Goal: Feedback & Contribution: Leave review/rating

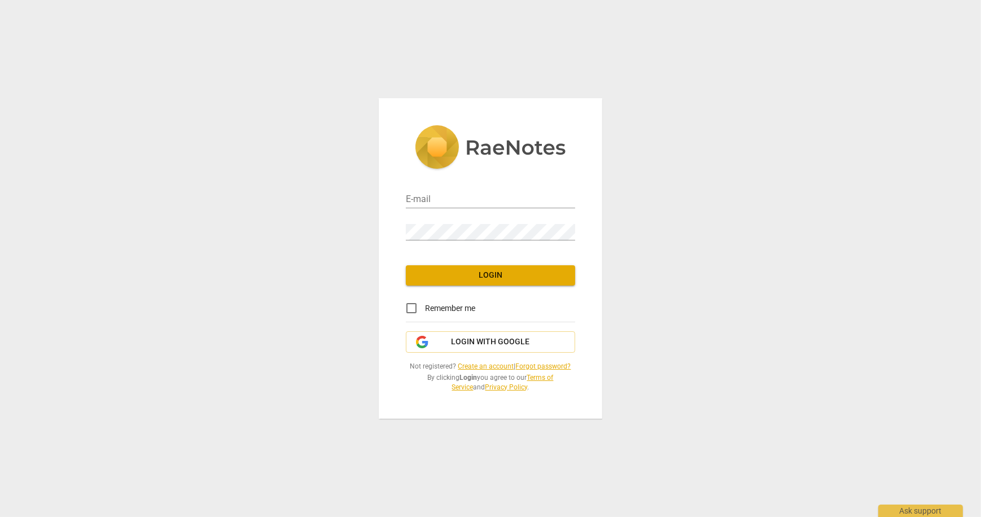
type input "mes930@gmail.com"
click at [521, 277] on span "Login" at bounding box center [490, 275] width 151 height 11
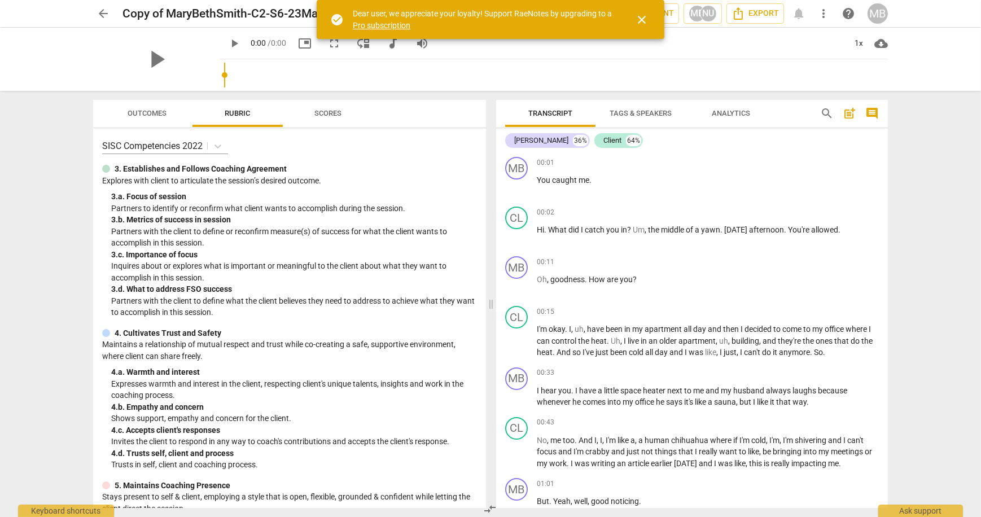
click at [640, 17] on span "close" at bounding box center [642, 20] width 14 height 14
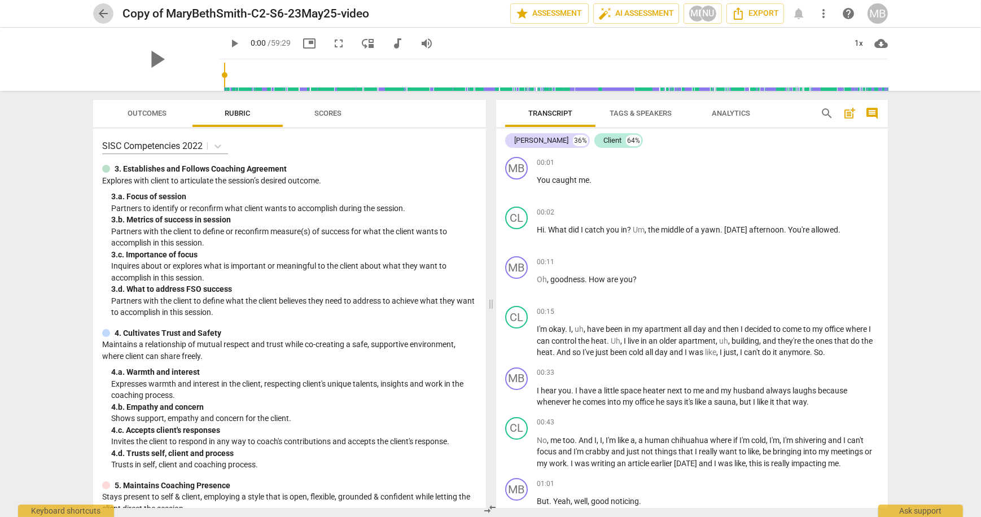
click at [100, 7] on span "arrow_back" at bounding box center [104, 14] width 14 height 14
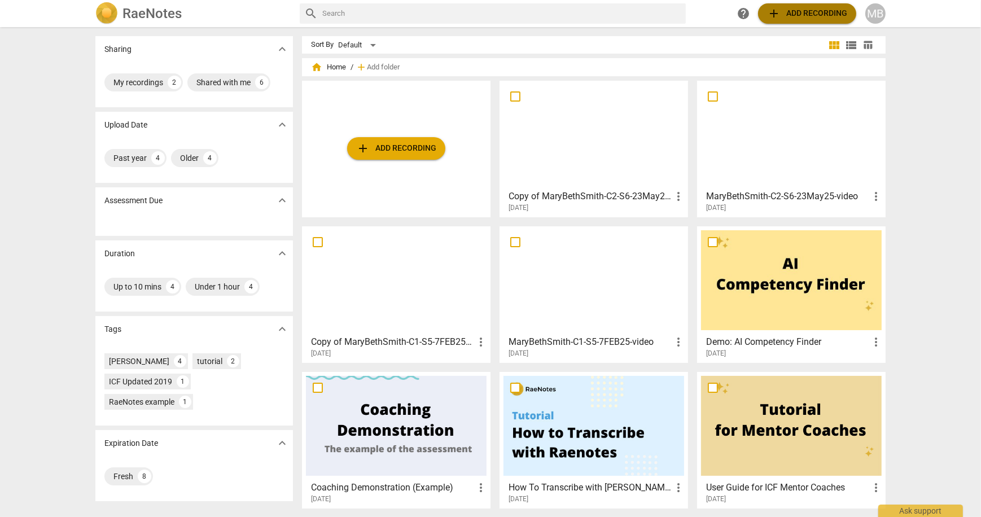
click at [780, 10] on span "add" at bounding box center [774, 14] width 14 height 14
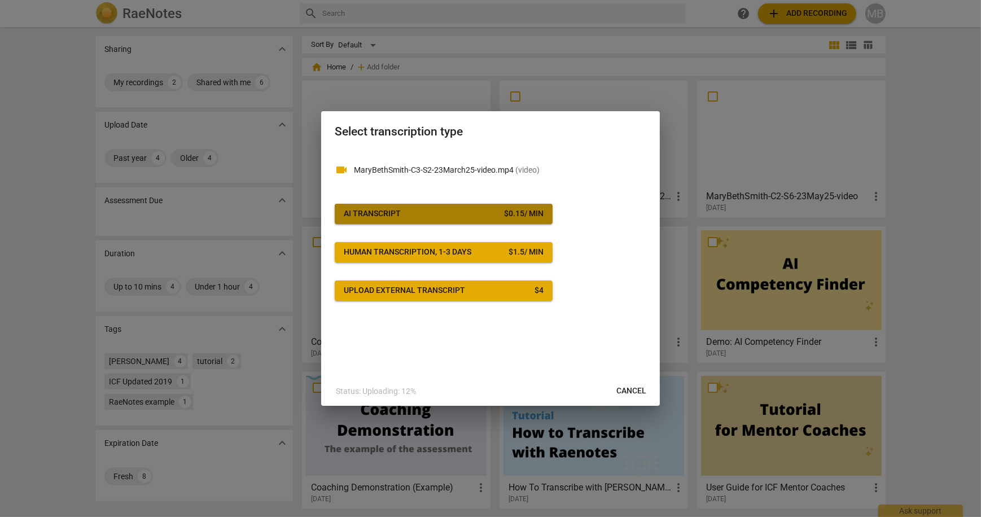
click at [533, 211] on div "$ 0.15 / min" at bounding box center [524, 213] width 40 height 11
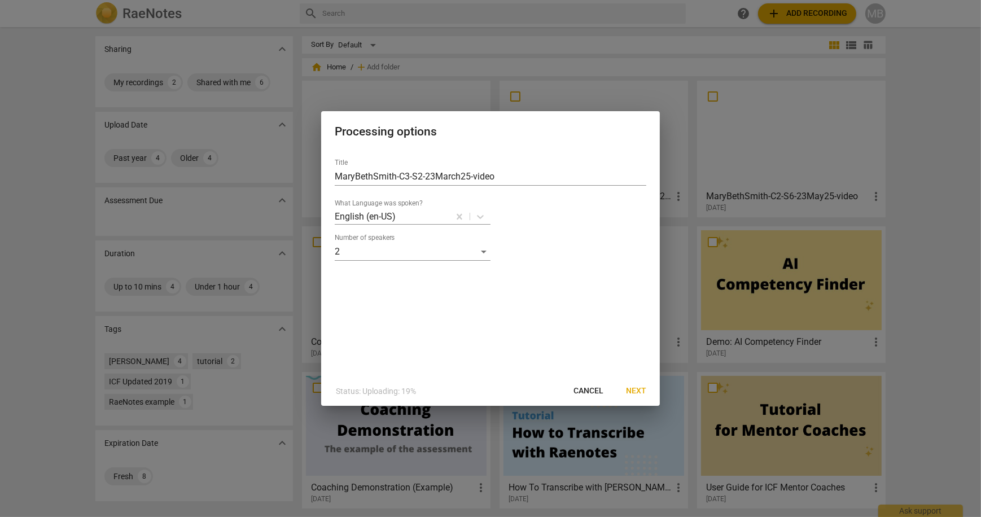
click at [636, 386] on span "Next" at bounding box center [636, 391] width 20 height 11
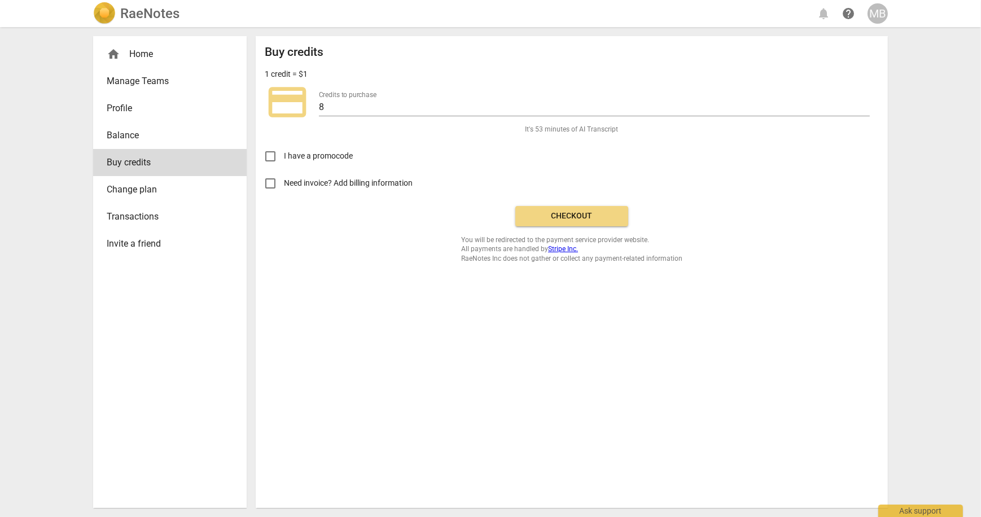
click at [585, 218] on span "Checkout" at bounding box center [571, 216] width 95 height 11
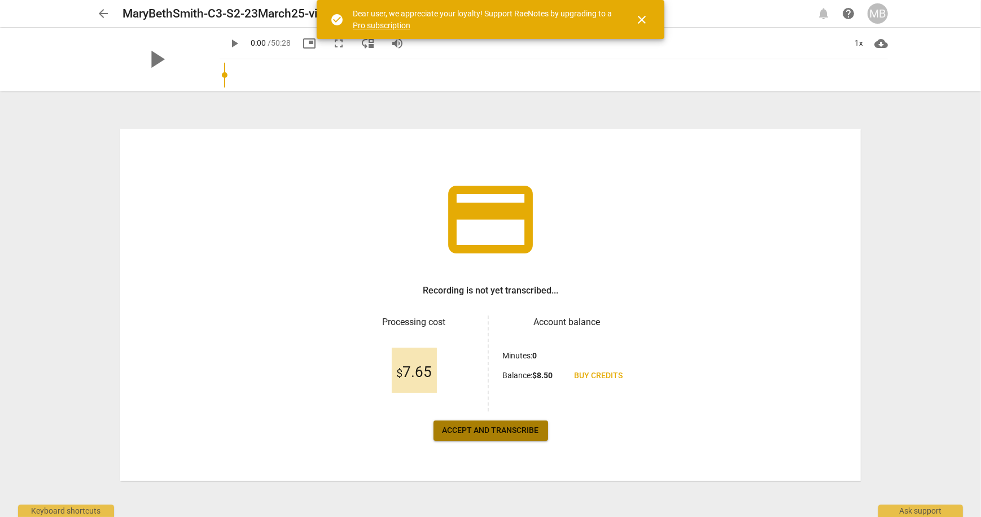
click at [498, 432] on span "Accept and transcribe" at bounding box center [491, 430] width 97 height 11
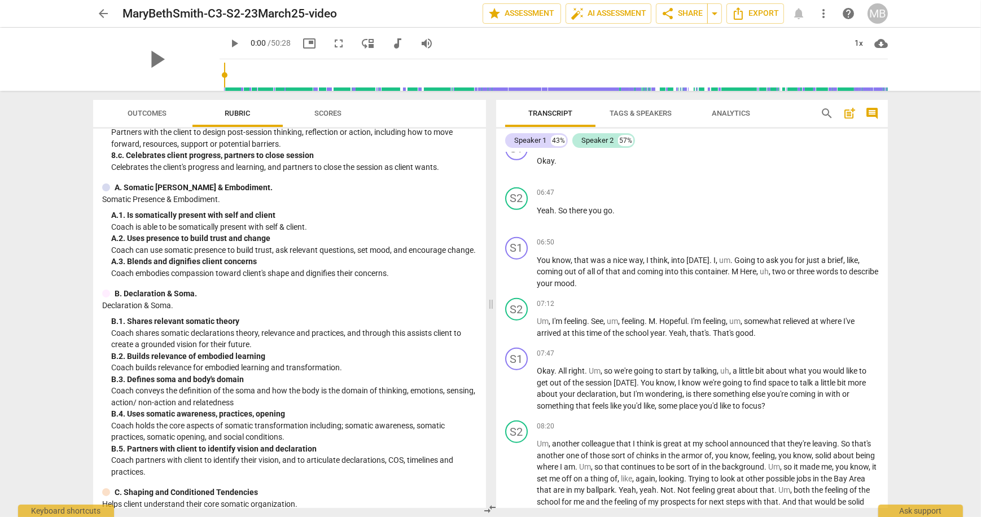
scroll to position [1376, 0]
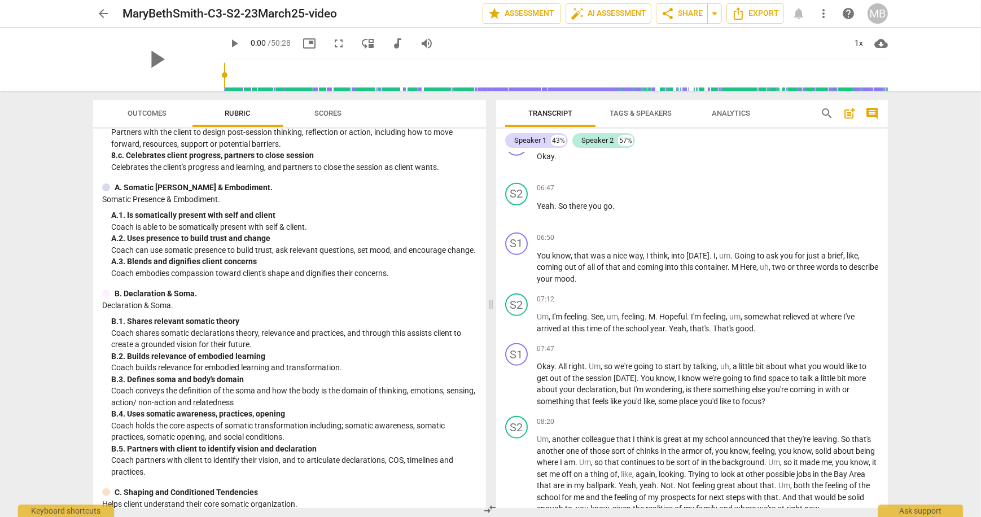
drag, startPoint x: 209, startPoint y: 73, endPoint x: 220, endPoint y: 73, distance: 10.7
click at [224, 73] on div at bounding box center [556, 75] width 664 height 32
click at [152, 62] on span "play_arrow" at bounding box center [156, 59] width 29 height 29
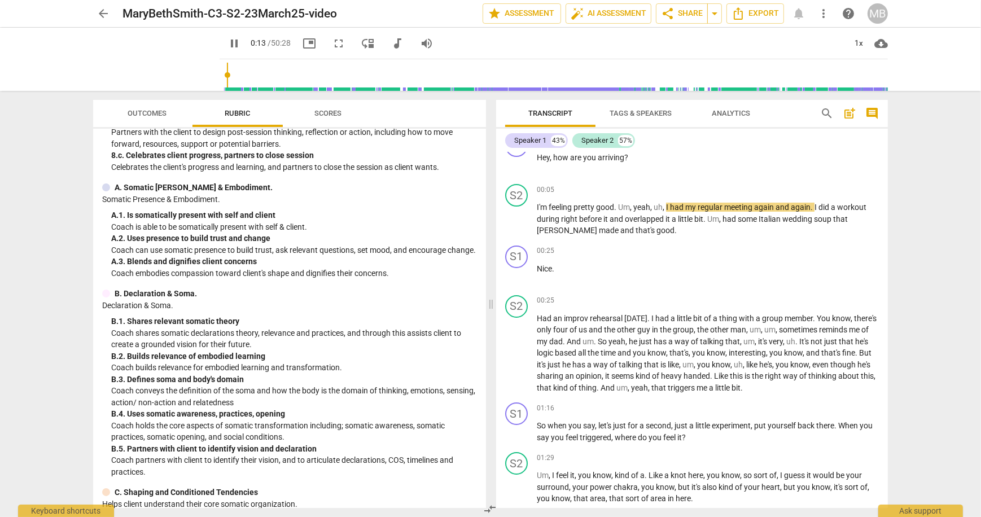
click at [224, 75] on input "range" at bounding box center [556, 75] width 664 height 36
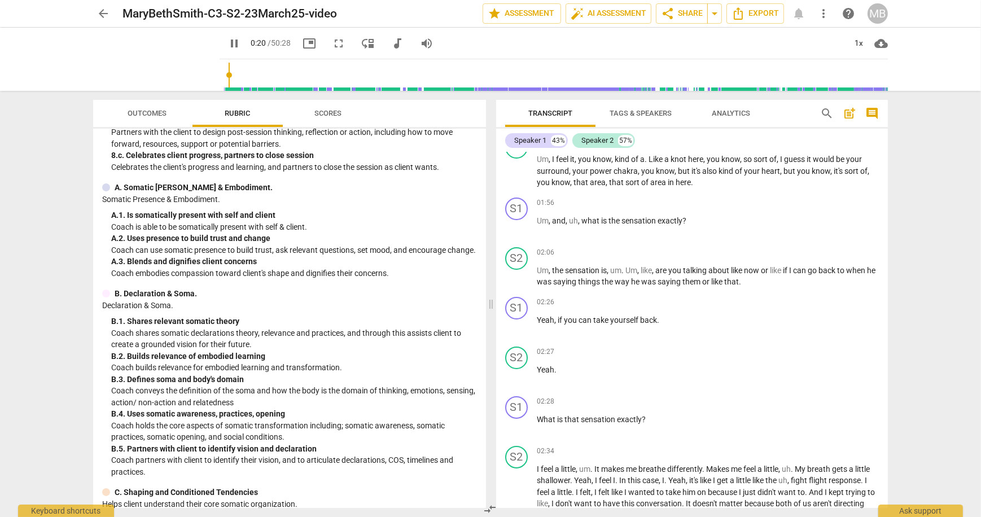
scroll to position [339, 0]
click at [226, 77] on input "range" at bounding box center [556, 75] width 664 height 36
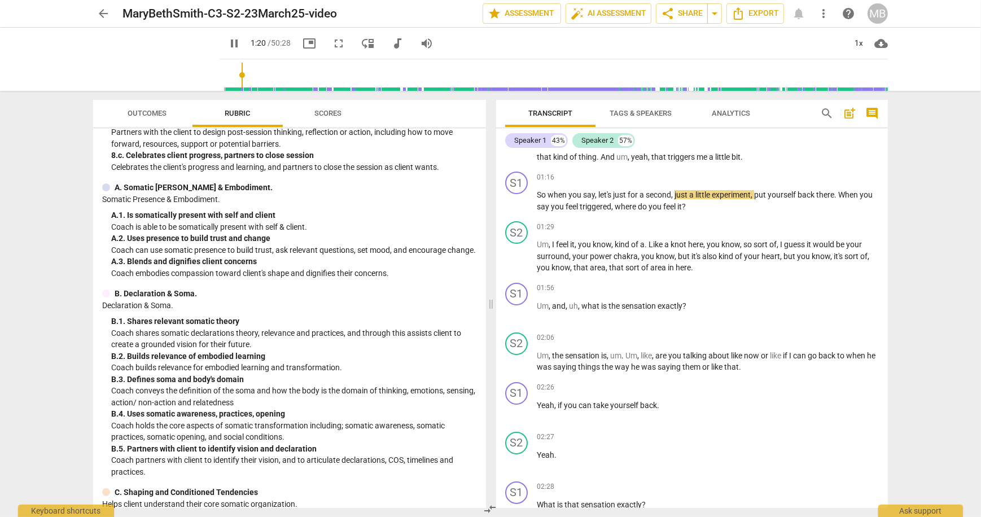
scroll to position [242, 0]
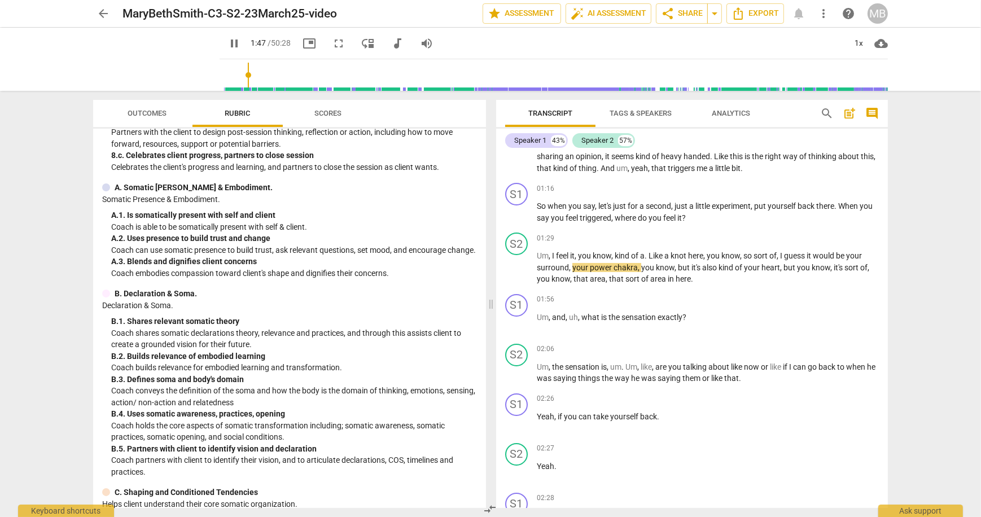
click at [234, 74] on input "range" at bounding box center [556, 75] width 664 height 36
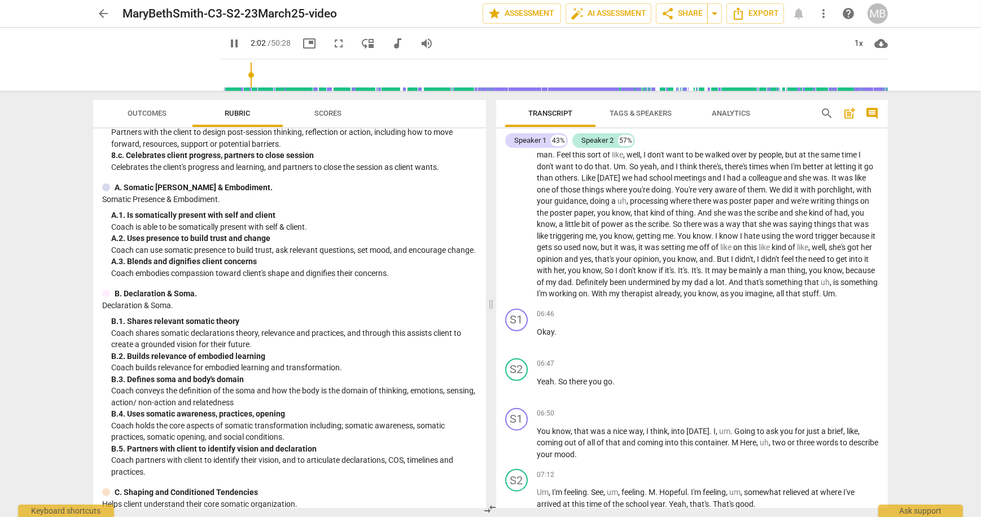
scroll to position [1205, 0]
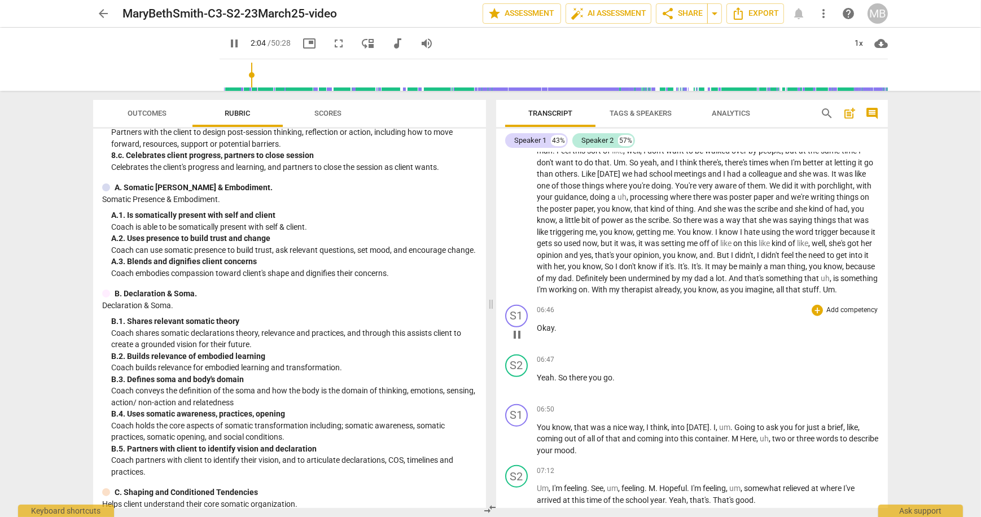
click at [541, 326] on span "Okay" at bounding box center [545, 327] width 17 height 9
click at [541, 374] on span "Yeah" at bounding box center [545, 377] width 17 height 9
click at [536, 377] on div "play_arrow pause" at bounding box center [522, 384] width 29 height 15
click at [248, 73] on input "range" at bounding box center [556, 75] width 664 height 36
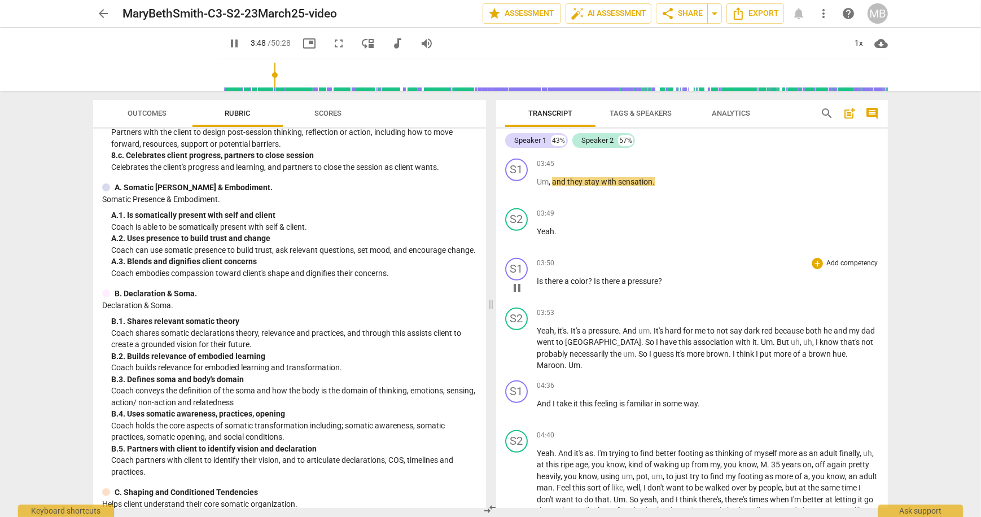
scroll to position [867, 0]
click at [517, 187] on span "pause" at bounding box center [517, 189] width 14 height 14
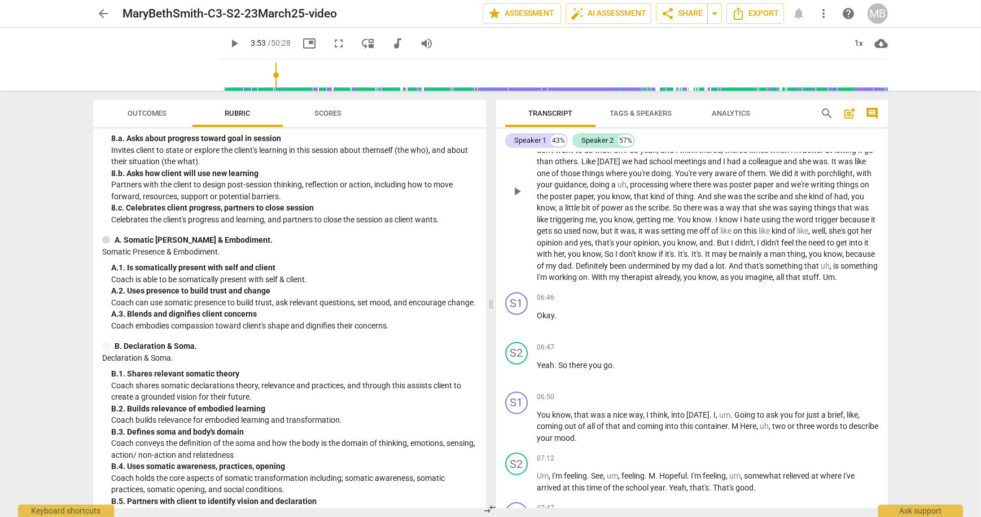
scroll to position [1219, 0]
click at [267, 73] on input "range" at bounding box center [556, 75] width 664 height 36
click at [227, 47] on span "play_arrow" at bounding box center [234, 44] width 14 height 14
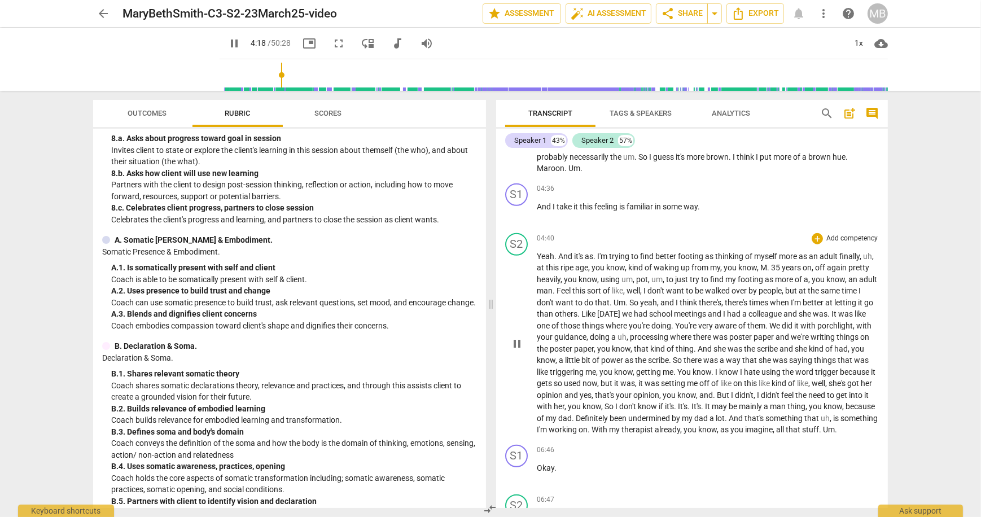
scroll to position [1066, 0]
click at [277, 73] on input "range" at bounding box center [556, 75] width 664 height 36
click at [285, 75] on input "range" at bounding box center [556, 75] width 664 height 36
click at [296, 75] on input "range" at bounding box center [556, 75] width 664 height 36
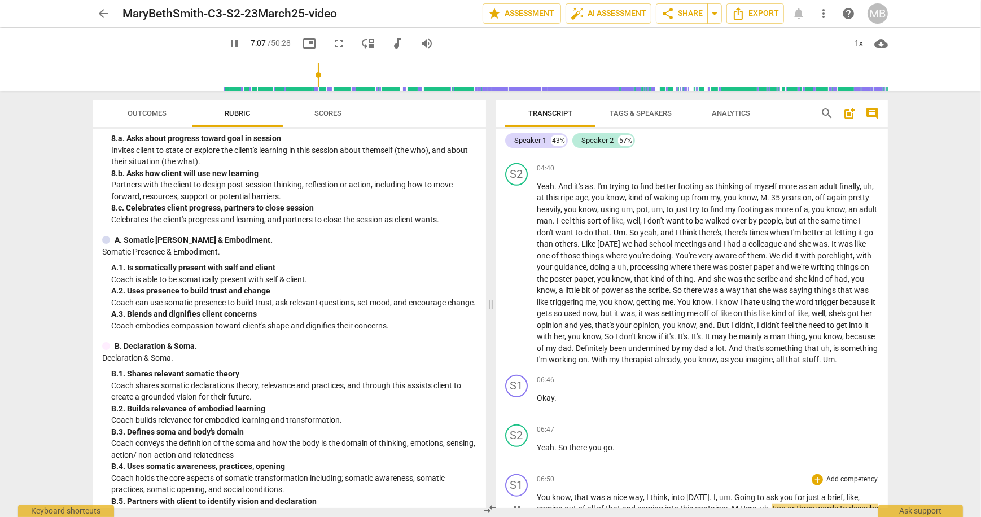
scroll to position [1132, 0]
click at [227, 40] on span "pause" at bounding box center [234, 44] width 14 height 14
type input "431"
click at [847, 167] on p "Add competency" at bounding box center [852, 172] width 54 height 10
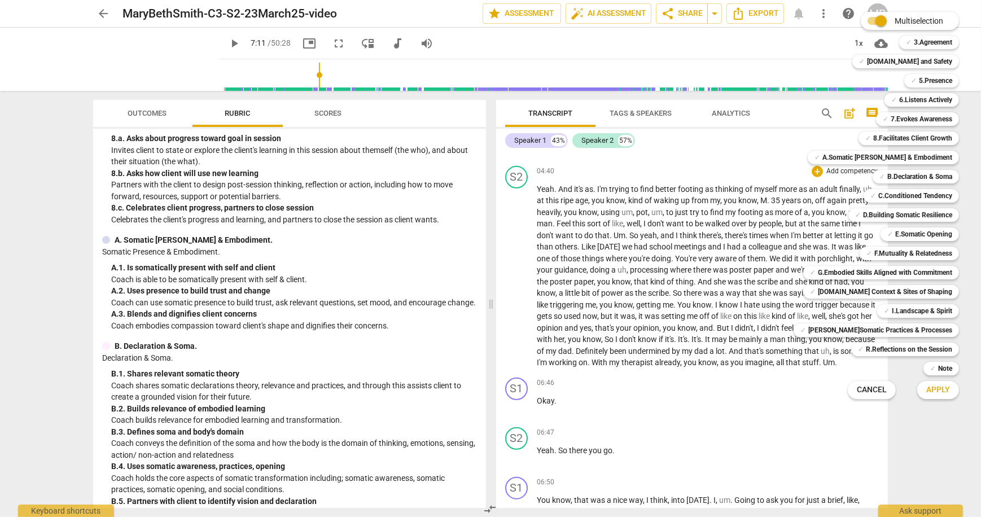
drag, startPoint x: 484, startPoint y: 266, endPoint x: 484, endPoint y: 275, distance: 9.0
click at [484, 275] on div at bounding box center [490, 258] width 981 height 517
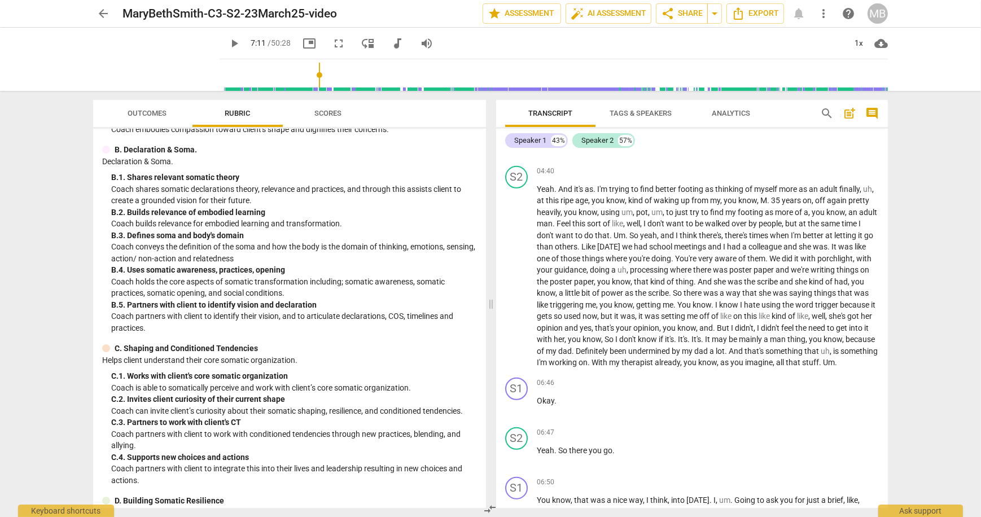
scroll to position [1113, 0]
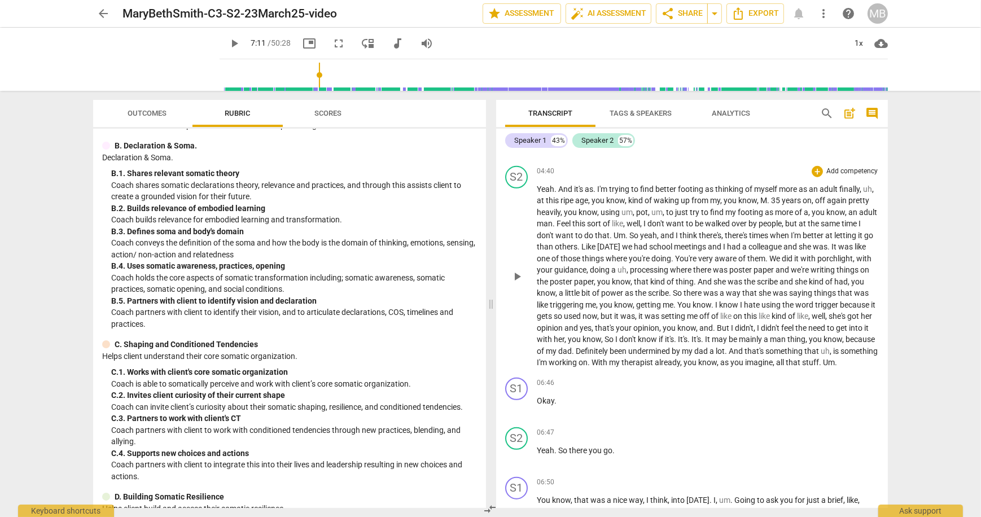
click at [860, 167] on p "Add competency" at bounding box center [852, 172] width 54 height 10
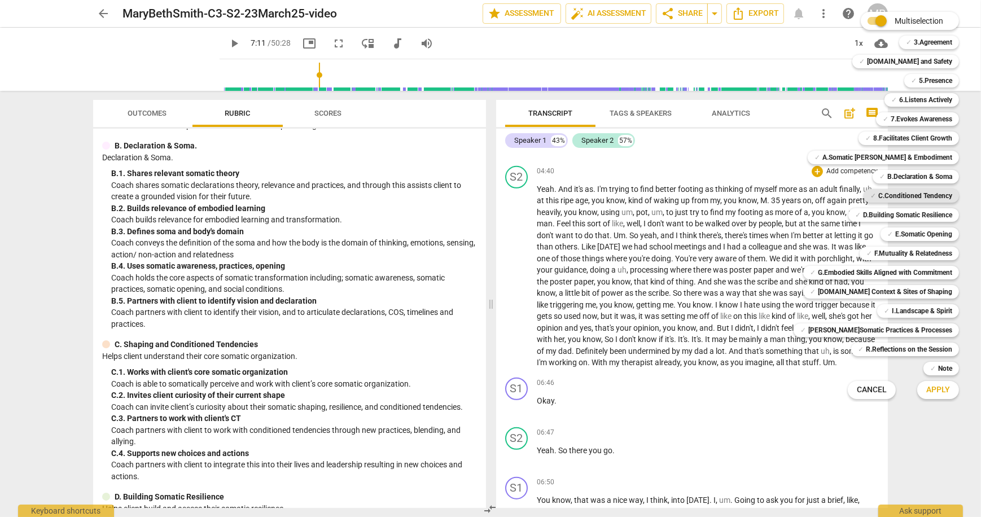
click at [882, 195] on b "C.Conditioned Tendency" at bounding box center [915, 196] width 74 height 14
click at [926, 391] on span "Apply" at bounding box center [938, 389] width 24 height 11
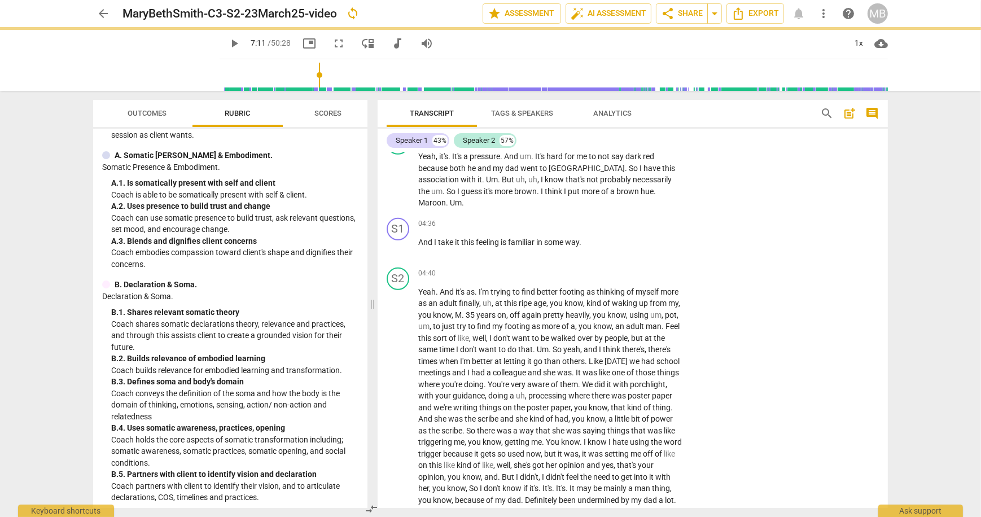
scroll to position [1229, 0]
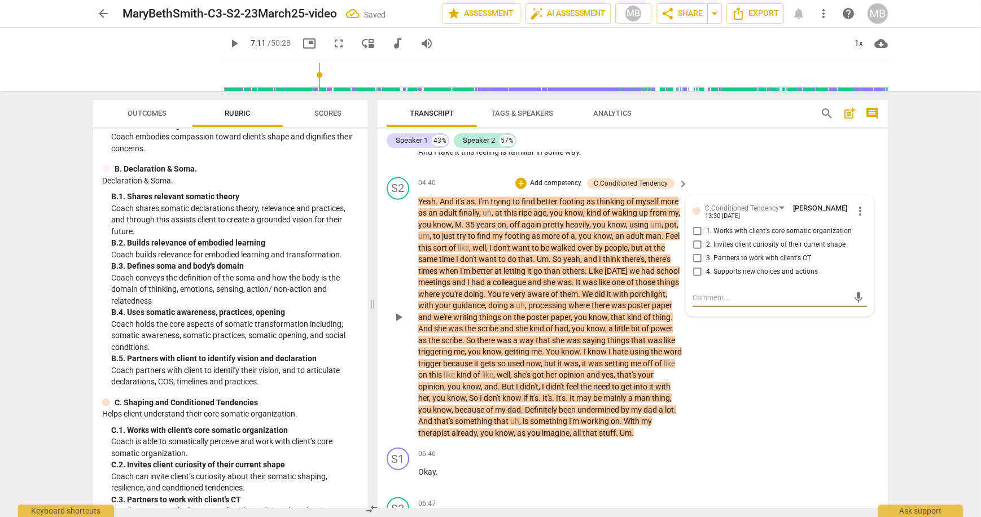
click at [695, 238] on input "2. Invites client curiosity of their current shape" at bounding box center [697, 245] width 18 height 14
checkbox input "true"
click at [743, 292] on textarea at bounding box center [771, 297] width 156 height 11
type textarea "T"
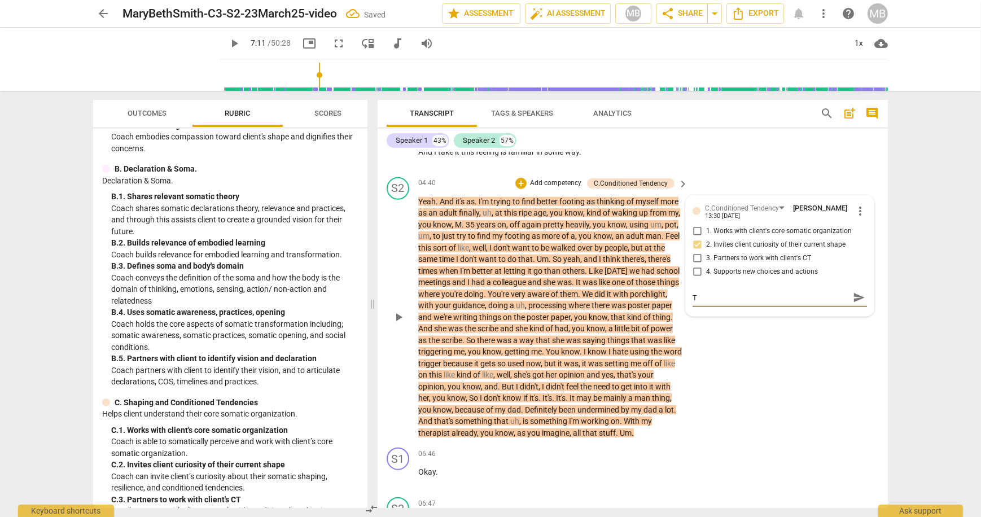
type textarea "Th"
type textarea "Thi"
type textarea "This"
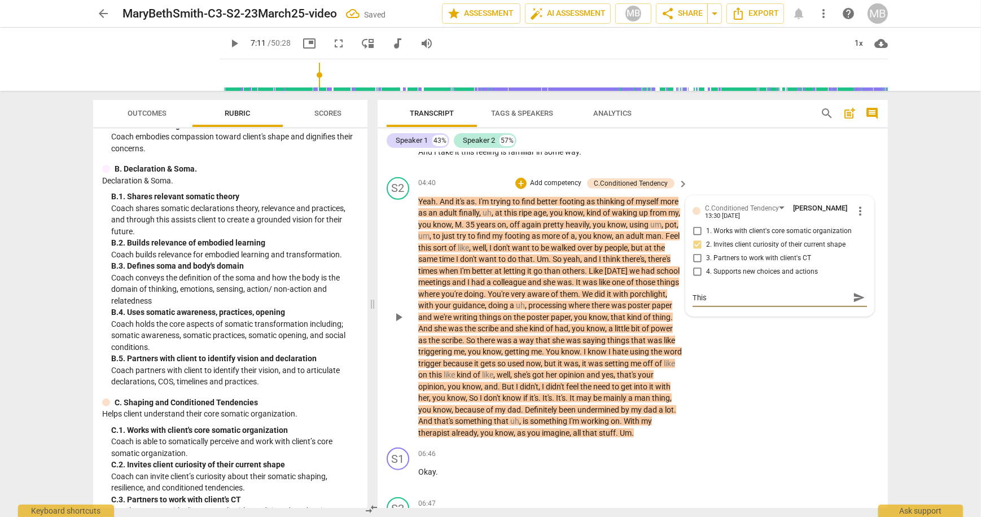
type textarea "This"
type textarea "This i"
type textarea "This"
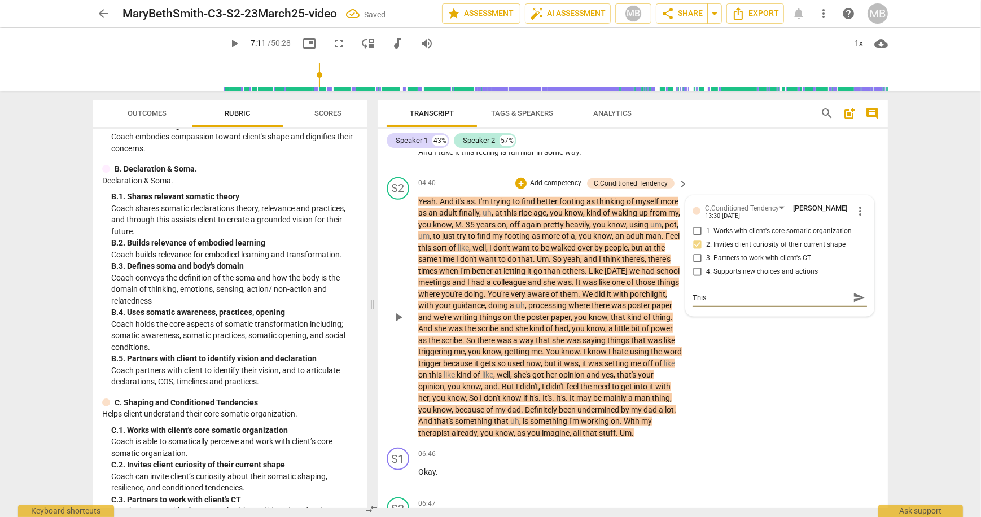
type textarea "This w"
type textarea "This wa"
type textarea "This was"
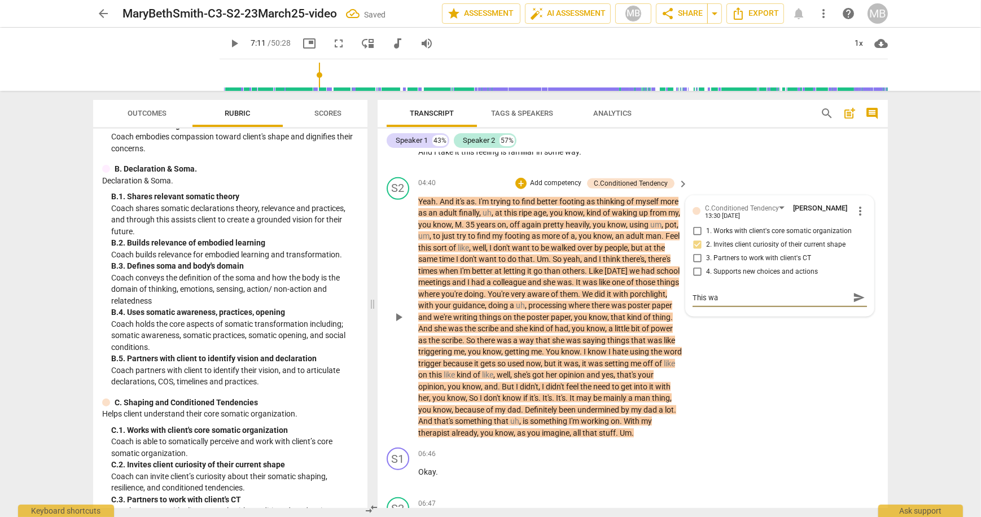
type textarea "This was"
type textarea "This was j"
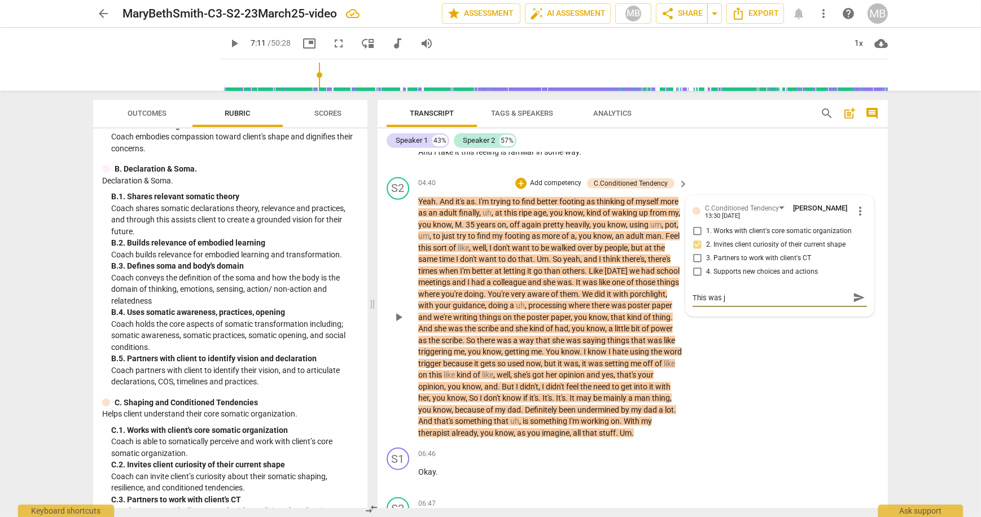
type textarea "This was ju"
type textarea "This was jus"
type textarea "This was just"
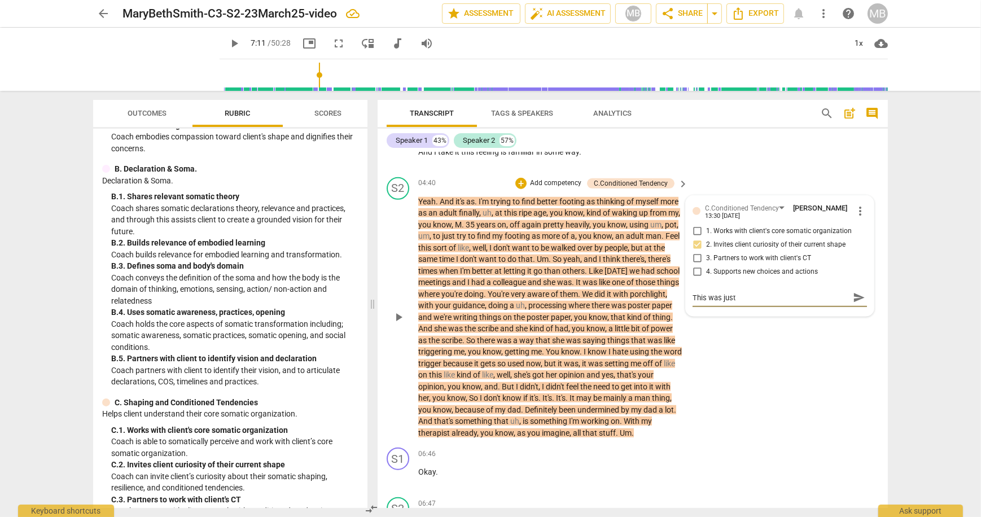
type textarea "This was just"
type textarea "This was just m"
type textarea "This was just my"
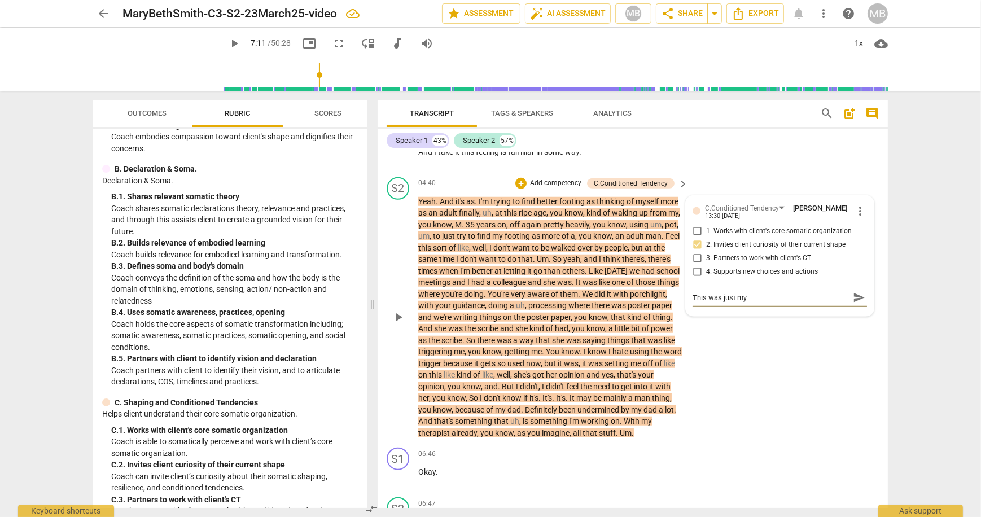
type textarea "This was just my"
type textarea "This was just my s"
type textarea "This was just my se"
type textarea "This was just my sec"
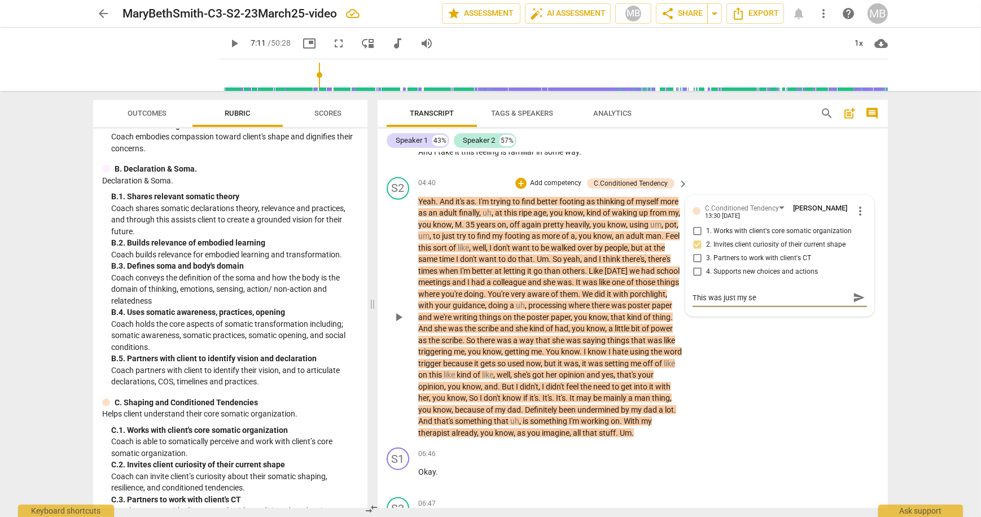
type textarea "This was just my sec"
type textarea "This was just my seco"
type textarea "This was just my secon"
type textarea "This was just my second"
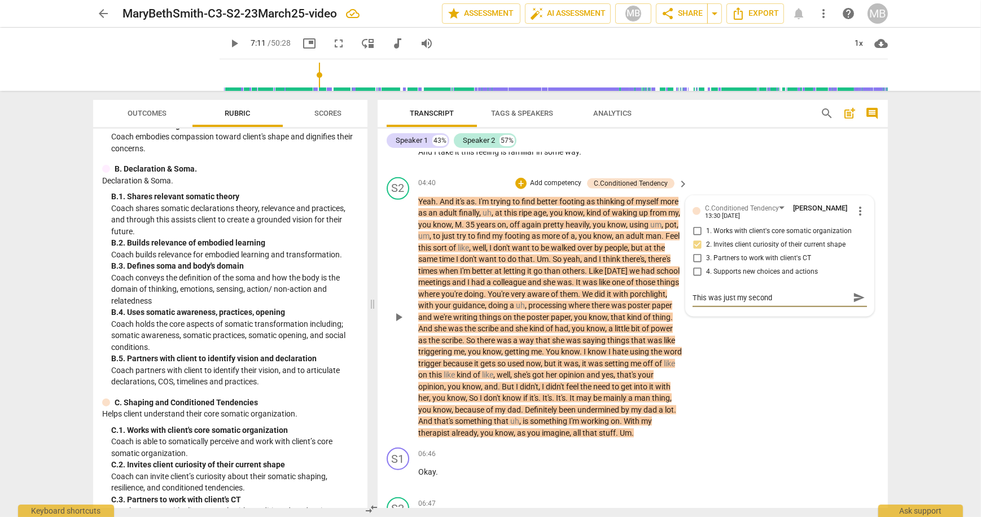
type textarea "This was just my second"
type textarea "This was just my second s"
type textarea "This was just my second se"
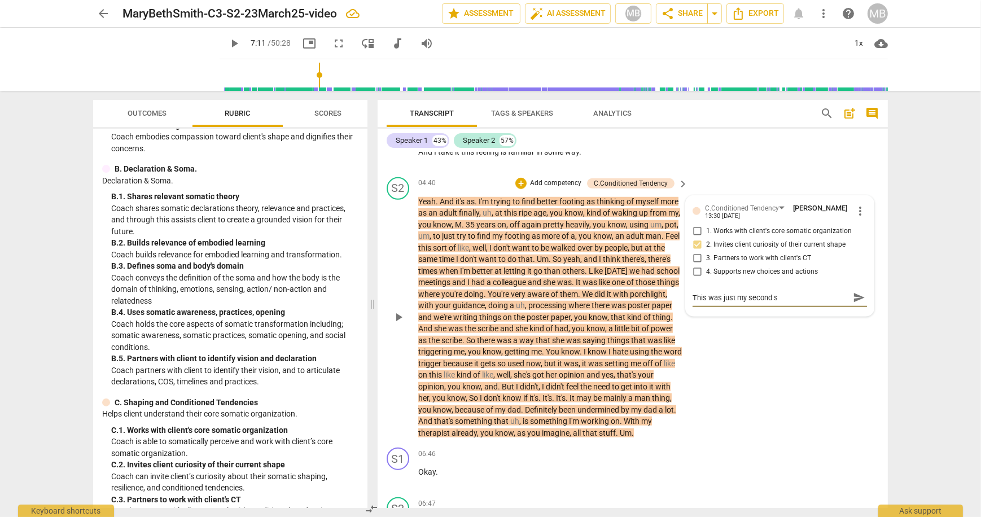
type textarea "This was just my second se"
type textarea "This was just my second ses"
type textarea "This was just my second sess"
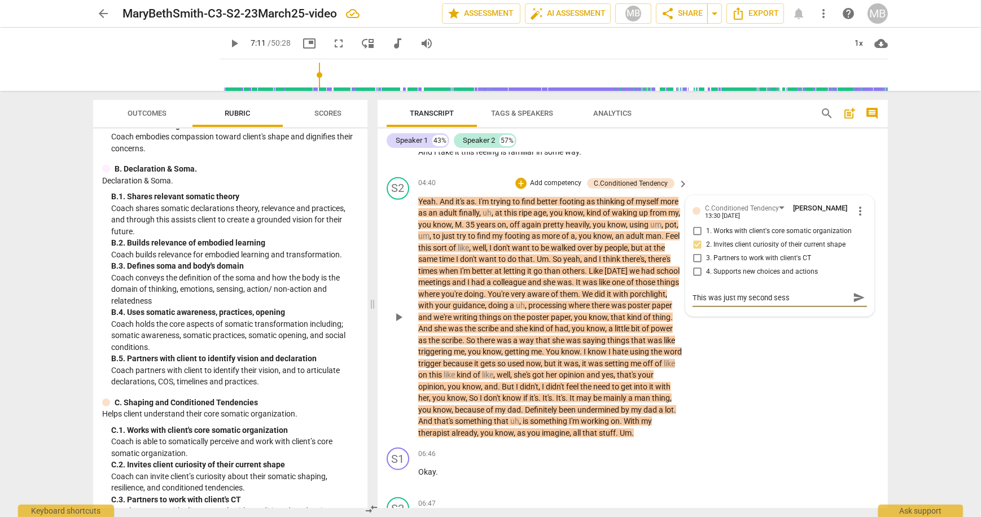
type textarea "This was just my second sessi"
type textarea "This was just my second sessio"
type textarea "This was just my second session"
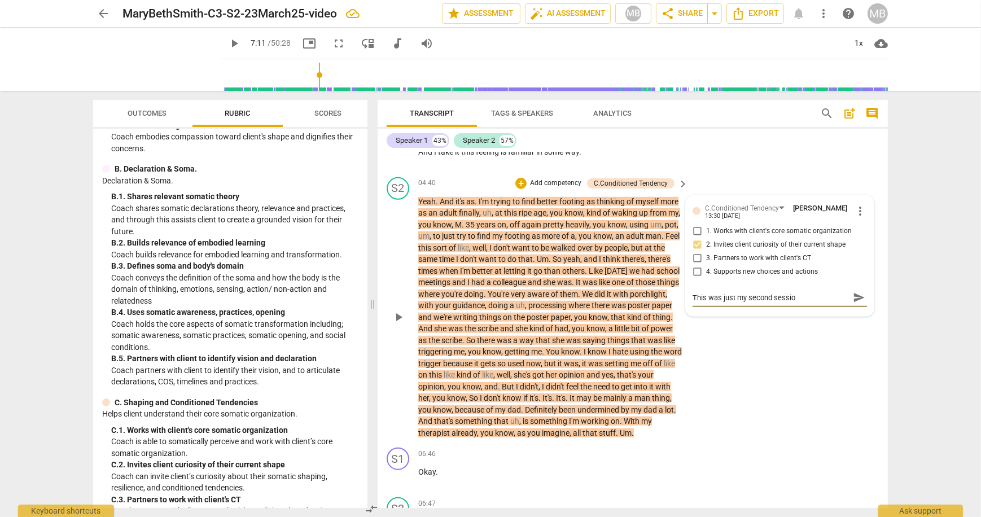
type textarea "This was just my second session"
type textarea "This was just my second session w"
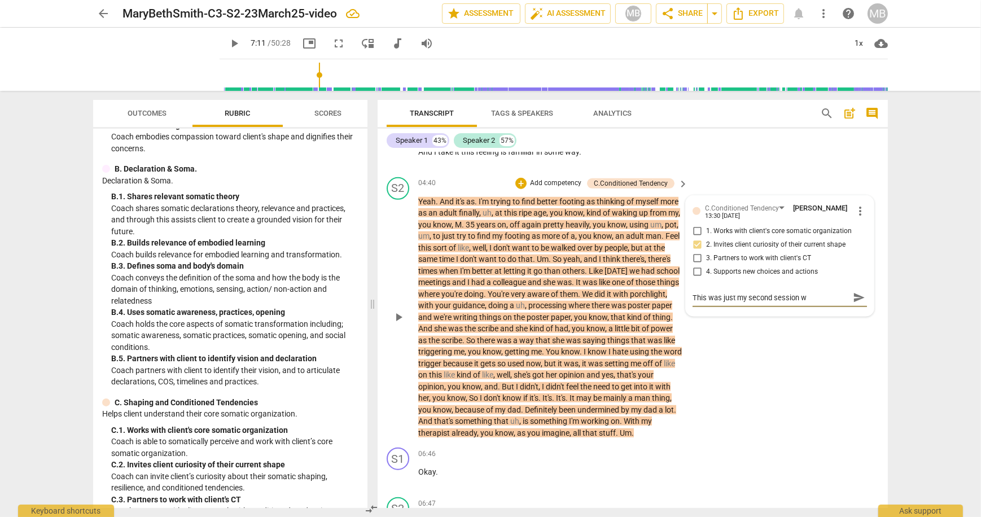
type textarea "This was just my second session wi"
type textarea "This was just my second session wit"
type textarea "This was just my second session with"
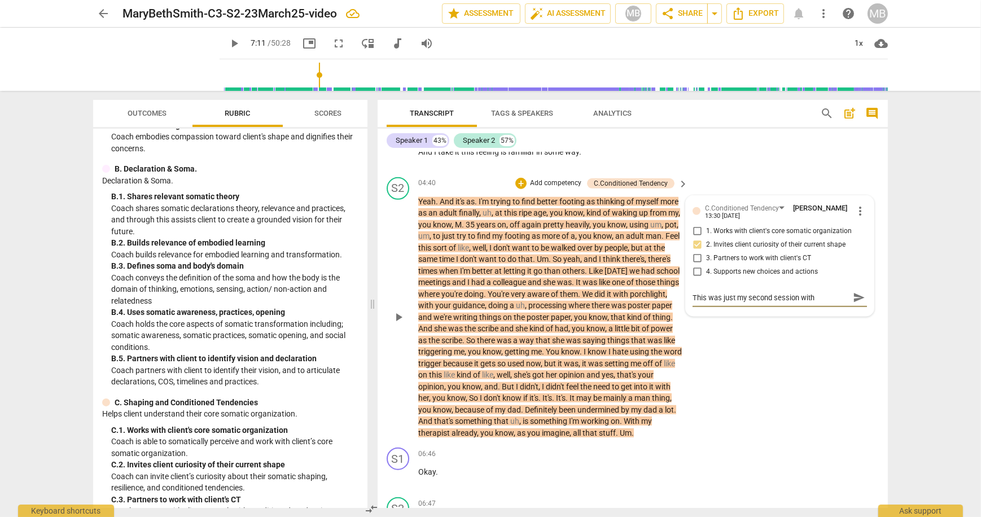
type textarea "This was just my second session with"
type textarea "This was just my second session with J"
type textarea "This was just my second session with [PERSON_NAME]"
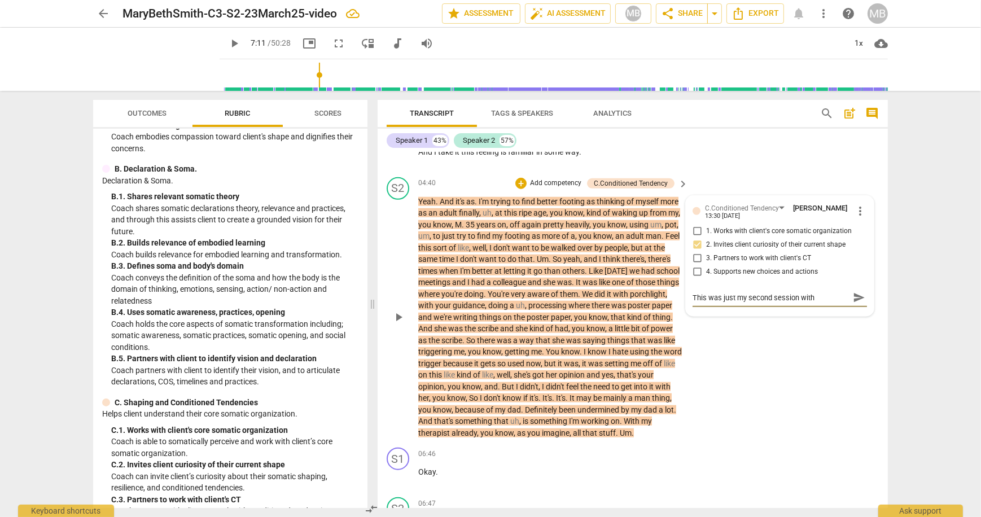
type textarea "This was just my second session with [PERSON_NAME]"
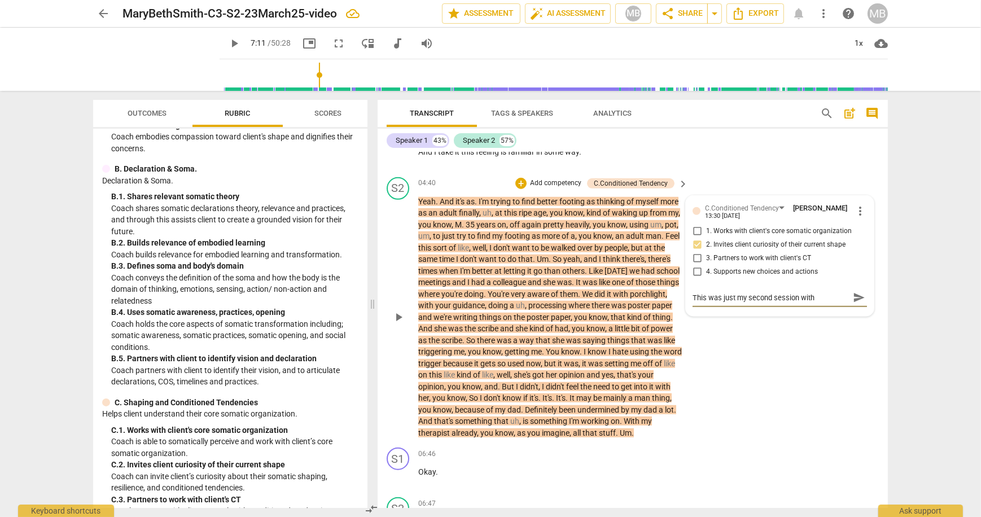
type textarea "This was just my second session with [PERSON_NAME]"
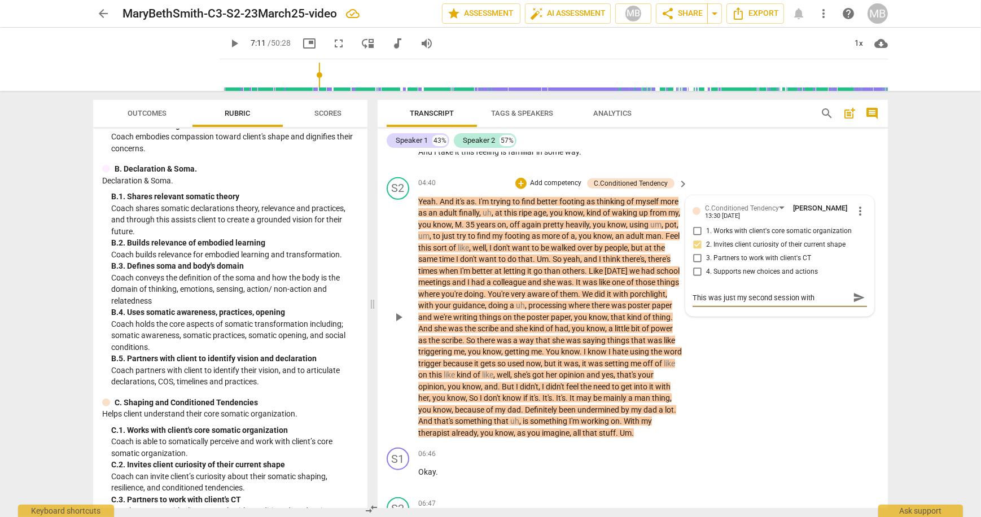
type textarea "This was just my second session with [PERSON_NAME]"
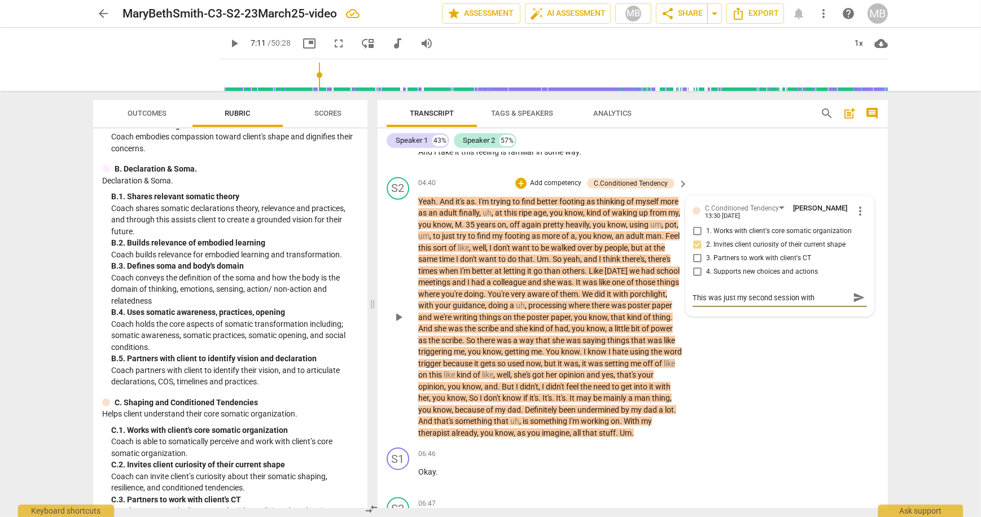
type textarea "This was just my second session with [PERSON_NAME]"
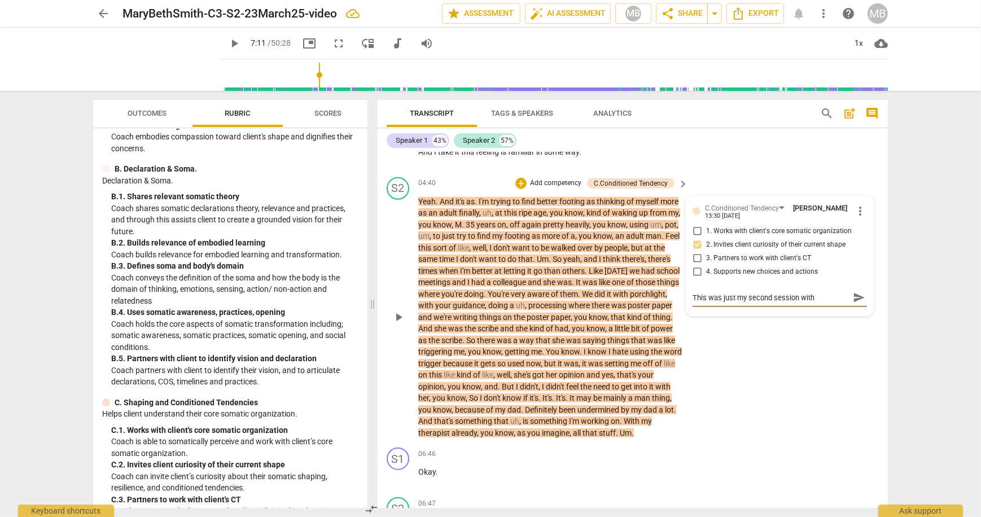
type textarea "This was just my second session with [PERSON_NAME]"
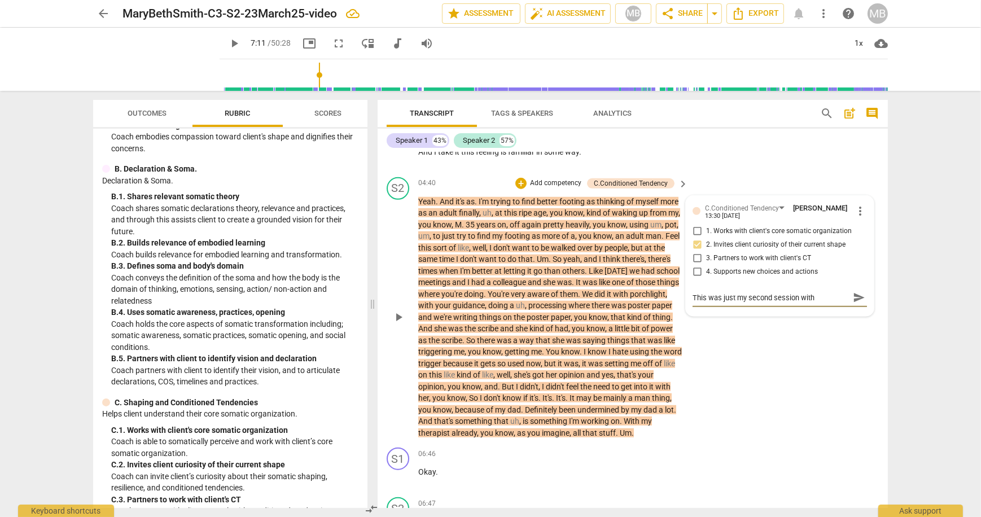
type textarea "This was just my second session with [PERSON_NAME]"
type textarea "This was just my second session with [PERSON_NAME] and"
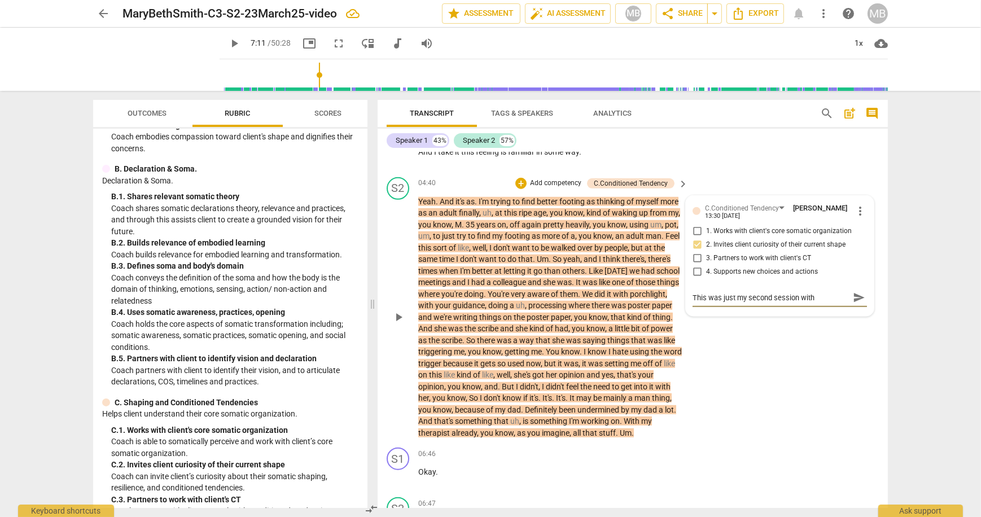
type textarea "This was just my second session with [PERSON_NAME] and"
type textarea "This was just my second session with [PERSON_NAME] and I"
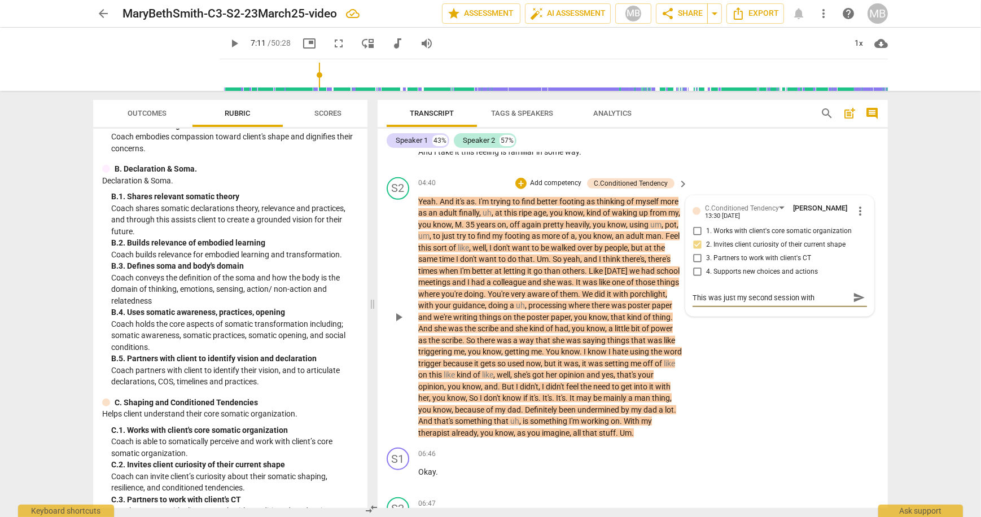
type textarea "This was just my second session with [PERSON_NAME] and I"
type textarea "This was just my second session with [PERSON_NAME] and I w"
type textarea "This was just my second session with [PERSON_NAME] and I wa"
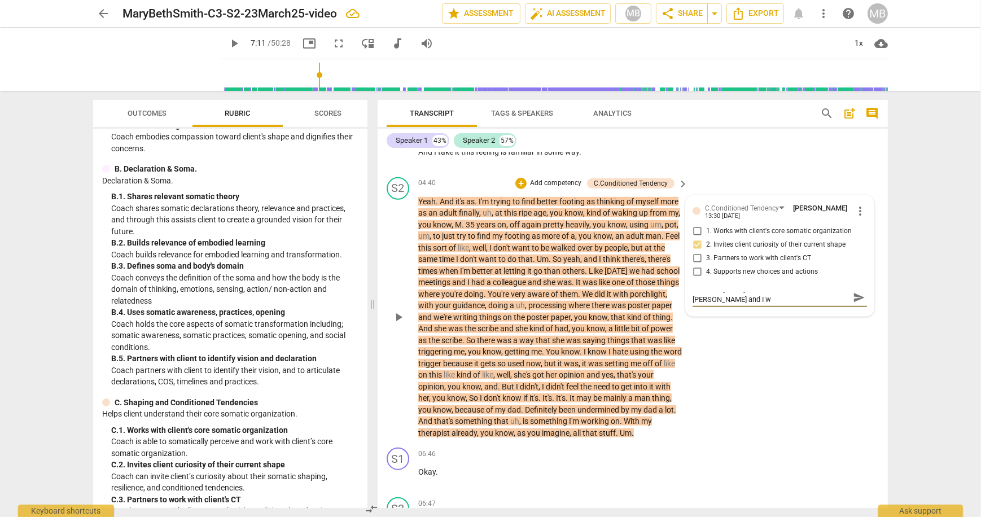
type textarea "This was just my second session with [PERSON_NAME] and I wa"
type textarea "This was just my second session with [PERSON_NAME] and I wan"
type textarea "This was just my second session with [PERSON_NAME] and I want"
type textarea "This was just my second session with [PERSON_NAME] and I wante"
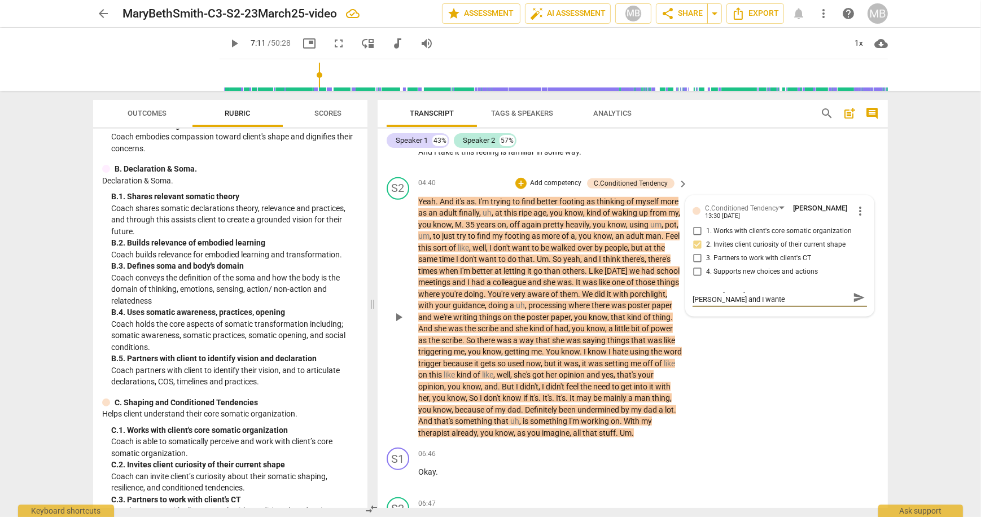
type textarea "This was just my second session with [PERSON_NAME] and I wante"
type textarea "This was just my second session with [PERSON_NAME] and I wanted"
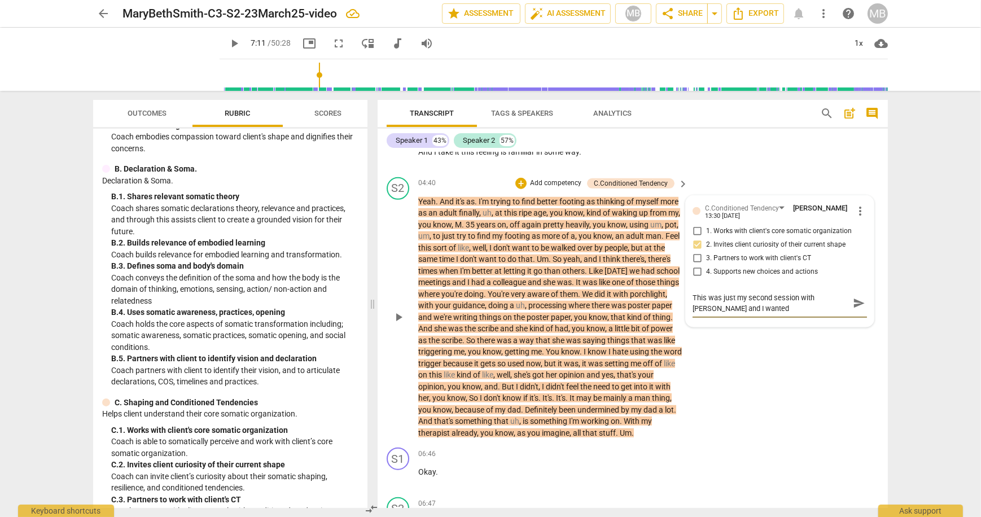
type textarea "This was just my second session with [PERSON_NAME] and I wanted t"
type textarea "This was just my second session with [PERSON_NAME] and I wanted t b"
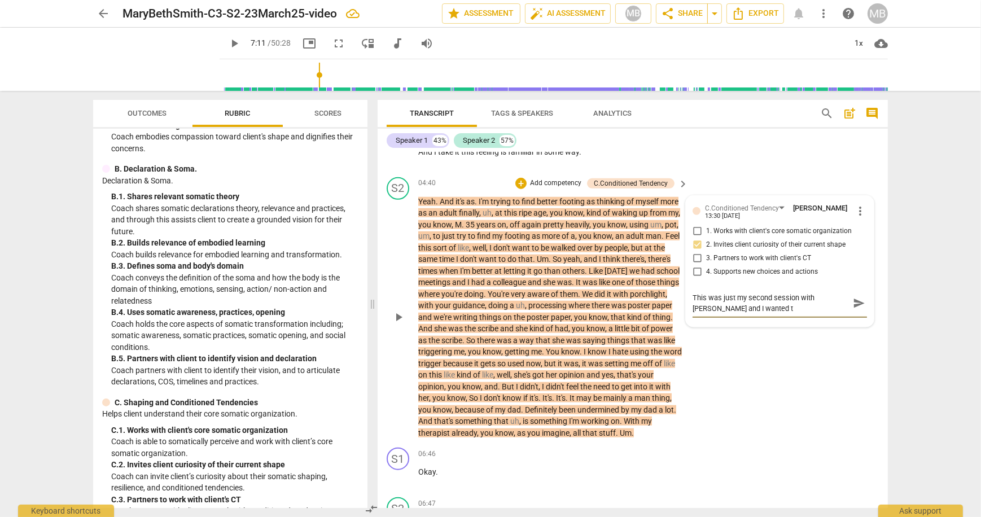
type textarea "This was just my second session with [PERSON_NAME] and I wanted t b"
type textarea "This was just my second session with [PERSON_NAME] and I wanted t be"
type textarea "This was just my second session with [PERSON_NAME] and I wanted t b"
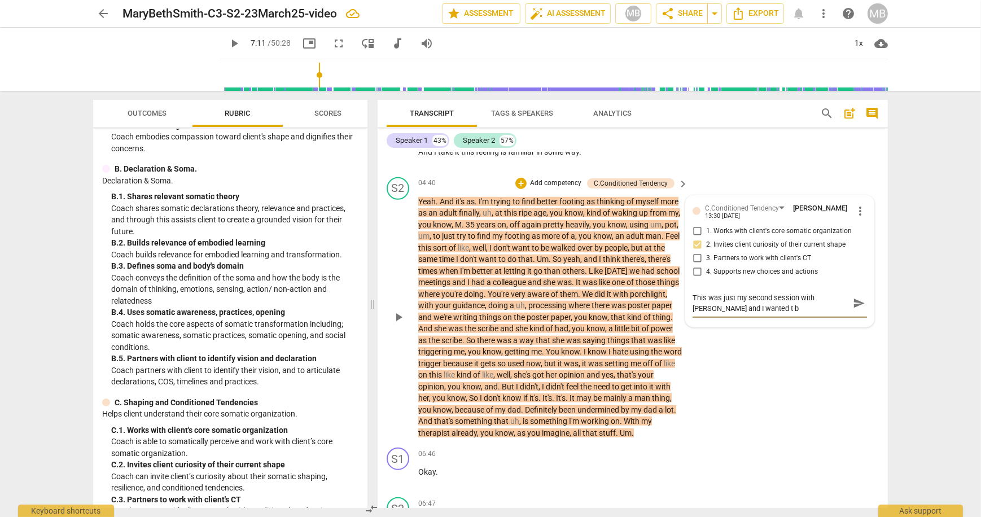
type textarea "This was just my second session with [PERSON_NAME] and I wanted t"
type textarea "This was just my second session with [PERSON_NAME] and I wanted to"
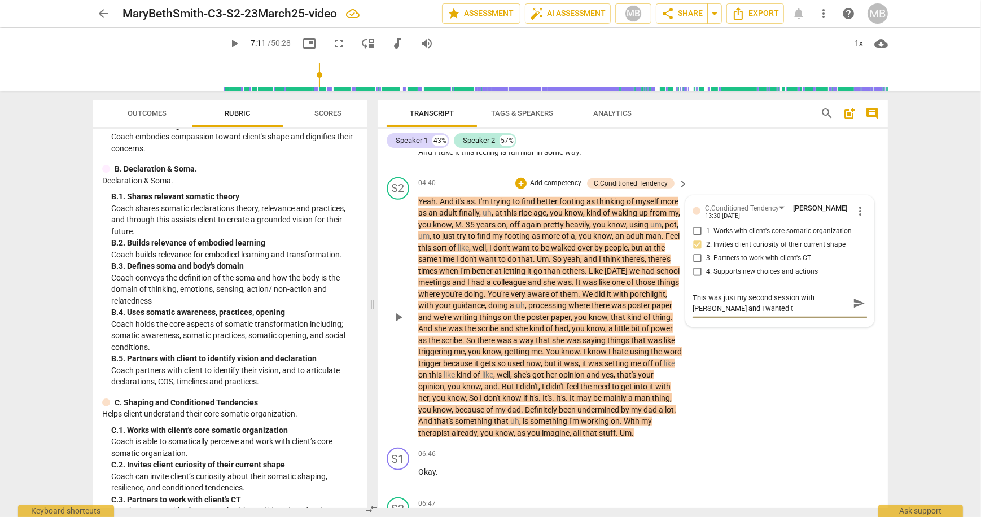
type textarea "This was just my second session with [PERSON_NAME] and I wanted to"
type textarea "This was just my second session with [PERSON_NAME] and I wanted to i"
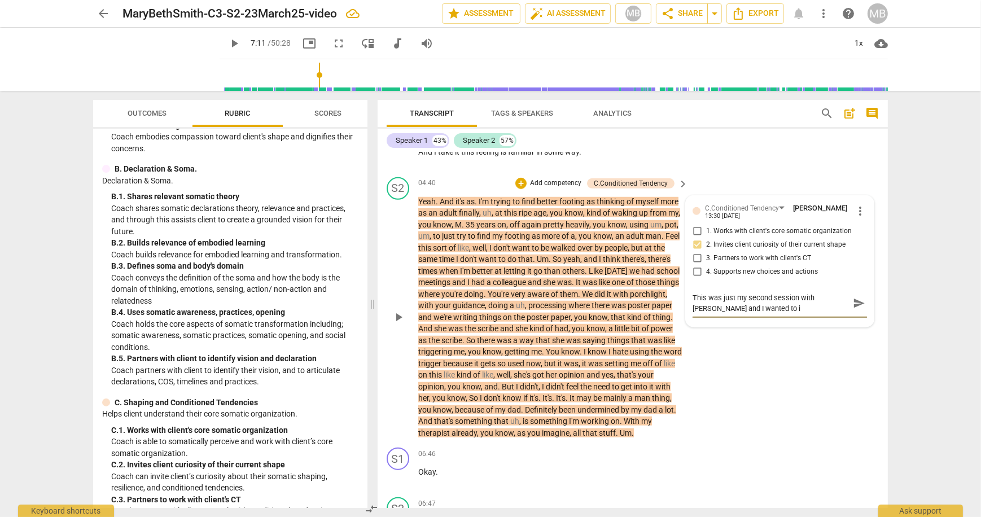
type textarea "This was just my second session with [PERSON_NAME] and I wanted to in"
type textarea "This was just my second session with [PERSON_NAME] and I wanted to int"
type textarea "This was just my second session with [PERSON_NAME] and I wanted to intr"
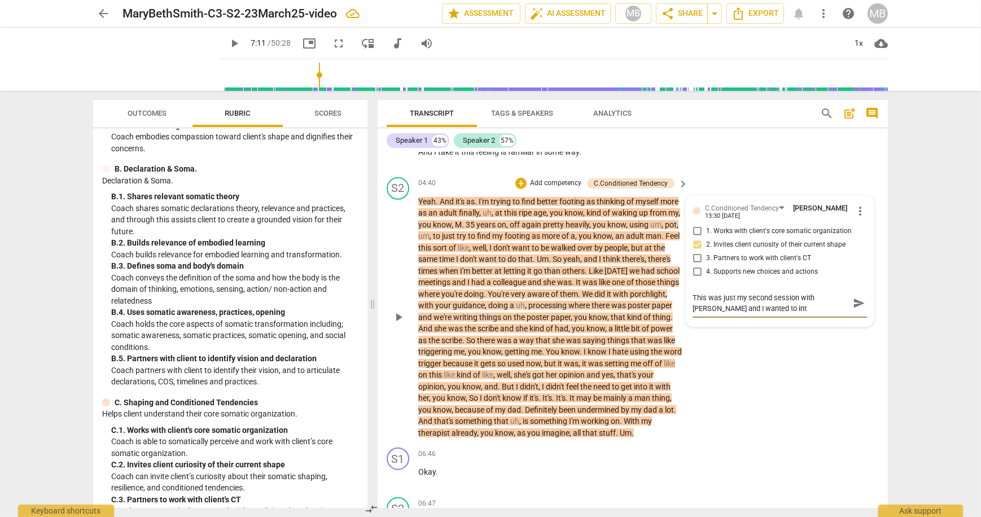
type textarea "This was just my second session with [PERSON_NAME] and I wanted to intr"
type textarea "This was just my second session with [PERSON_NAME] and I wanted to intro"
type textarea "This was just my second session with [PERSON_NAME] and I wanted to introd"
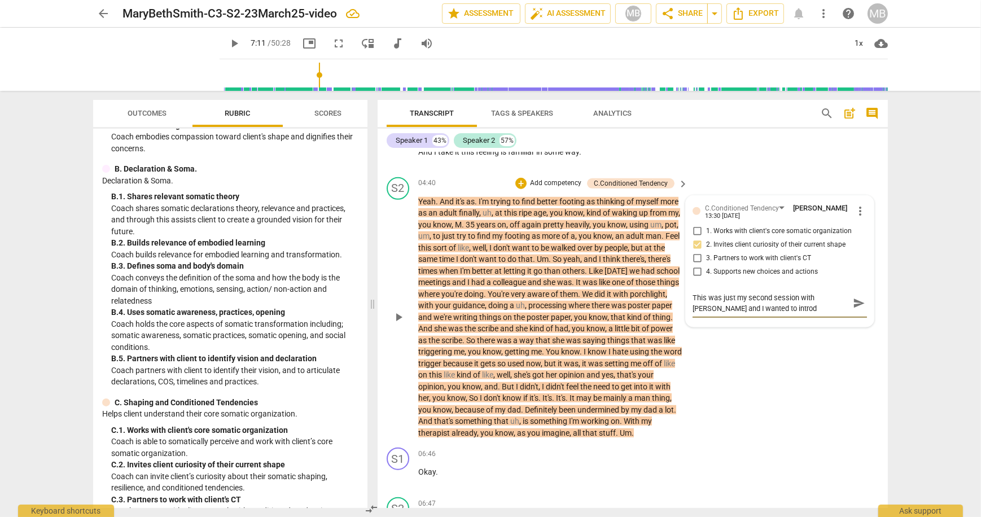
type textarea "This was just my second session with [PERSON_NAME] and I wanted to introdu"
type textarea "This was just my second session with [PERSON_NAME] and I wanted to introduc"
type textarea "This was just my second session with [PERSON_NAME] and I wanted to introdu"
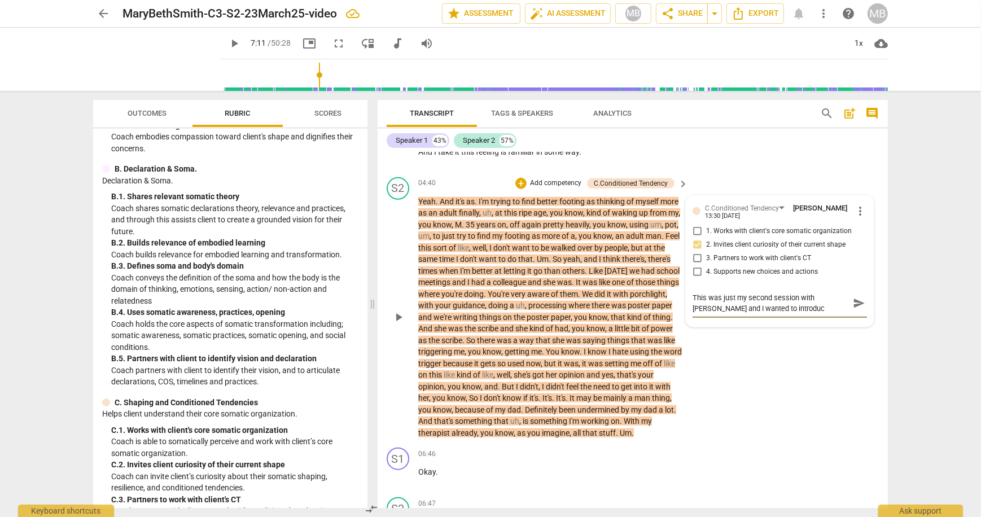
type textarea "This was just my second session with [PERSON_NAME] and I wanted to introdu"
type textarea "This was just my second session with [PERSON_NAME] and I wanted to introd"
type textarea "This was just my second session with [PERSON_NAME] and I wanted to intro"
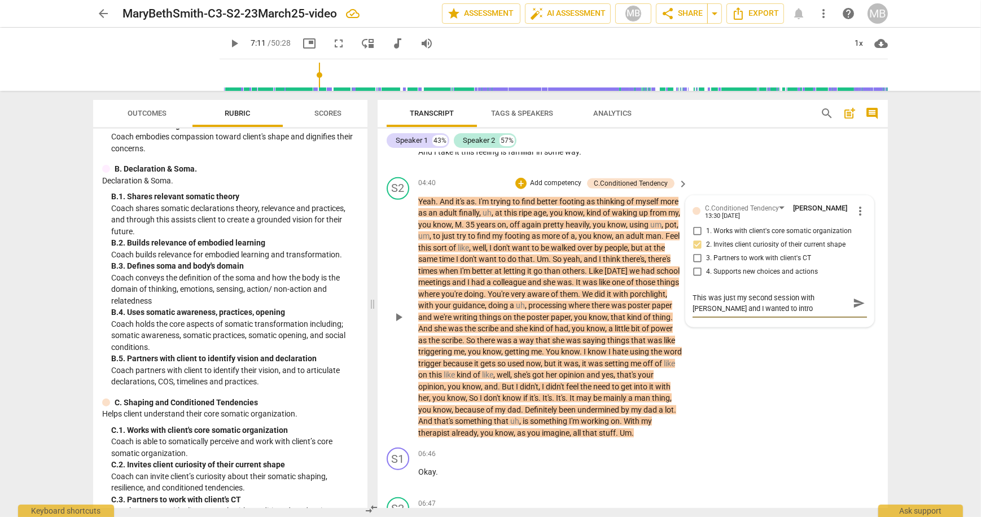
type textarea "This was just my second session with [PERSON_NAME] and I wanted to intr"
type textarea "This was just my second session with [PERSON_NAME] and I wanted to int"
type textarea "This was just my second session with [PERSON_NAME] and I wanted to in"
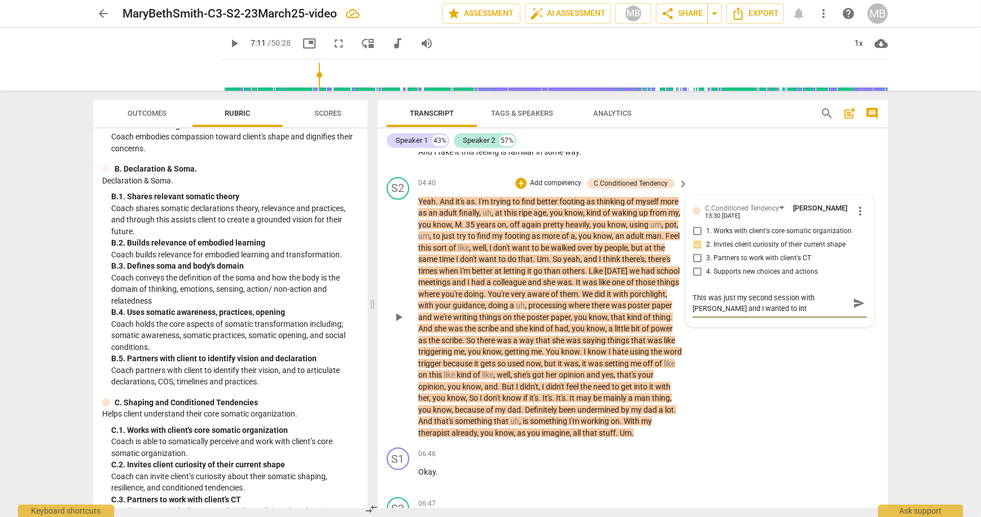
type textarea "This was just my second session with [PERSON_NAME] and I wanted to in"
type textarea "This was just my second session with [PERSON_NAME] and I wanted to i"
type textarea "This was just my second session with [PERSON_NAME] and I wanted to"
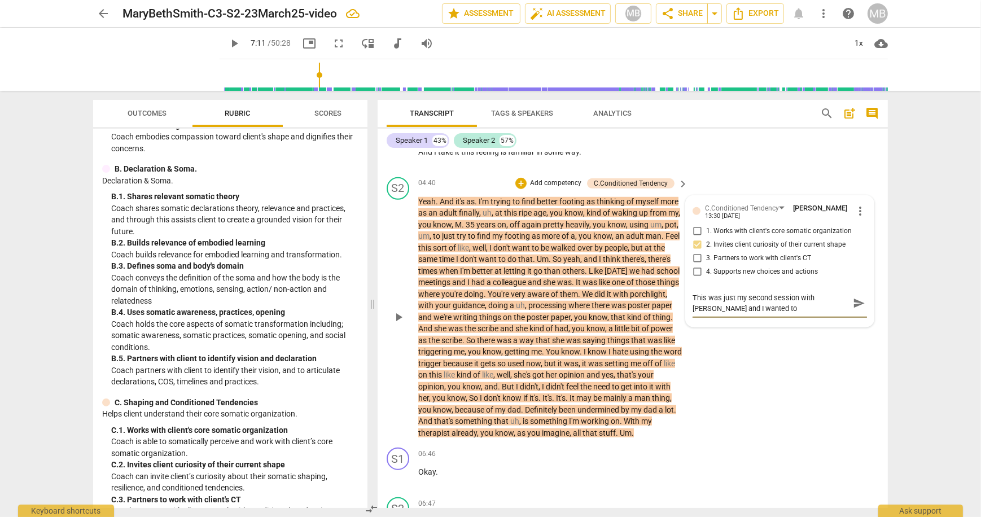
type textarea "This was just my second session with [PERSON_NAME] and I wanted to"
type textarea "This was just my second session with [PERSON_NAME] and I wanted t"
type textarea "This was just my second session with [PERSON_NAME] and I wanted"
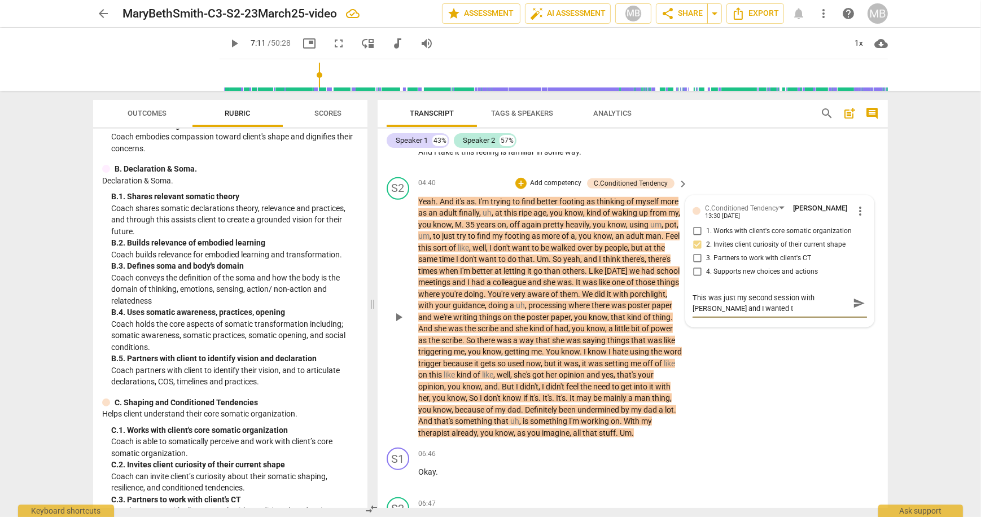
type textarea "This was just my second session with [PERSON_NAME] and I wanted"
type textarea "This was just my second session with [PERSON_NAME] and I wante"
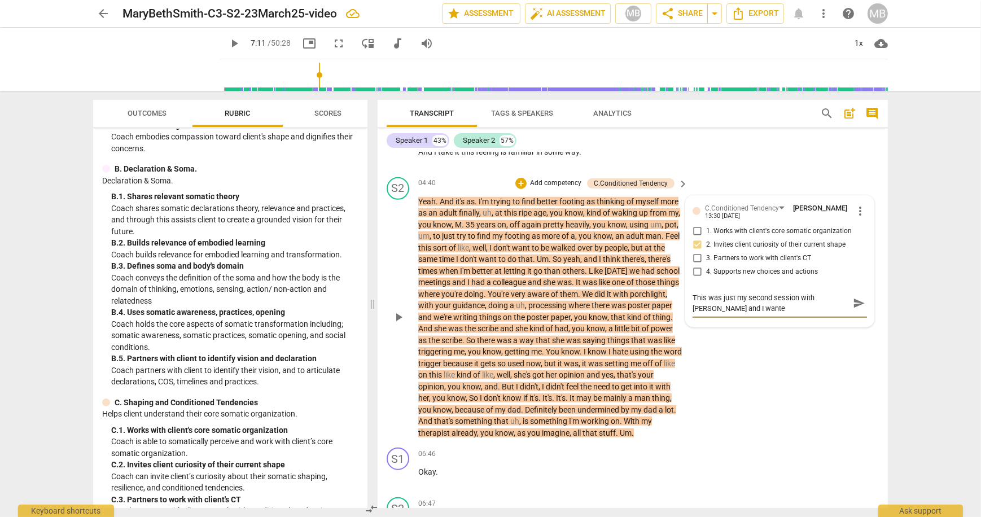
type textarea "This was just my second session with [PERSON_NAME] and I want"
type textarea "This was just my second session with [PERSON_NAME] and I wan"
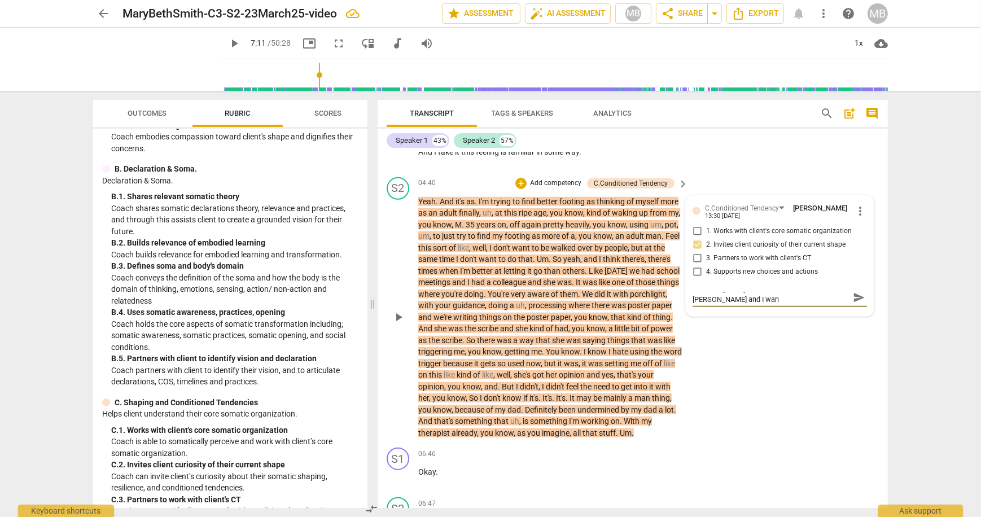
type textarea "This was just my second session with [PERSON_NAME] and I wa"
type textarea "This was just my second session with [PERSON_NAME] and I was"
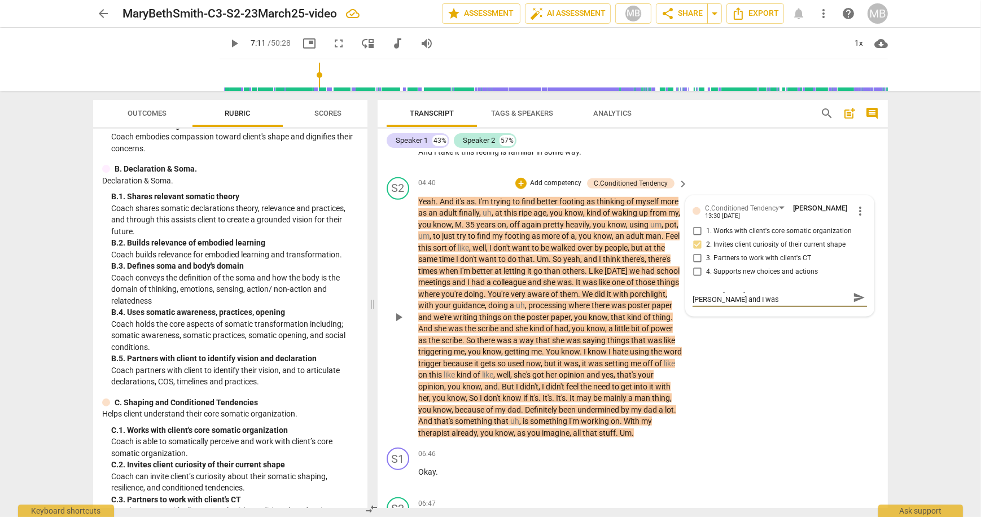
type textarea "This was just my second session with [PERSON_NAME] and I was"
type textarea "This was just my second session with [PERSON_NAME] and I was t"
type textarea "This was just my second session with [PERSON_NAME] and I was tr"
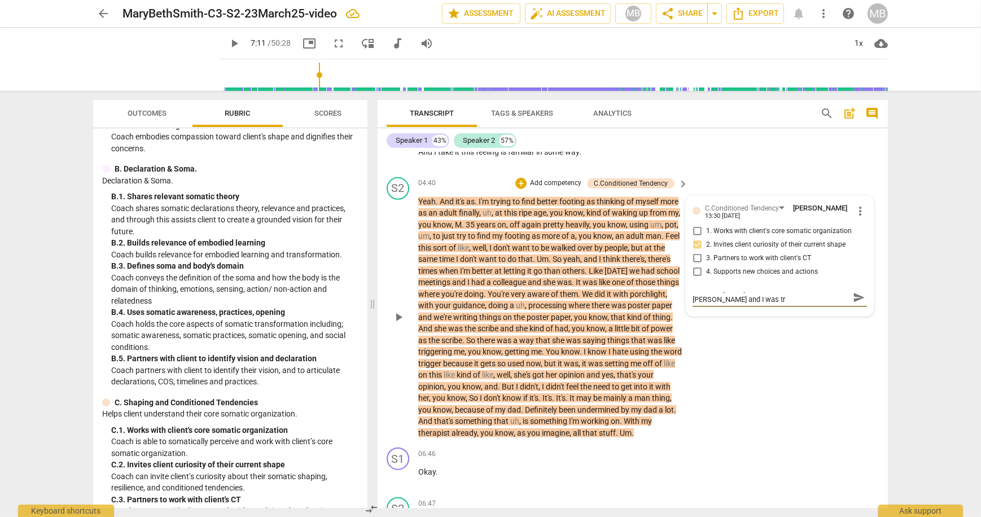
scroll to position [0, 0]
type textarea "This was just my second session with [PERSON_NAME] and I was try"
type textarea "This was just my second session with [PERSON_NAME] and I was tryi"
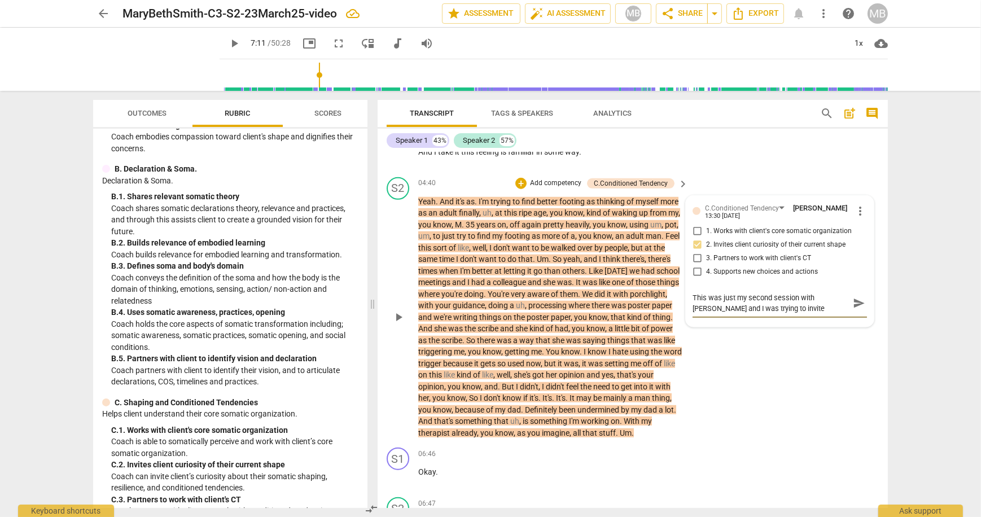
scroll to position [10, 0]
click at [821, 292] on textarea "This was just my second session with [PERSON_NAME] and I was trying to invite c…" at bounding box center [771, 302] width 156 height 21
click at [802, 292] on textarea "This was just my second session with [PERSON_NAME] and I was trying to invite c…" at bounding box center [771, 308] width 156 height 32
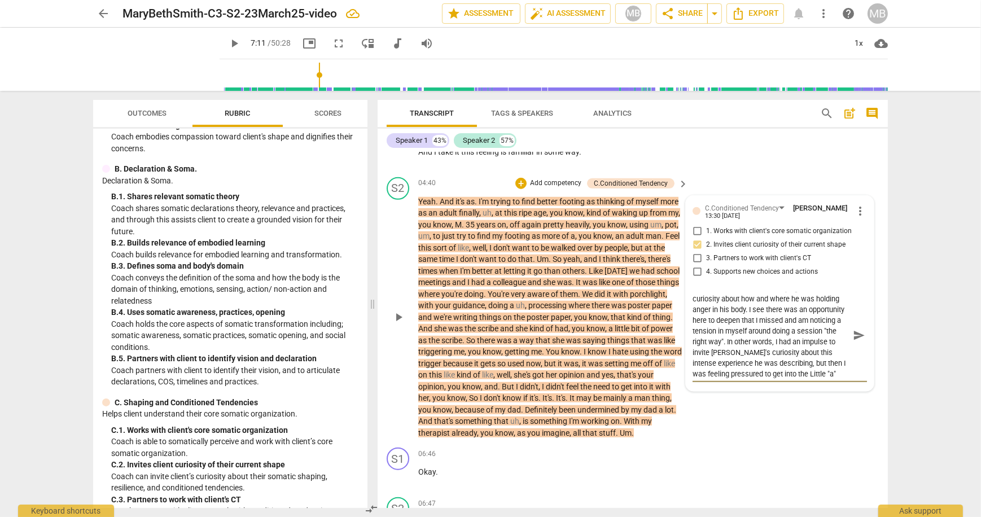
scroll to position [31, 0]
drag, startPoint x: 820, startPoint y: 295, endPoint x: 715, endPoint y: 303, distance: 104.7
click at [713, 307] on textarea "This was just my second session with [PERSON_NAME] and I was trying to invite c…" at bounding box center [771, 335] width 156 height 86
click at [818, 347] on textarea "This was just my second session with [PERSON_NAME] and I was trying to invite c…" at bounding box center [771, 335] width 156 height 86
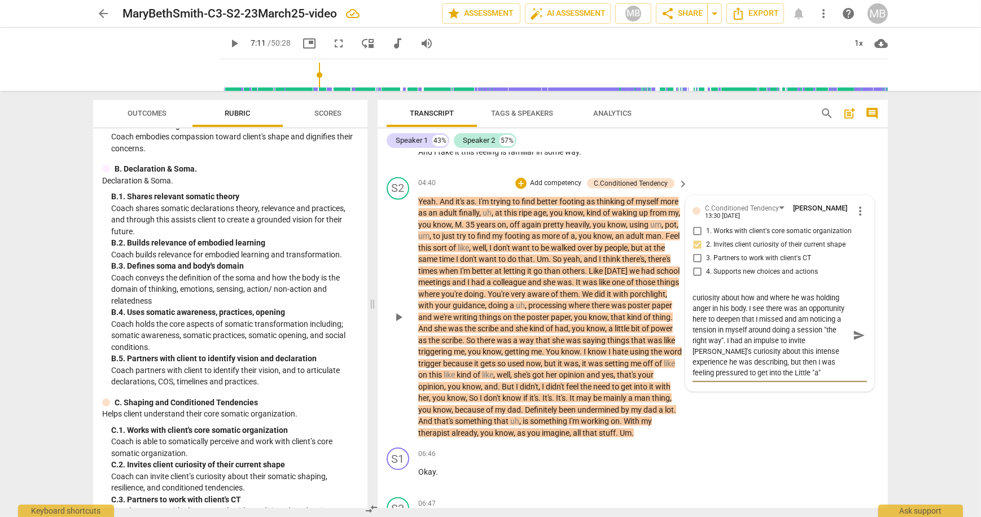
drag, startPoint x: 706, startPoint y: 332, endPoint x: 713, endPoint y: 334, distance: 7.4
click at [709, 334] on textarea "This was just my second session with [PERSON_NAME] and I was trying to invite c…" at bounding box center [771, 335] width 156 height 86
click at [773, 344] on textarea "This was just my second session with [PERSON_NAME] and I was trying to invite c…" at bounding box center [771, 335] width 156 height 86
click at [856, 329] on span "send" at bounding box center [859, 335] width 12 height 12
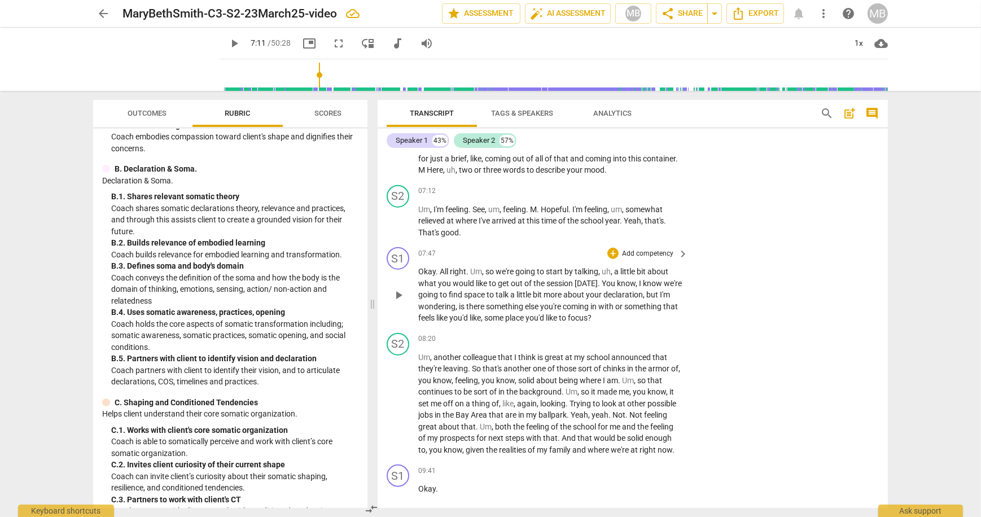
scroll to position [1648, 0]
click at [662, 247] on p "Add competency" at bounding box center [648, 252] width 54 height 10
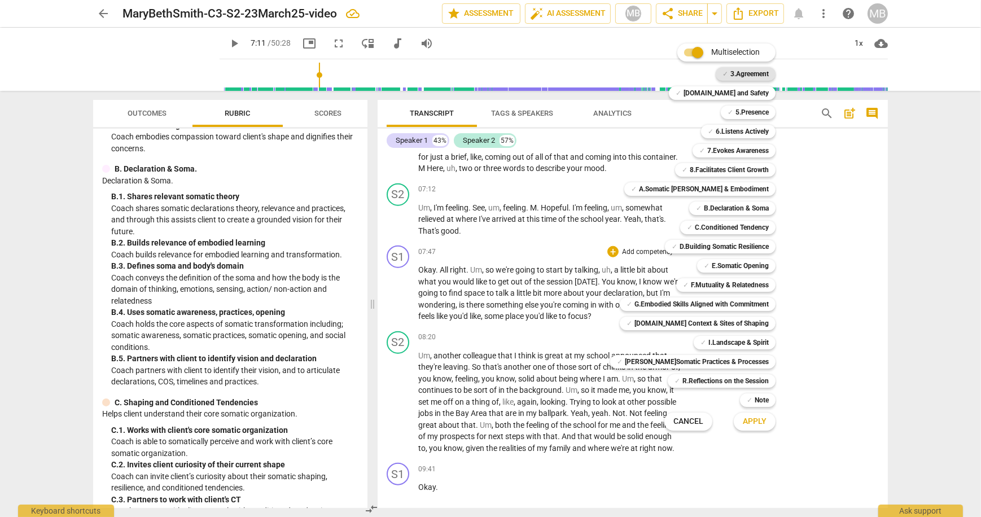
click at [749, 72] on b "3.Agreement" at bounding box center [749, 74] width 38 height 14
click at [743, 423] on span "Apply" at bounding box center [755, 421] width 24 height 11
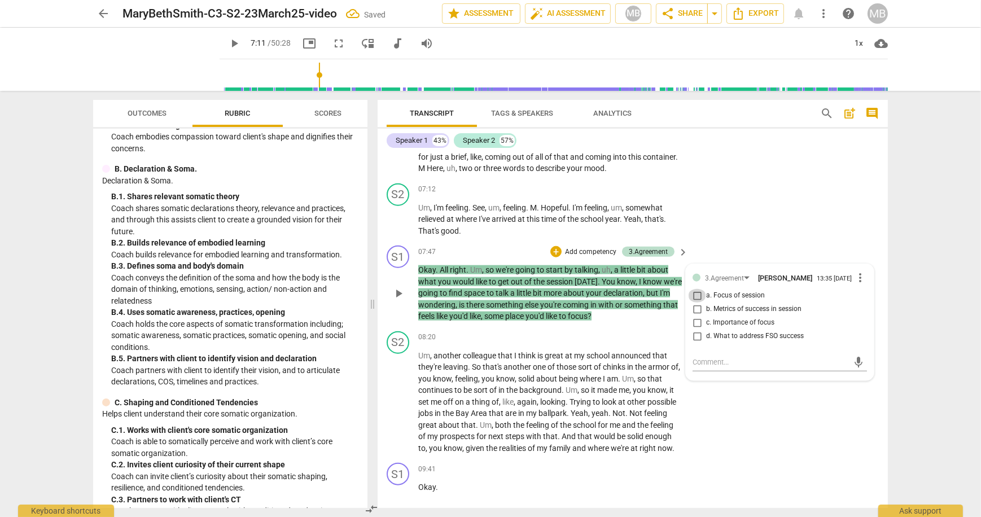
click at [694, 289] on input "a. Focus of session" at bounding box center [697, 296] width 18 height 14
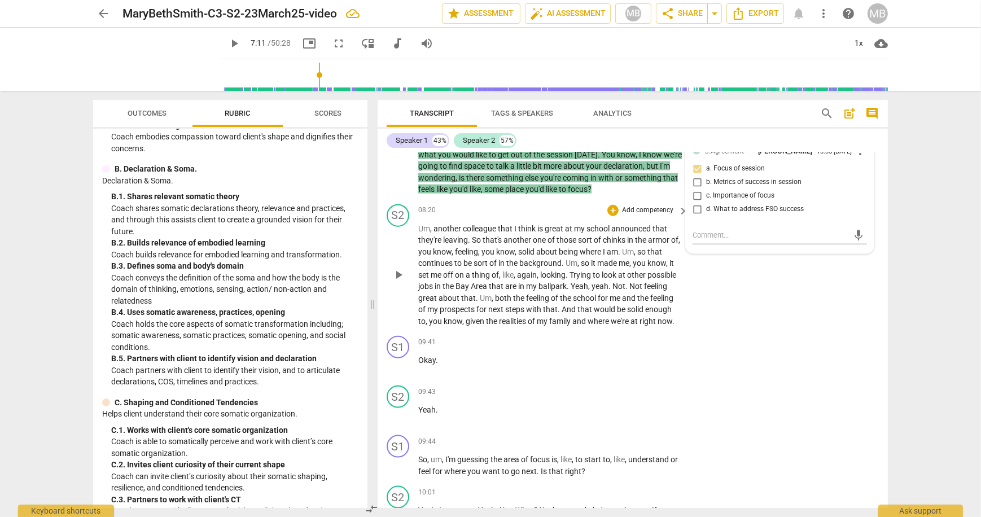
scroll to position [1775, 0]
click at [662, 437] on p "Add competency" at bounding box center [648, 442] width 54 height 10
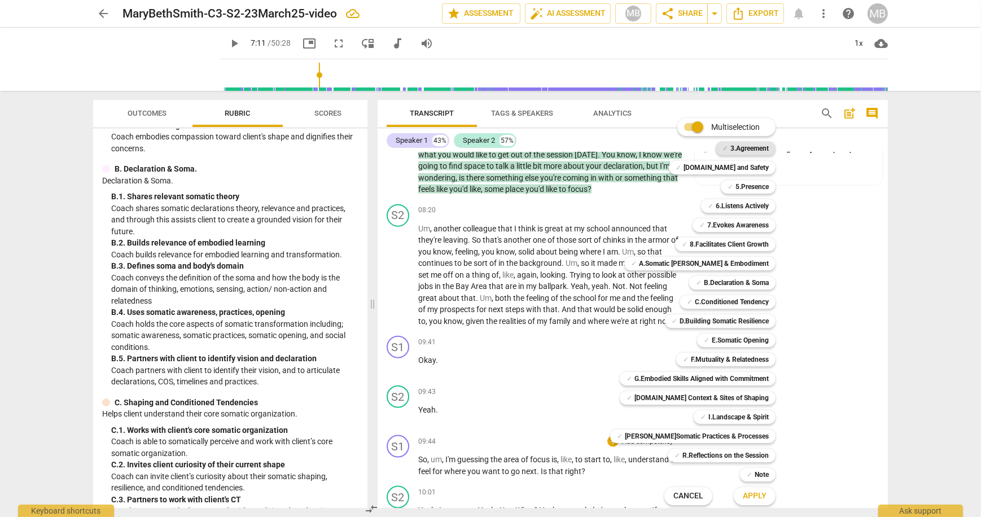
click at [741, 149] on b "3.Agreement" at bounding box center [749, 149] width 38 height 14
click at [754, 497] on span "Apply" at bounding box center [755, 496] width 24 height 11
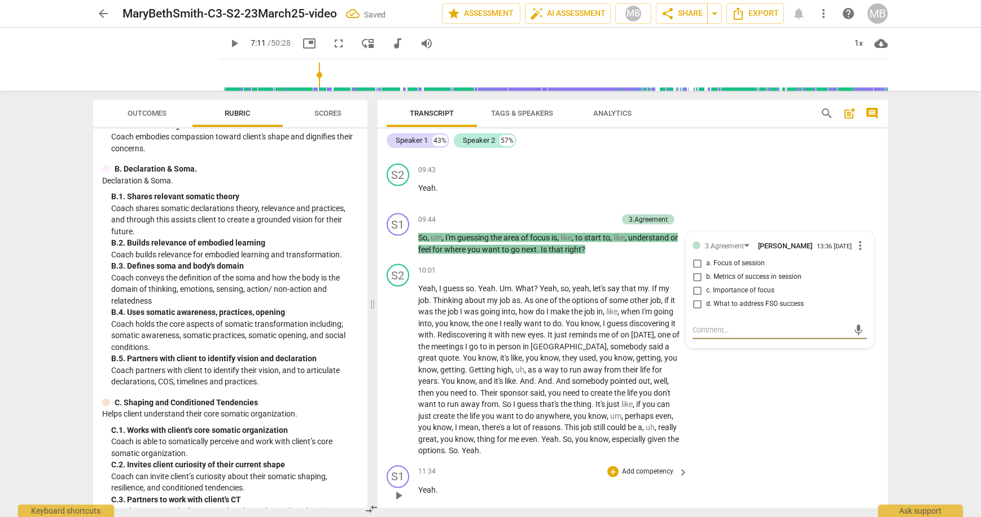
scroll to position [2006, 0]
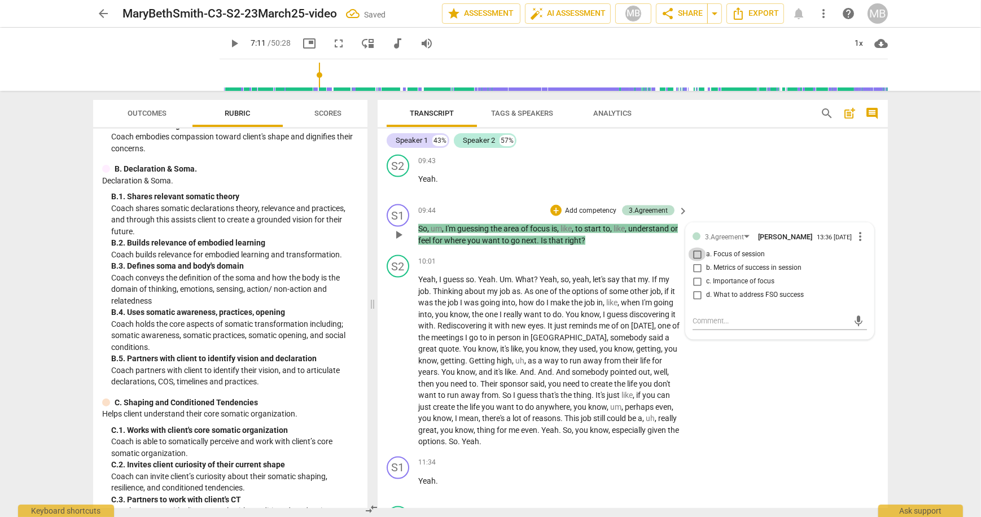
click at [695, 248] on input "a. Focus of session" at bounding box center [697, 255] width 18 height 14
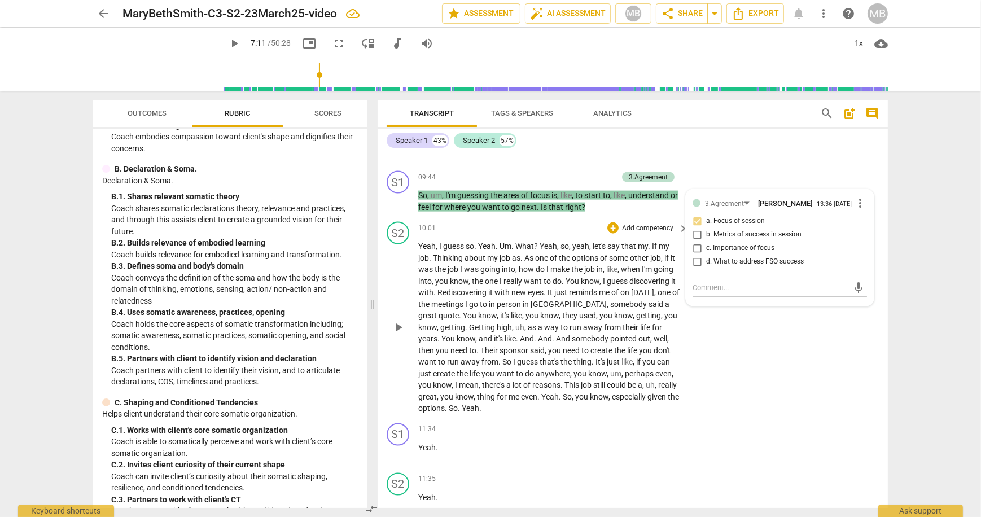
scroll to position [2039, 0]
click at [728, 283] on textarea at bounding box center [771, 288] width 156 height 11
click at [694, 215] on input "a. Focus of session" at bounding box center [697, 222] width 18 height 14
click at [704, 283] on textarea at bounding box center [771, 288] width 156 height 11
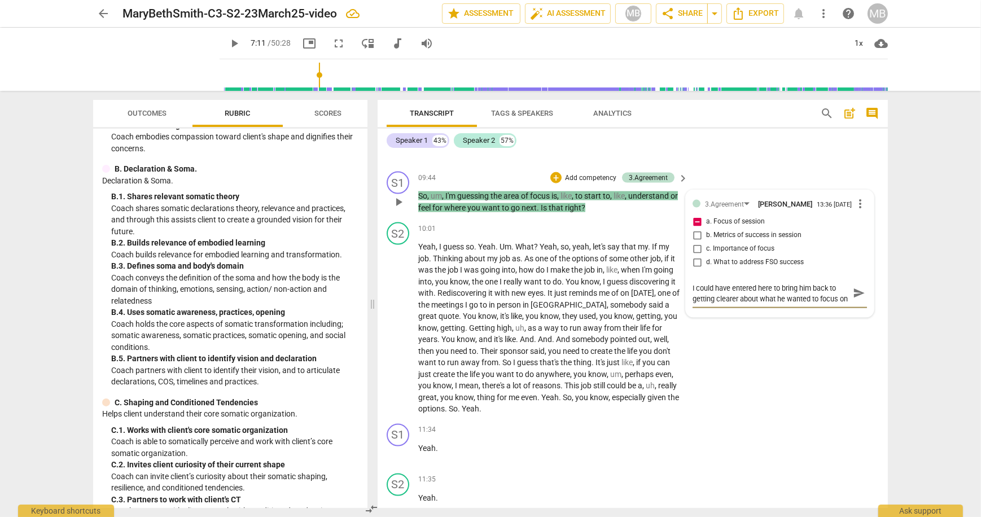
scroll to position [10, 0]
click at [853, 287] on span "send" at bounding box center [859, 293] width 12 height 12
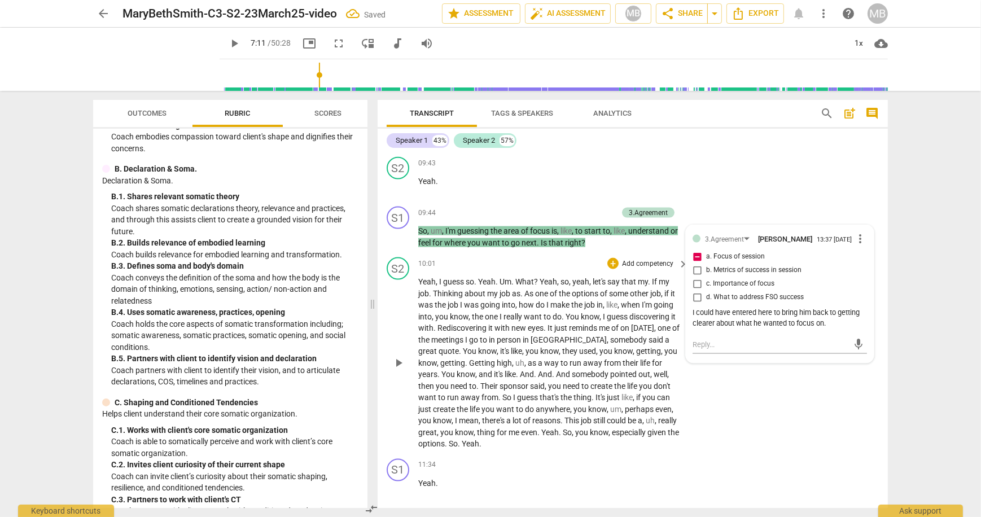
scroll to position [2003, 0]
click at [777, 332] on div "mic" at bounding box center [780, 344] width 174 height 25
click at [728, 340] on textarea at bounding box center [771, 345] width 156 height 11
click at [759, 424] on div "S2 play_arrow pause 10:01 + Add competency keyboard_arrow_right Yeah , I guess …" at bounding box center [633, 354] width 510 height 202
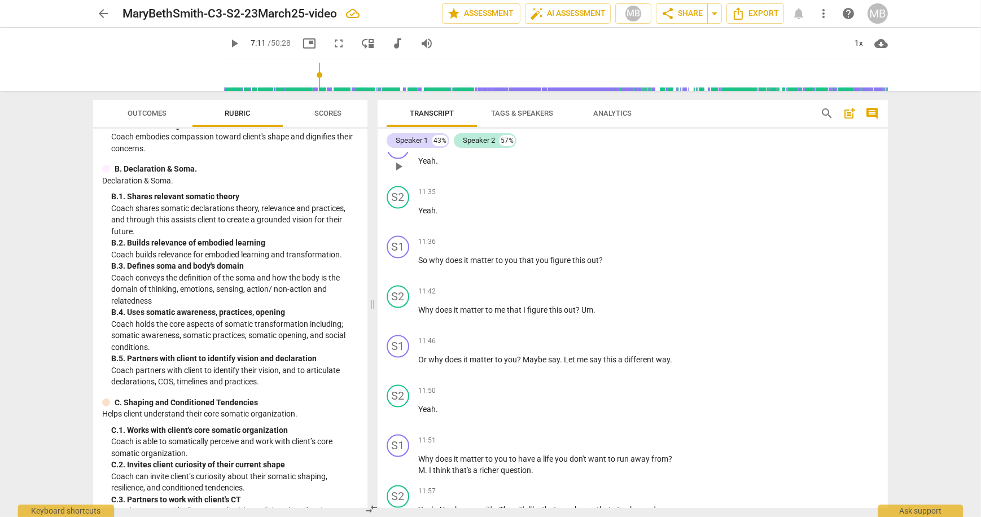
scroll to position [2329, 0]
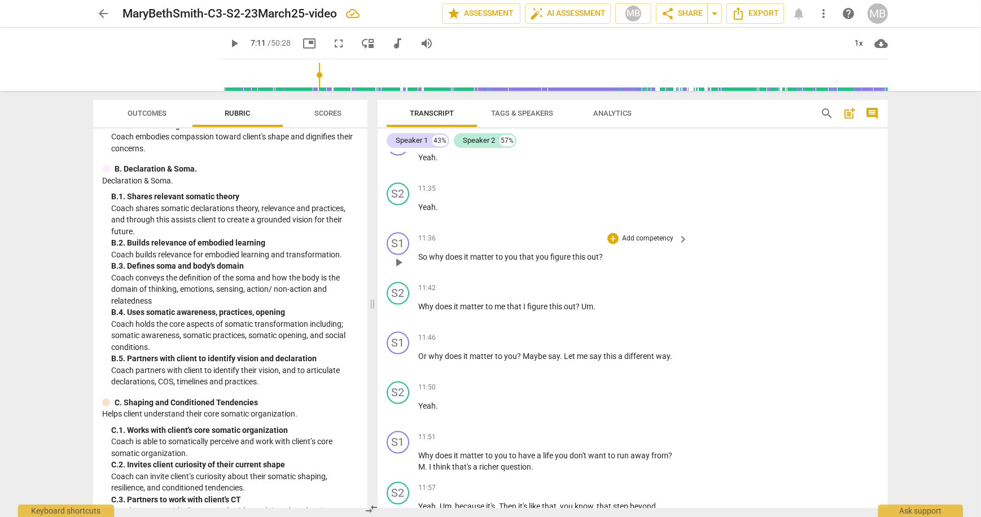
click at [661, 234] on p "Add competency" at bounding box center [648, 239] width 54 height 10
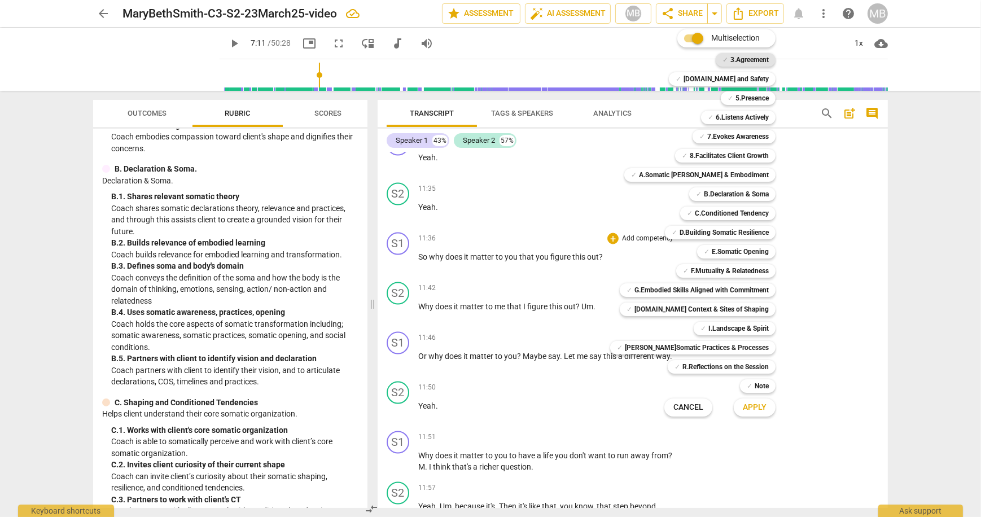
click at [748, 58] on b "3.Agreement" at bounding box center [749, 60] width 38 height 14
click at [752, 409] on span "Apply" at bounding box center [755, 407] width 24 height 11
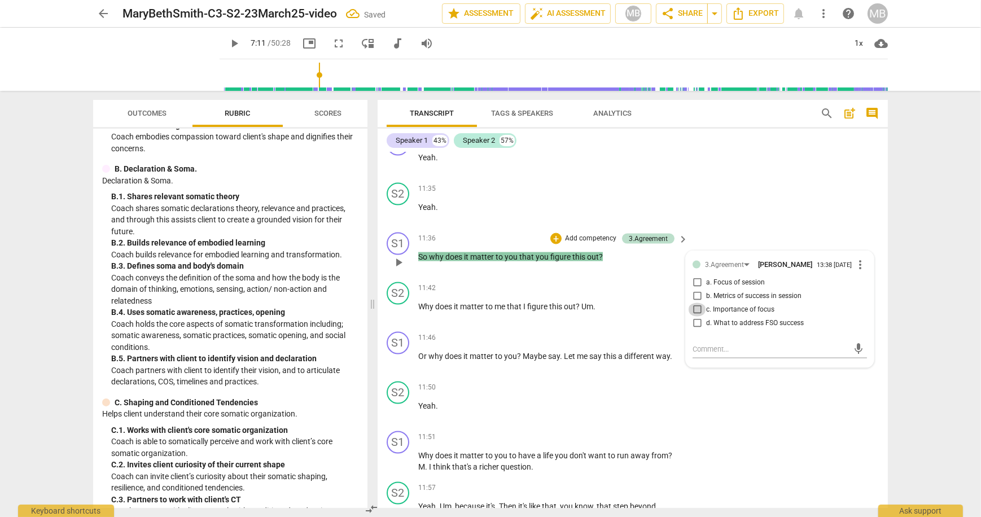
click at [694, 303] on input "c. Importance of focus" at bounding box center [697, 310] width 18 height 14
click at [854, 258] on span "more_vert" at bounding box center [860, 265] width 14 height 14
drag, startPoint x: 864, startPoint y: 269, endPoint x: 577, endPoint y: 60, distance: 354.3
click at [862, 269] on li "Delete" at bounding box center [868, 271] width 39 height 21
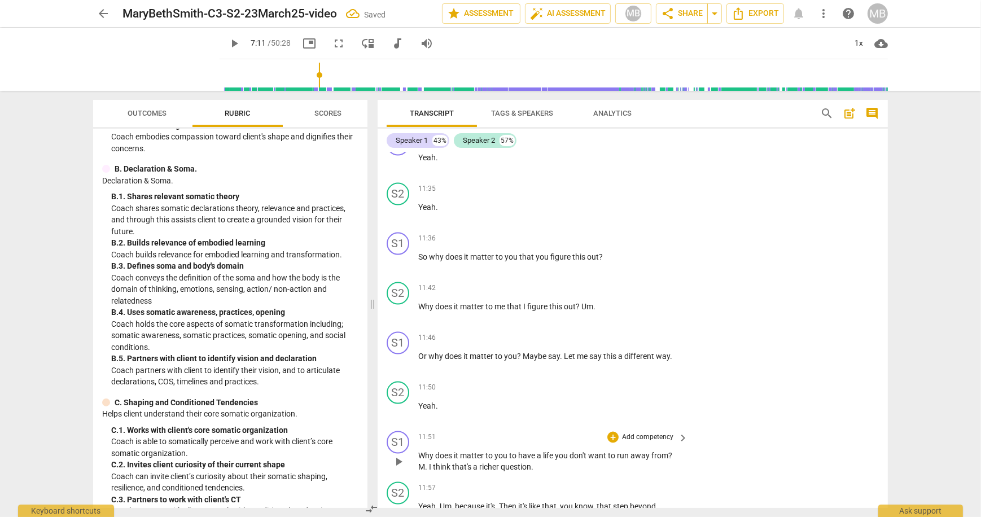
click at [652, 432] on p "Add competency" at bounding box center [648, 437] width 54 height 10
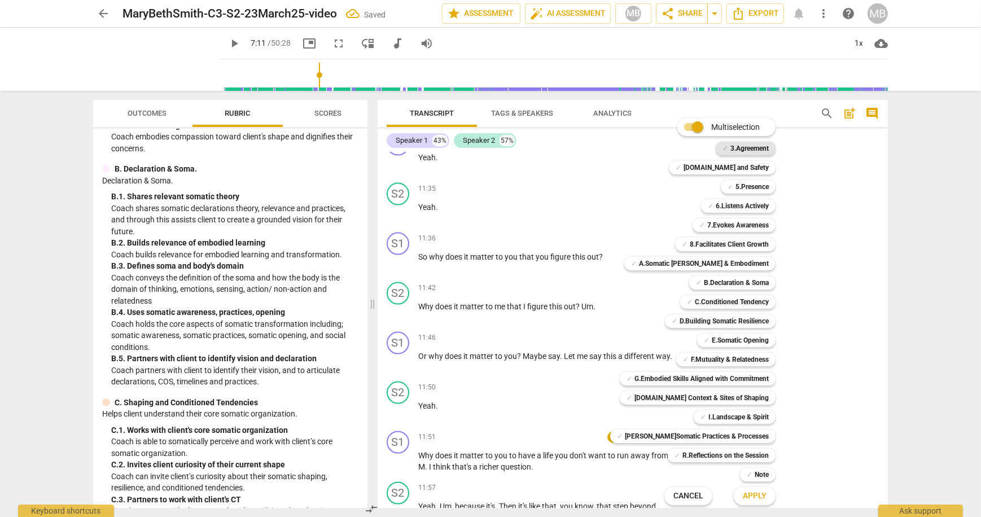
click at [747, 144] on b "3.Agreement" at bounding box center [749, 149] width 38 height 14
click at [751, 490] on button "Apply" at bounding box center [755, 496] width 42 height 20
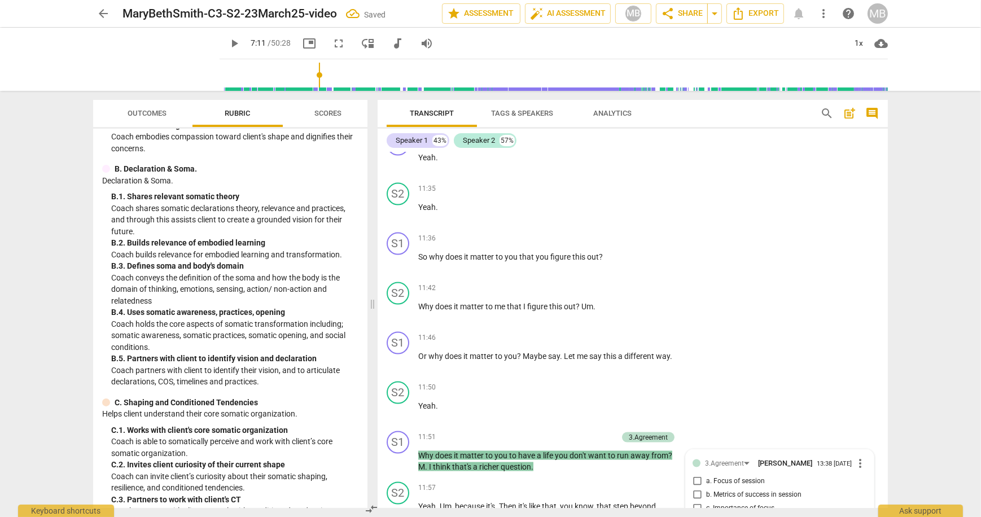
scroll to position [2534, 0]
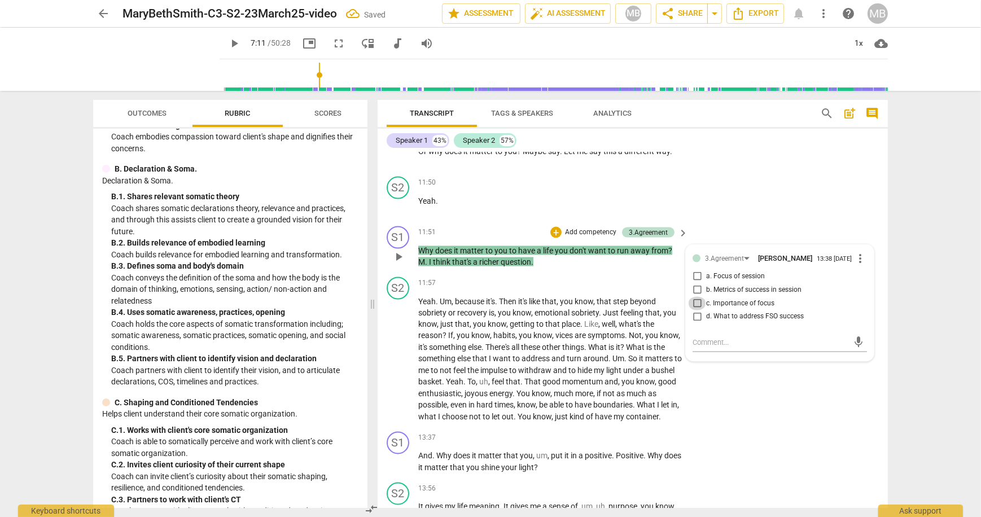
click at [694, 297] on input "c. Importance of focus" at bounding box center [697, 304] width 18 height 14
click at [796, 401] on div "S2 play_arrow pause 11:57 + Add competency keyboard_arrow_right Yeah . Um , bec…" at bounding box center [633, 350] width 510 height 155
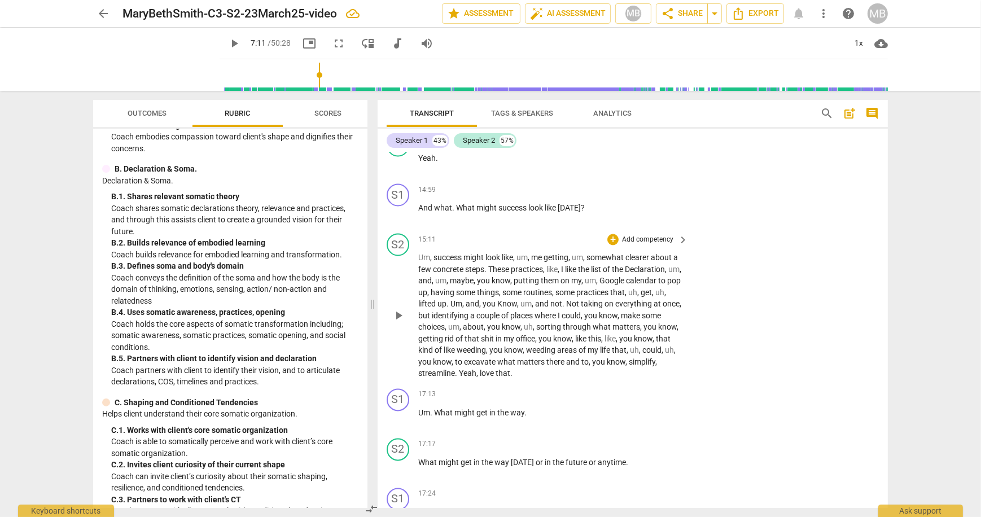
scroll to position [3038, 0]
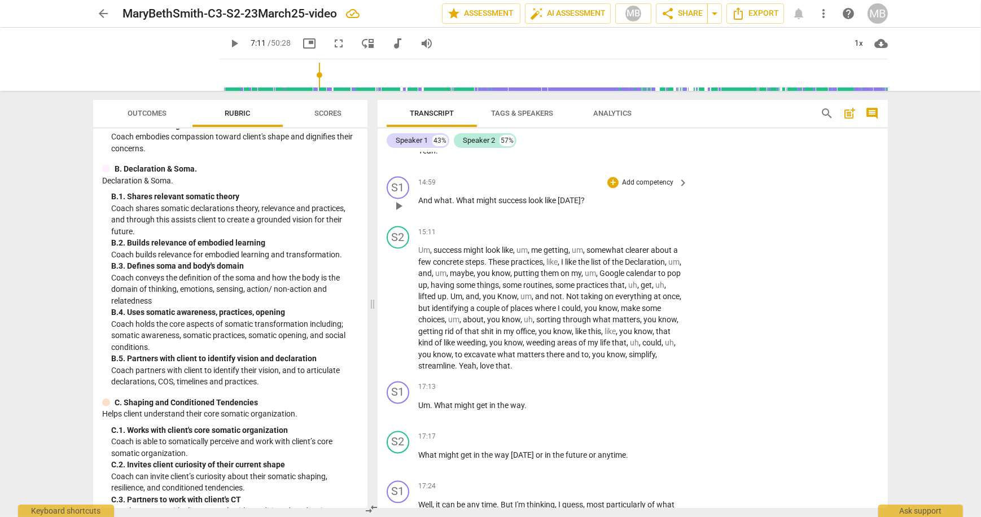
click at [643, 178] on p "Add competency" at bounding box center [648, 183] width 54 height 10
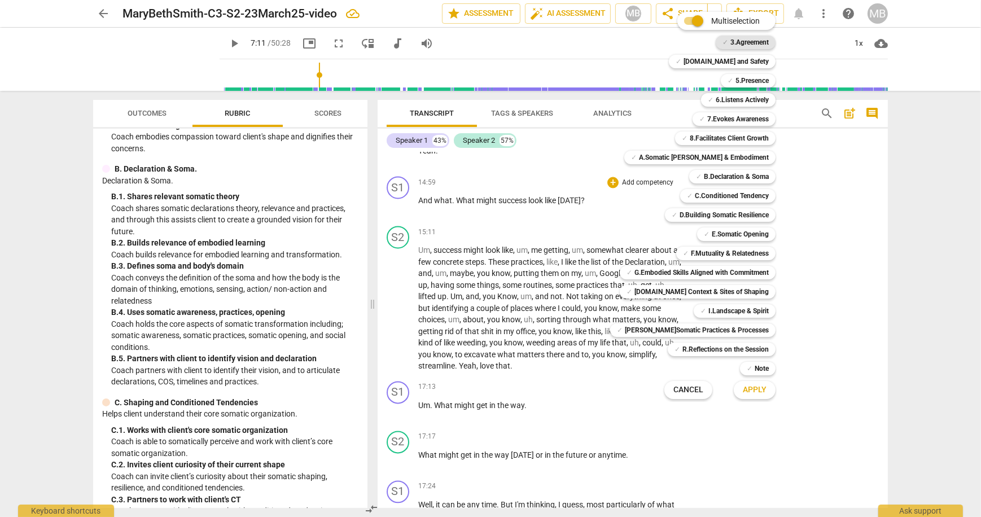
click at [750, 38] on b "3.Agreement" at bounding box center [749, 43] width 38 height 14
click at [758, 387] on span "Apply" at bounding box center [755, 389] width 24 height 11
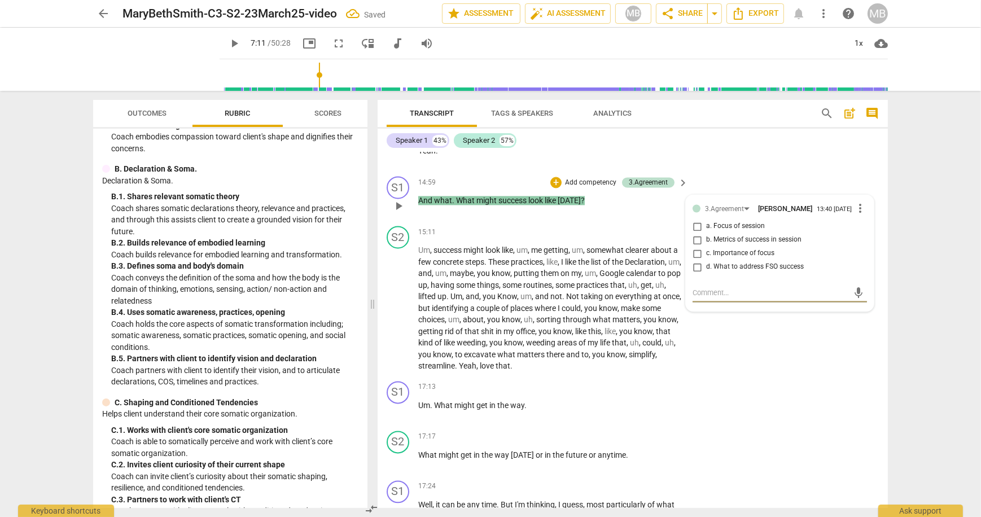
click at [695, 237] on input "b. Metrics of success in session" at bounding box center [697, 240] width 18 height 14
click at [712, 288] on textarea at bounding box center [771, 292] width 156 height 11
click at [697, 235] on input "b. Metrics of success in session" at bounding box center [697, 240] width 18 height 14
click at [720, 288] on textarea at bounding box center [771, 292] width 156 height 11
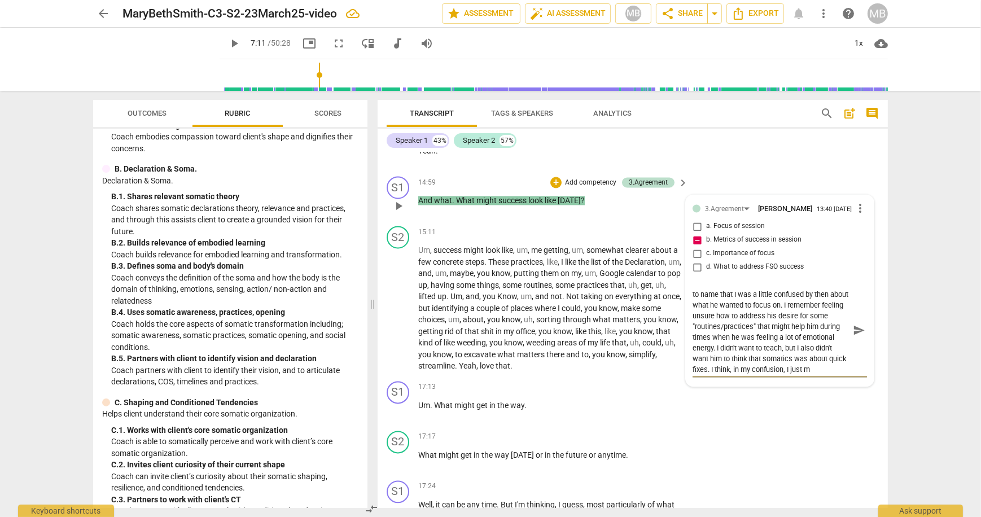
scroll to position [20, 0]
click at [857, 329] on span "send" at bounding box center [859, 330] width 12 height 12
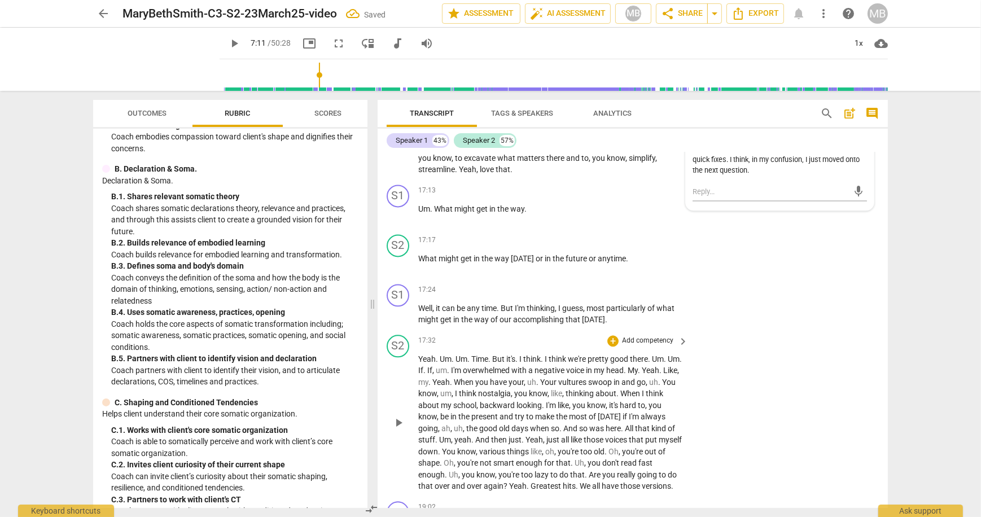
scroll to position [3234, 0]
click at [669, 287] on p "Add competency" at bounding box center [648, 291] width 54 height 10
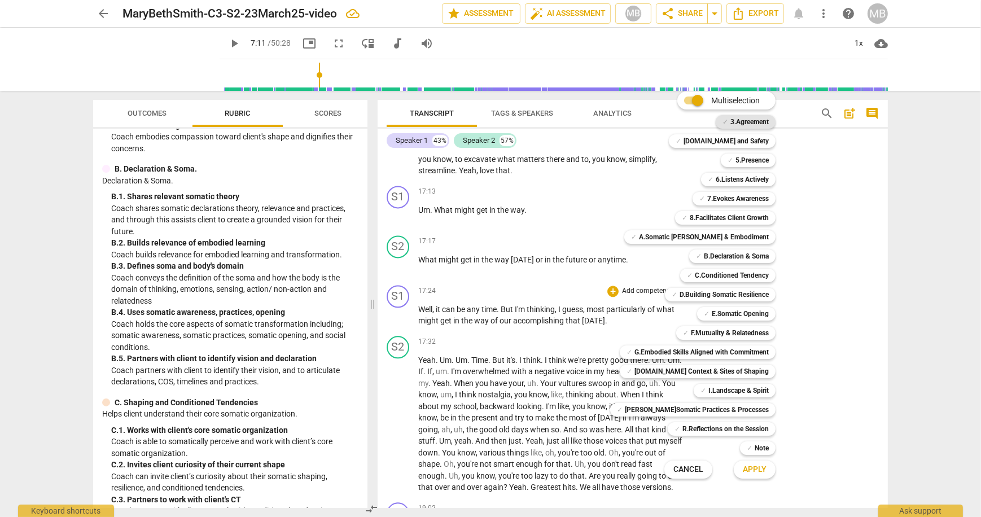
click at [741, 123] on b "3.Agreement" at bounding box center [749, 122] width 38 height 14
click at [746, 469] on span "Apply" at bounding box center [755, 469] width 24 height 11
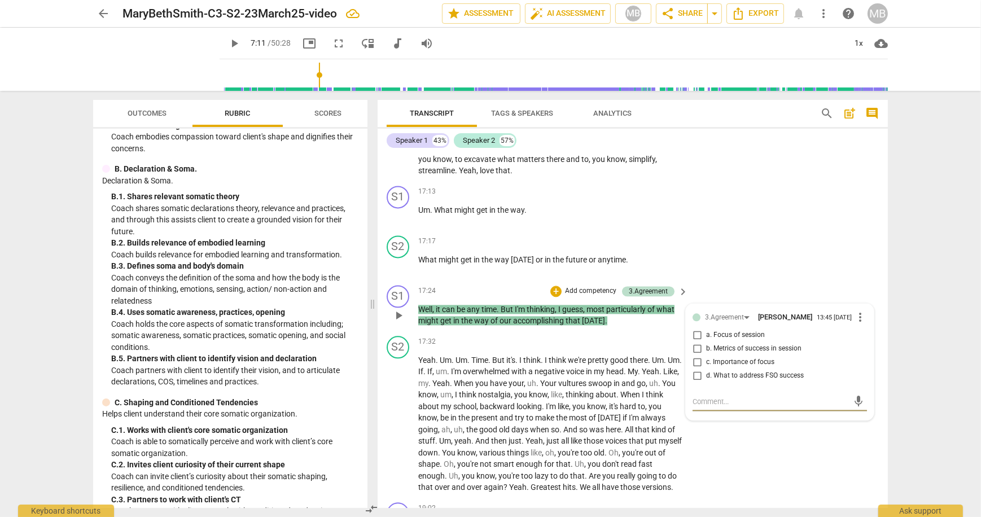
click at [696, 372] on input "d. What to address FSO success" at bounding box center [697, 376] width 18 height 14
click at [763, 467] on div "S2 play_arrow pause 17:32 + Add competency keyboard_arrow_right Yeah . Um . Um …" at bounding box center [633, 414] width 510 height 167
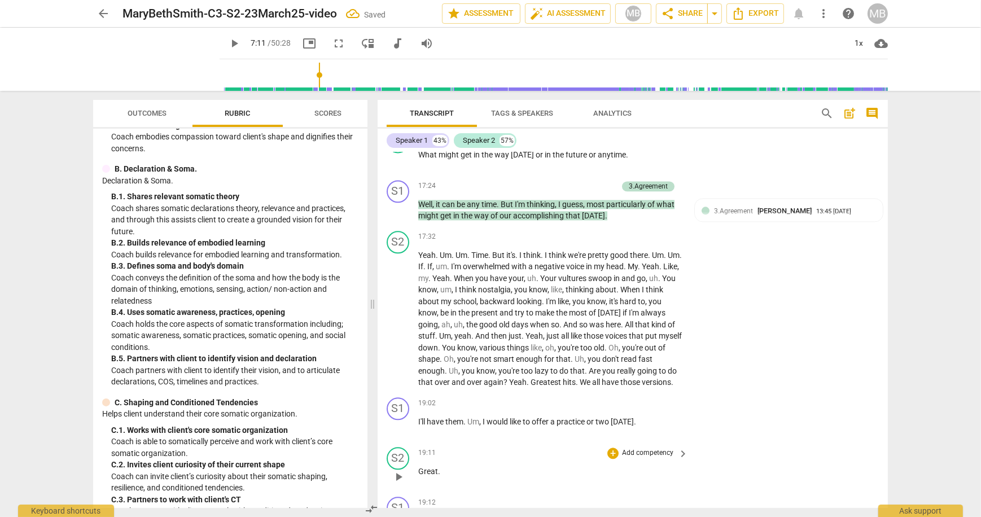
scroll to position [3357, 0]
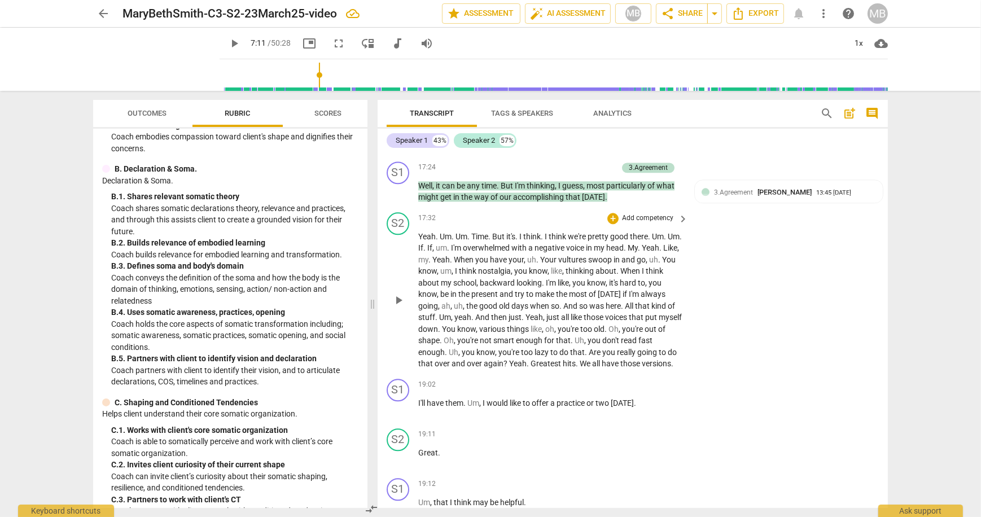
click at [664, 214] on p "Add competency" at bounding box center [648, 218] width 54 height 10
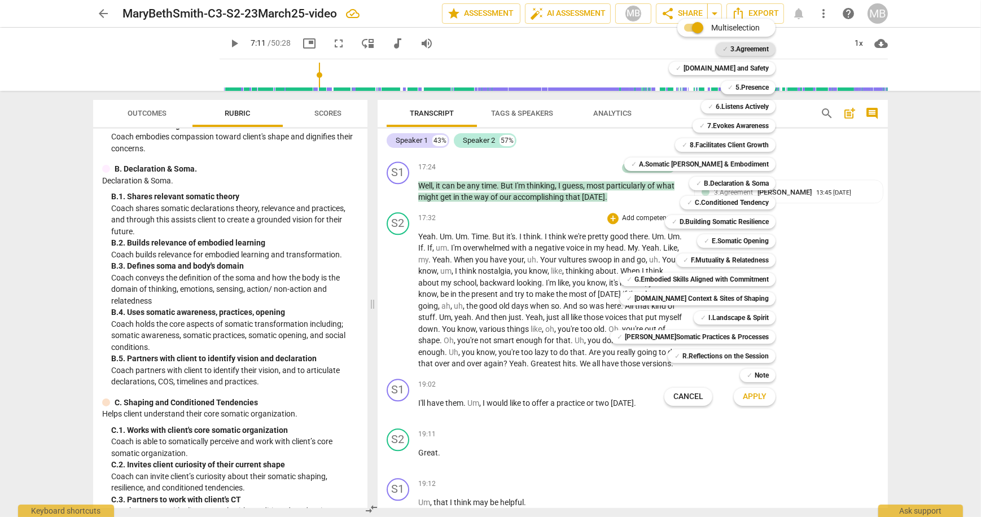
click at [752, 45] on b "3.Agreement" at bounding box center [749, 49] width 38 height 14
click at [751, 397] on span "Apply" at bounding box center [755, 396] width 24 height 11
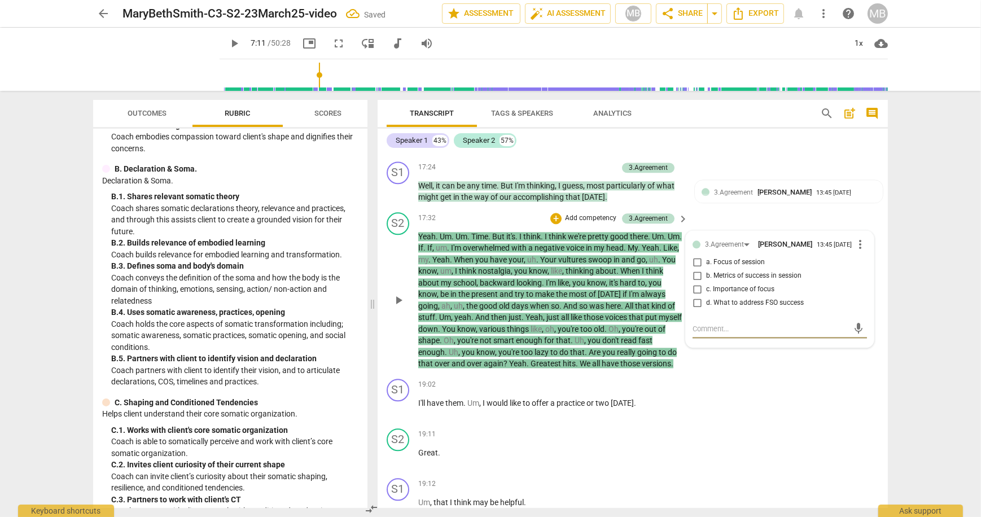
click at [697, 300] on input "d. What to address FSO success" at bounding box center [697, 303] width 18 height 14
click at [711, 326] on textarea at bounding box center [771, 328] width 156 height 11
drag, startPoint x: 852, startPoint y: 340, endPoint x: 844, endPoint y: 343, distance: 7.9
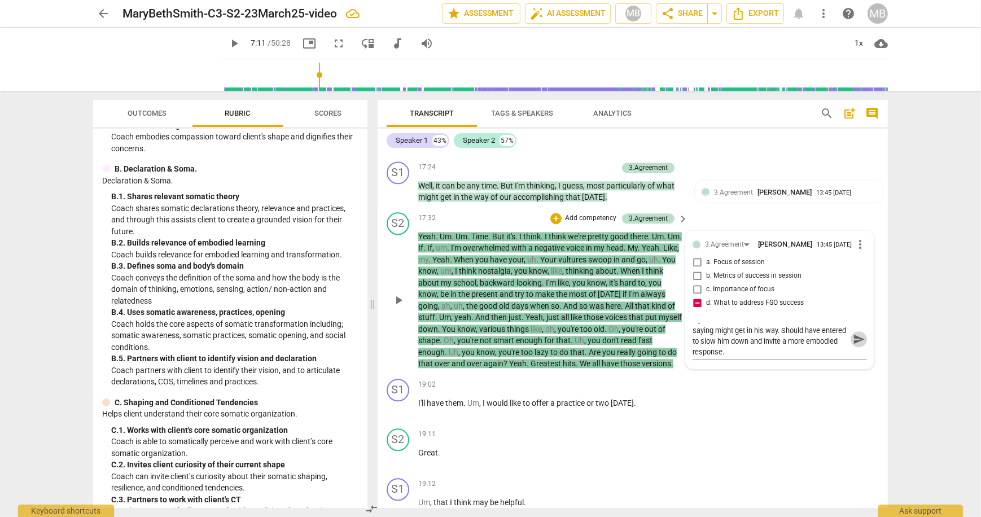
click at [853, 340] on span "send" at bounding box center [859, 339] width 12 height 12
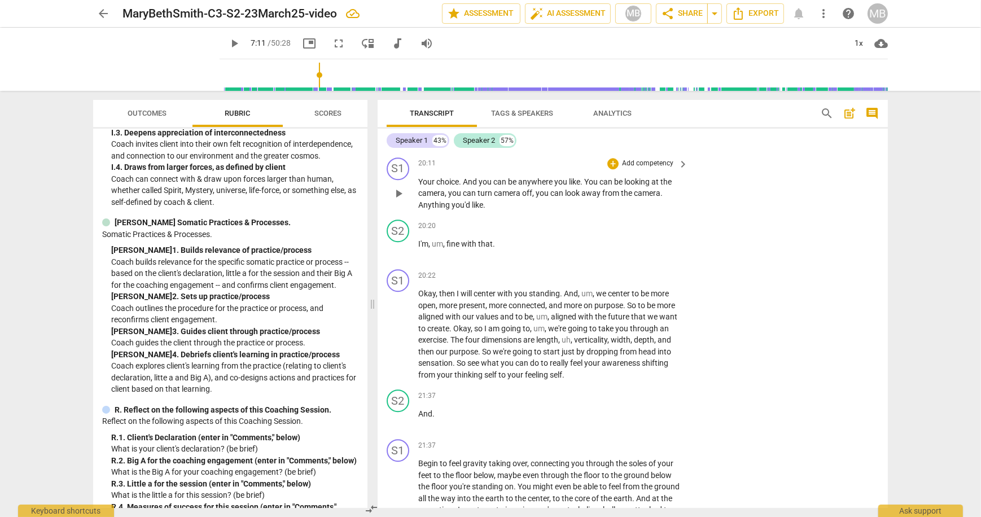
scroll to position [4126, 0]
click at [669, 269] on p "Add competency" at bounding box center [648, 274] width 54 height 10
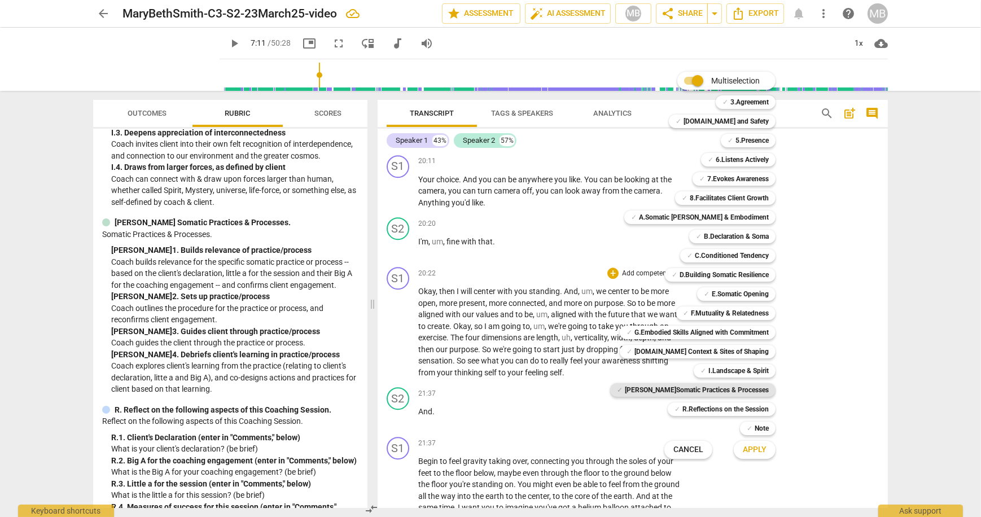
click at [724, 391] on b "[PERSON_NAME]Somatic Practices & Processes" at bounding box center [697, 390] width 144 height 14
click at [752, 449] on span "Apply" at bounding box center [755, 449] width 24 height 11
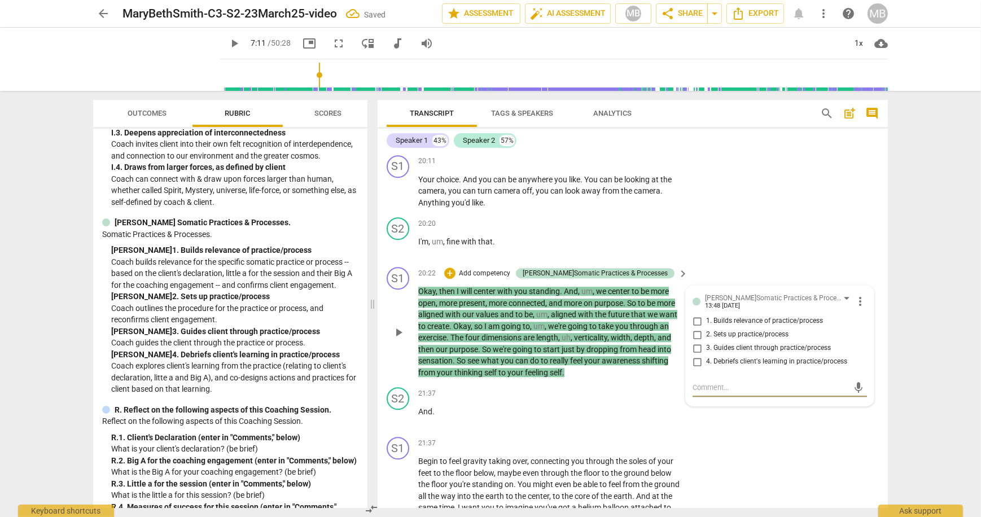
click at [690, 314] on input "1. Builds relevance of practice/process" at bounding box center [697, 321] width 18 height 14
click at [697, 328] on input "2. Sets up practice/process" at bounding box center [697, 335] width 18 height 14
click at [719, 404] on div "S2 play_arrow pause 21:37 + Add competency keyboard_arrow_right And ." at bounding box center [633, 408] width 510 height 50
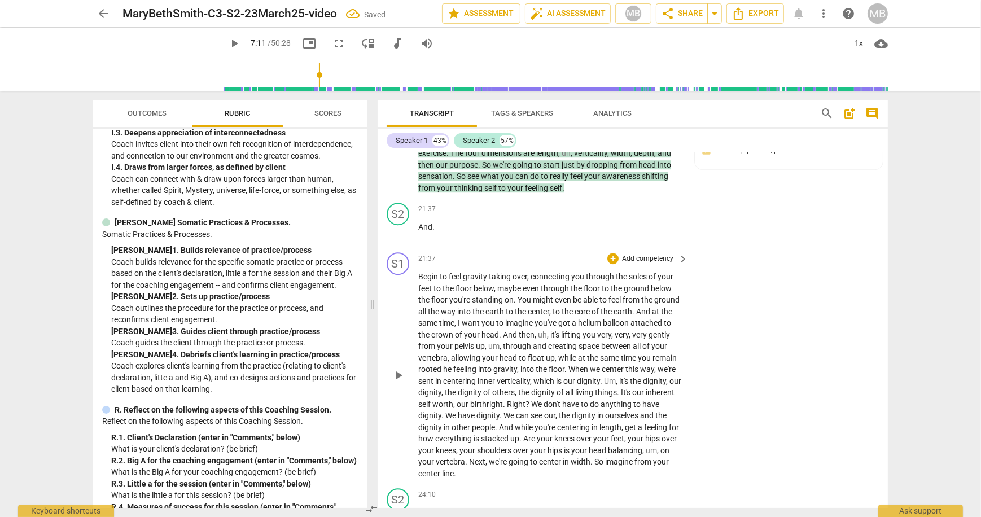
scroll to position [4314, 0]
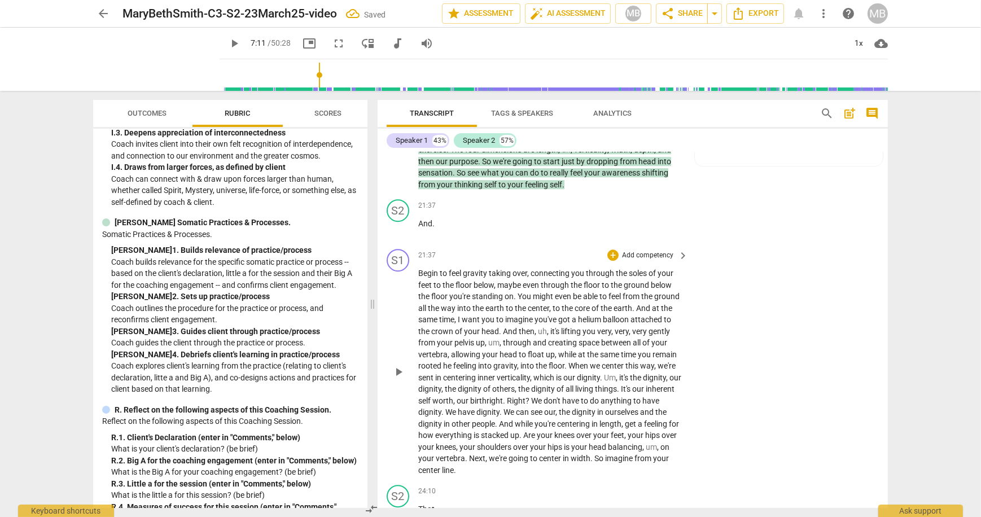
click at [656, 251] on p "Add competency" at bounding box center [648, 256] width 54 height 10
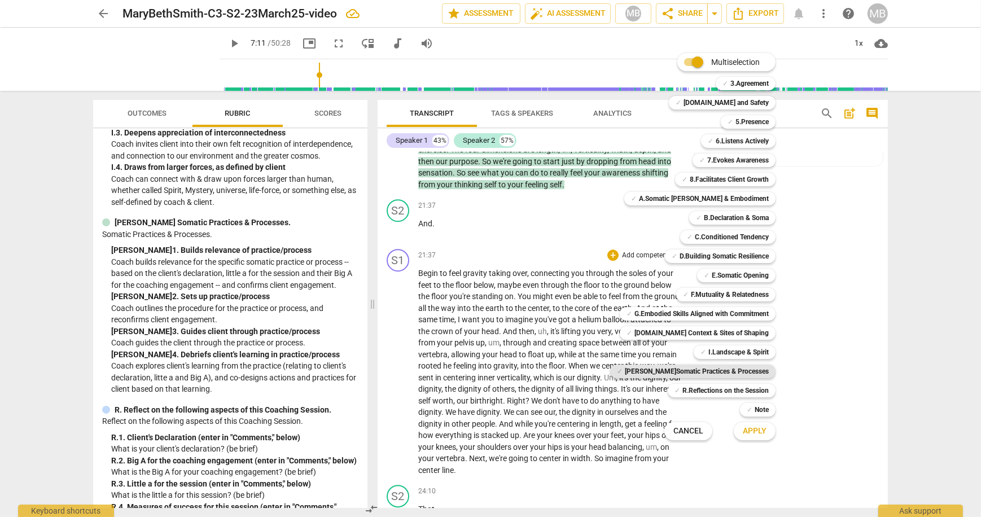
click at [691, 369] on b "[PERSON_NAME]Somatic Practices & Processes" at bounding box center [697, 372] width 144 height 14
click at [756, 430] on span "Apply" at bounding box center [755, 431] width 24 height 11
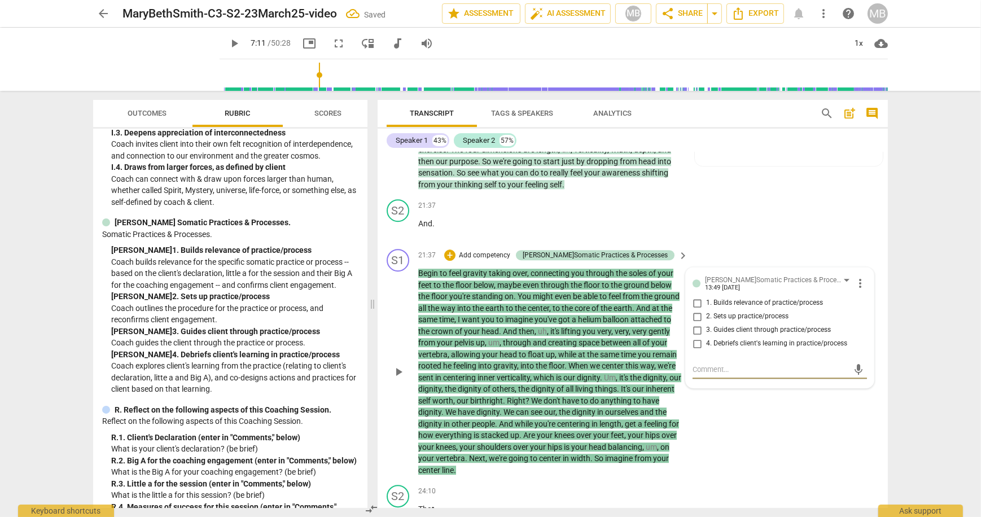
click at [695, 323] on input "3. Guides client through practice/process" at bounding box center [697, 330] width 18 height 14
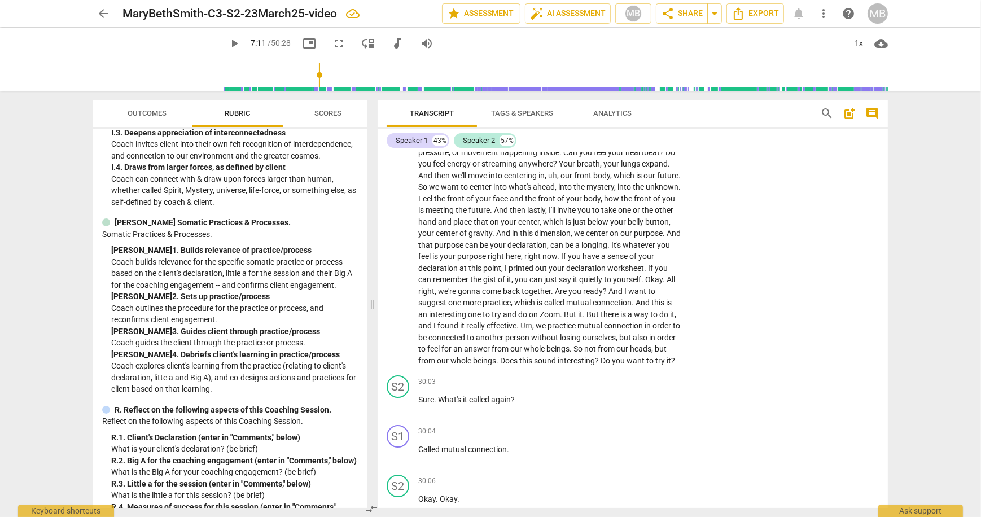
scroll to position [5035, 0]
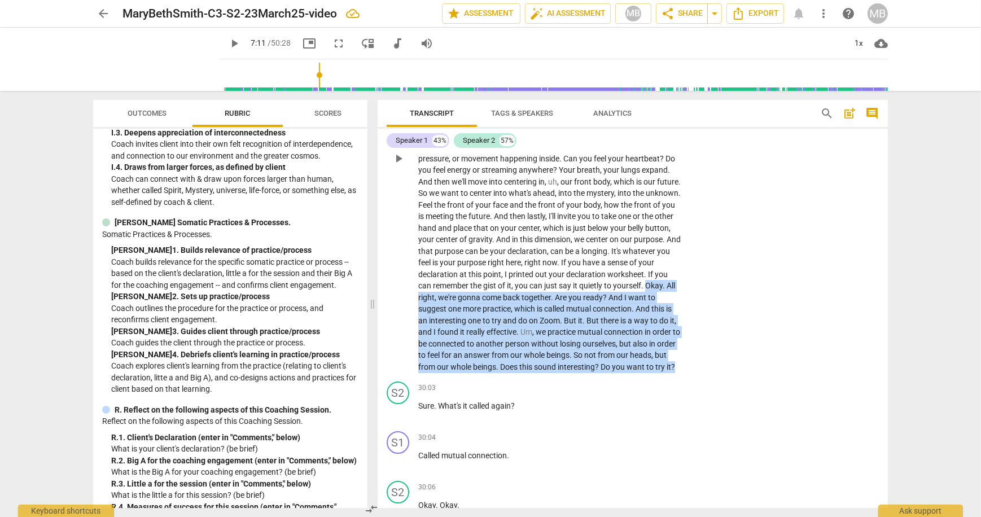
drag, startPoint x: 648, startPoint y: 277, endPoint x: 685, endPoint y: 362, distance: 92.8
click at [682, 363] on div "Outer surfaces of your arms , your hips , your legs , the outside of your feet …" at bounding box center [553, 159] width 271 height 428
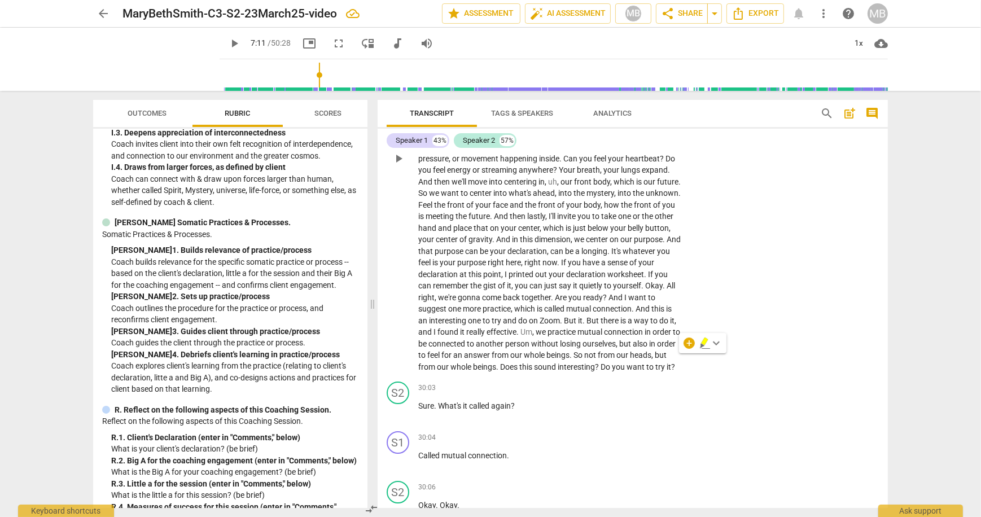
click at [746, 340] on div "S1 play_arrow pause 24:37 + Add competency keyboard_arrow_right Outer surfaces …" at bounding box center [633, 150] width 510 height 456
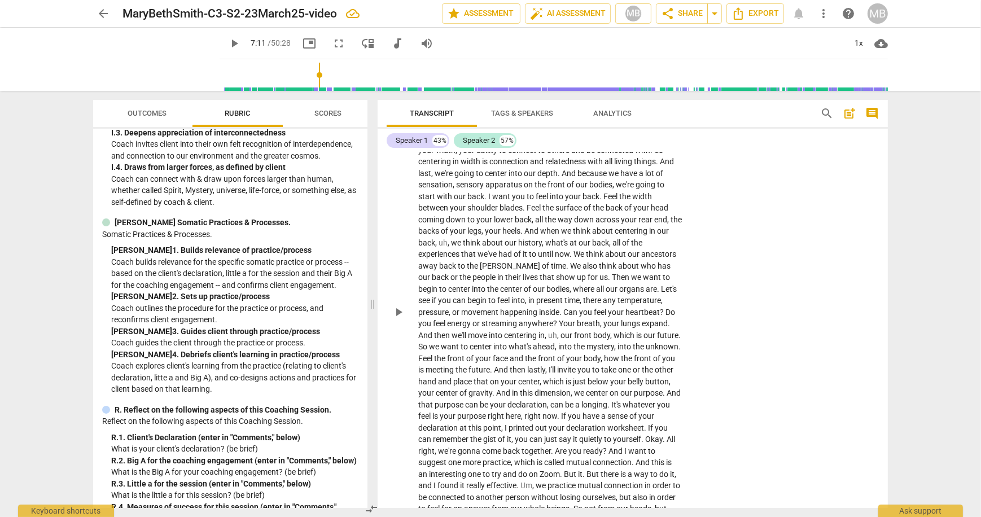
scroll to position [4800, 0]
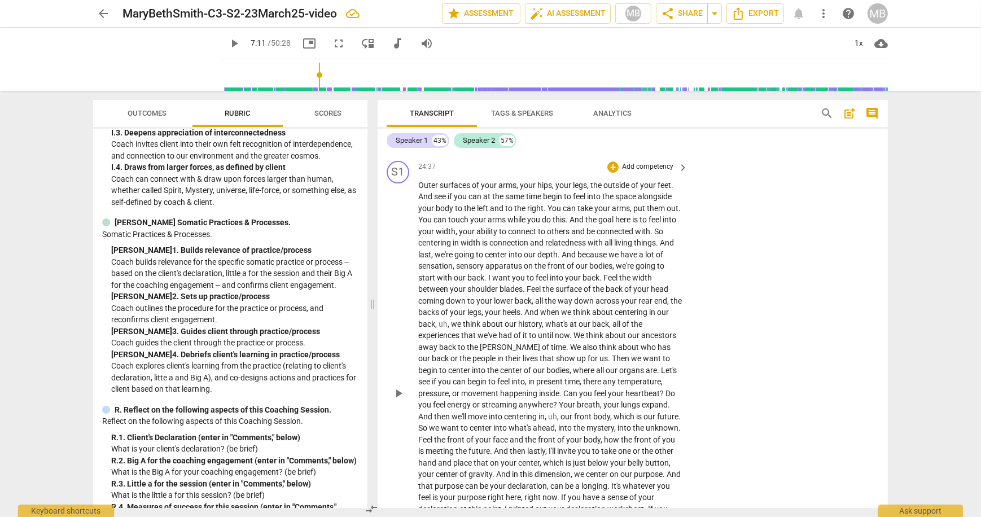
click at [664, 162] on p "Add competency" at bounding box center [648, 167] width 54 height 10
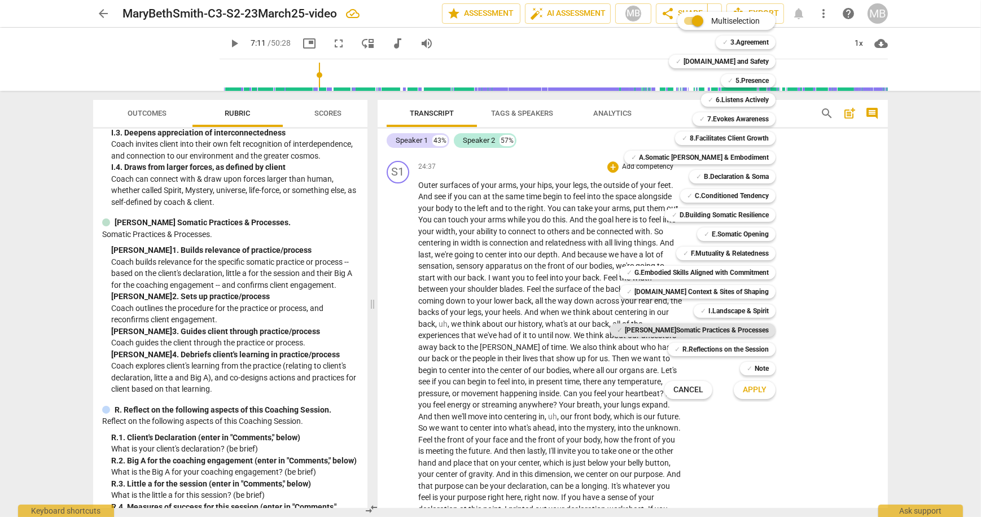
click at [730, 332] on b "[PERSON_NAME]Somatic Practices & Processes" at bounding box center [697, 330] width 144 height 14
click at [754, 392] on span "Apply" at bounding box center [755, 389] width 24 height 11
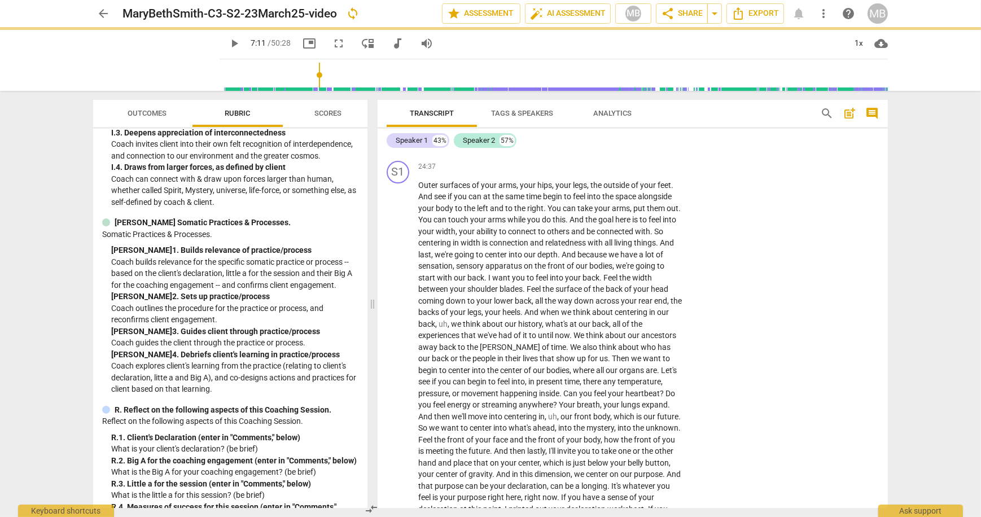
scroll to position [4851, 0]
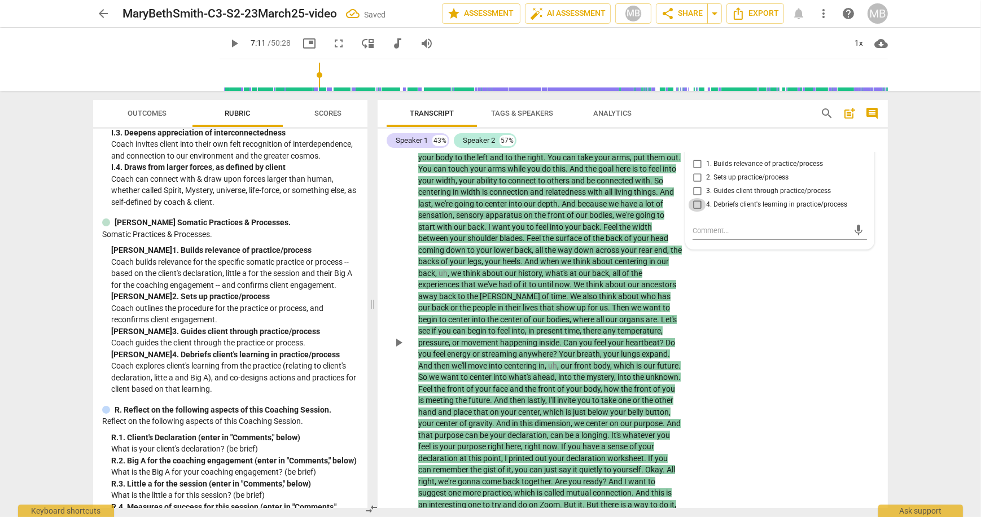
click at [696, 198] on input "4. Debriefs client's learning in practice/process" at bounding box center [697, 205] width 18 height 14
click at [695, 198] on input "4. Debriefs client's learning in practice/process" at bounding box center [697, 205] width 18 height 14
click at [703, 225] on textarea at bounding box center [771, 230] width 156 height 11
click at [718, 225] on textarea "I should have debriefed this practice befor" at bounding box center [771, 230] width 156 height 11
click at [695, 225] on textarea "I should have debriefed this practice befor" at bounding box center [771, 230] width 156 height 11
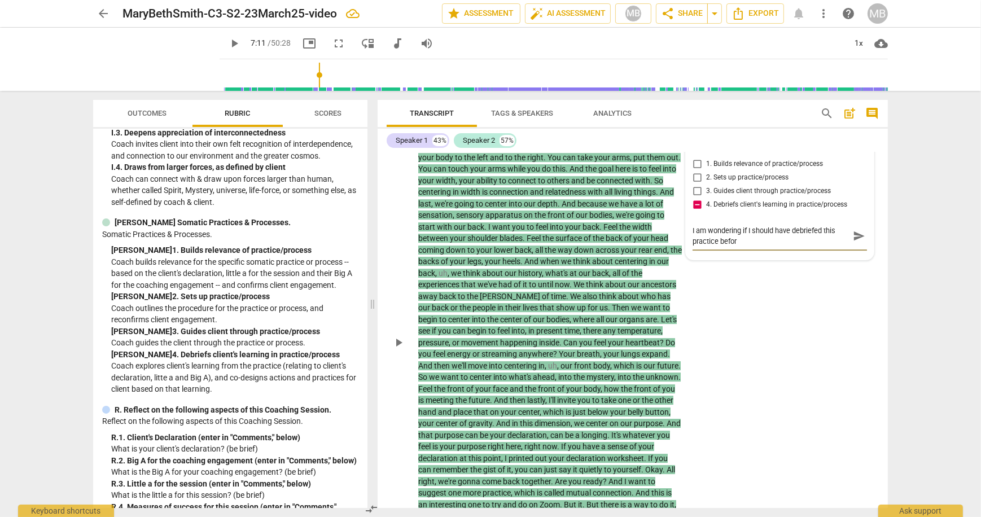
click at [737, 230] on textarea "I am wondering if I should have debriefed this practice befor" at bounding box center [771, 235] width 156 height 21
click at [701, 225] on textarea "I am wondering if I should have debriefed this practice before moving on to Mut…" at bounding box center [771, 235] width 156 height 21
click at [746, 225] on textarea "I am wondering if I should have debriefed this practice before moving on to Mut…" at bounding box center [771, 235] width 156 height 21
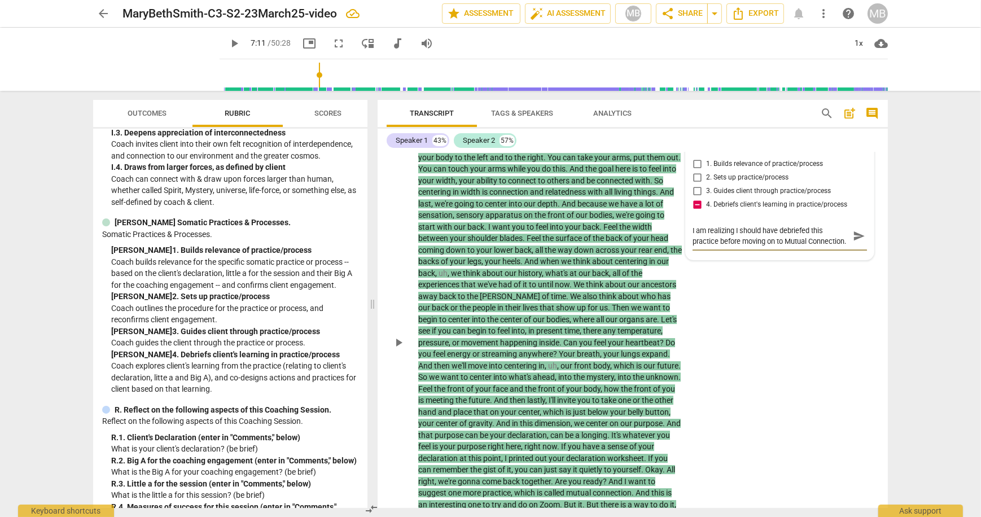
drag, startPoint x: 856, startPoint y: 224, endPoint x: 833, endPoint y: 275, distance: 56.1
click at [856, 230] on span "send" at bounding box center [859, 236] width 12 height 12
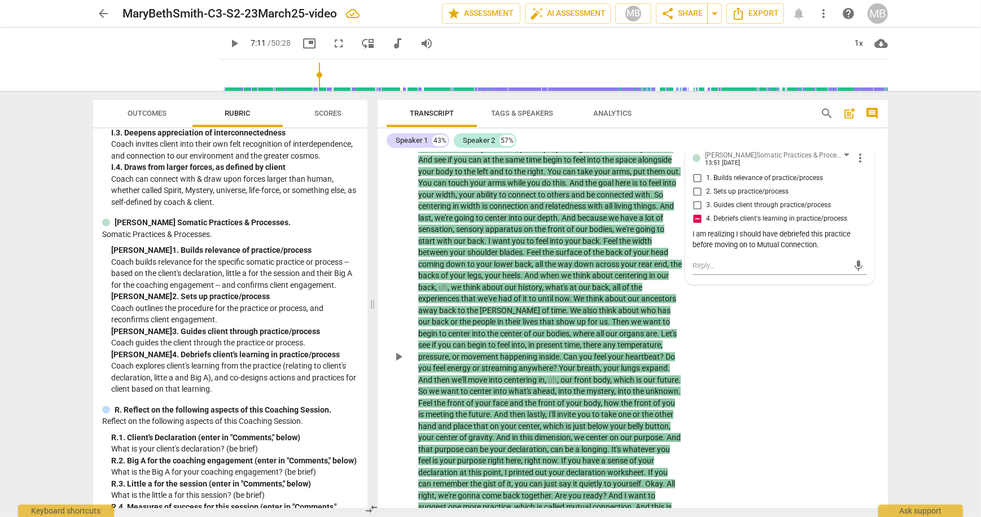
scroll to position [4836, 0]
click at [694, 173] on input "1. Builds relevance of practice/process" at bounding box center [697, 180] width 18 height 14
click at [713, 261] on textarea at bounding box center [771, 266] width 156 height 11
drag, startPoint x: 830, startPoint y: 255, endPoint x: 681, endPoint y: 256, distance: 148.5
click at [680, 256] on div "S1 play_arrow pause 24:37 + Add competency J.Somatic Practices & Processes keyb…" at bounding box center [633, 349] width 510 height 456
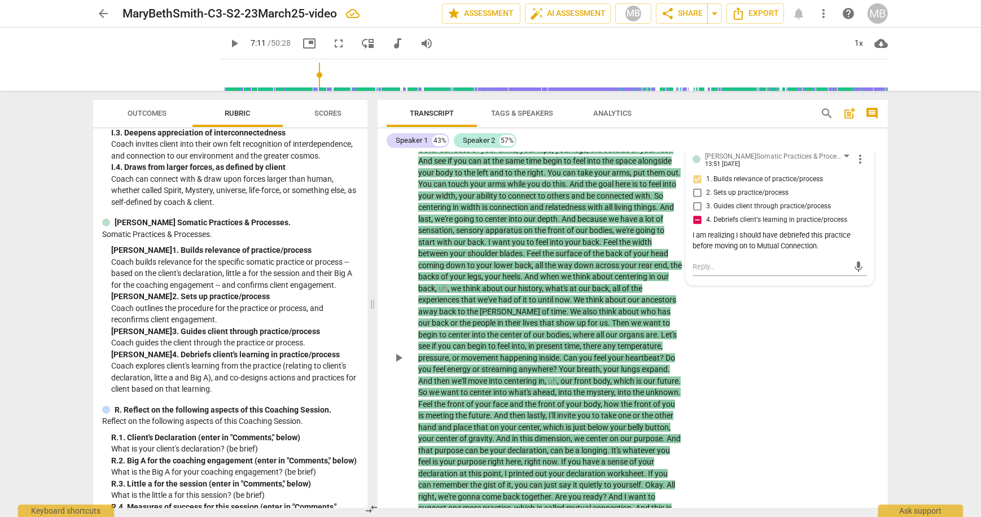
click at [756, 237] on div "I am realizing I should have debriefed this practice before moving on to Mutual…" at bounding box center [780, 240] width 174 height 21
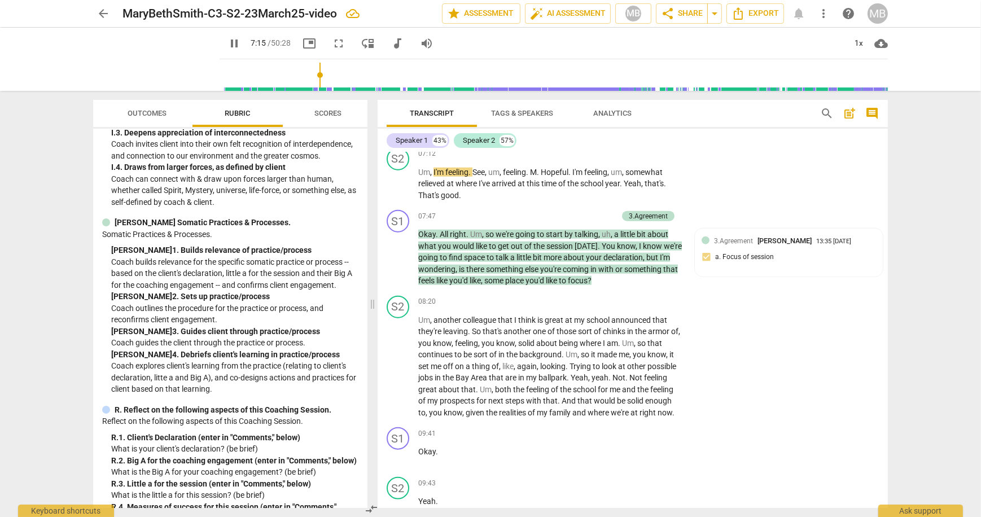
click at [227, 40] on span "pause" at bounding box center [234, 44] width 14 height 14
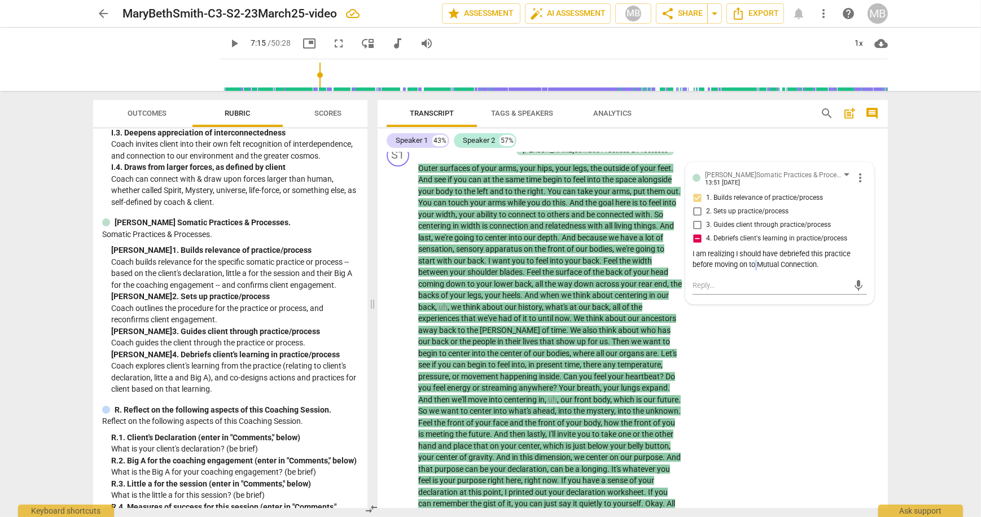
scroll to position [4825, 0]
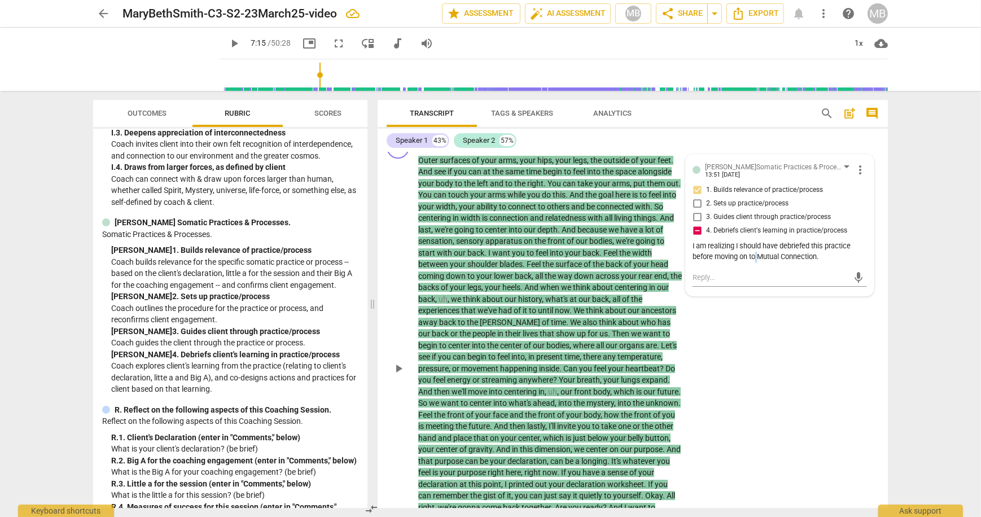
click at [756, 248] on div "I am realizing I should have debriefed this practice before moving on to Mutual…" at bounding box center [780, 251] width 174 height 21
click at [817, 246] on div "I am realizing I should have debriefed this practice before moving on to Mutual…" at bounding box center [780, 252] width 174 height 21
click at [859, 164] on span "more_vert" at bounding box center [860, 171] width 14 height 14
click at [863, 163] on li "Edit" at bounding box center [868, 161] width 39 height 21
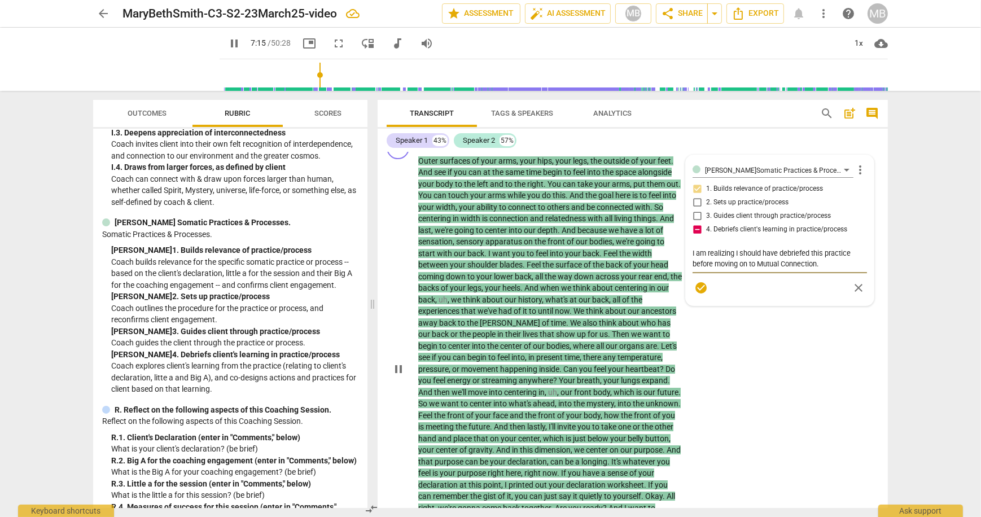
drag, startPoint x: 816, startPoint y: 254, endPoint x: 830, endPoint y: 251, distance: 14.4
click at [829, 252] on textarea "I am realizing I should have debriefed this practice before moving on to Mutual…" at bounding box center [780, 258] width 174 height 21
click at [754, 433] on div "S1 play_arrow pause 24:37 + Add competency J.Somatic Practices & Processes keyb…" at bounding box center [633, 360] width 510 height 456
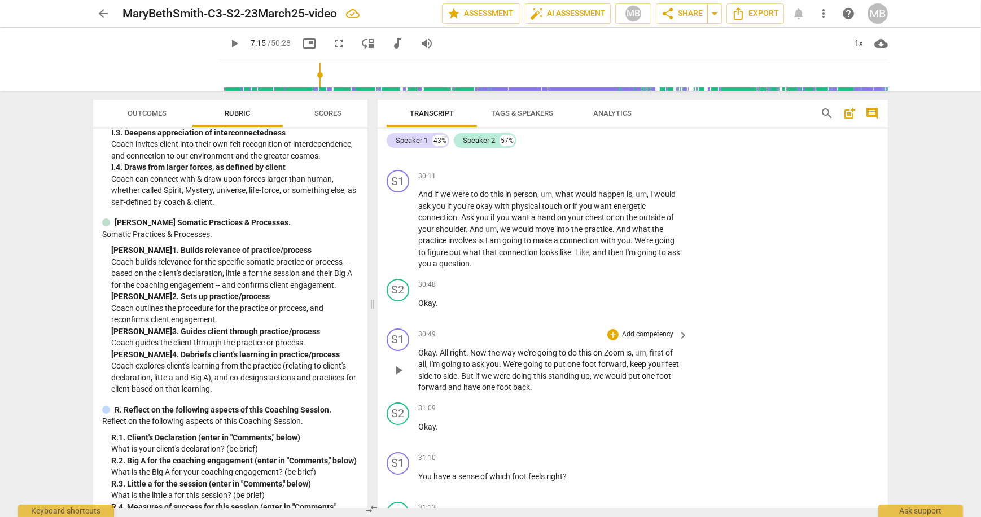
scroll to position [5396, 0]
click at [665, 176] on p "Add competency" at bounding box center [648, 176] width 54 height 10
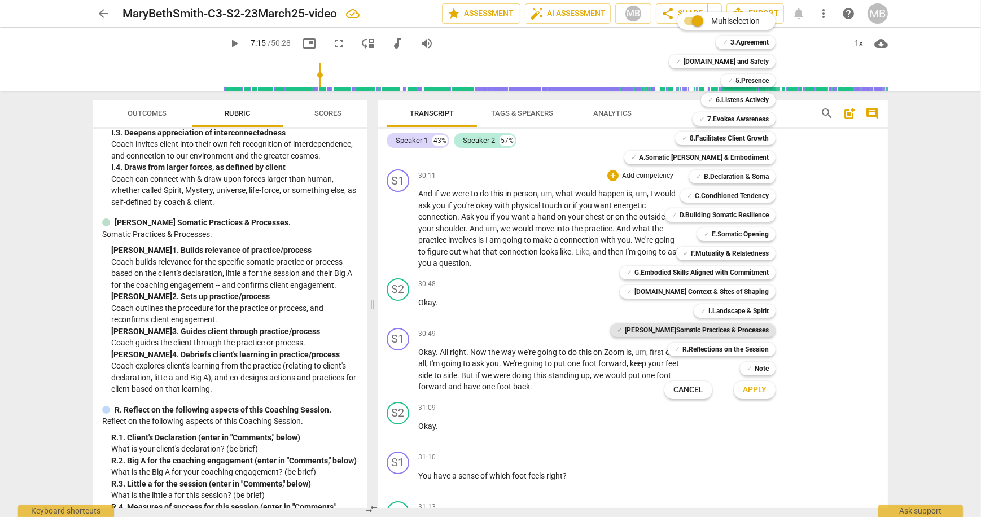
click at [737, 328] on b "[PERSON_NAME]Somatic Practices & Processes" at bounding box center [697, 330] width 144 height 14
click at [750, 391] on span "Apply" at bounding box center [755, 389] width 24 height 11
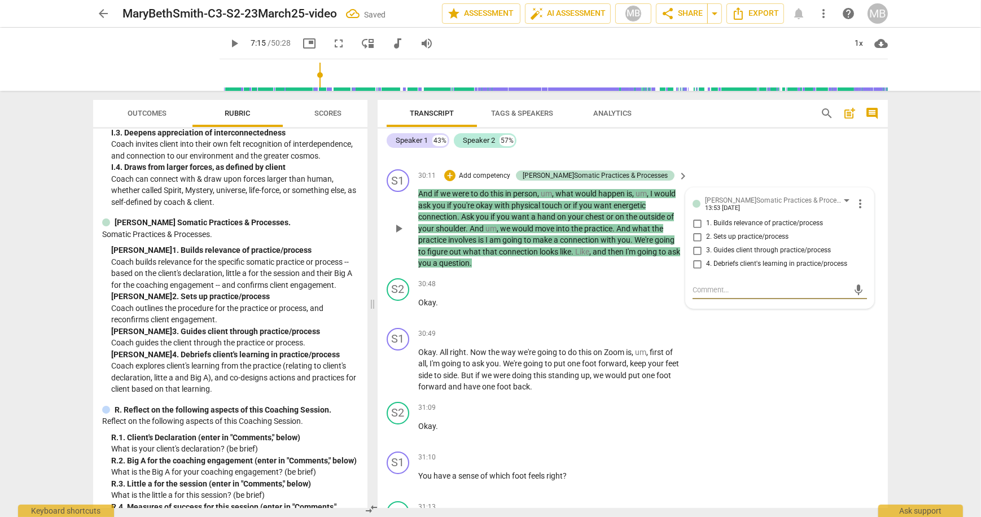
drag, startPoint x: 697, startPoint y: 239, endPoint x: 695, endPoint y: 270, distance: 31.1
click at [697, 239] on input "2. Sets up practice/process" at bounding box center [697, 237] width 18 height 14
click at [796, 386] on div "S1 play_arrow pause 30:49 + Add competency keyboard_arrow_right Okay . All righ…" at bounding box center [633, 360] width 510 height 74
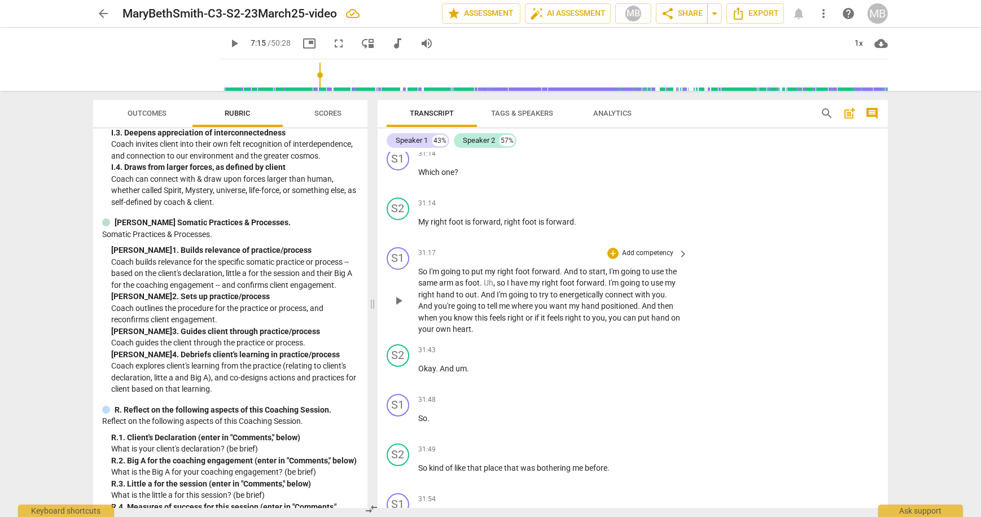
scroll to position [5801, 0]
click at [655, 255] on p "Add competency" at bounding box center [648, 252] width 54 height 10
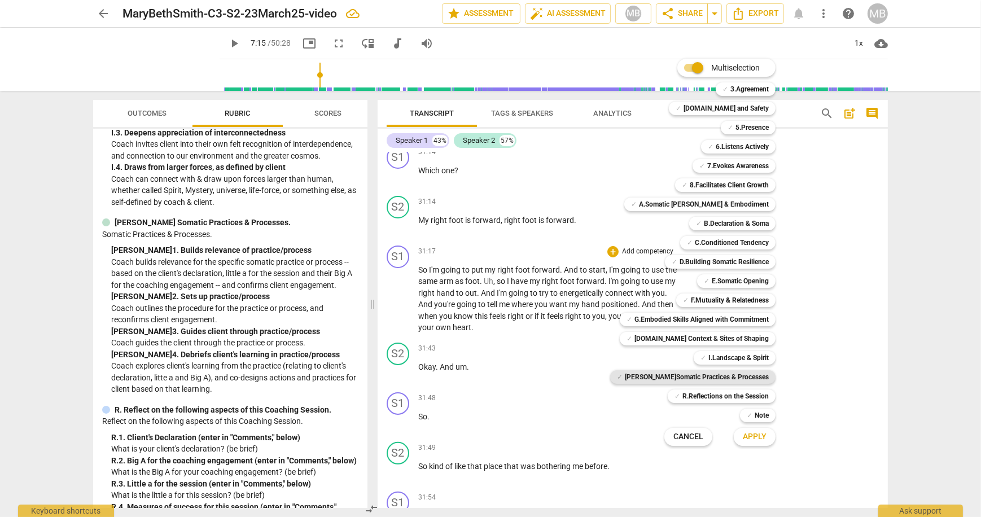
click at [721, 379] on b "[PERSON_NAME]Somatic Practices & Processes" at bounding box center [697, 377] width 144 height 14
click at [753, 439] on span "Apply" at bounding box center [755, 436] width 24 height 11
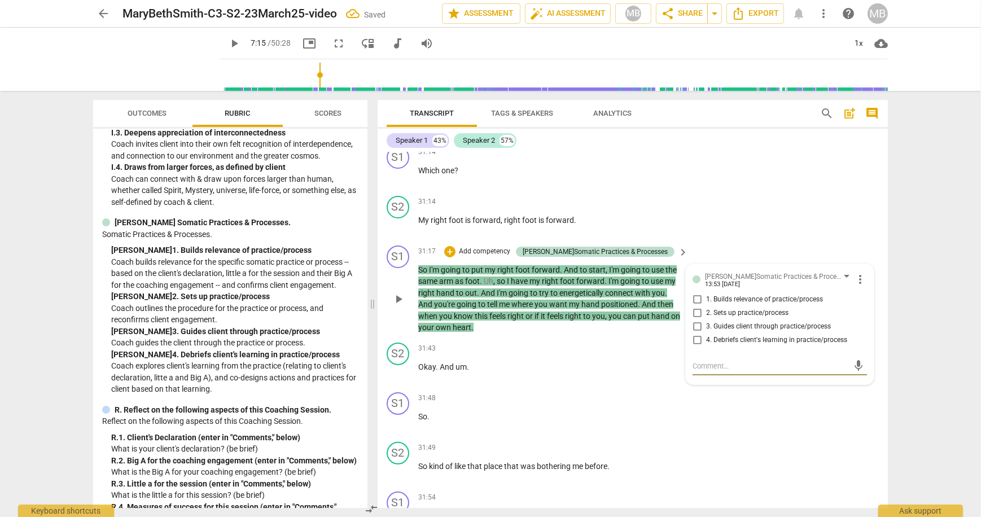
click at [695, 327] on input "3. Guides client through practice/process" at bounding box center [697, 327] width 18 height 14
drag, startPoint x: 585, startPoint y: 374, endPoint x: 586, endPoint y: 379, distance: 5.9
click at [584, 374] on div "31:43 + Add competency keyboard_arrow_right Okay . And um ." at bounding box center [553, 363] width 271 height 41
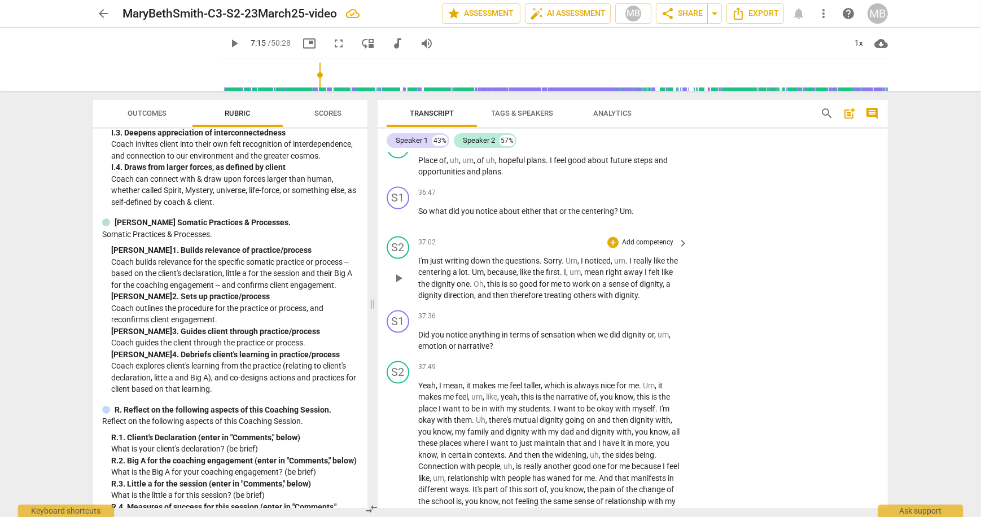
scroll to position [7703, 0]
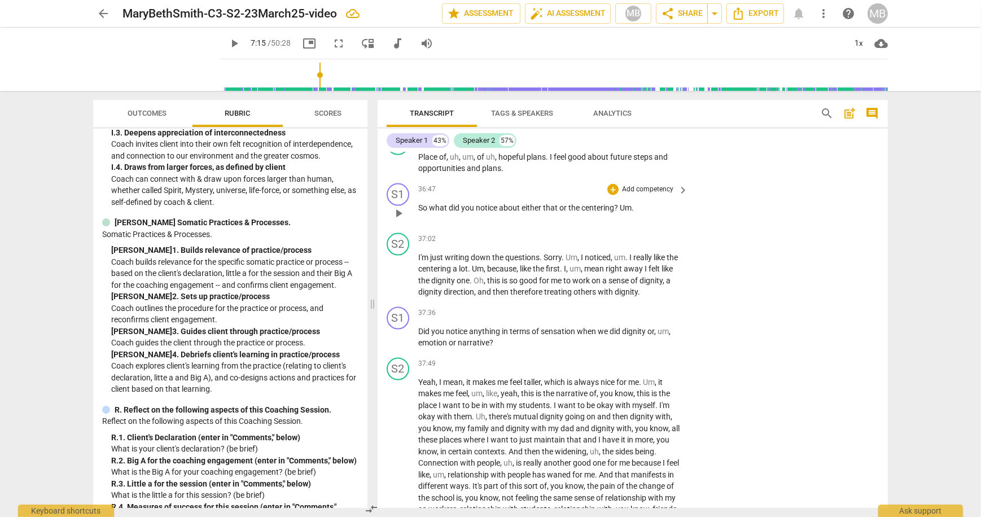
click at [663, 185] on p "Add competency" at bounding box center [648, 190] width 54 height 10
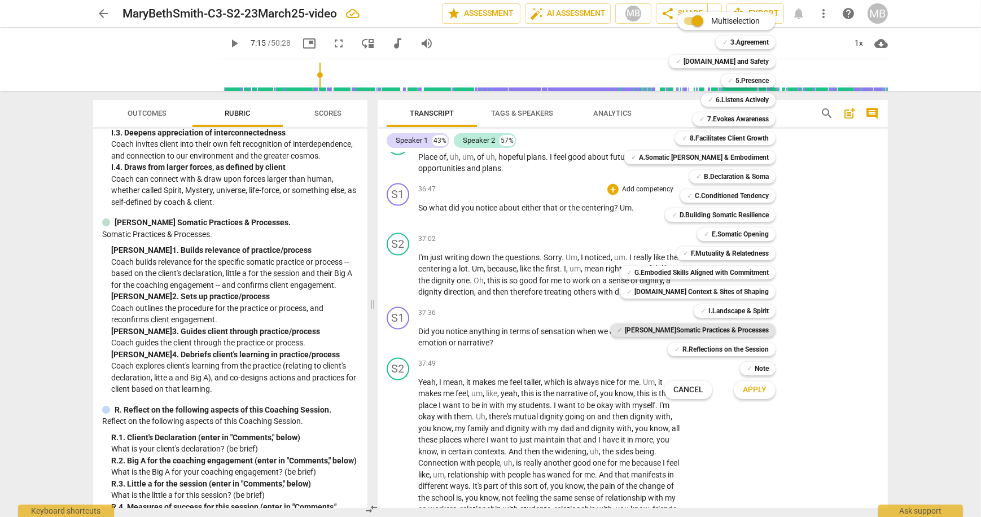
click at [742, 332] on b "[PERSON_NAME]Somatic Practices & Processes" at bounding box center [697, 330] width 144 height 14
click at [751, 388] on span "Apply" at bounding box center [755, 389] width 24 height 11
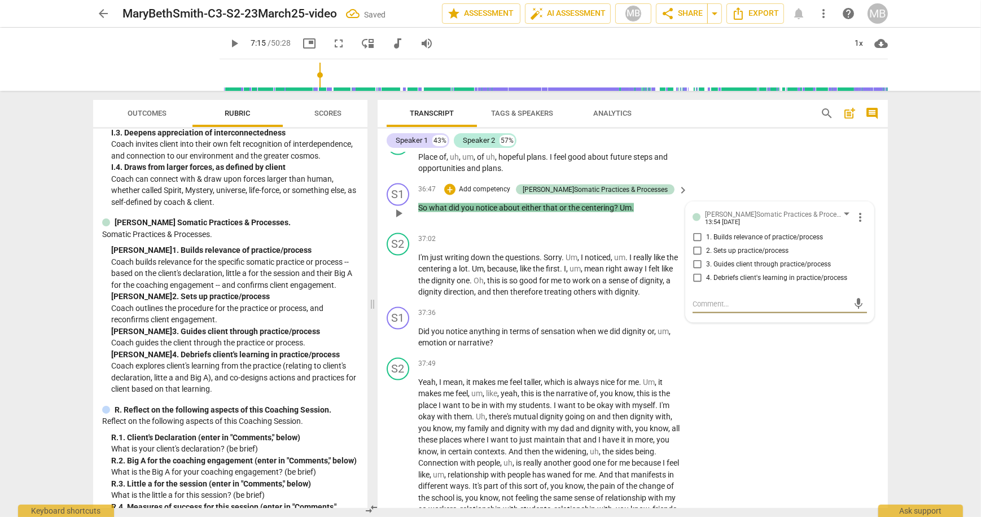
click at [698, 271] on input "4. Debriefs client's learning in practice/process" at bounding box center [697, 278] width 18 height 14
click at [708, 299] on textarea at bounding box center [771, 304] width 156 height 11
click at [696, 273] on input "4. Debriefs client's learning in practice/process" at bounding box center [697, 279] width 18 height 14
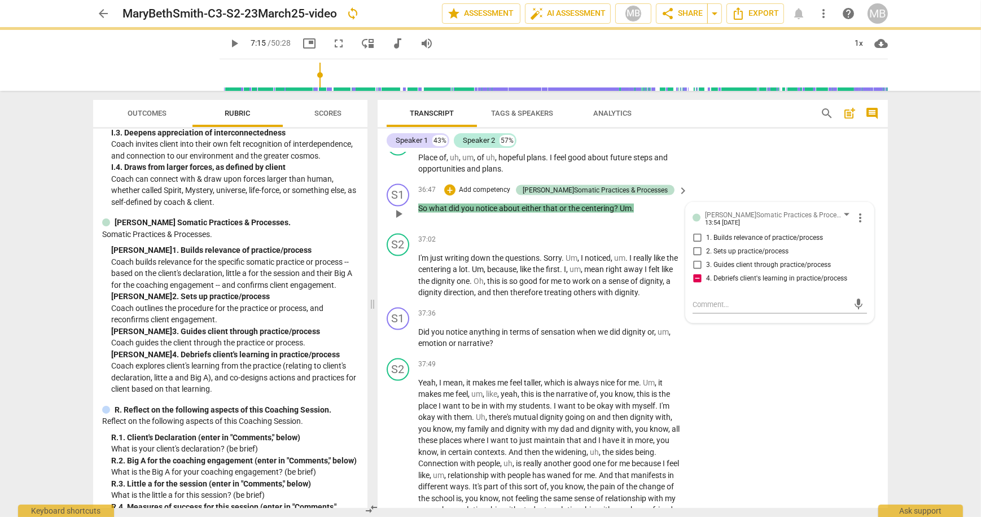
scroll to position [0, 0]
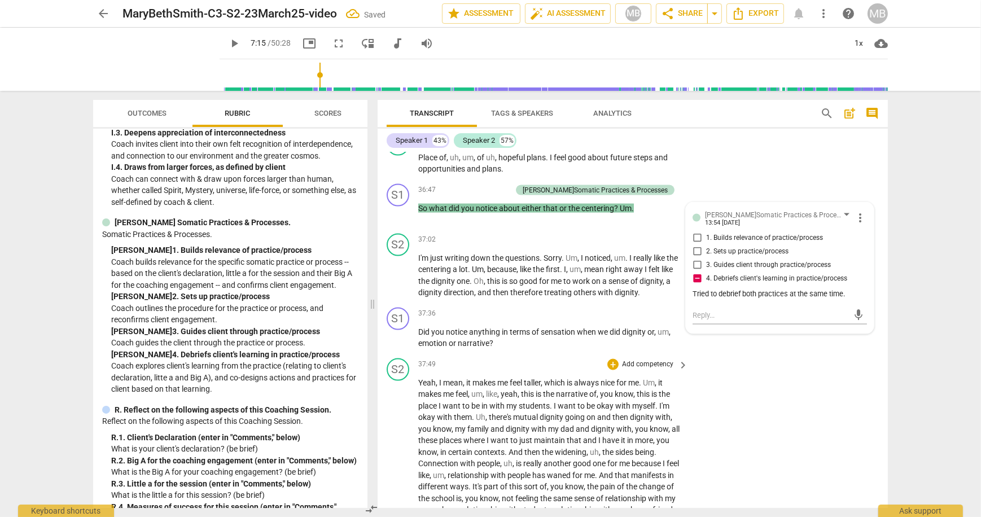
click at [724, 367] on div "S2 play_arrow pause 37:49 + Add competency keyboard_arrow_right Yeah , I mean ,…" at bounding box center [633, 524] width 510 height 340
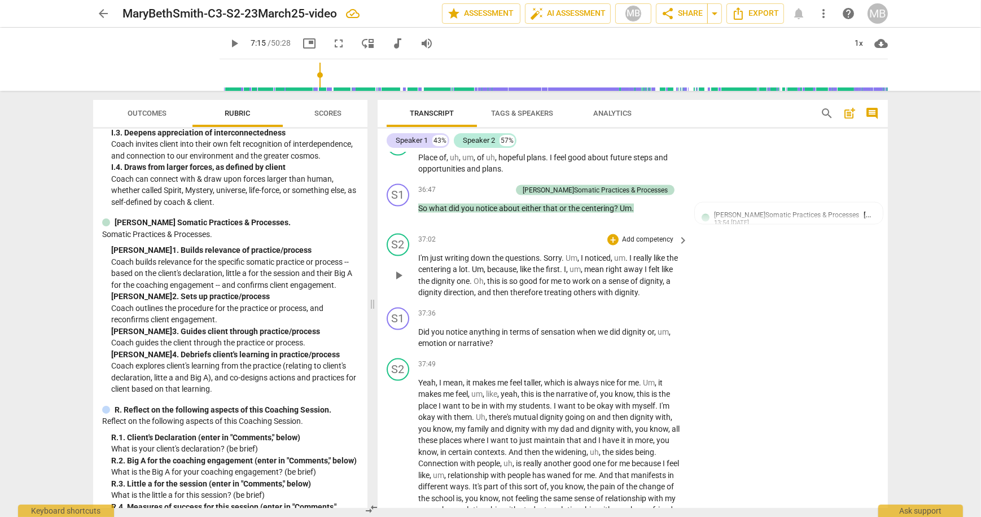
scroll to position [7703, 0]
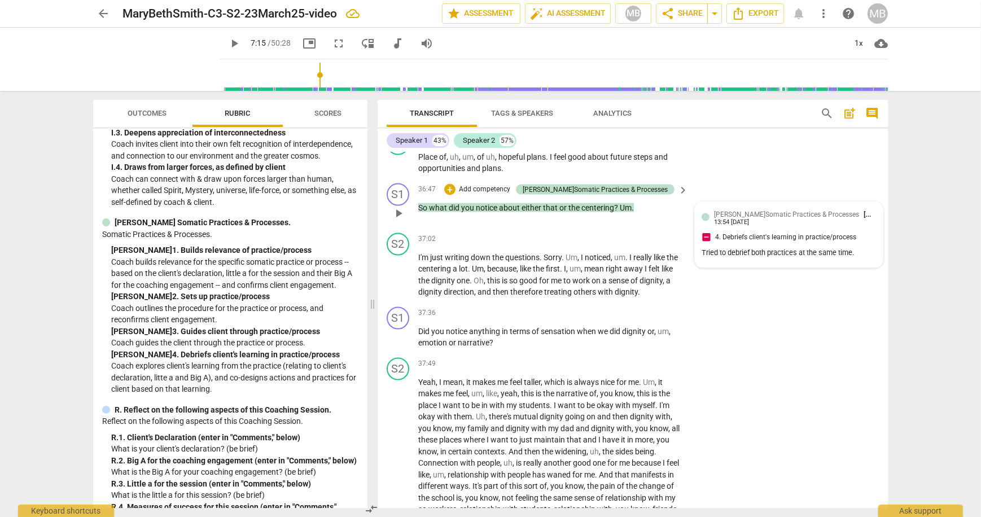
click at [706, 231] on div "[PERSON_NAME]Somatic Practices & Processes [PERSON_NAME] 13:54 [DATE] 4. Debrie…" at bounding box center [789, 235] width 174 height 52
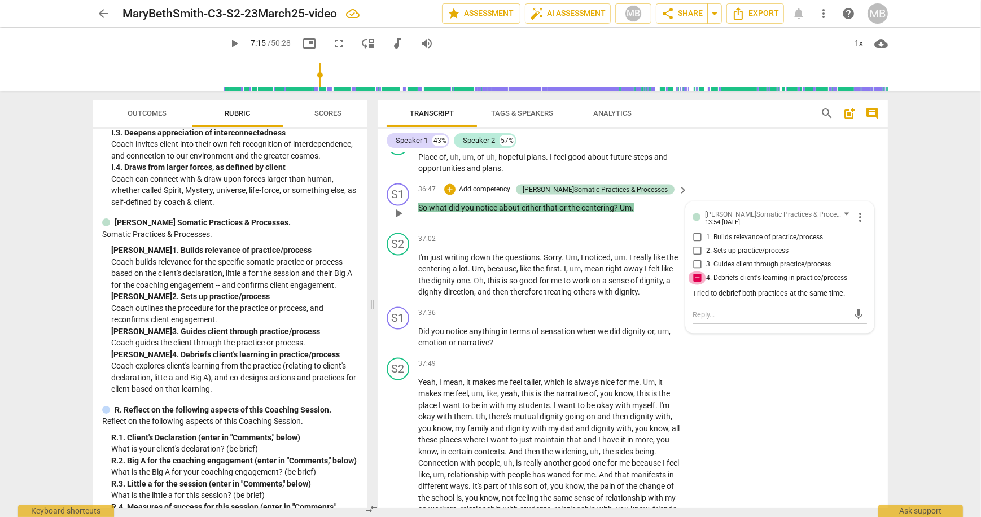
drag, startPoint x: 696, startPoint y: 270, endPoint x: 697, endPoint y: 278, distance: 7.9
click at [696, 271] on input "4. Debriefs client's learning in practice/process" at bounding box center [697, 278] width 18 height 14
click at [694, 273] on input "4. Debriefs client's learning in practice/process" at bounding box center [697, 278] width 18 height 14
click at [715, 360] on div "S2 play_arrow pause 37:49 + Add competency keyboard_arrow_right Yeah , I mean ,…" at bounding box center [633, 523] width 510 height 340
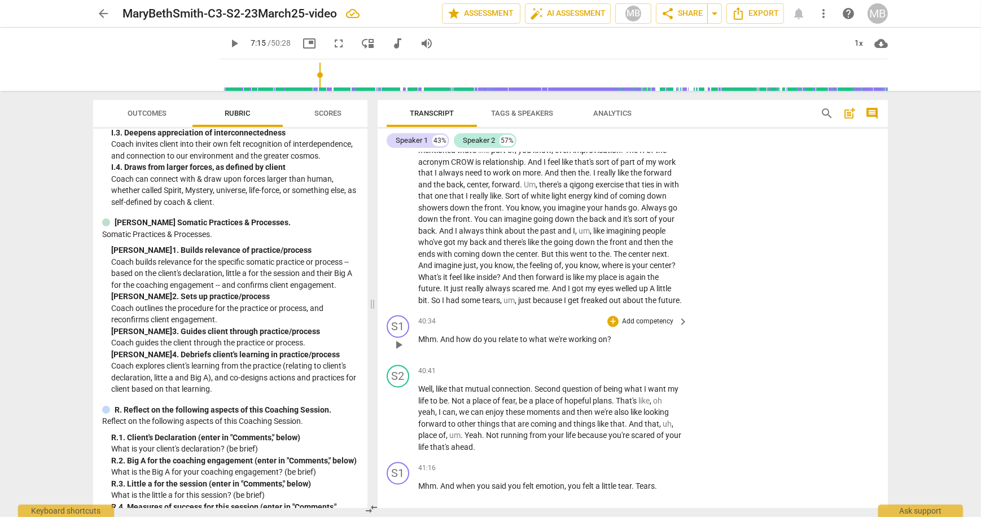
scroll to position [8087, 0]
click at [652, 325] on p "Add competency" at bounding box center [648, 321] width 54 height 10
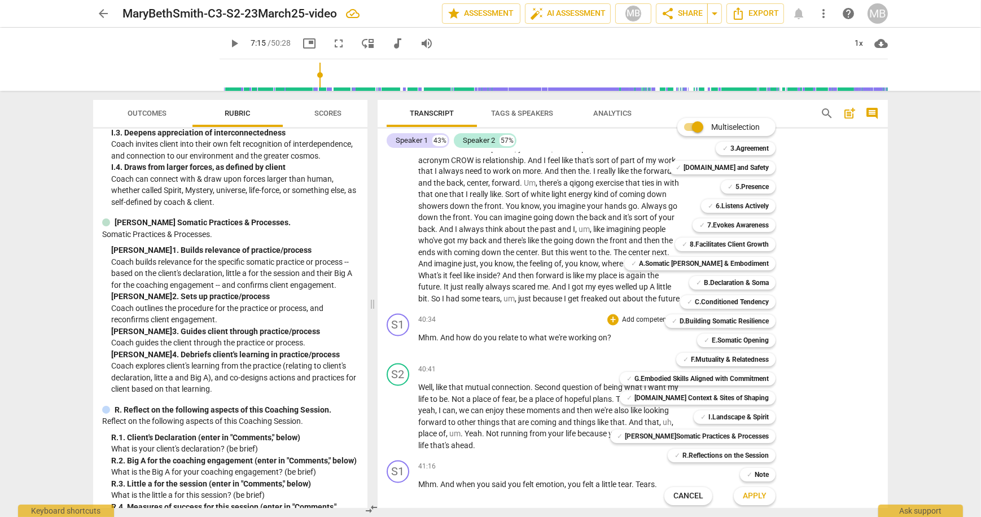
drag, startPoint x: 365, startPoint y: 448, endPoint x: 367, endPoint y: 426, distance: 22.1
click at [367, 425] on div at bounding box center [490, 258] width 981 height 517
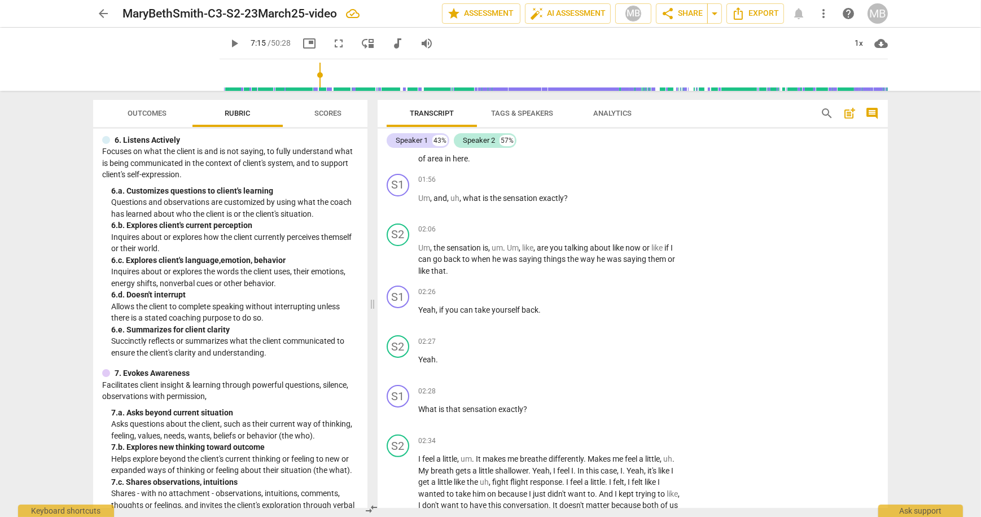
scroll to position [520, 0]
click at [654, 175] on p "Add competency" at bounding box center [648, 180] width 54 height 10
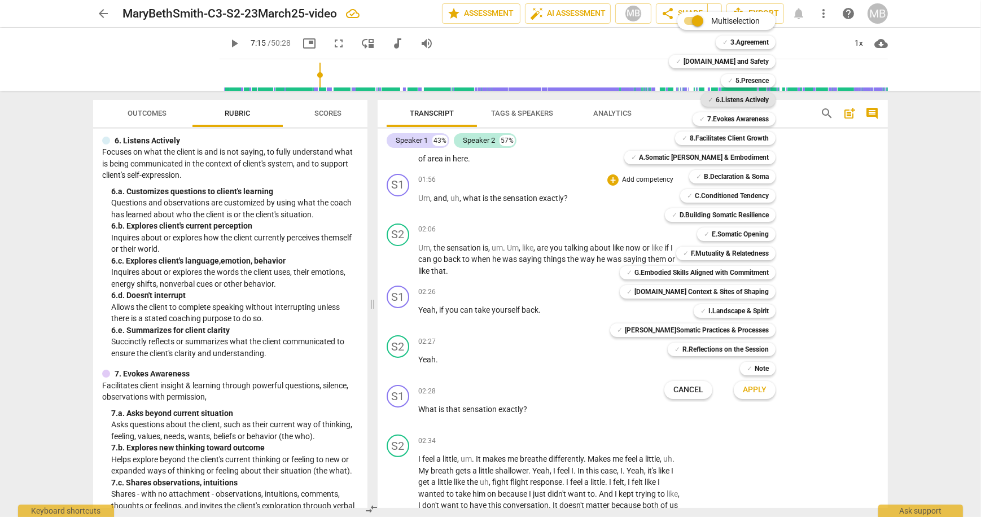
click at [737, 100] on b "6.Listens Actively" at bounding box center [742, 100] width 53 height 14
click at [752, 386] on span "Apply" at bounding box center [755, 389] width 24 height 11
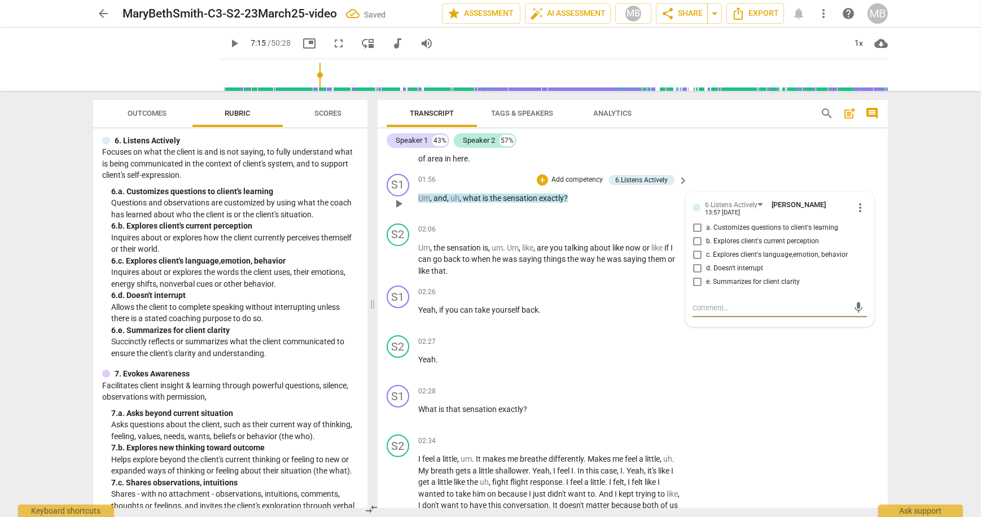
click at [698, 235] on input "b. Explores client's current perception" at bounding box center [697, 242] width 18 height 14
click at [735, 392] on div "S1 play_arrow pause 02:28 + Add competency keyboard_arrow_right What is that se…" at bounding box center [633, 405] width 510 height 50
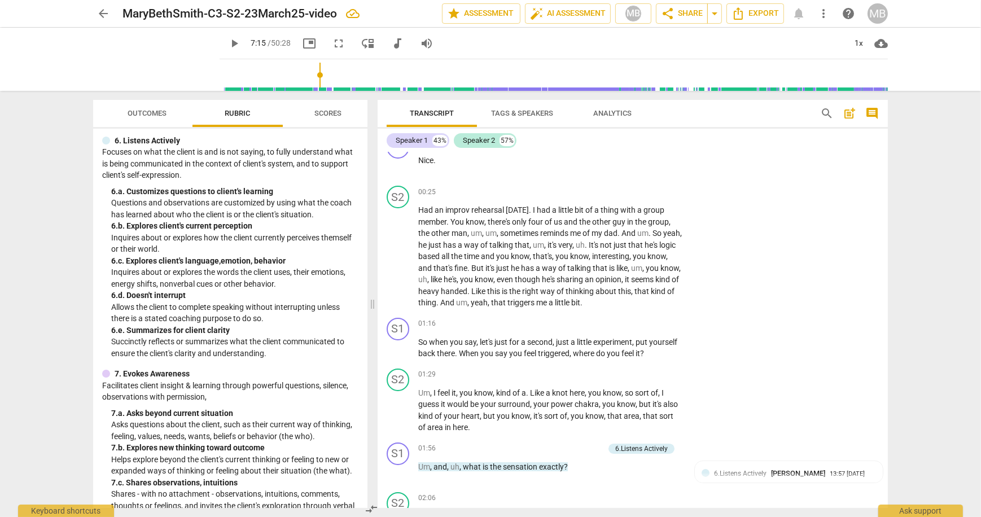
scroll to position [145, 0]
click at [672, 187] on p "Add competency" at bounding box center [648, 192] width 54 height 10
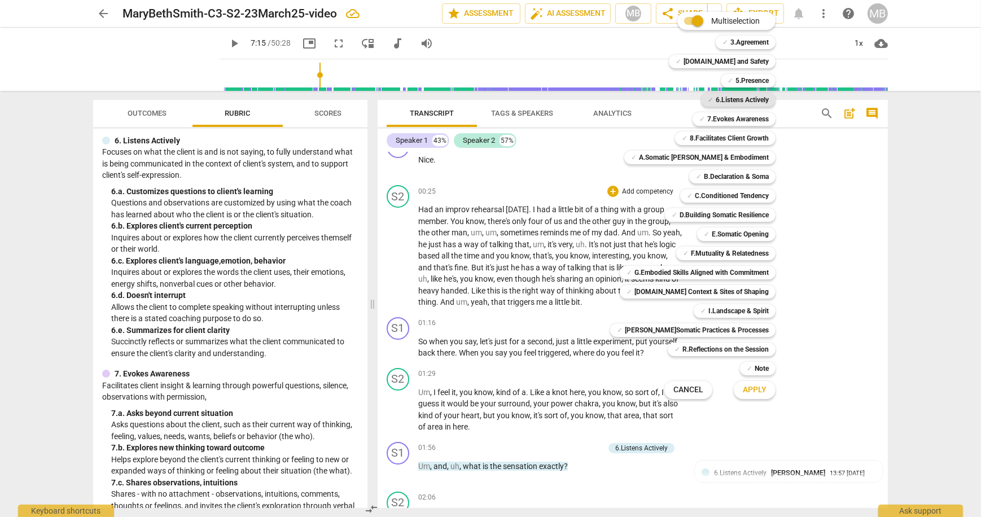
click at [728, 100] on b "6.Listens Actively" at bounding box center [742, 100] width 53 height 14
click at [751, 392] on span "Apply" at bounding box center [755, 389] width 24 height 11
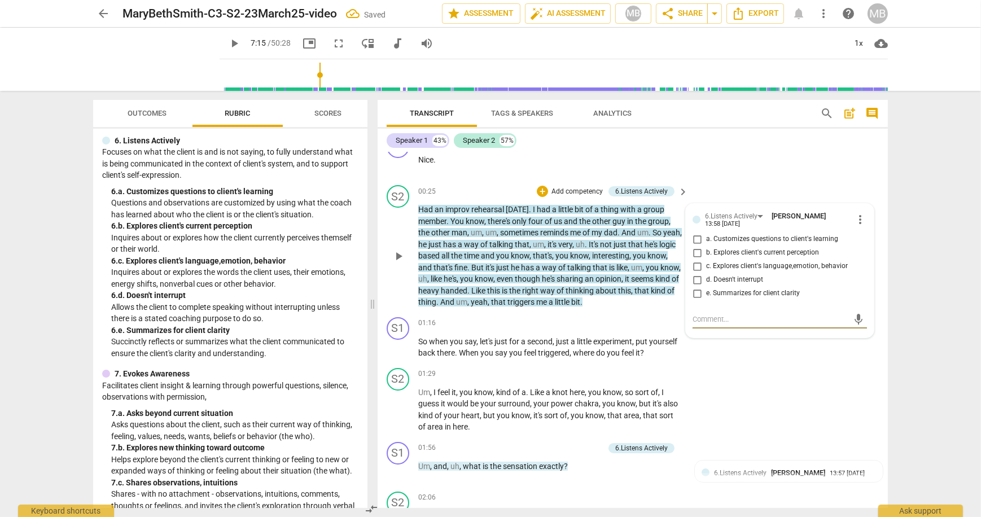
click at [698, 273] on input "d. Doesn't interrupt" at bounding box center [697, 280] width 18 height 14
click at [737, 389] on div "S2 play_arrow pause 01:29 + Add competency keyboard_arrow_right Um , I feel it …" at bounding box center [633, 399] width 510 height 74
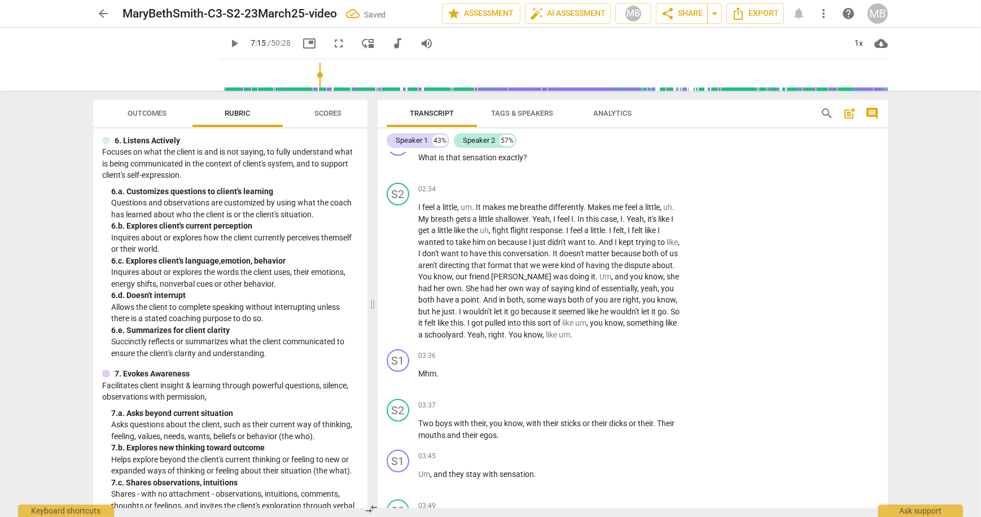
scroll to position [666, 0]
click at [648, 183] on p "Add competency" at bounding box center [648, 188] width 54 height 10
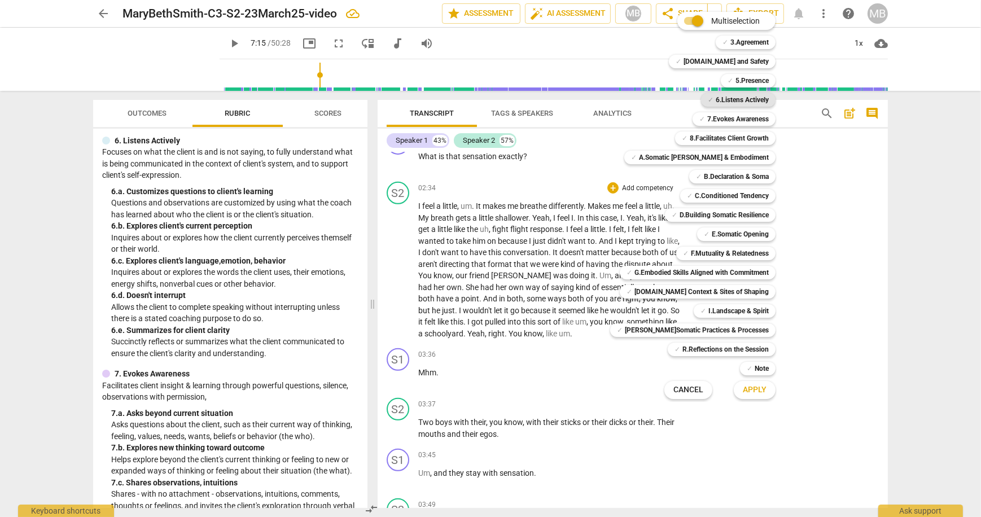
click at [735, 96] on b "6.Listens Actively" at bounding box center [742, 100] width 53 height 14
click at [745, 388] on span "Apply" at bounding box center [755, 389] width 24 height 11
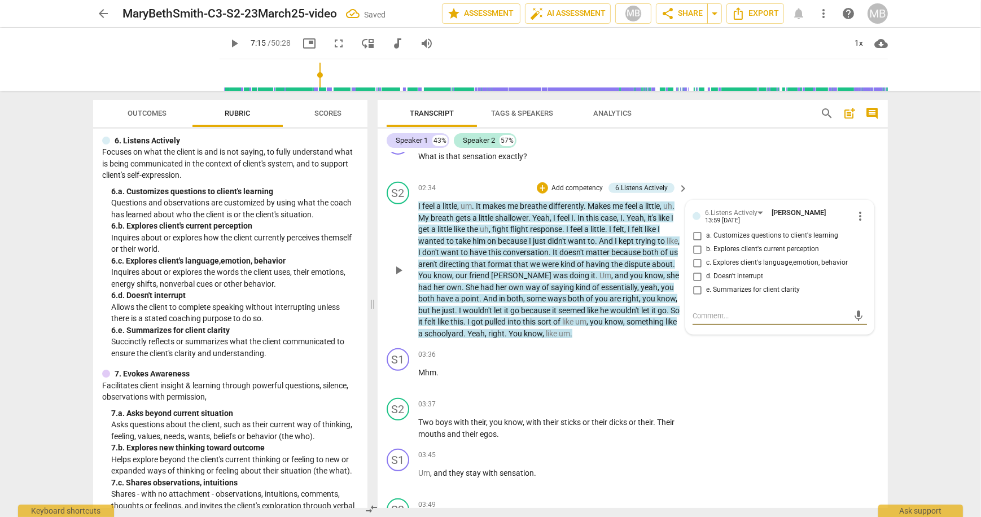
click at [697, 243] on input "b. Explores client's current perception" at bounding box center [697, 250] width 18 height 14
click at [695, 270] on input "d. Doesn't interrupt" at bounding box center [697, 277] width 18 height 14
click at [780, 393] on div "S2 play_arrow pause 03:37 + Add competency keyboard_arrow_right Two boys with t…" at bounding box center [633, 418] width 510 height 51
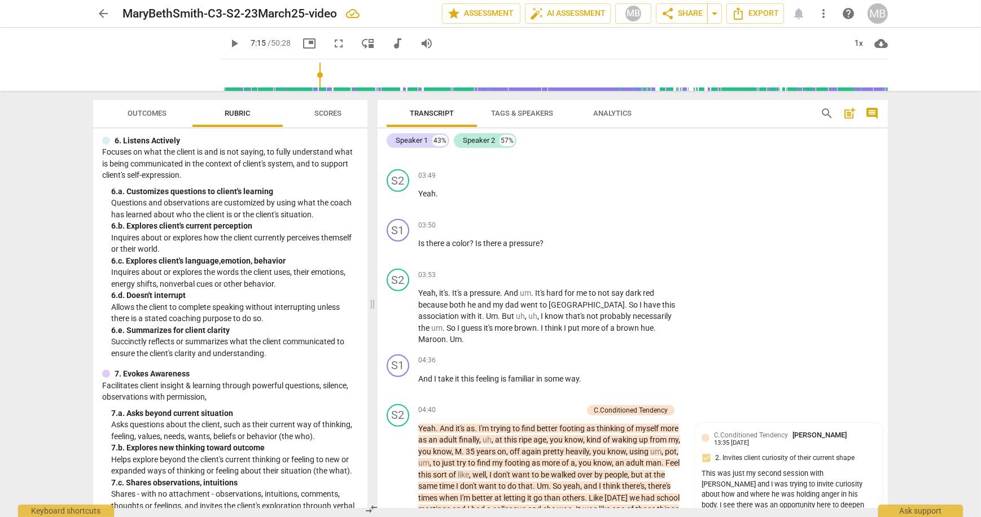
scroll to position [996, 0]
click at [655, 220] on p "Add competency" at bounding box center [648, 225] width 54 height 10
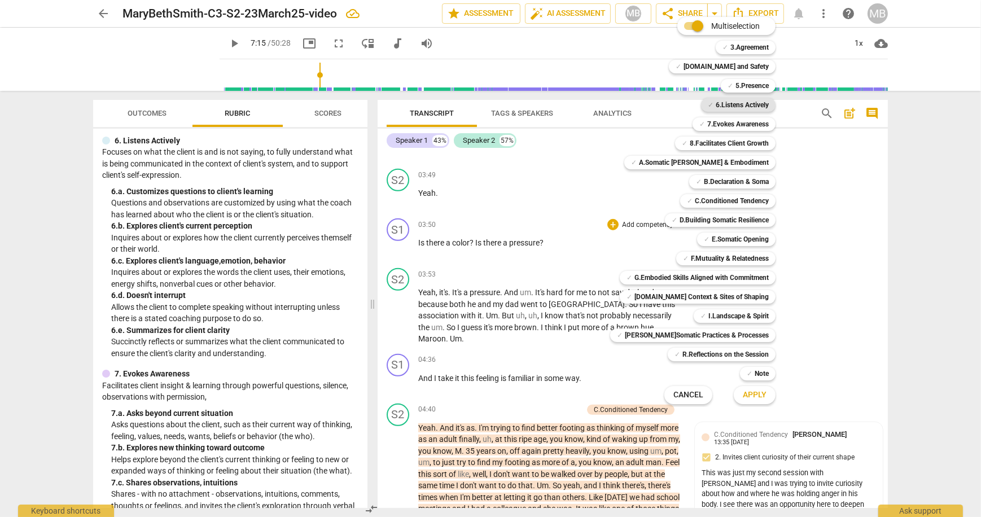
click at [754, 104] on b "6.Listens Actively" at bounding box center [742, 105] width 53 height 14
click at [749, 397] on span "Apply" at bounding box center [755, 394] width 24 height 11
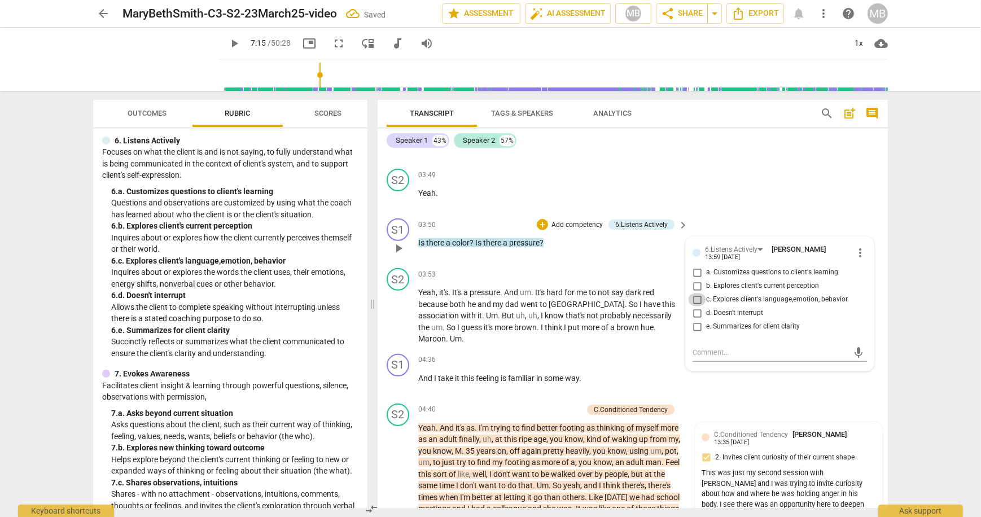
click at [697, 293] on input "c. Explores client's language,emotion, behavior" at bounding box center [697, 300] width 18 height 14
click at [705, 366] on div "S1 play_arrow pause 04:36 + Add competency keyboard_arrow_right And I take it t…" at bounding box center [633, 374] width 510 height 50
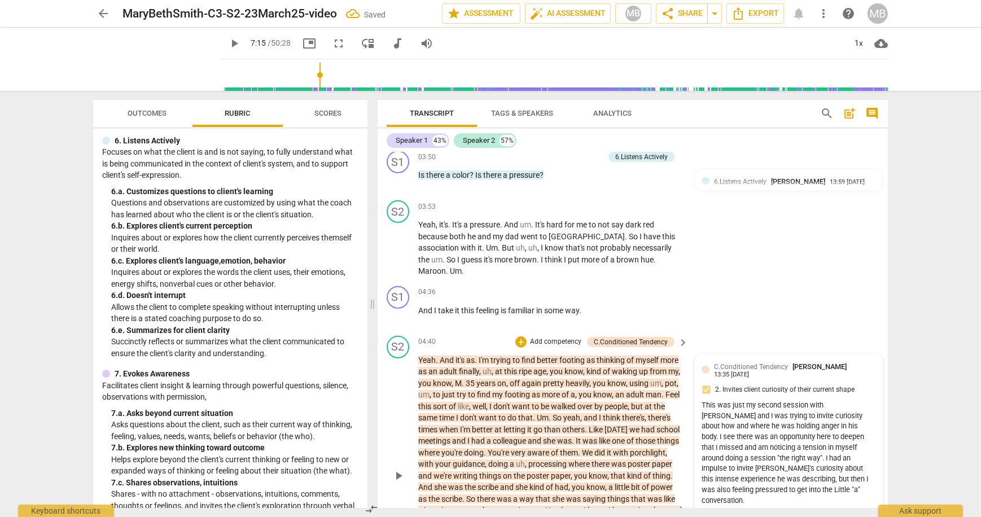
scroll to position [1065, 0]
click at [663, 286] on p "Add competency" at bounding box center [648, 291] width 54 height 10
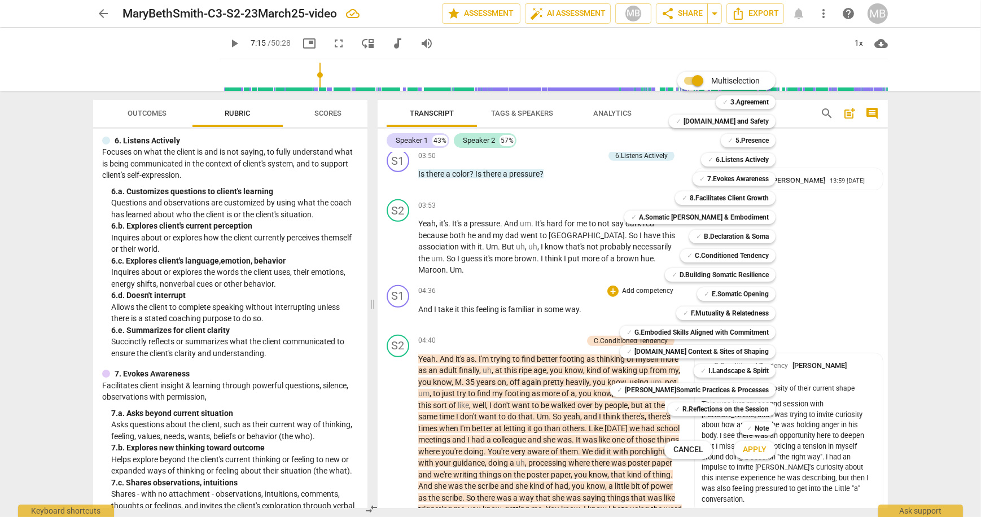
click at [844, 249] on div at bounding box center [490, 258] width 981 height 517
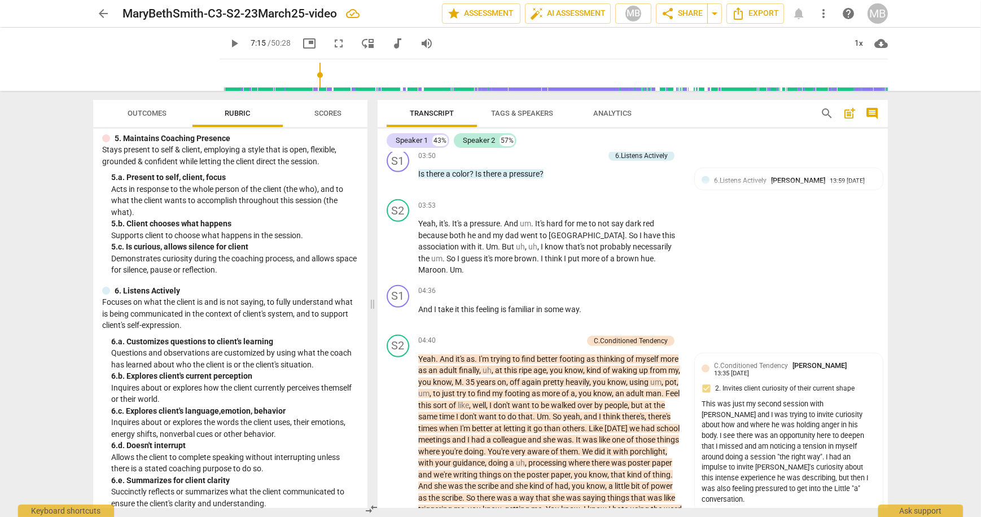
scroll to position [363, 0]
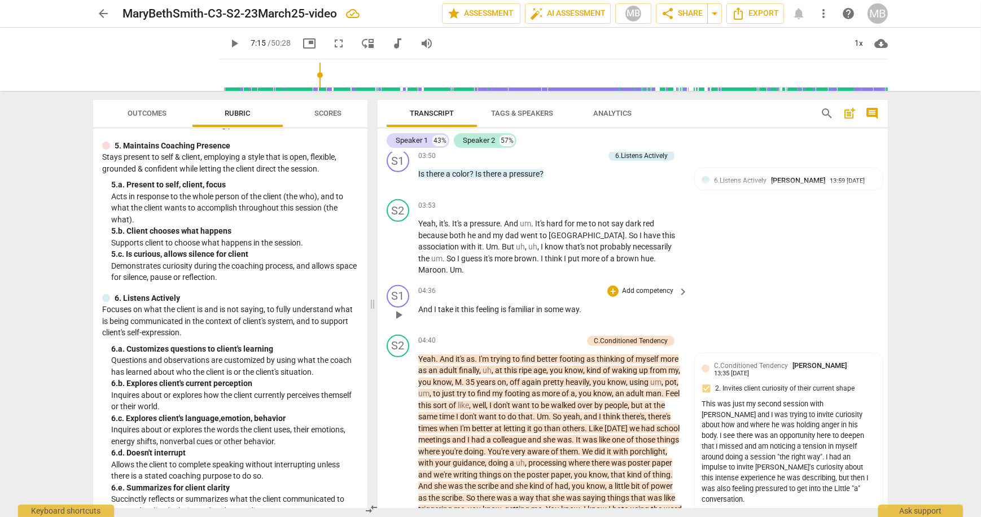
click at [655, 286] on p "Add competency" at bounding box center [648, 291] width 54 height 10
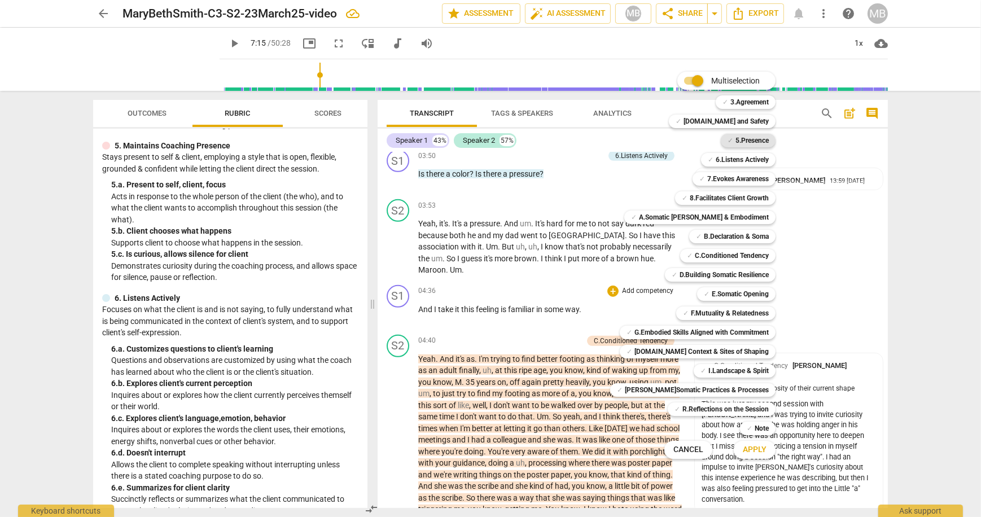
click at [758, 139] on b "5.Presence" at bounding box center [751, 141] width 33 height 14
click at [746, 450] on span "Apply" at bounding box center [755, 449] width 24 height 11
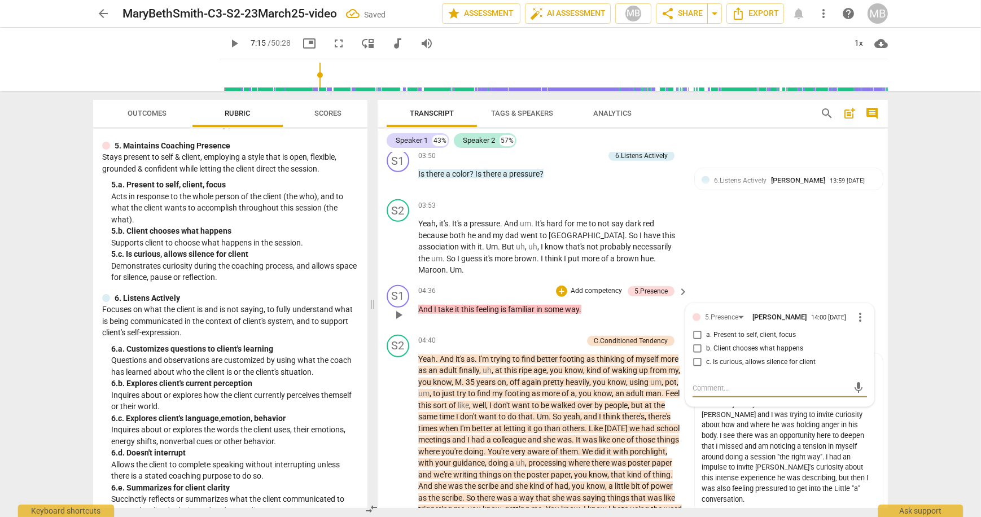
click at [698, 356] on input "c. Is curious, allows silence for client" at bounding box center [697, 363] width 18 height 14
click at [805, 246] on div "S2 play_arrow pause 03:53 + Add competency keyboard_arrow_right Yeah , it's . I…" at bounding box center [633, 238] width 510 height 86
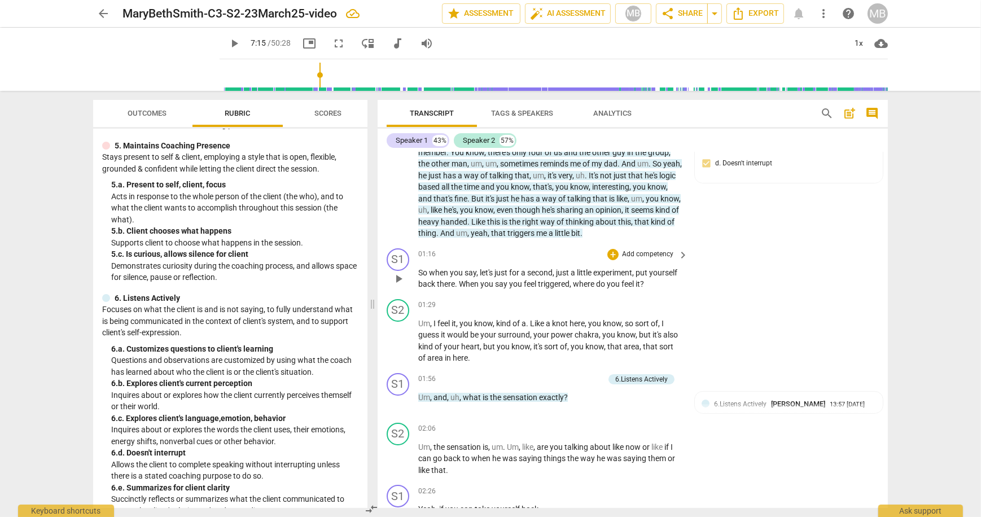
scroll to position [210, 0]
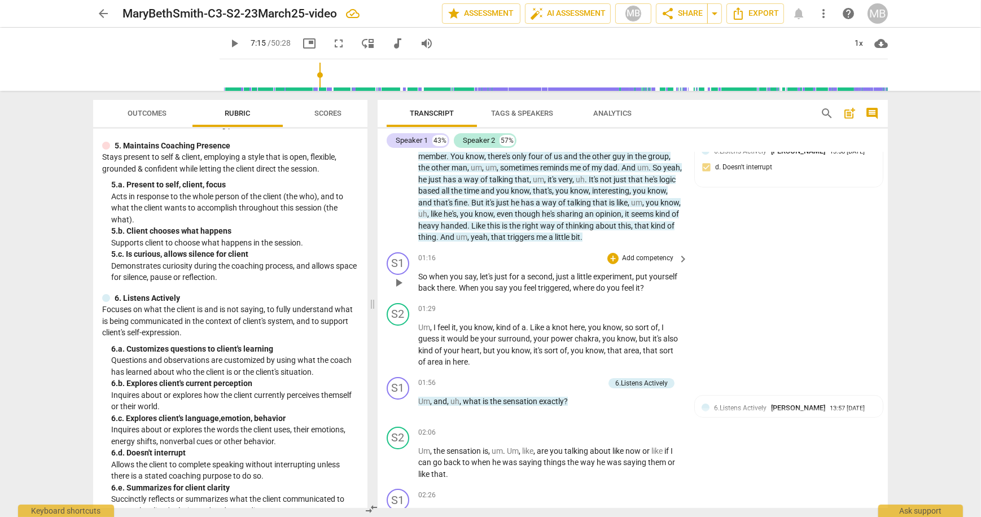
click at [664, 253] on p "Add competency" at bounding box center [648, 258] width 54 height 10
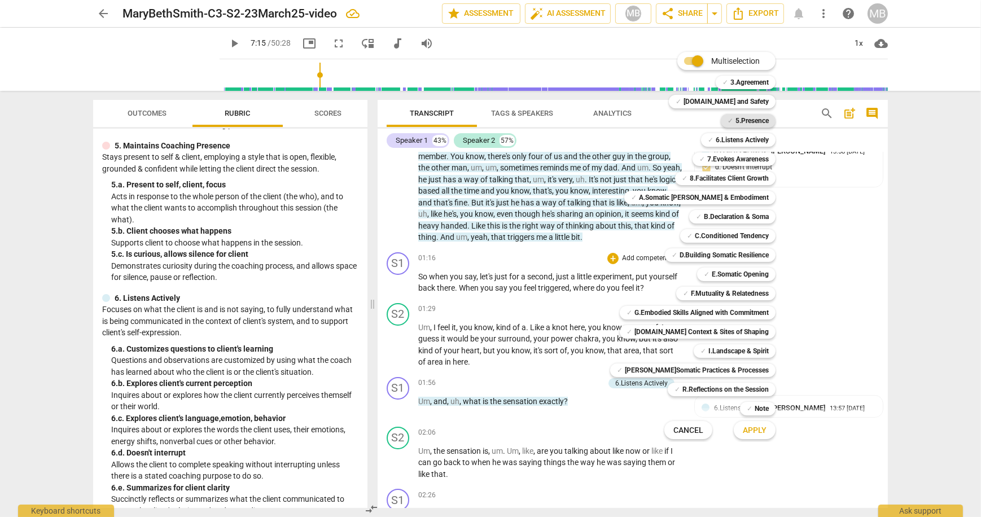
click at [740, 121] on b "5.Presence" at bounding box center [751, 121] width 33 height 14
click at [755, 433] on span "Apply" at bounding box center [755, 430] width 24 height 11
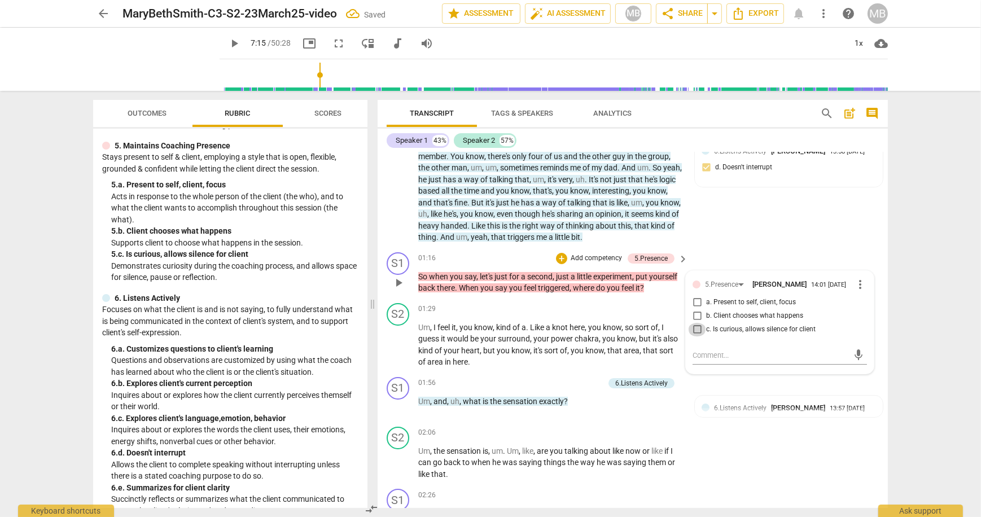
click at [695, 323] on input "c. Is curious, allows silence for client" at bounding box center [697, 330] width 18 height 14
click at [778, 449] on div "S2 play_arrow pause 02:06 + Add competency keyboard_arrow_right Um , the sensat…" at bounding box center [633, 453] width 510 height 63
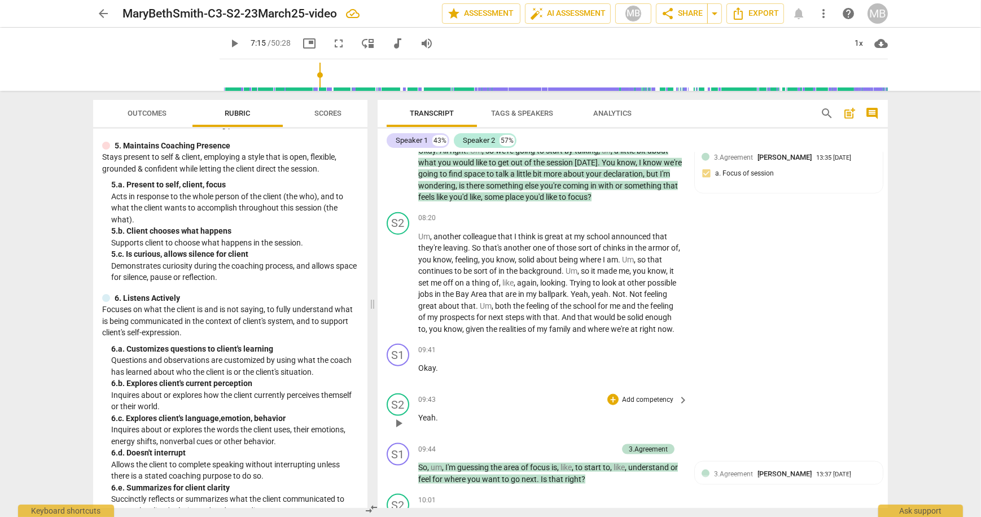
scroll to position [1777, 0]
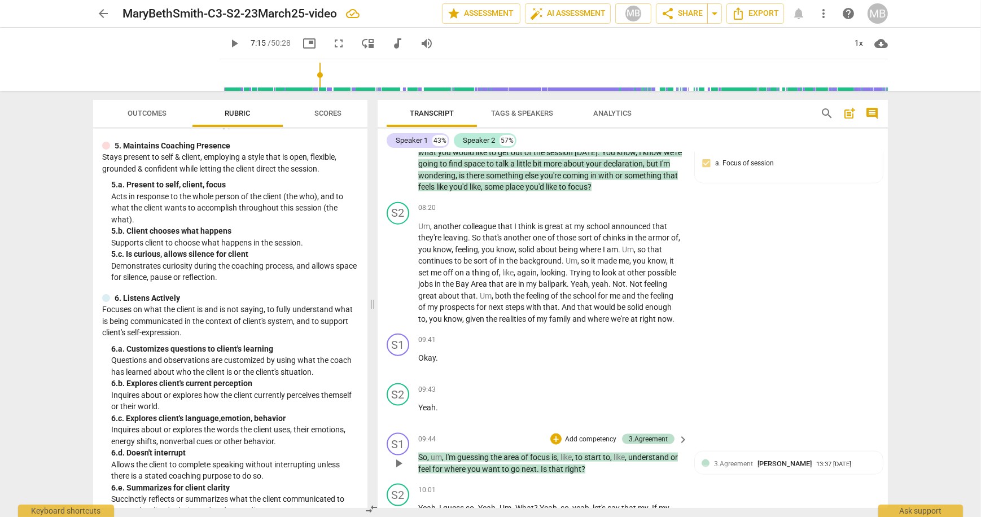
click at [593, 435] on p "Add competency" at bounding box center [591, 440] width 54 height 10
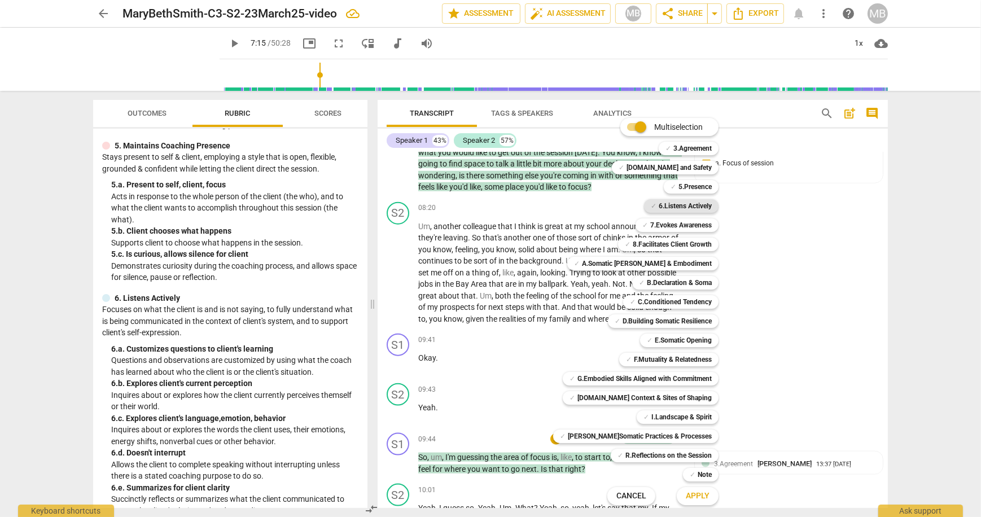
click at [702, 203] on b "6.Listens Actively" at bounding box center [685, 206] width 53 height 14
click at [695, 494] on span "Apply" at bounding box center [698, 496] width 24 height 11
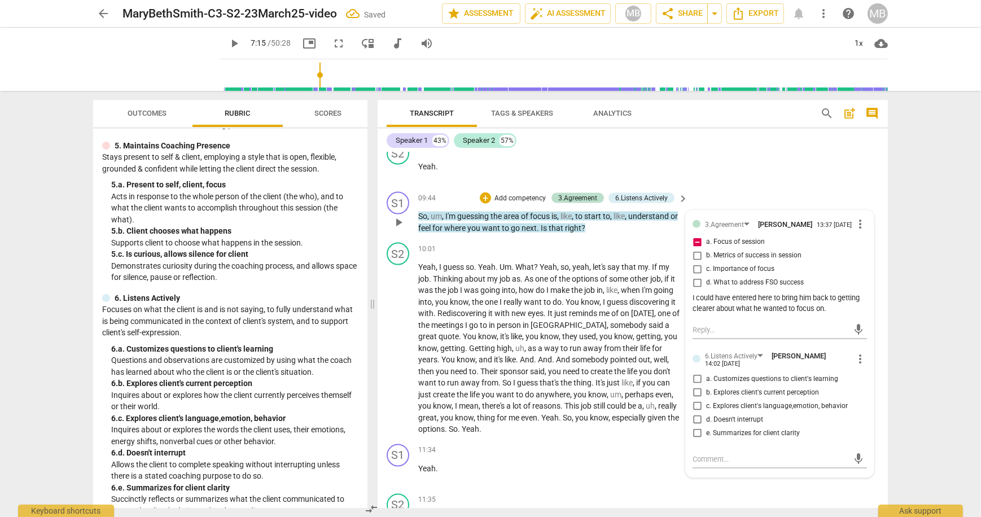
scroll to position [2028, 0]
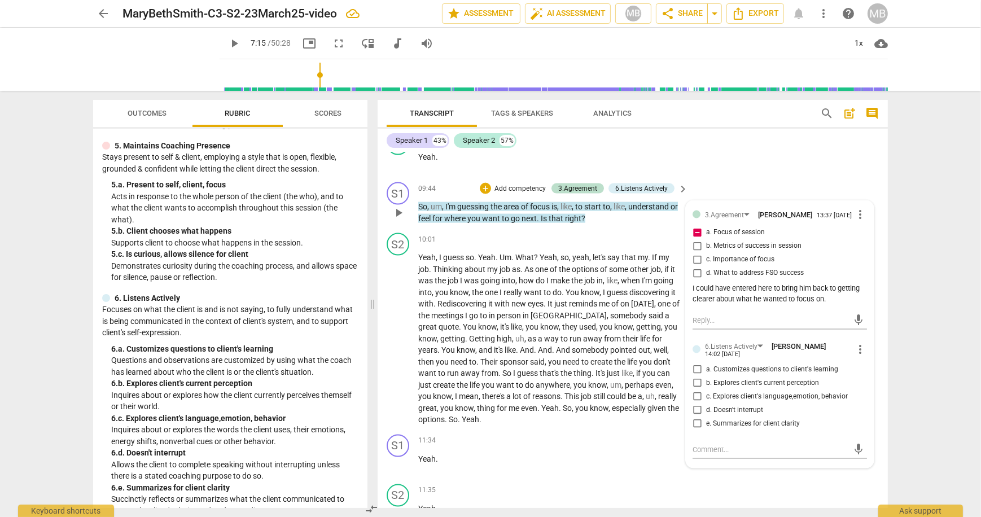
click at [696, 417] on input "e. Summarizes for client clarity" at bounding box center [697, 424] width 18 height 14
click at [800, 480] on div "S2 play_arrow pause 11:35 + Add competency keyboard_arrow_right Yeah ." at bounding box center [633, 505] width 510 height 50
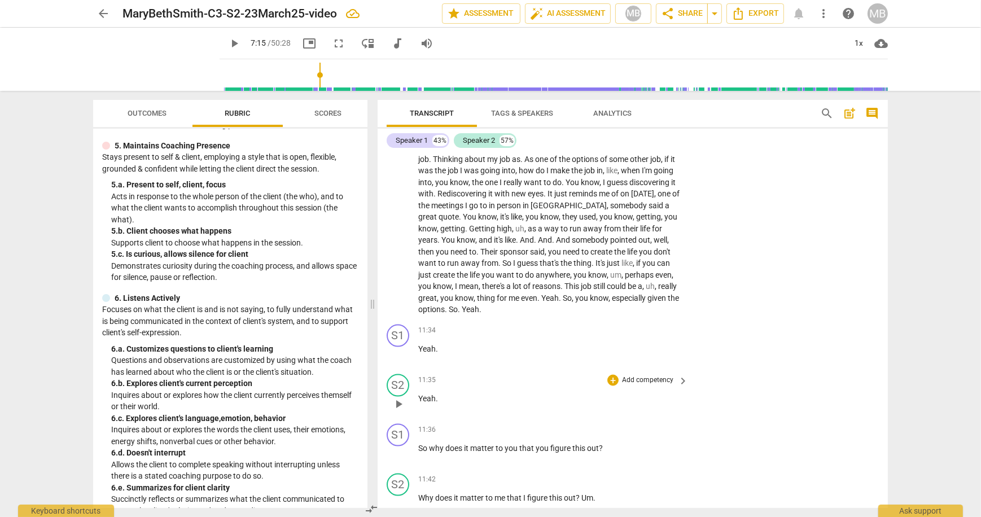
scroll to position [2139, 0]
click at [649, 325] on p "Add competency" at bounding box center [648, 330] width 54 height 10
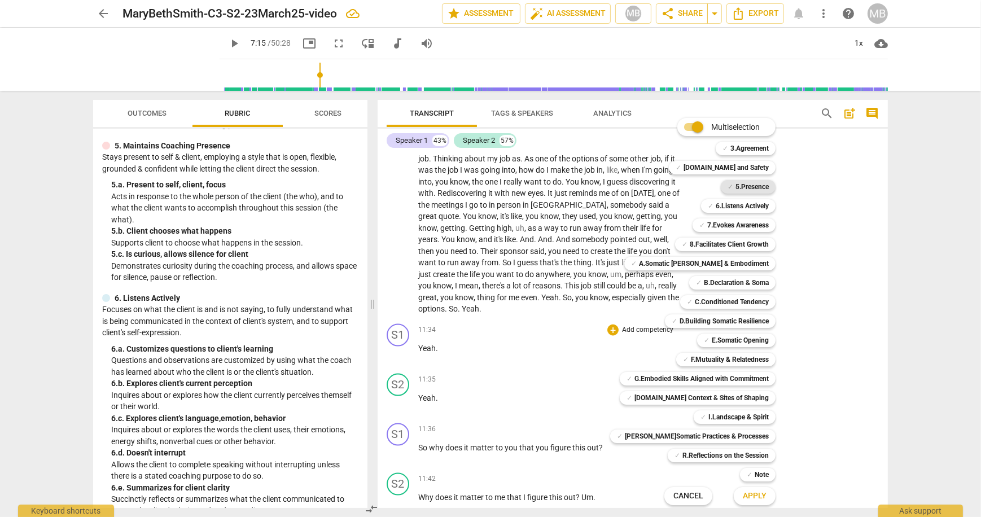
click at [741, 184] on b "5.Presence" at bounding box center [751, 187] width 33 height 14
click at [753, 493] on span "Apply" at bounding box center [755, 496] width 24 height 11
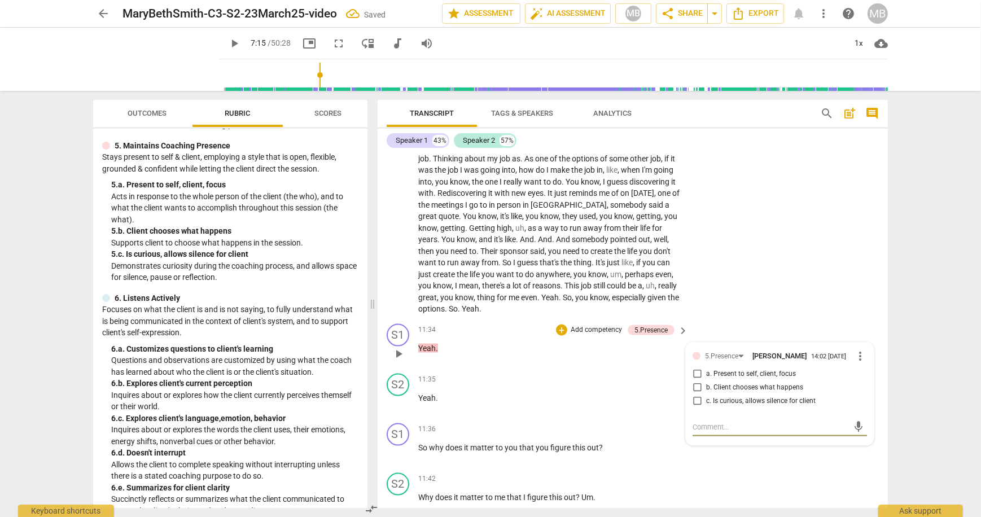
click at [697, 395] on input "c. Is curious, allows silence for client" at bounding box center [697, 402] width 18 height 14
click at [761, 468] on div "S2 play_arrow pause 11:42 + Add competency keyboard_arrow_right Why does it mat…" at bounding box center [633, 493] width 510 height 50
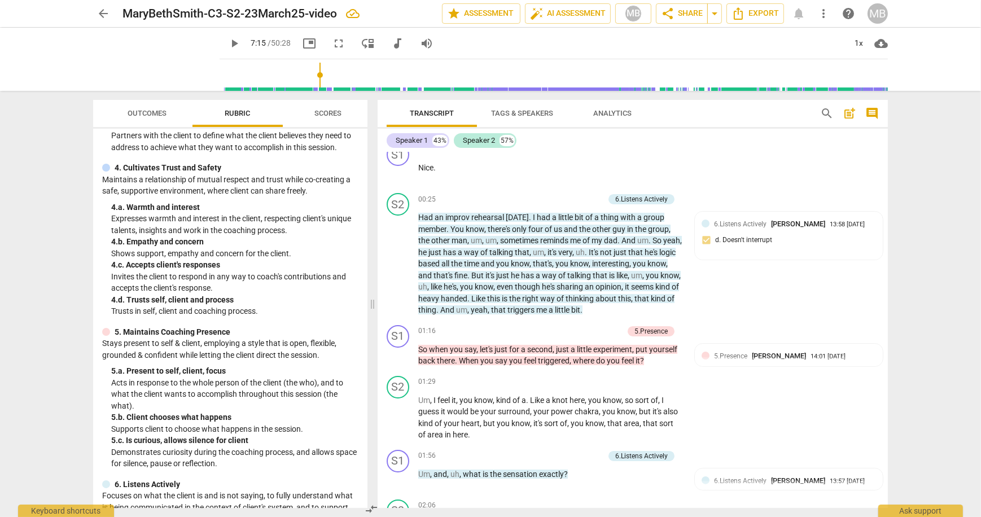
scroll to position [139, 0]
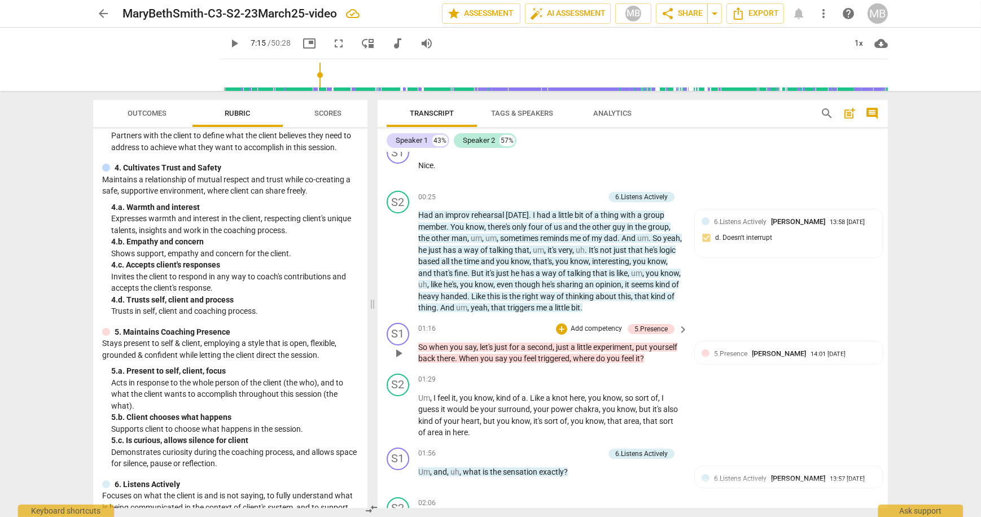
click at [586, 324] on p "Add competency" at bounding box center [597, 329] width 54 height 10
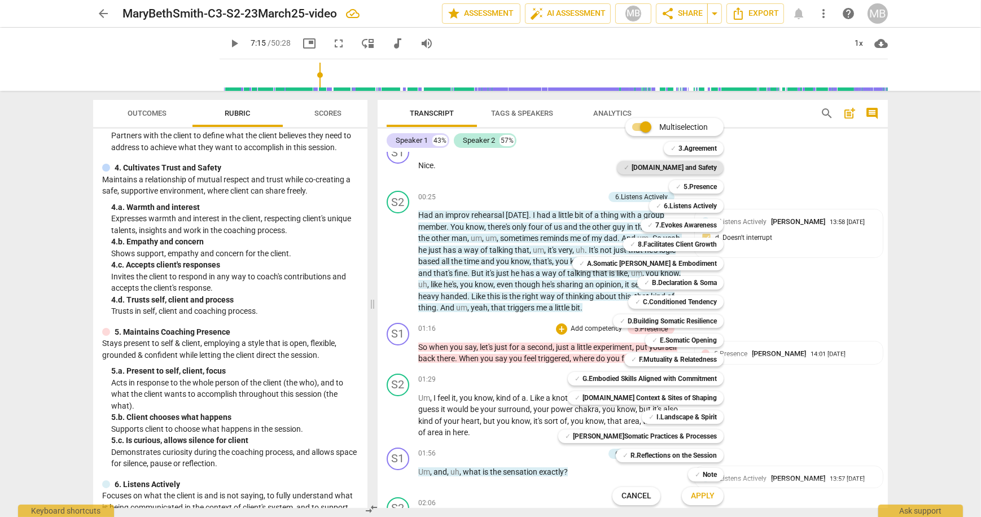
click at [665, 165] on b "[DOMAIN_NAME] and Safety" at bounding box center [674, 168] width 85 height 14
click at [691, 493] on span "Apply" at bounding box center [703, 496] width 24 height 11
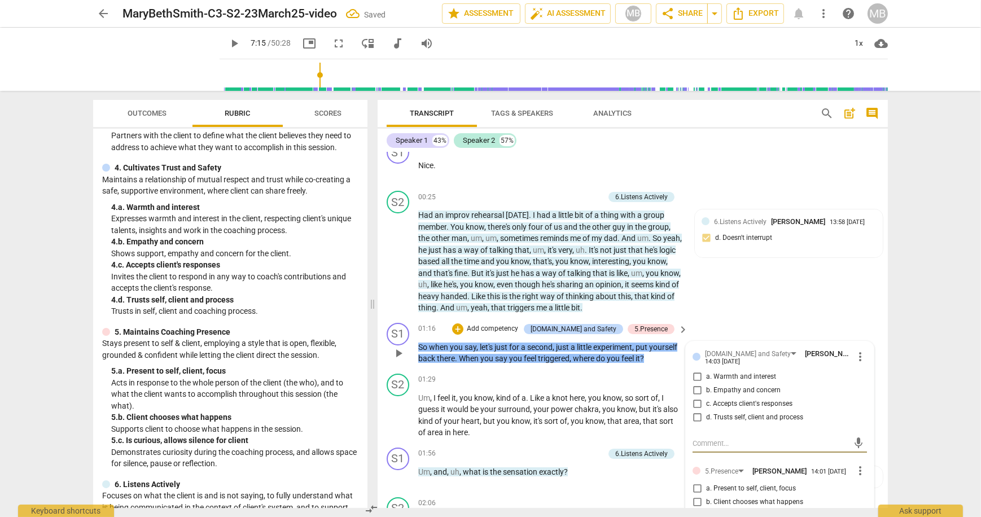
click at [693, 370] on input "a. Warmth and interest" at bounding box center [697, 377] width 18 height 14
click at [647, 467] on div "01:56 + Add competency 6.Listens Actively keyboard_arrow_right Um , and , uh , …" at bounding box center [553, 468] width 271 height 41
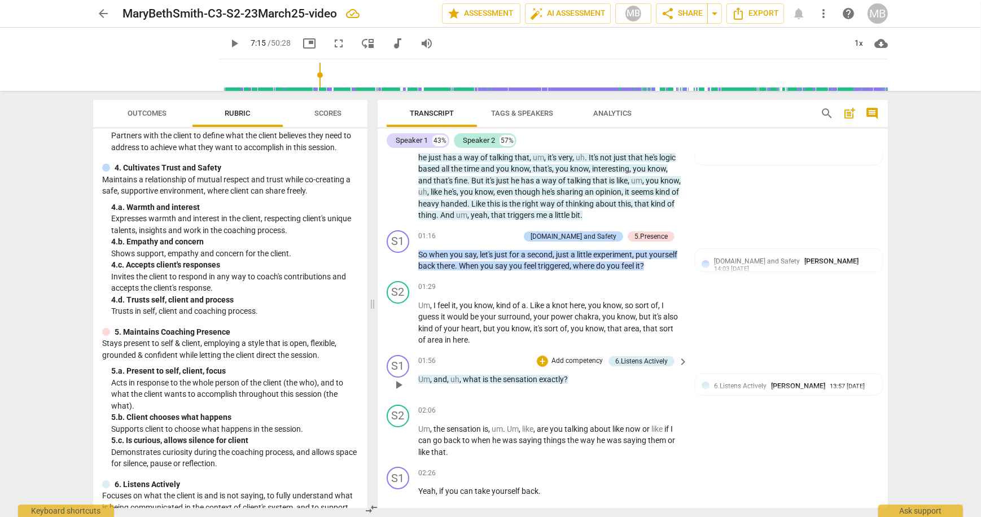
scroll to position [237, 0]
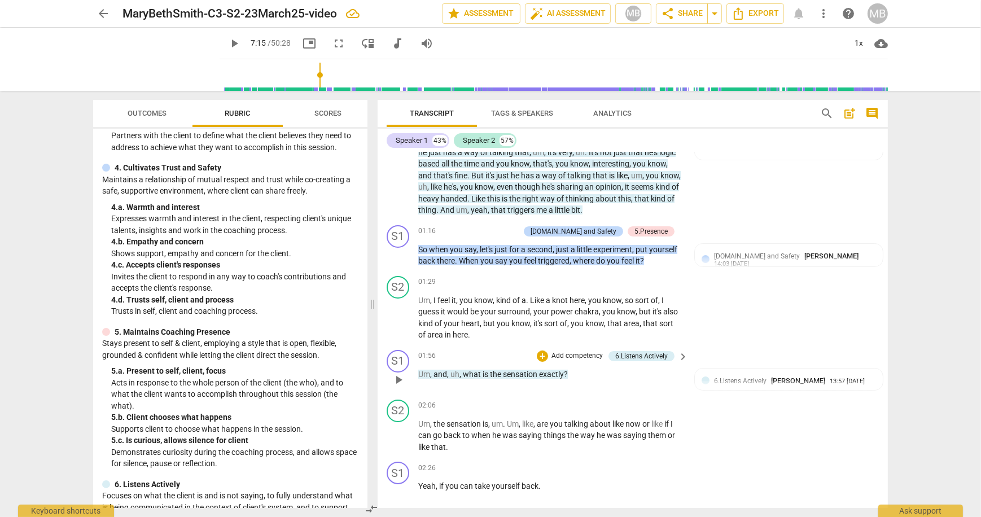
click at [583, 351] on p "Add competency" at bounding box center [577, 356] width 54 height 10
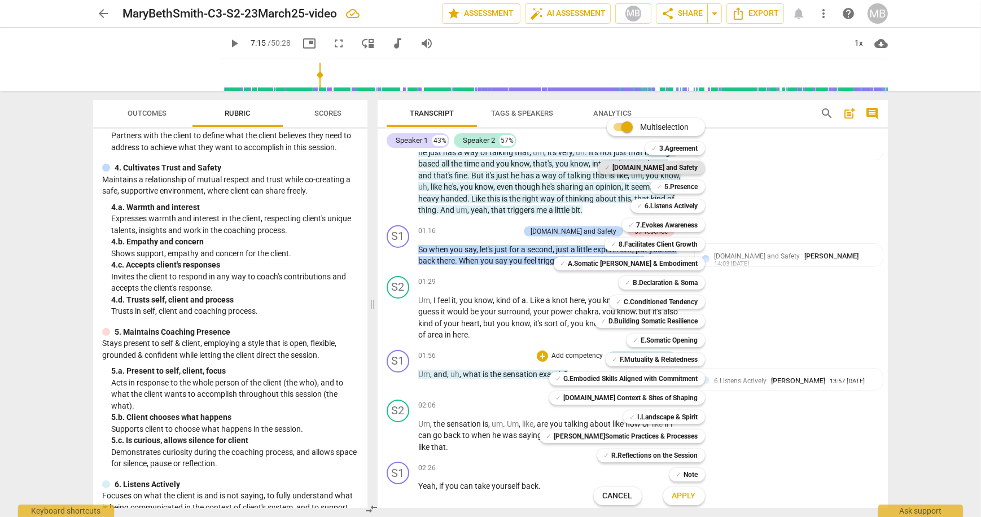
click at [676, 170] on b "[DOMAIN_NAME] and Safety" at bounding box center [655, 168] width 85 height 14
click at [679, 494] on span "Apply" at bounding box center [684, 496] width 24 height 11
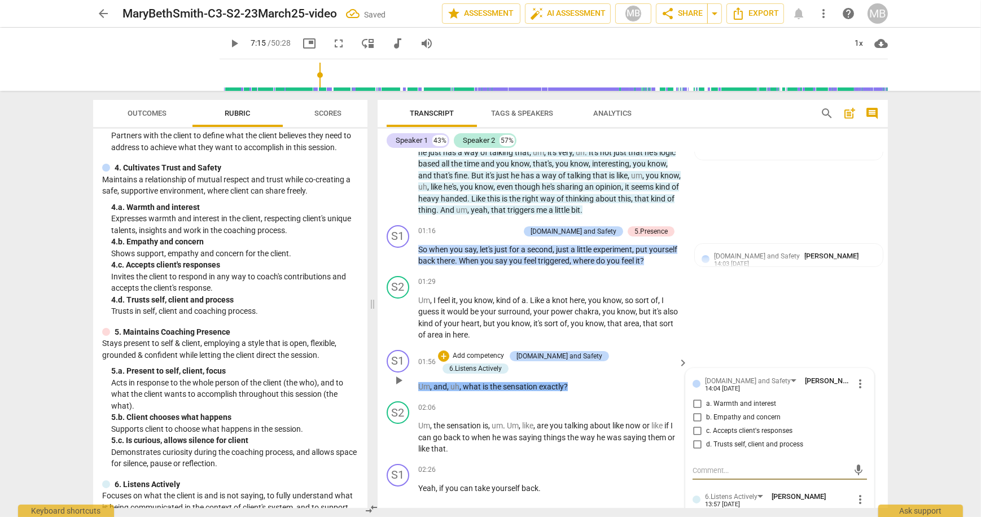
click at [693, 397] on input "a. Warmth and interest" at bounding box center [697, 404] width 18 height 14
click at [643, 483] on p "Yeah , if you can take yourself back ." at bounding box center [550, 489] width 264 height 12
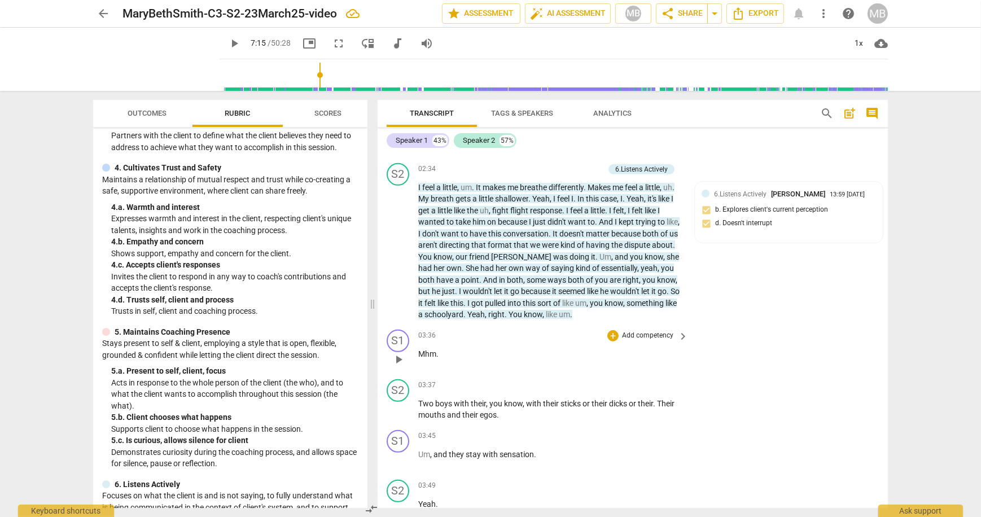
scroll to position [689, 0]
click at [647, 329] on p "Add competency" at bounding box center [648, 334] width 54 height 10
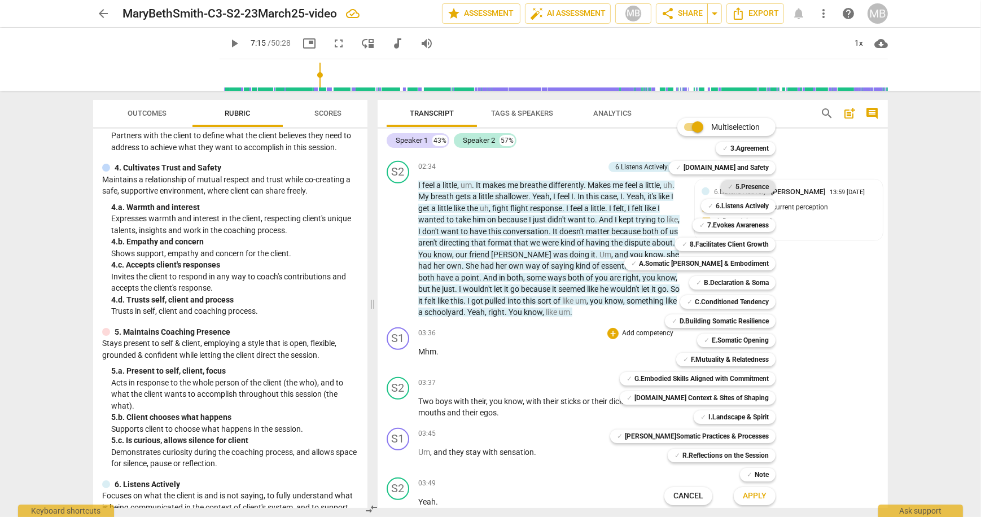
click at [736, 187] on b "5.Presence" at bounding box center [751, 187] width 33 height 14
click at [748, 494] on span "Apply" at bounding box center [755, 496] width 24 height 11
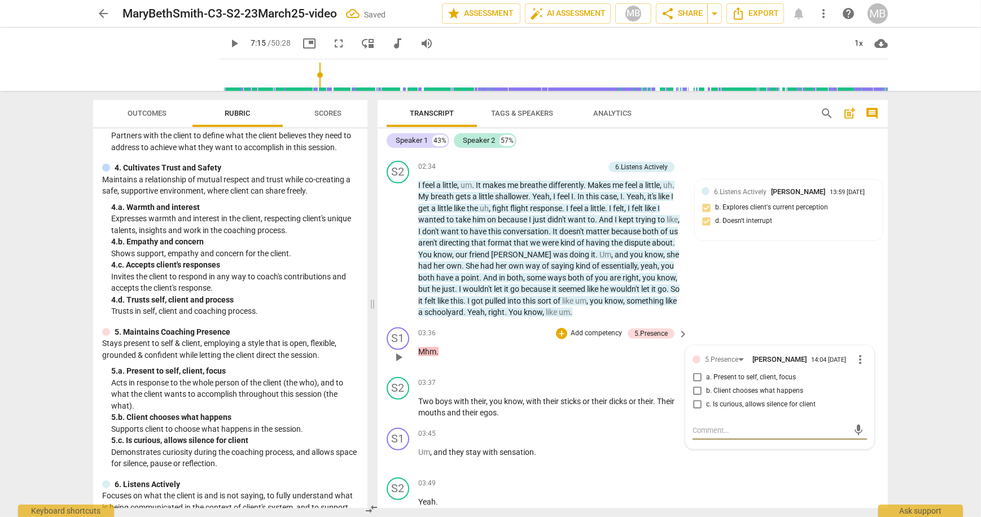
click at [699, 398] on input "c. Is curious, allows silence for client" at bounding box center [697, 405] width 18 height 14
click at [757, 473] on div "S2 play_arrow pause 03:49 + Add competency keyboard_arrow_right Yeah ." at bounding box center [633, 498] width 510 height 50
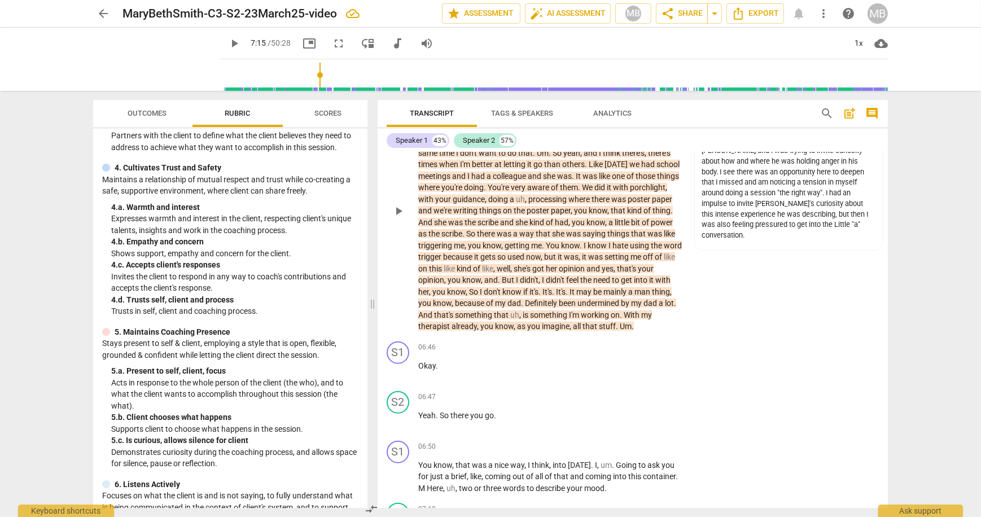
scroll to position [1332, 0]
drag, startPoint x: 363, startPoint y: 172, endPoint x: 363, endPoint y: 191, distance: 18.6
click at [363, 191] on div "SISC Competencies 2022 3. Establishes and Follows Coaching Agreement Explores w…" at bounding box center [230, 318] width 274 height 379
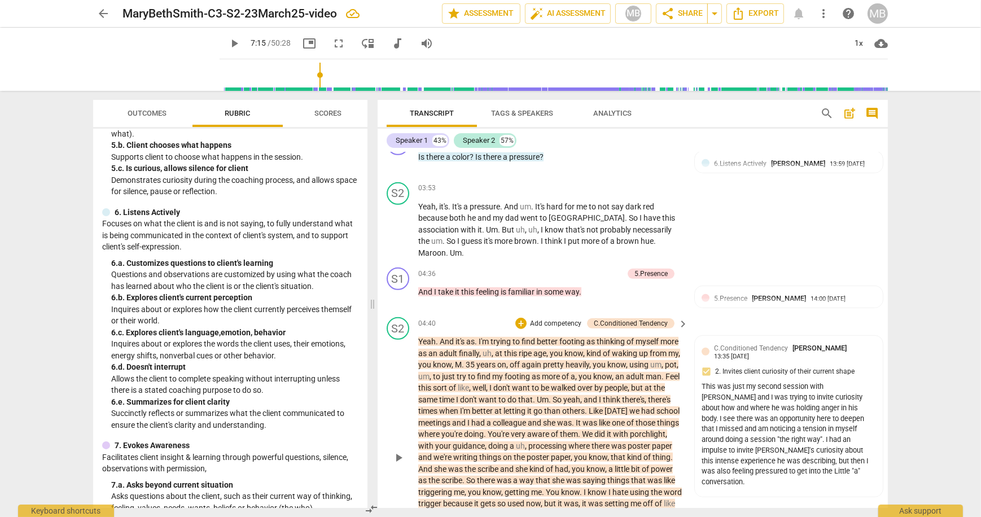
scroll to position [1067, 0]
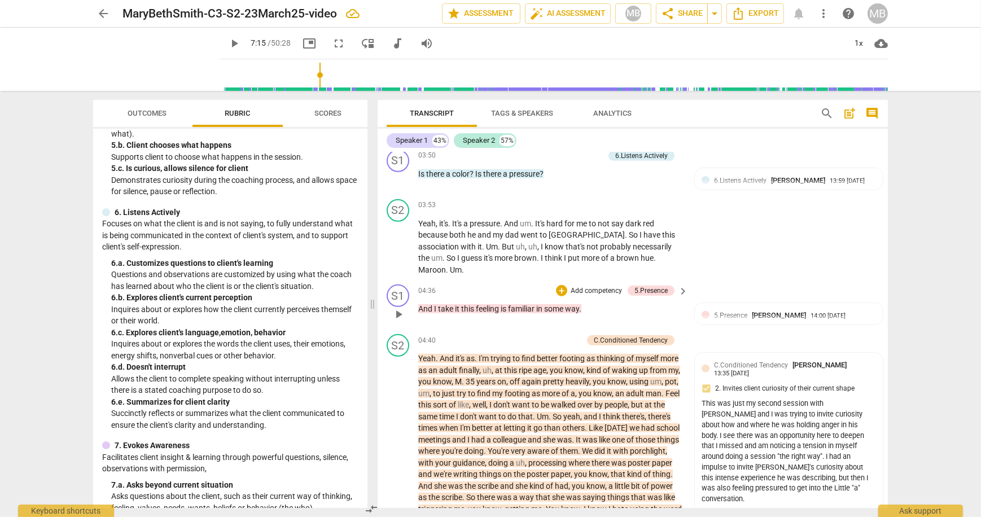
click at [581, 286] on p "Add competency" at bounding box center [597, 291] width 54 height 10
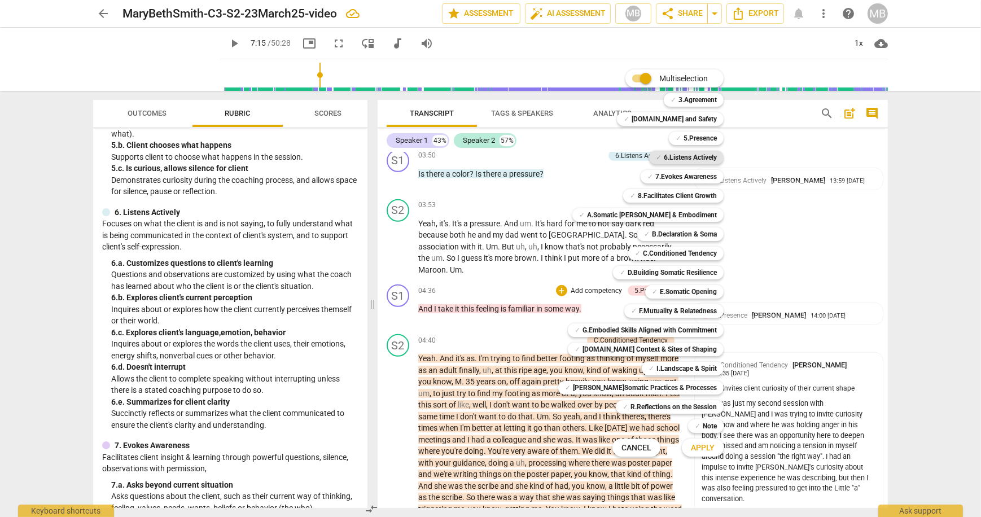
click at [686, 157] on b "6.Listens Actively" at bounding box center [690, 158] width 53 height 14
click at [697, 449] on span "Apply" at bounding box center [703, 448] width 24 height 11
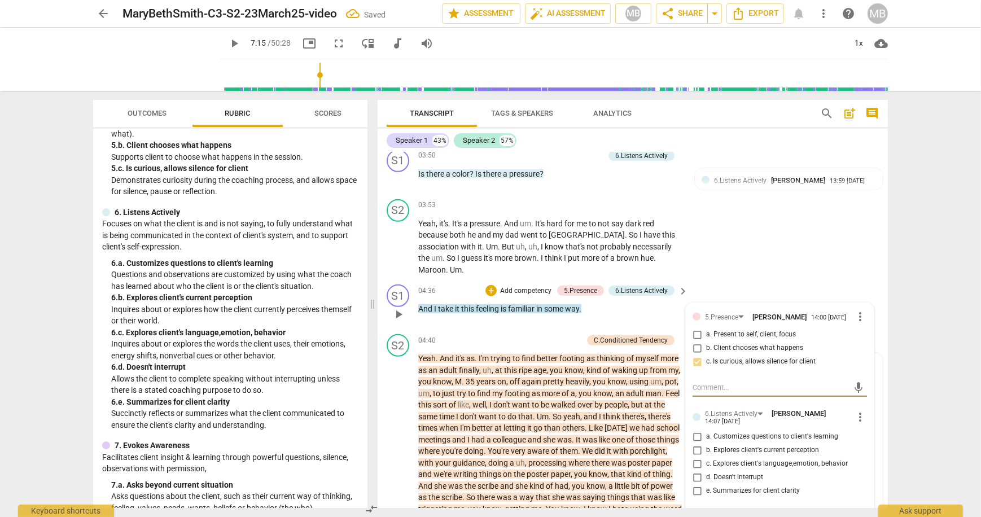
click at [695, 430] on input "a. Customizes questions to client's learning" at bounding box center [697, 437] width 18 height 14
click at [947, 410] on div "arrow_back MaryBethSmith-C3-S2-23March25-video Saved edit star Assessment auto_…" at bounding box center [490, 258] width 981 height 517
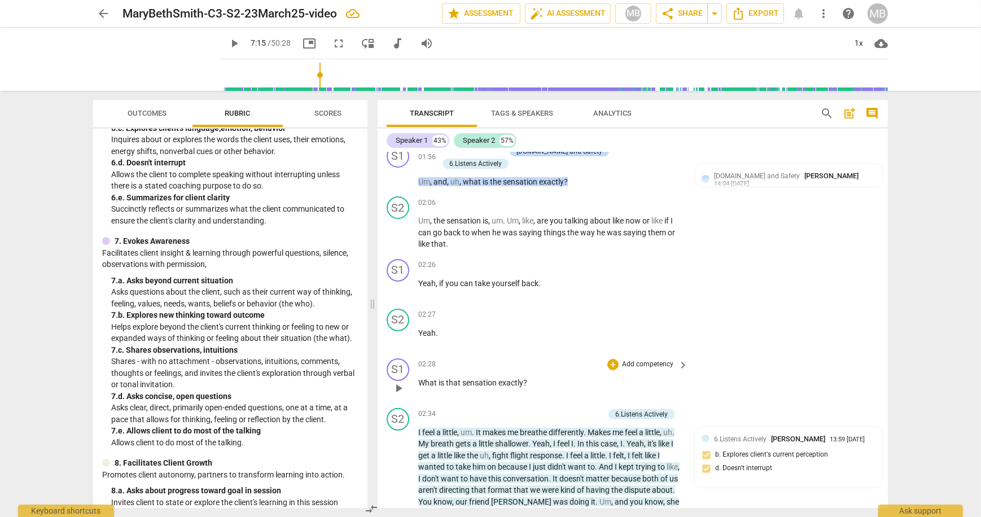
scroll to position [445, 0]
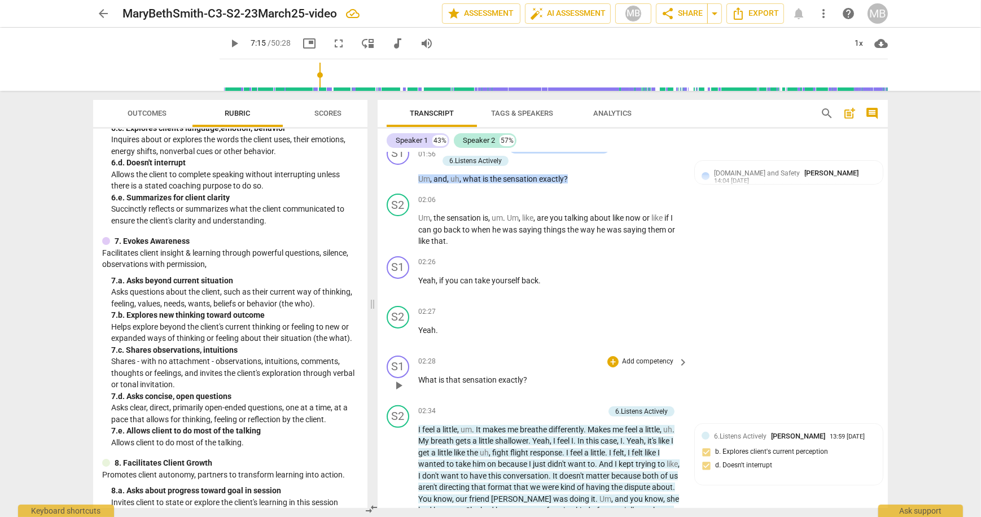
click at [636, 357] on p "Add competency" at bounding box center [648, 362] width 54 height 10
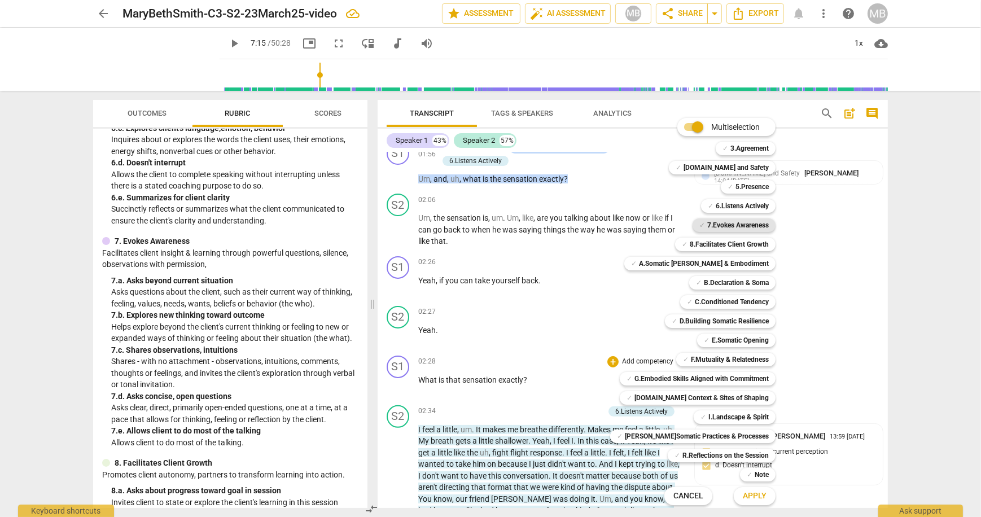
click at [735, 227] on b "7.Evokes Awareness" at bounding box center [738, 225] width 62 height 14
click at [745, 495] on span "Apply" at bounding box center [755, 496] width 24 height 11
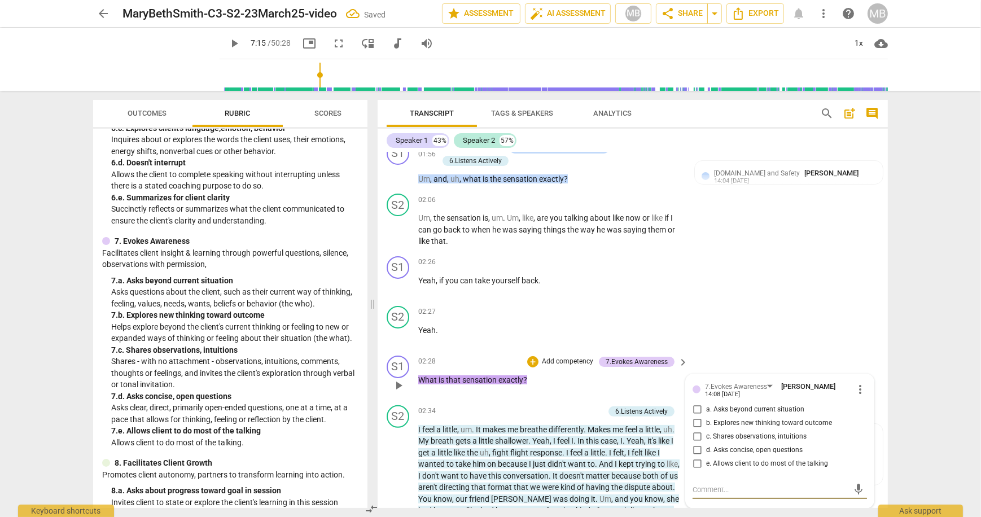
click at [693, 444] on input "d. Asks concise, open questions" at bounding box center [697, 451] width 18 height 14
click at [778, 310] on div "S2 play_arrow pause 02:27 + Add competency keyboard_arrow_right Yeah ." at bounding box center [633, 326] width 510 height 50
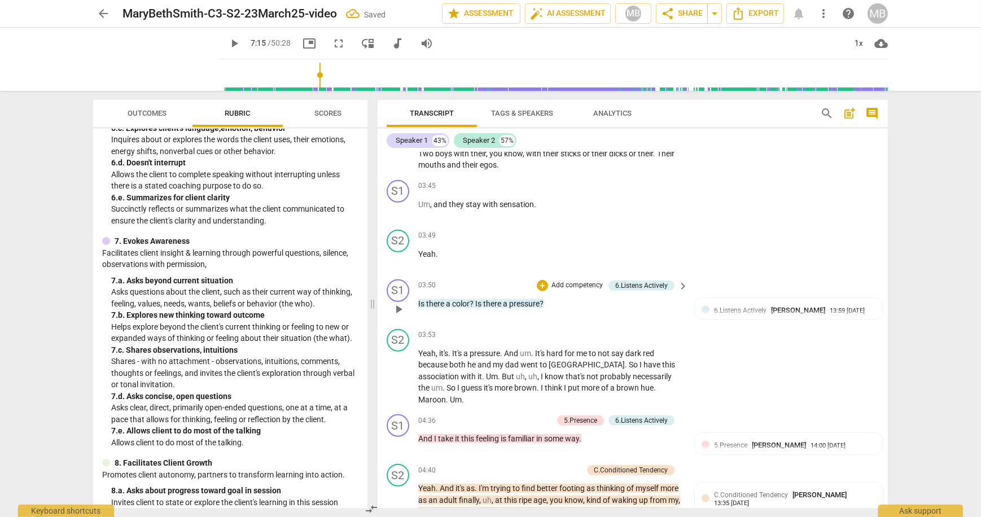
scroll to position [940, 0]
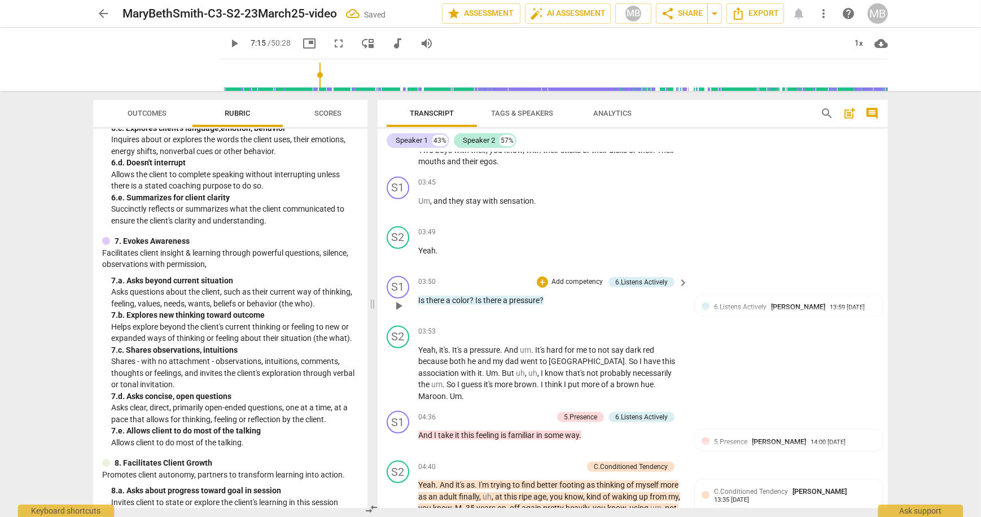
click at [576, 277] on p "Add competency" at bounding box center [577, 282] width 54 height 10
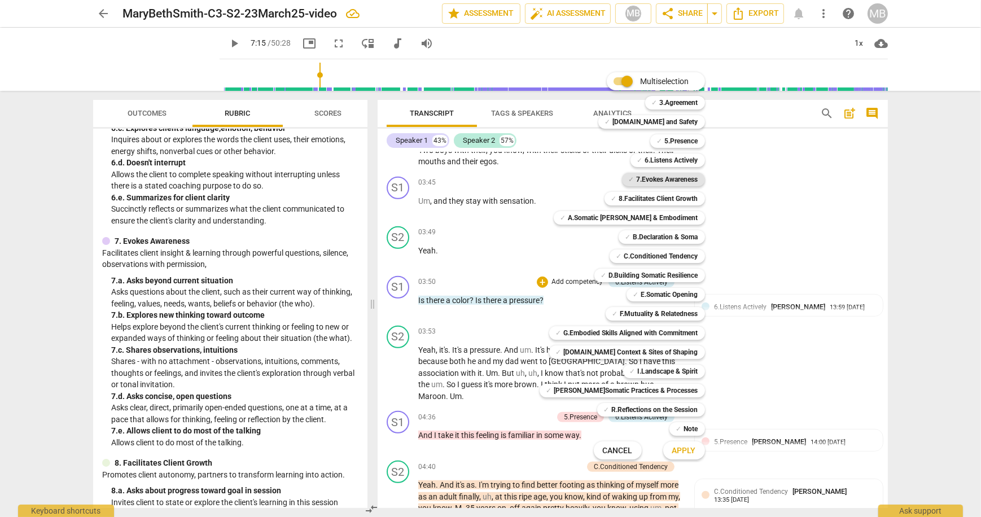
click at [668, 182] on b "7.Evokes Awareness" at bounding box center [668, 180] width 62 height 14
click at [685, 449] on span "Apply" at bounding box center [684, 450] width 24 height 11
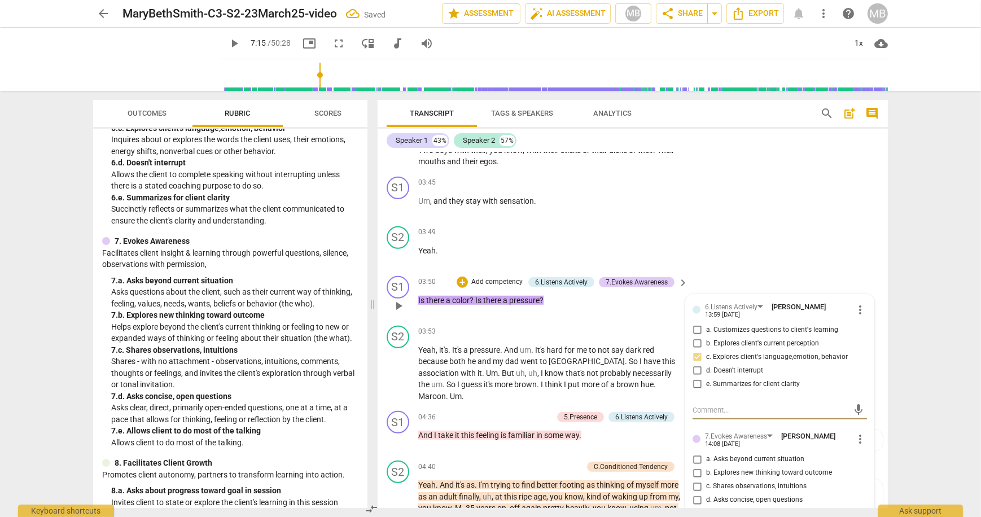
click at [694, 493] on input "d. Asks concise, open questions" at bounding box center [697, 500] width 18 height 14
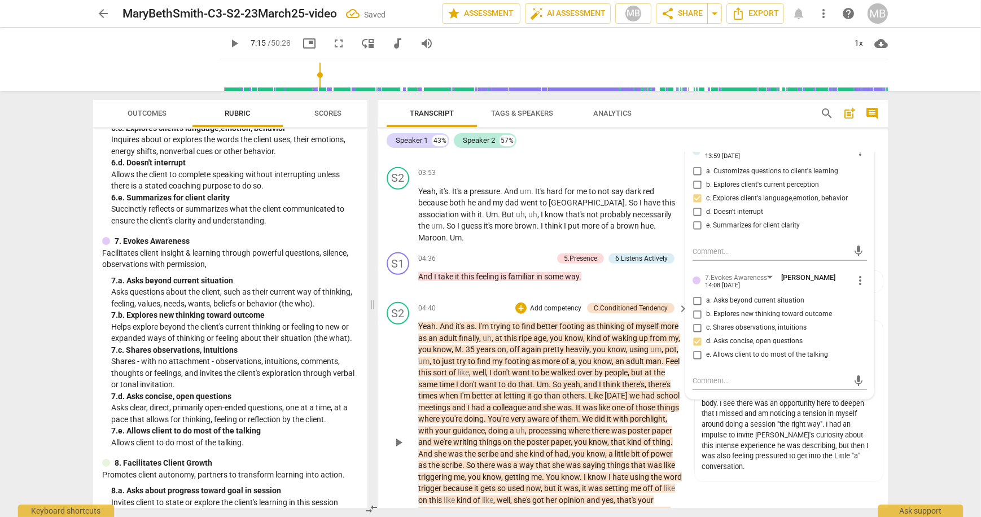
scroll to position [1101, 0]
click at [725, 489] on div "S2 play_arrow pause 04:40 + Add competency C.Conditioned Tendency keyboard_arro…" at bounding box center [633, 431] width 510 height 271
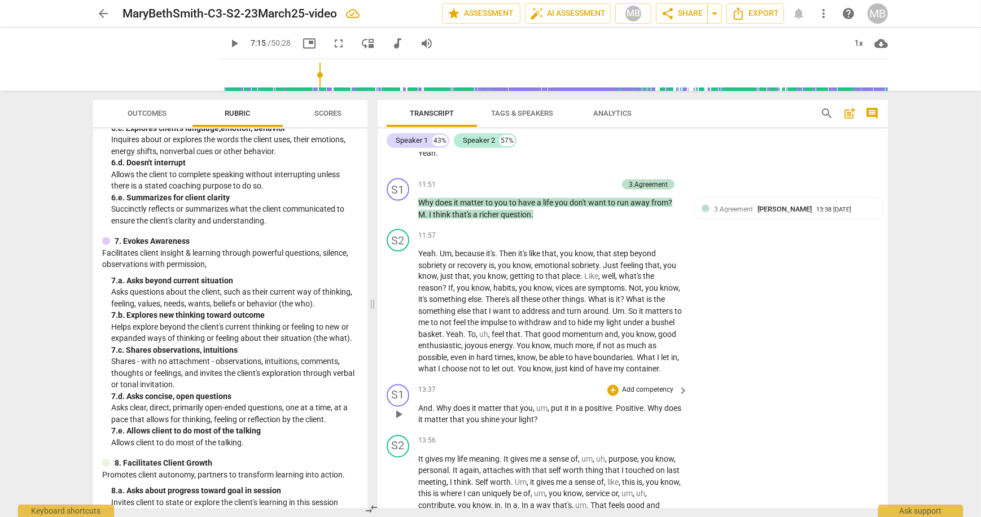
scroll to position [2585, 0]
click at [655, 385] on p "Add competency" at bounding box center [648, 390] width 54 height 10
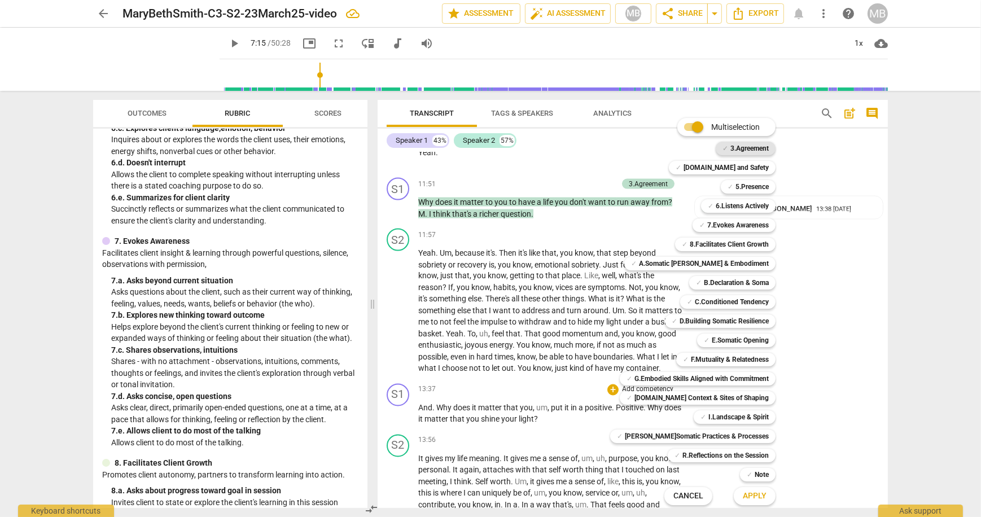
click at [757, 144] on b "3.Agreement" at bounding box center [749, 149] width 38 height 14
click at [751, 495] on span "Apply" at bounding box center [755, 496] width 24 height 11
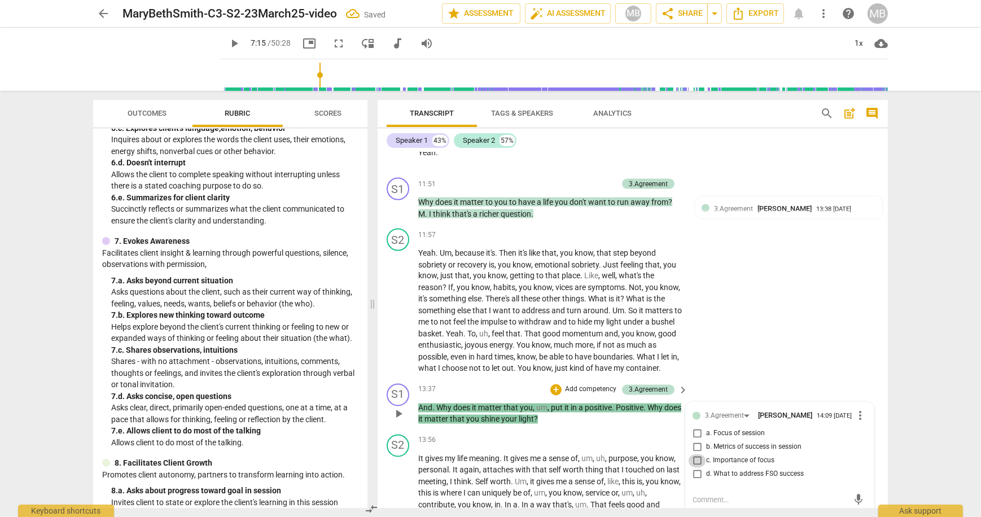
click at [696, 458] on input "c. Importance of focus" at bounding box center [697, 461] width 18 height 14
click at [804, 348] on div "S2 play_arrow pause 11:57 + Add competency keyboard_arrow_right Yeah . Um , bec…" at bounding box center [633, 301] width 510 height 155
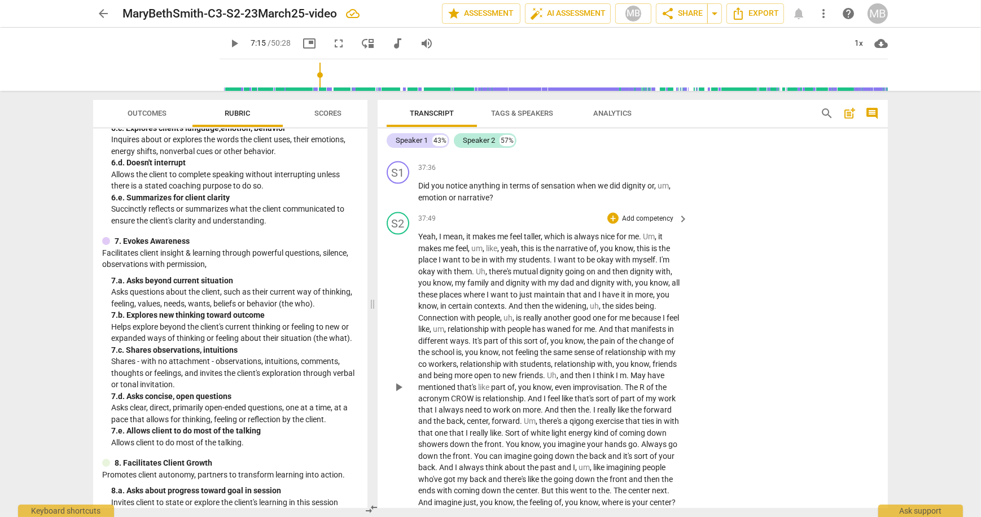
scroll to position [7851, 0]
click at [667, 163] on p "Add competency" at bounding box center [648, 168] width 54 height 10
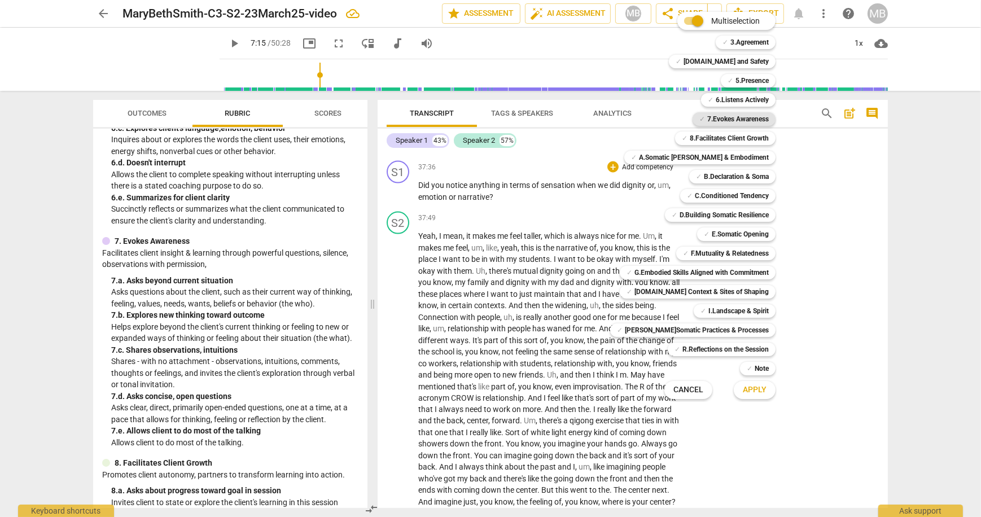
click at [739, 115] on b "7.Evokes Awareness" at bounding box center [738, 119] width 62 height 14
click at [754, 388] on span "Apply" at bounding box center [755, 389] width 24 height 11
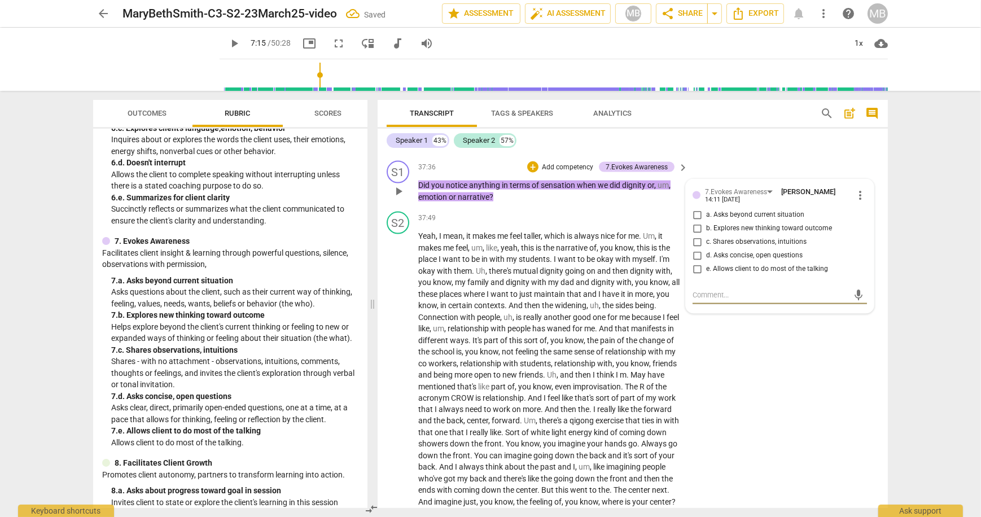
click at [695, 249] on input "d. Asks concise, open questions" at bounding box center [697, 256] width 18 height 14
click at [720, 290] on textarea at bounding box center [771, 295] width 156 height 11
click at [693, 249] on input "d. Asks concise, open questions" at bounding box center [697, 256] width 18 height 14
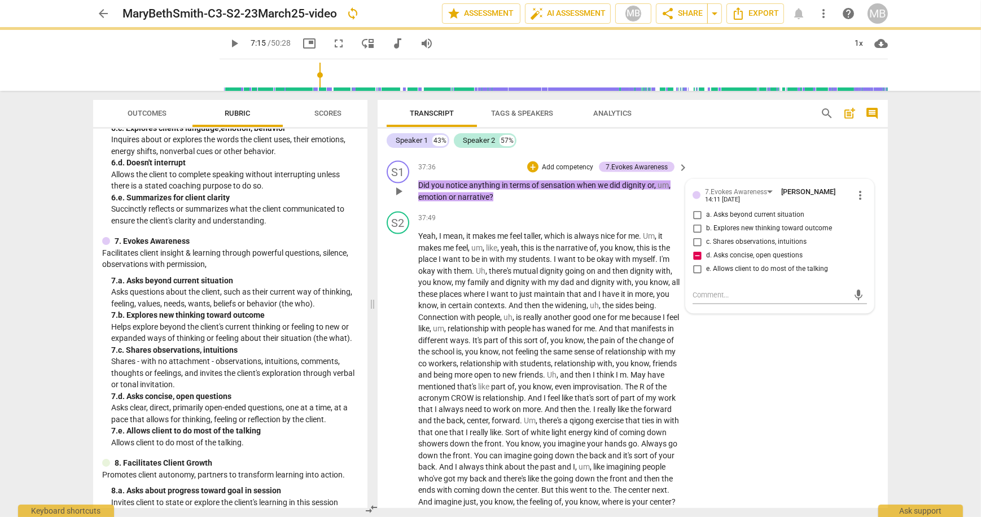
click at [694, 249] on input "d. Asks concise, open questions" at bounding box center [697, 256] width 18 height 14
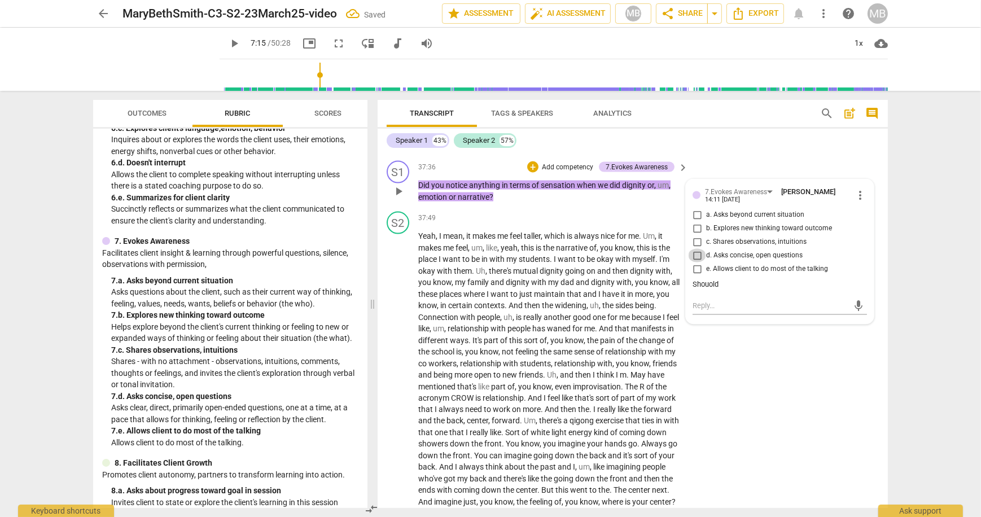
click at [694, 249] on input "d. Asks concise, open questions" at bounding box center [697, 256] width 18 height 14
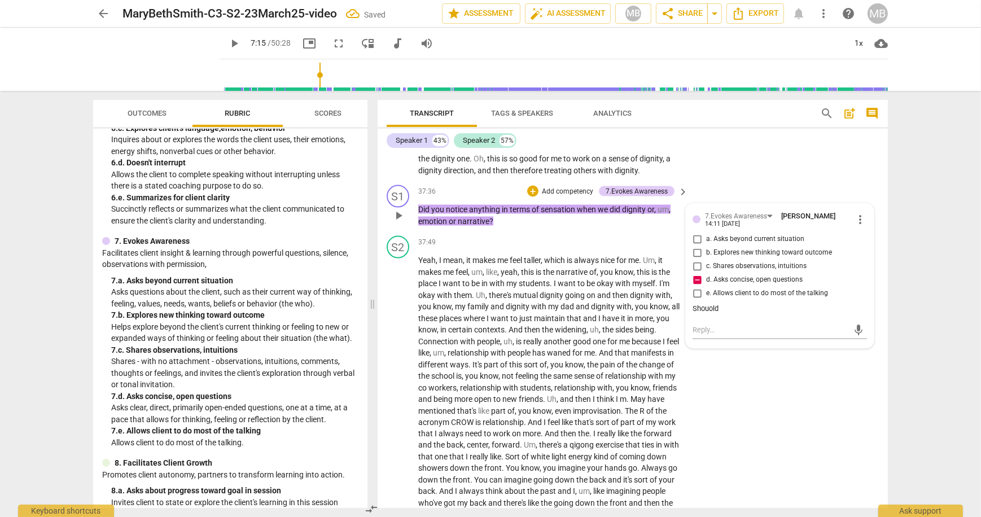
scroll to position [7820, 0]
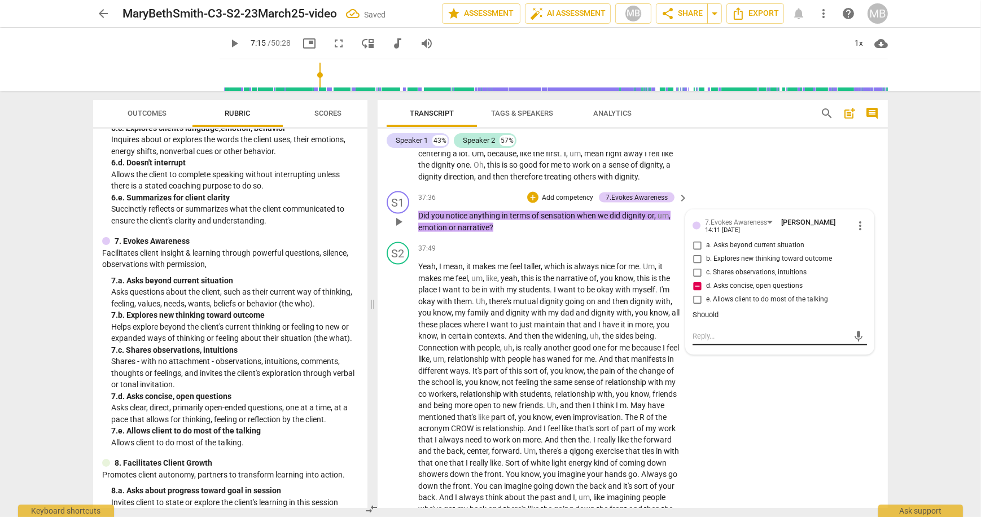
click at [711, 331] on textarea at bounding box center [771, 336] width 156 height 11
drag, startPoint x: 856, startPoint y: 329, endPoint x: 850, endPoint y: 335, distance: 8.4
click at [855, 330] on span "send" at bounding box center [859, 336] width 12 height 12
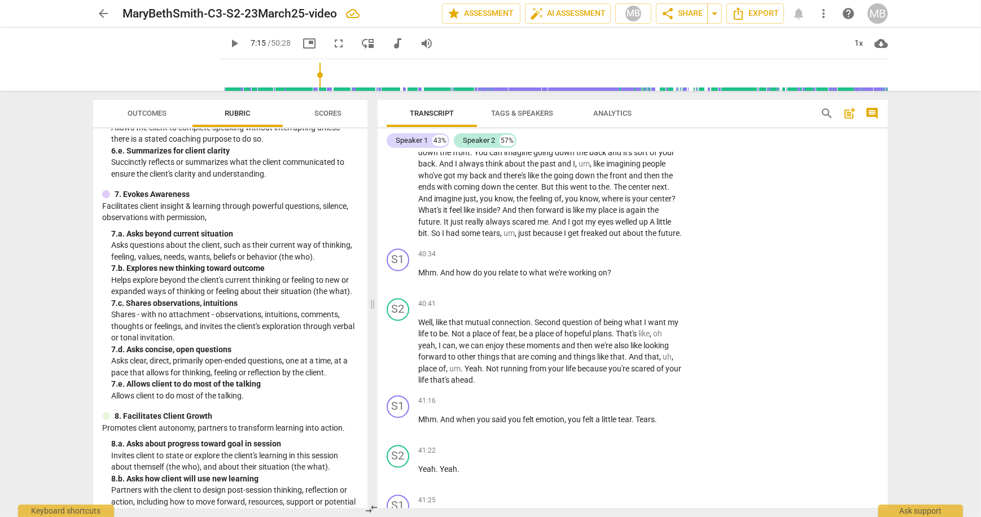
scroll to position [691, 0]
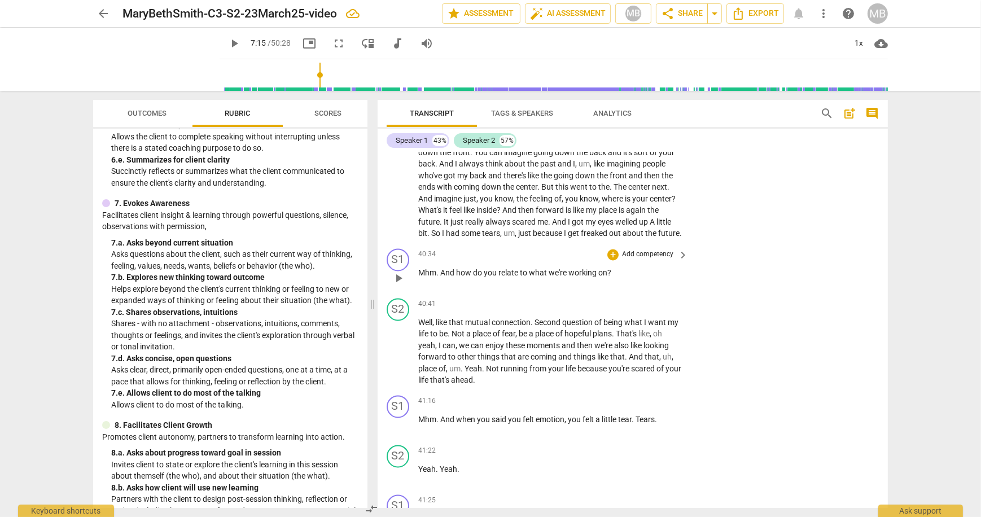
click at [648, 260] on p "Add competency" at bounding box center [648, 255] width 54 height 10
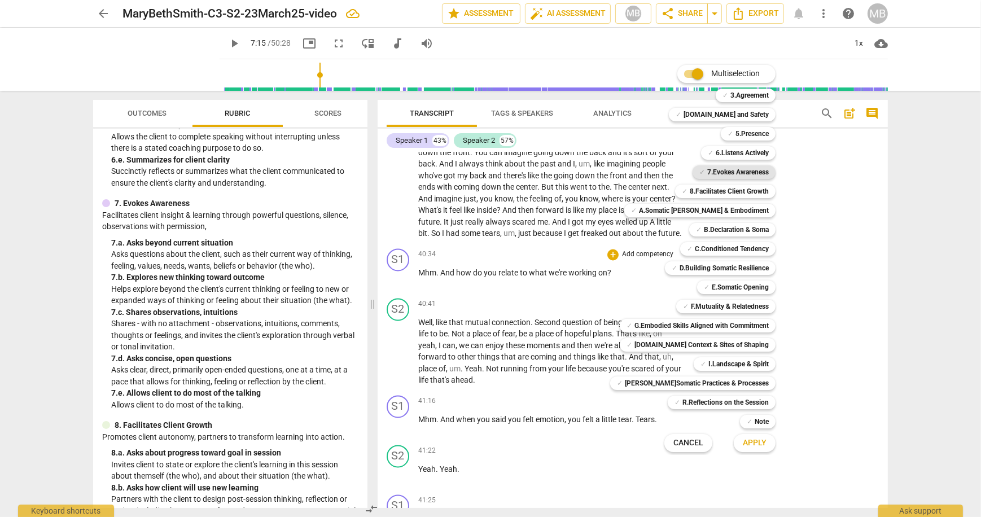
click at [755, 169] on b "7.Evokes Awareness" at bounding box center [738, 172] width 62 height 14
click at [751, 443] on span "Apply" at bounding box center [755, 442] width 24 height 11
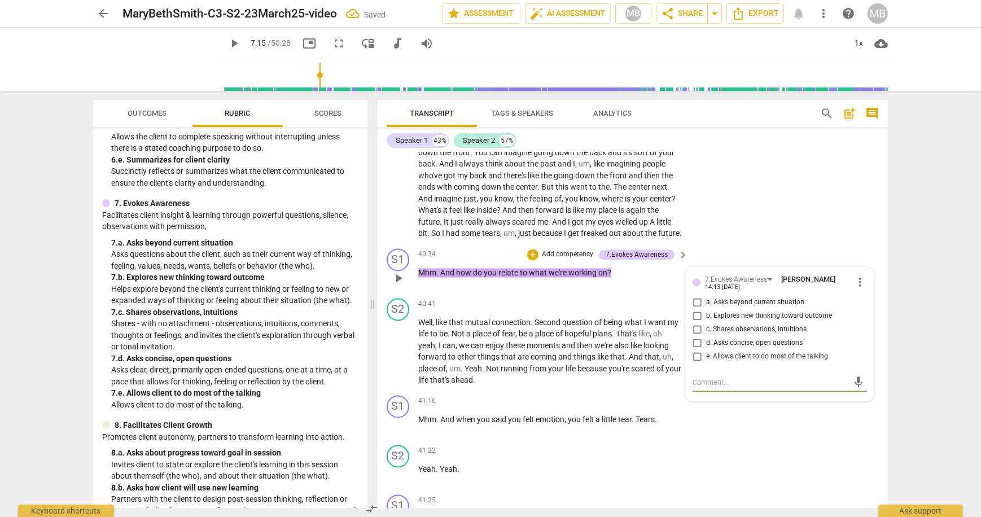
click at [694, 318] on input "b. Explores new thinking toward outcome" at bounding box center [697, 317] width 18 height 14
click at [719, 439] on div "S1 play_arrow pause 41:16 + Add competency keyboard_arrow_right Mhm . And when …" at bounding box center [633, 416] width 510 height 50
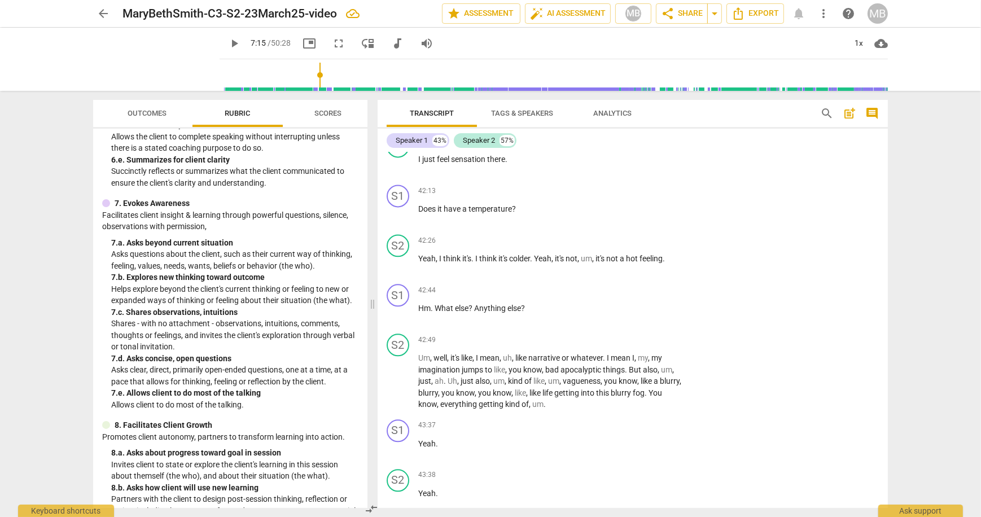
scroll to position [8677, 0]
click at [655, 340] on p "Add competency" at bounding box center [648, 339] width 54 height 10
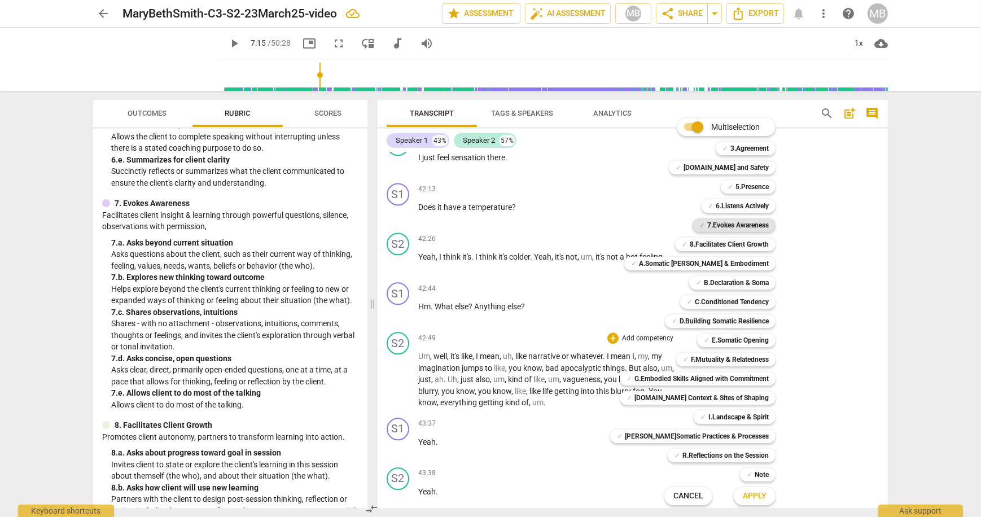
click at [725, 224] on b "7.Evokes Awareness" at bounding box center [738, 225] width 62 height 14
click at [745, 493] on span "Apply" at bounding box center [755, 496] width 24 height 11
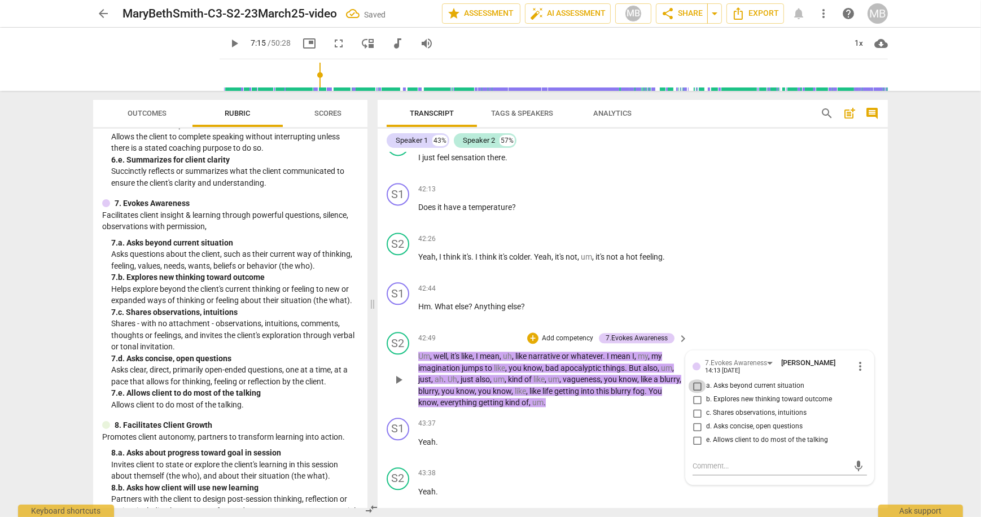
click at [694, 387] on input "a. Asks beyond current situation" at bounding box center [697, 386] width 18 height 14
click at [703, 466] on textarea at bounding box center [771, 466] width 156 height 11
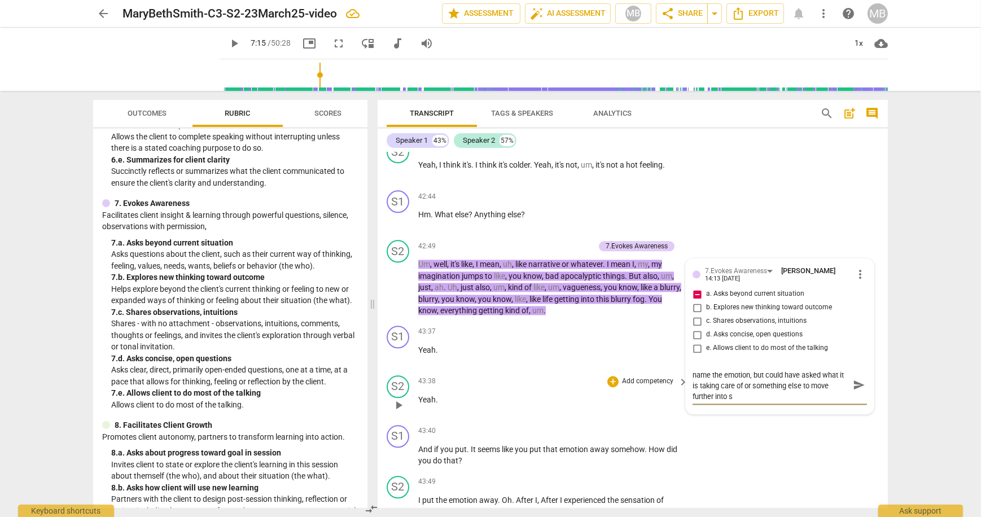
scroll to position [0, 0]
drag, startPoint x: 856, startPoint y: 389, endPoint x: 839, endPoint y: 410, distance: 27.2
click at [856, 389] on span "send" at bounding box center [859, 390] width 12 height 12
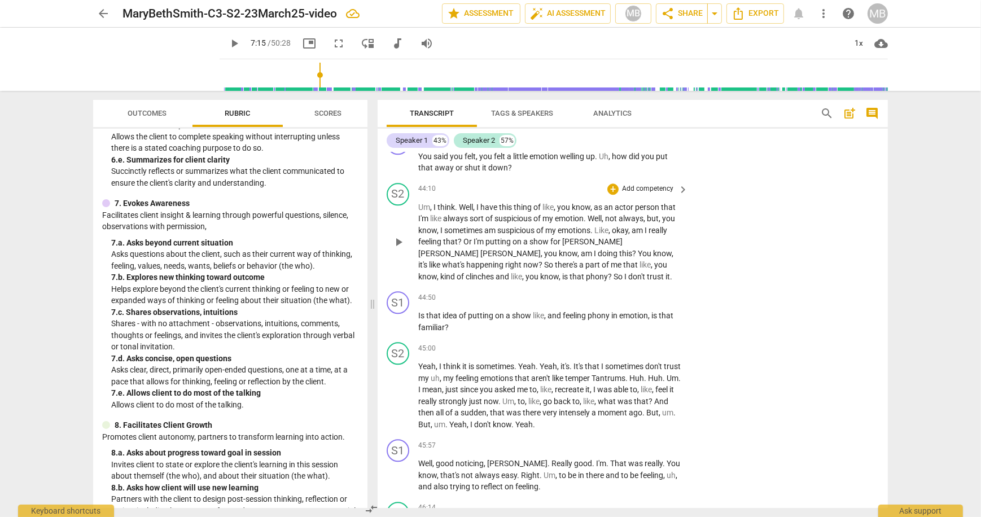
scroll to position [9165, 0]
click at [648, 295] on p "Add competency" at bounding box center [648, 297] width 54 height 10
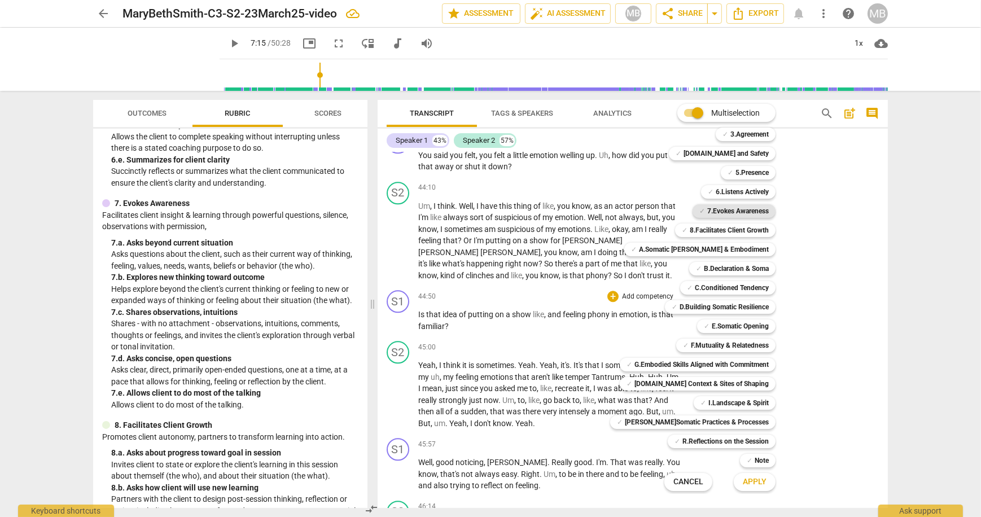
click at [741, 210] on b "7.Evokes Awareness" at bounding box center [738, 211] width 62 height 14
click at [759, 485] on button "Apply" at bounding box center [755, 482] width 42 height 20
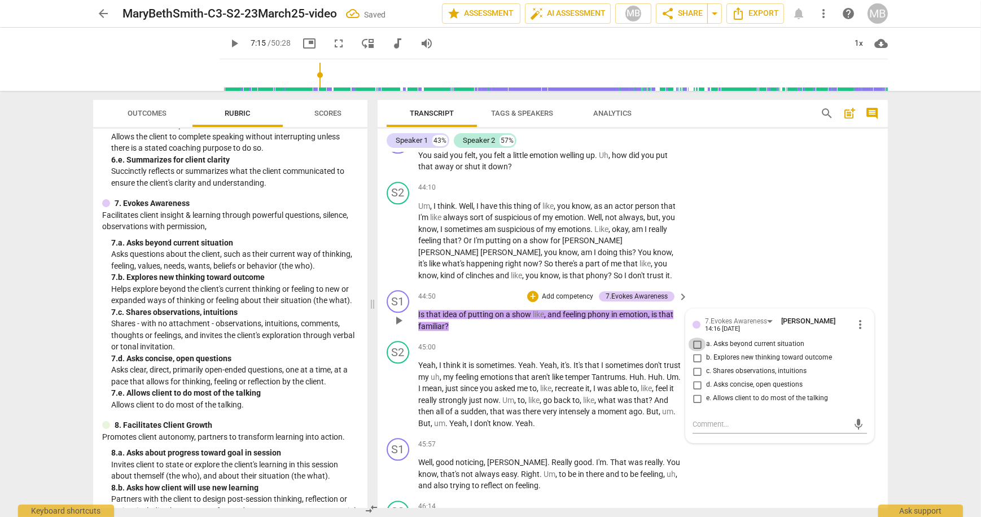
click at [698, 344] on input "a. Asks beyond current situation" at bounding box center [697, 345] width 18 height 14
click at [756, 487] on div "S1 play_arrow pause 45:57 + Add competency keyboard_arrow_right Well , good not…" at bounding box center [633, 464] width 510 height 63
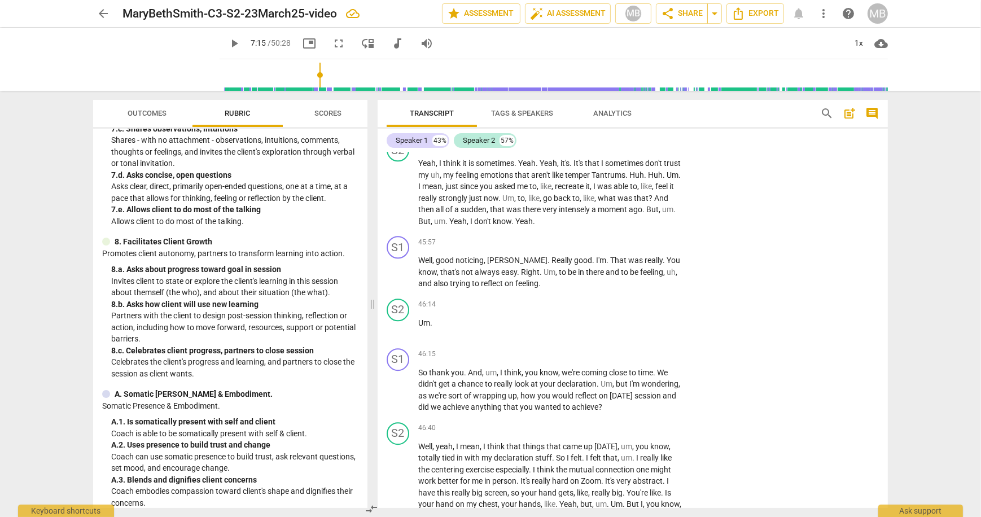
scroll to position [875, 0]
click at [633, 242] on p "Add competency" at bounding box center [648, 243] width 54 height 10
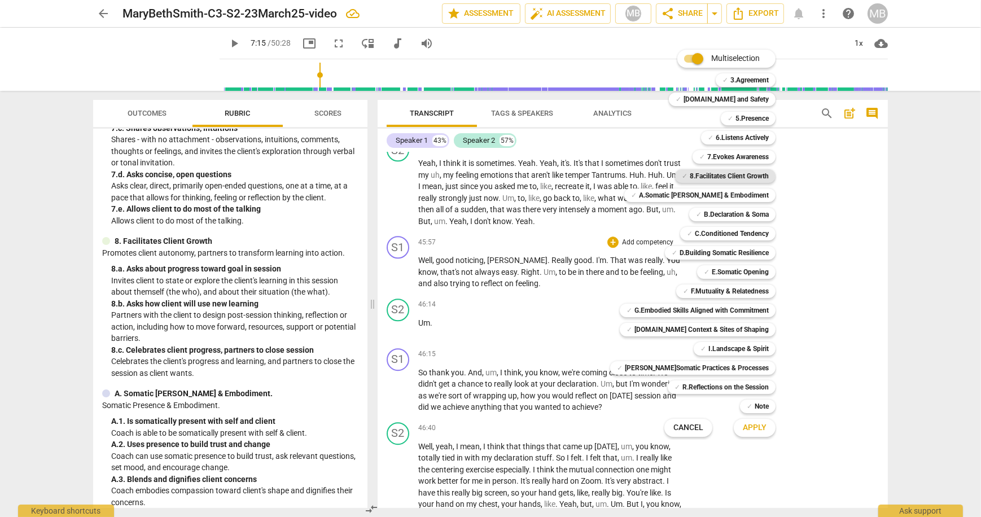
click at [732, 174] on b "8.Facilitates Client Growth" at bounding box center [729, 176] width 79 height 14
click at [747, 428] on span "Apply" at bounding box center [755, 427] width 24 height 11
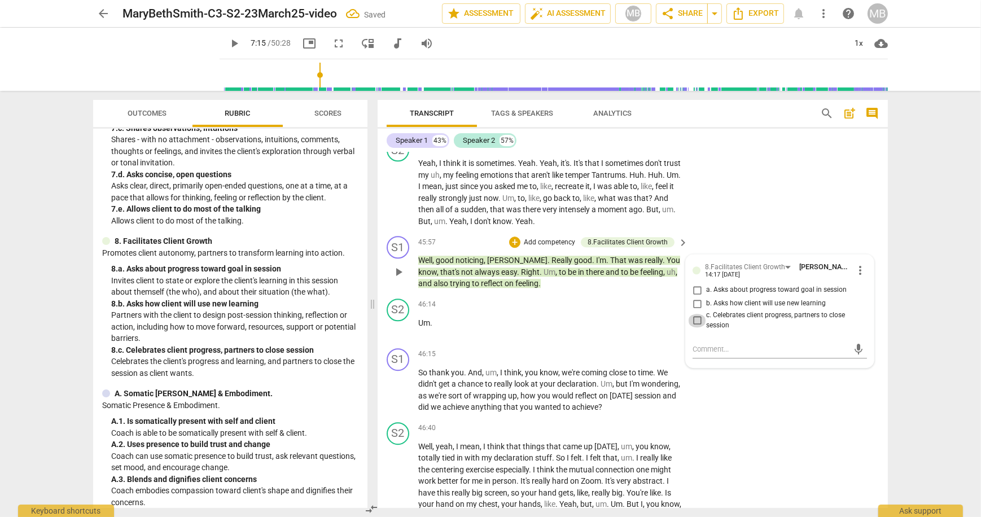
click at [695, 319] on input "c. Celebrates client progress, partners to close session" at bounding box center [697, 321] width 18 height 14
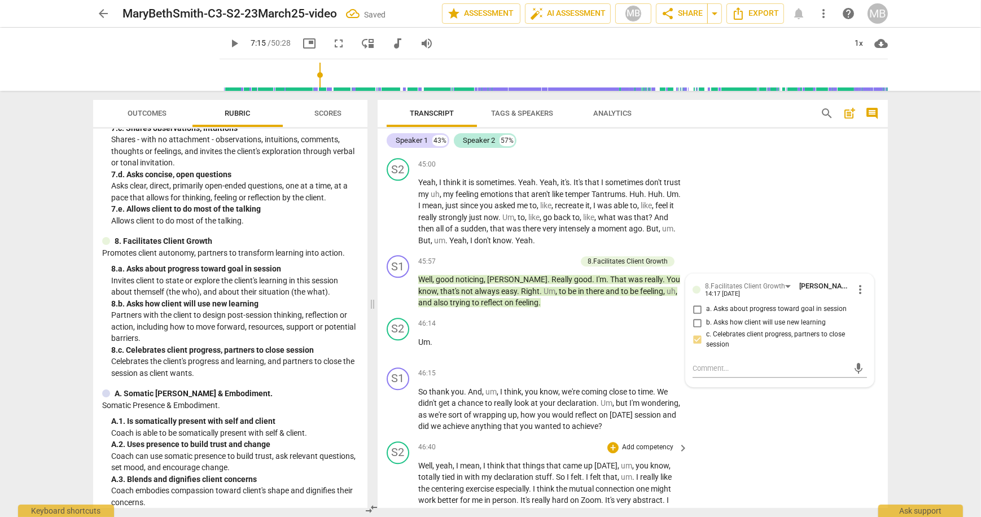
scroll to position [9347, 0]
click at [733, 458] on div "S2 play_arrow pause 46:40 + Add competency keyboard_arrow_right Well , yeah , I…" at bounding box center [633, 508] width 510 height 143
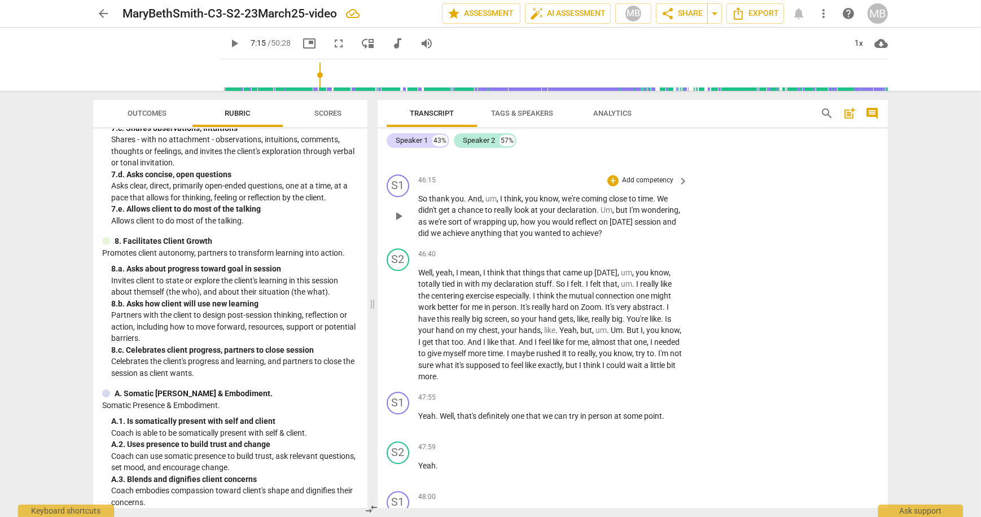
scroll to position [9540, 0]
click at [658, 181] on p "Add competency" at bounding box center [648, 182] width 54 height 10
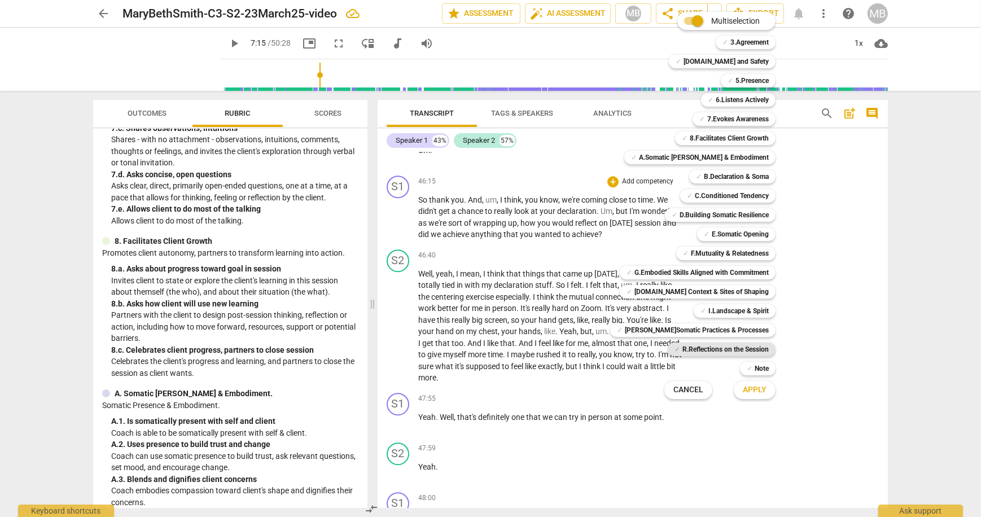
click at [730, 348] on b "R.Reflections on the Session" at bounding box center [725, 350] width 86 height 14
click at [746, 389] on span "Apply" at bounding box center [755, 389] width 24 height 11
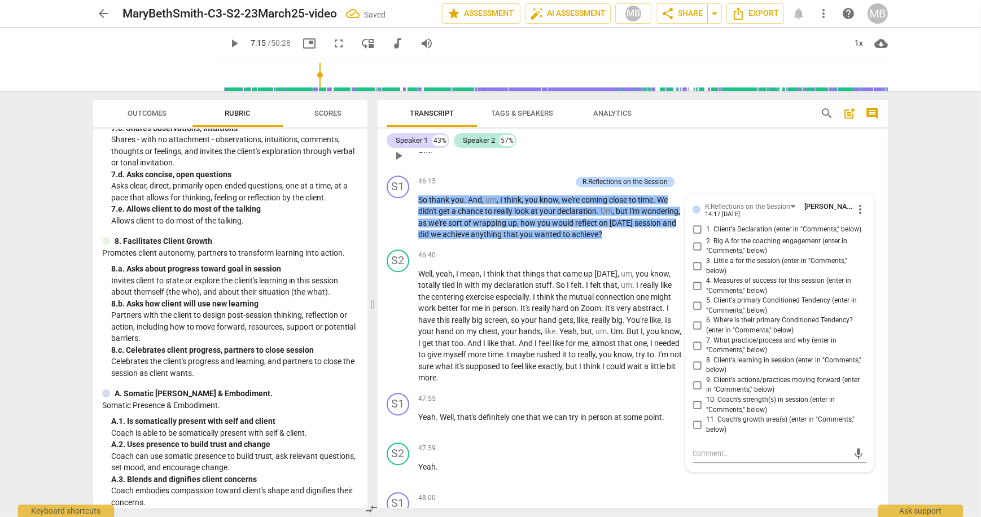
click at [692, 167] on div "S2 play_arrow pause 46:14 + Add competency keyboard_arrow_right Um ." at bounding box center [633, 146] width 510 height 50
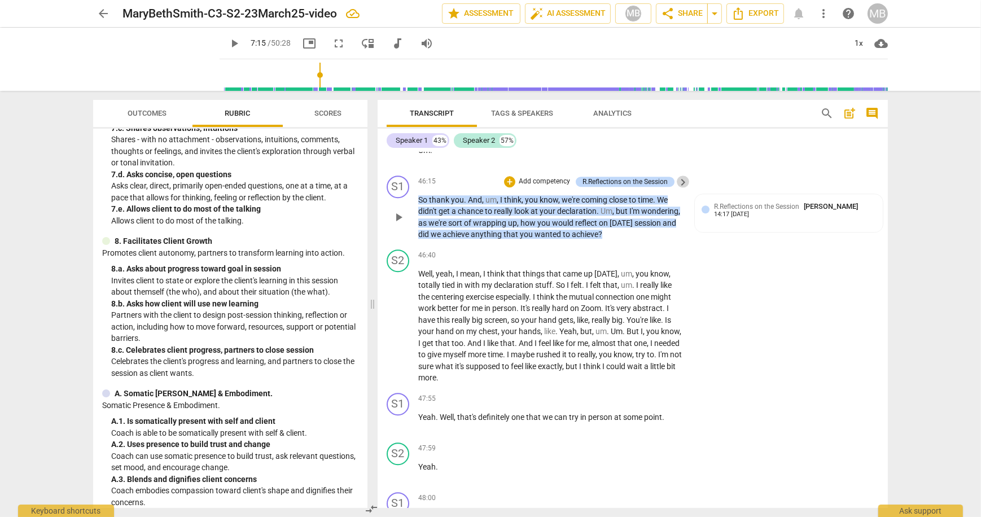
click at [681, 181] on span "keyboard_arrow_right" at bounding box center [683, 183] width 14 height 14
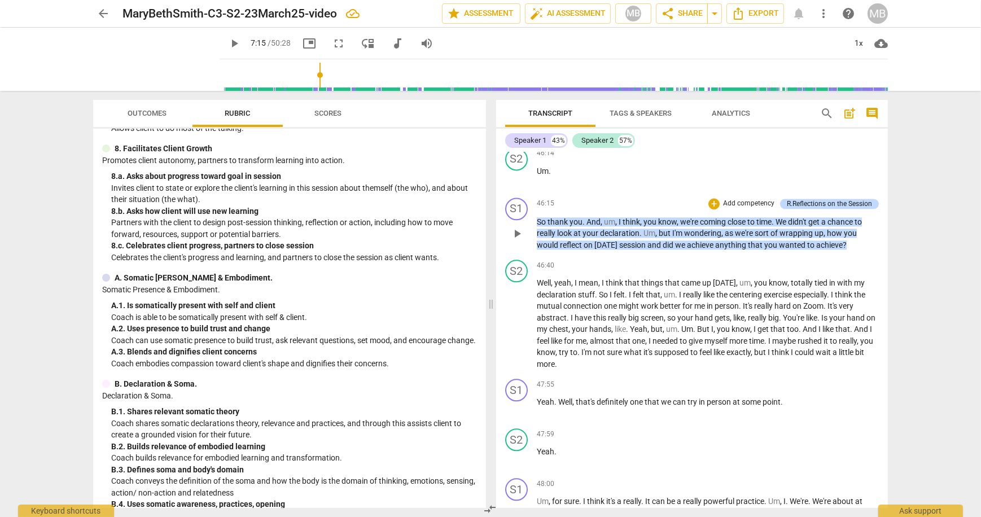
scroll to position [794, 0]
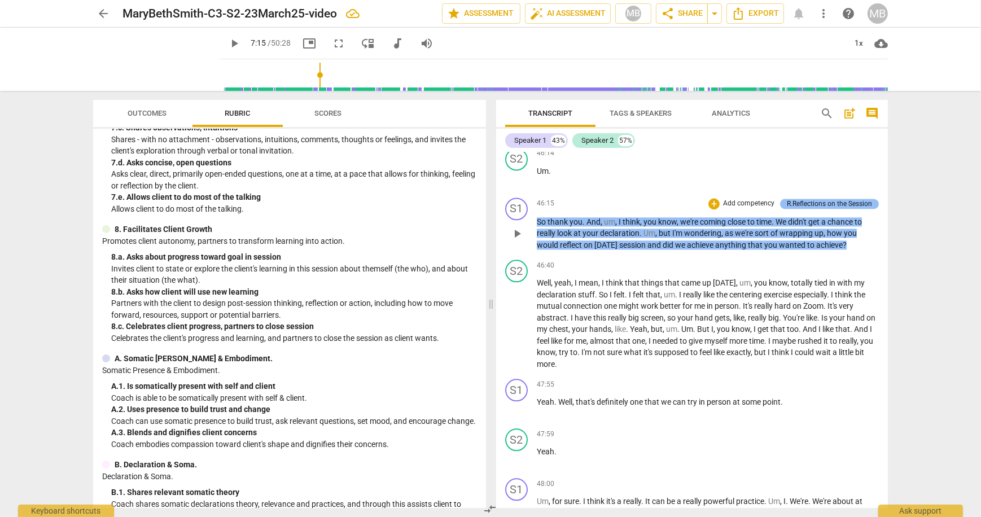
click at [821, 199] on div "R.Reflections on the Session" at bounding box center [829, 204] width 85 height 10
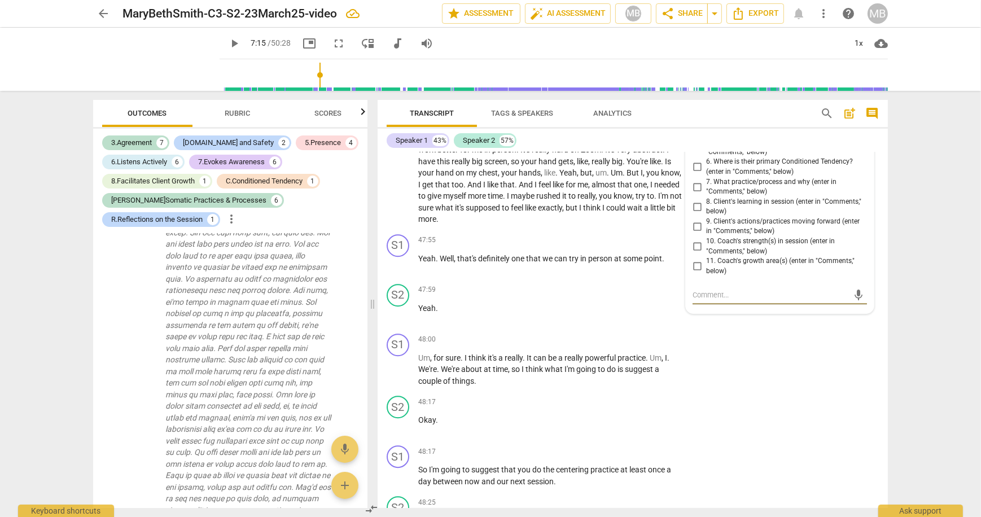
scroll to position [3524, 0]
click at [773, 396] on div "S2 play_arrow pause 48:17 + Add competency keyboard_arrow_right Okay ." at bounding box center [633, 416] width 510 height 50
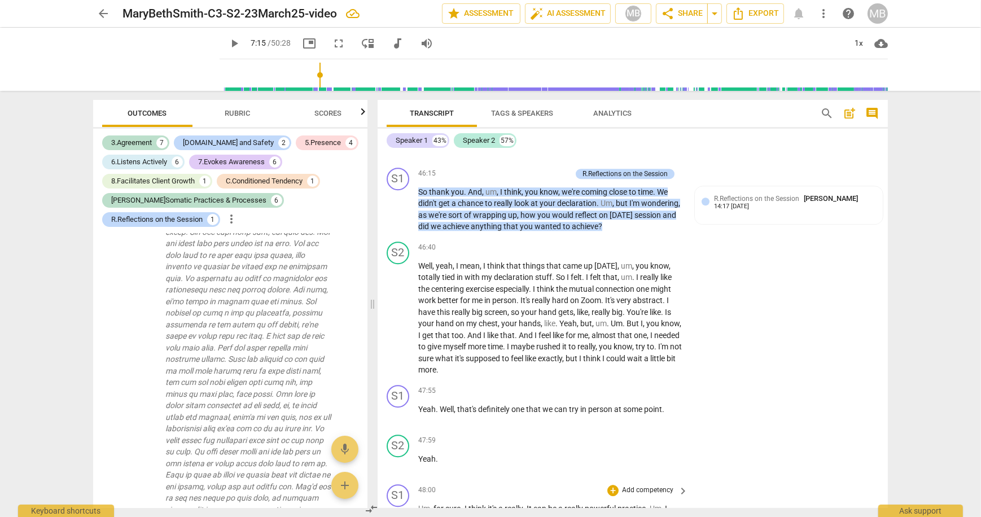
scroll to position [9483, 0]
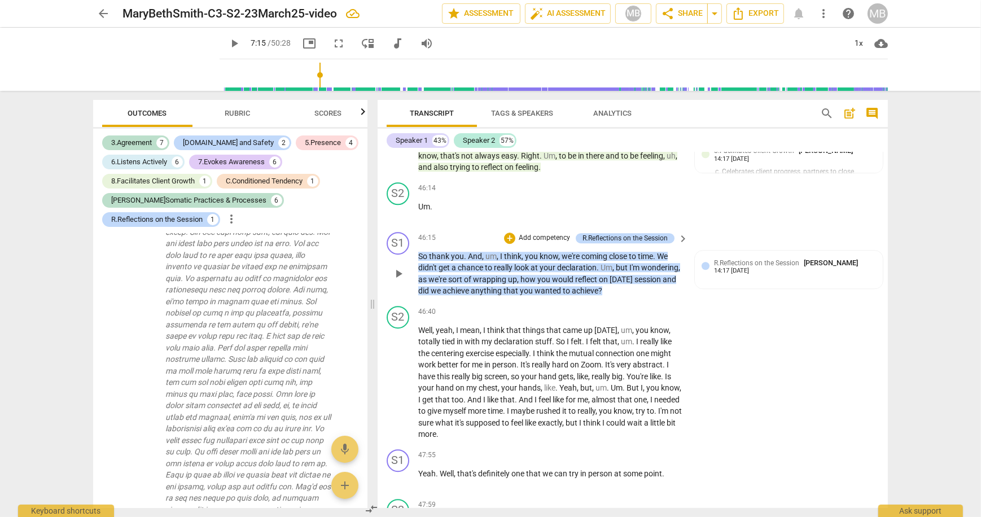
click at [612, 272] on span "Um" at bounding box center [607, 267] width 12 height 9
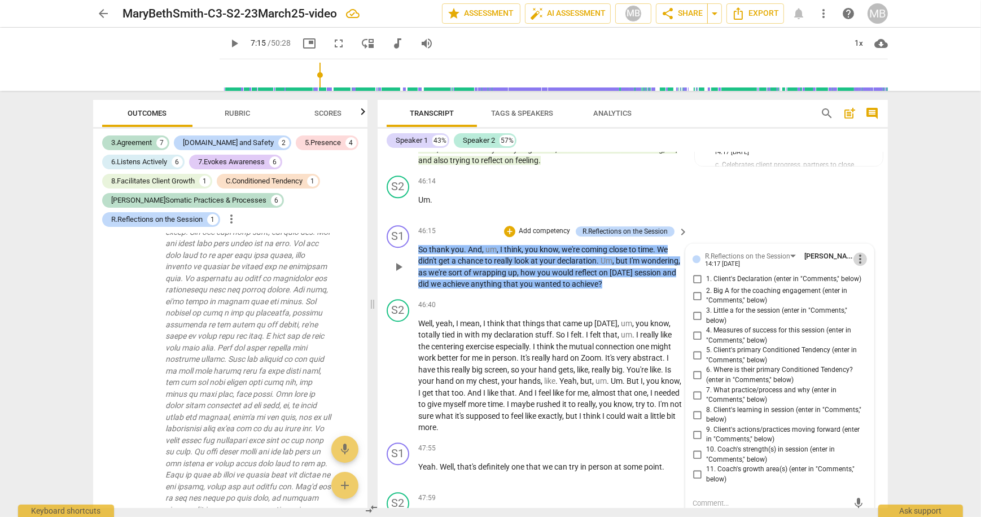
click at [855, 256] on span "more_vert" at bounding box center [860, 259] width 14 height 14
click at [865, 278] on li "Delete" at bounding box center [868, 280] width 39 height 21
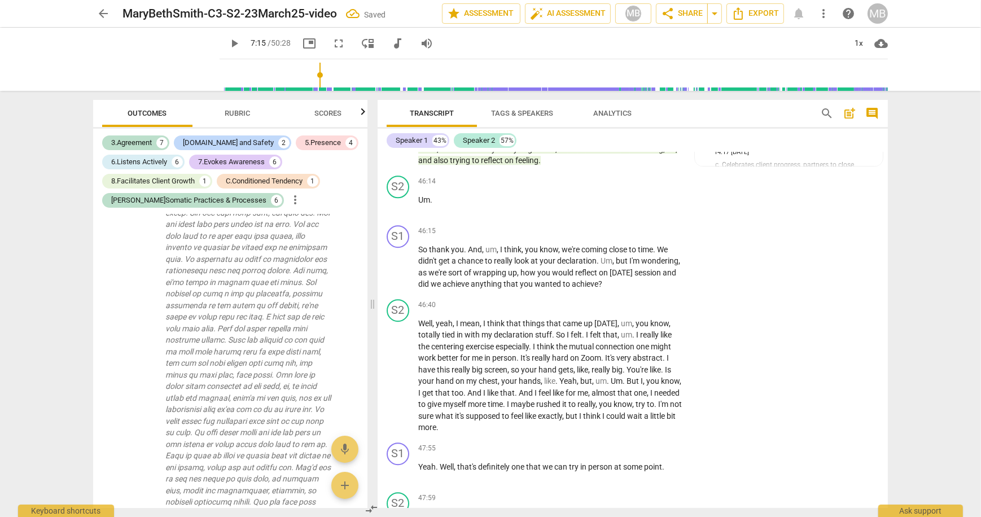
click at [640, 228] on p "Add competency" at bounding box center [648, 231] width 54 height 10
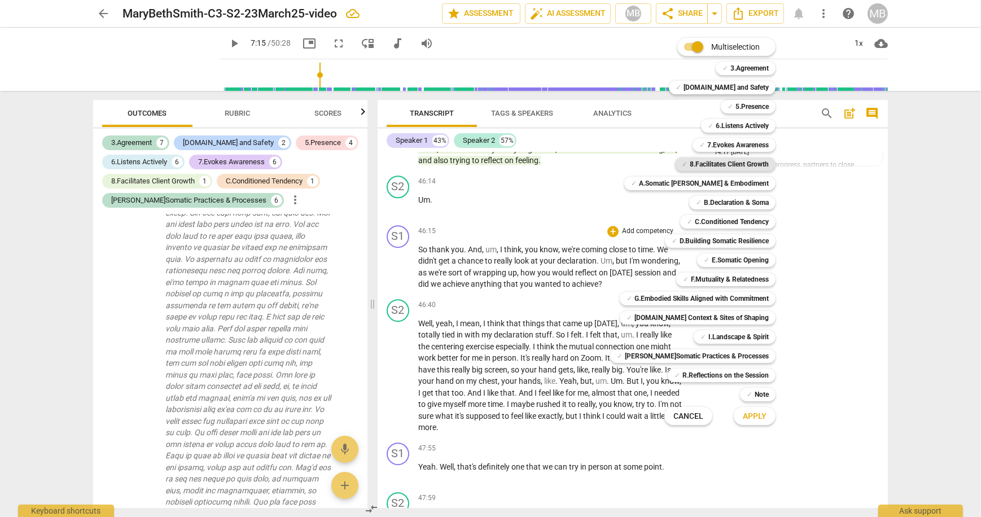
click at [720, 163] on b "8.Facilitates Client Growth" at bounding box center [729, 164] width 79 height 14
click at [752, 412] on span "Apply" at bounding box center [755, 416] width 24 height 11
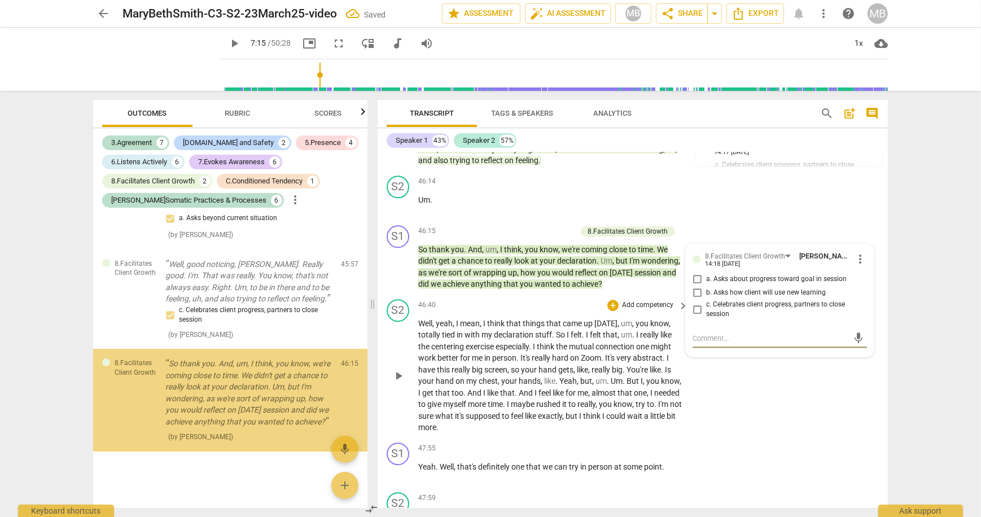
scroll to position [5076, 0]
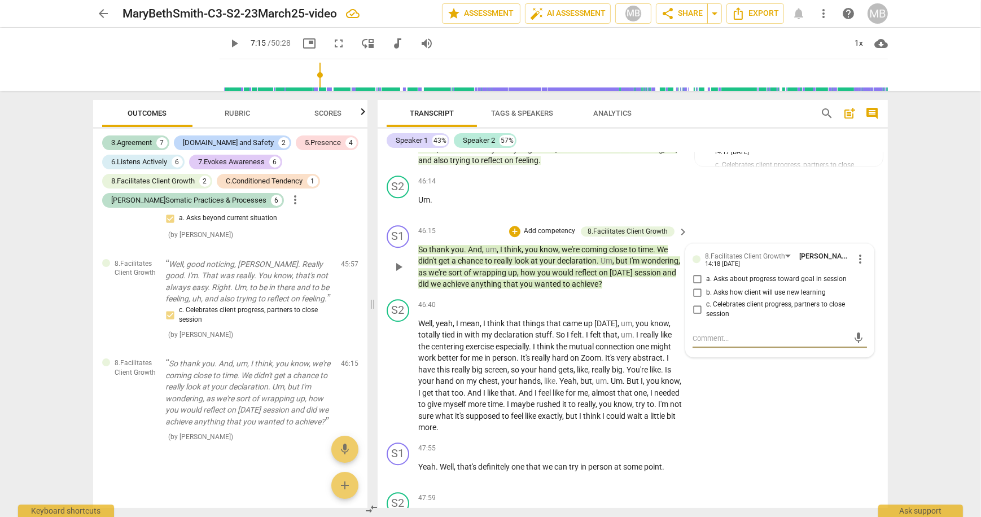
click at [694, 279] on input "a. Asks about progress toward goal in session" at bounding box center [697, 280] width 18 height 14
click at [719, 421] on div "S2 play_arrow pause 46:40 + Add competency keyboard_arrow_right Well , yeah , I…" at bounding box center [633, 366] width 510 height 143
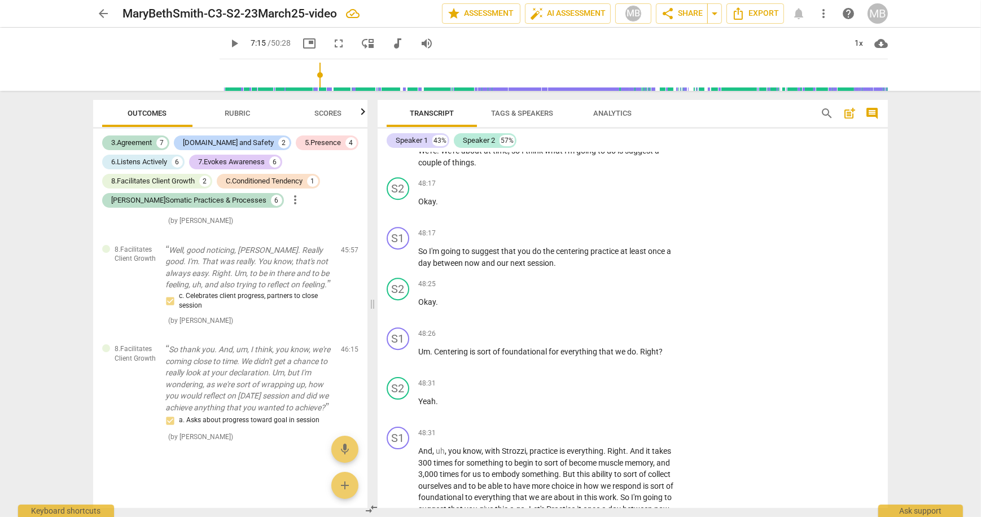
scroll to position [9924, 0]
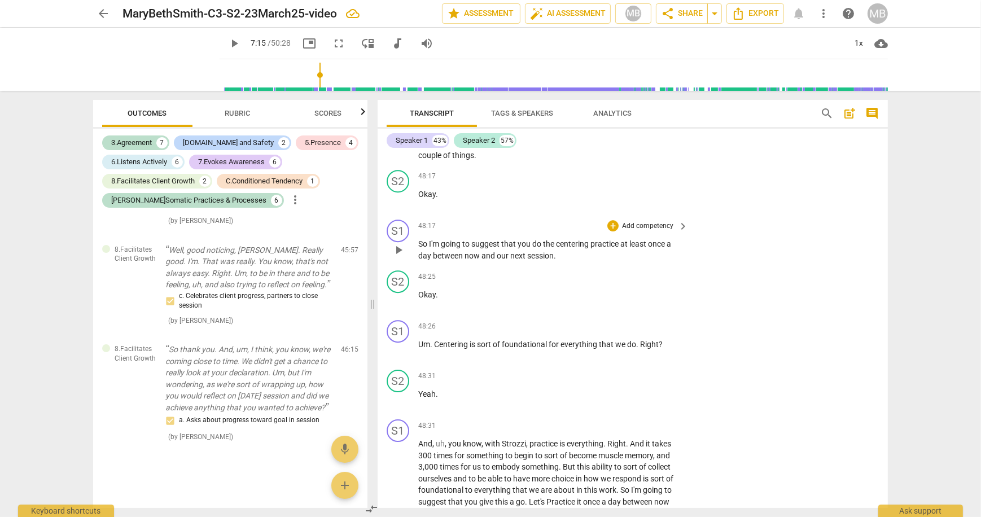
click at [656, 224] on p "Add competency" at bounding box center [648, 226] width 54 height 10
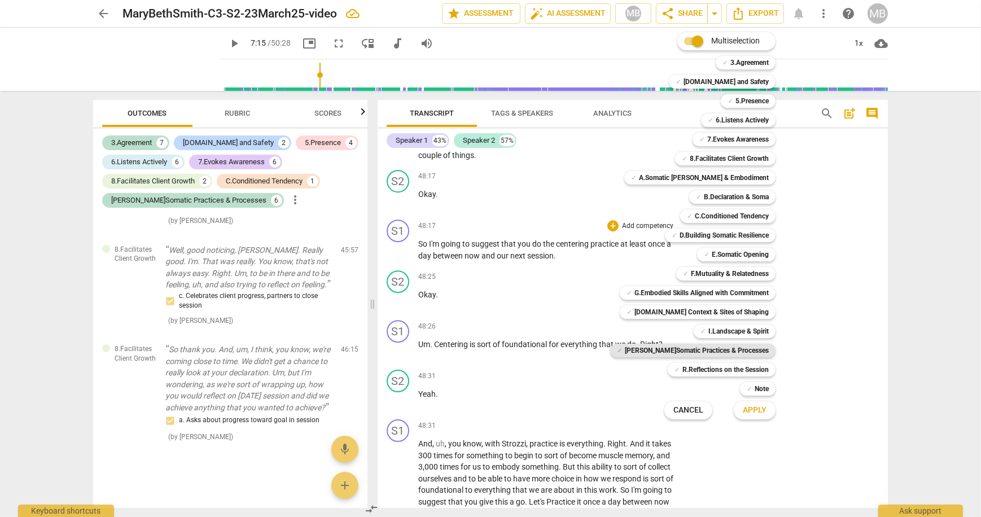
click at [715, 349] on b "[PERSON_NAME]Somatic Practices & Processes" at bounding box center [697, 351] width 144 height 14
click at [743, 413] on span "Apply" at bounding box center [755, 410] width 24 height 11
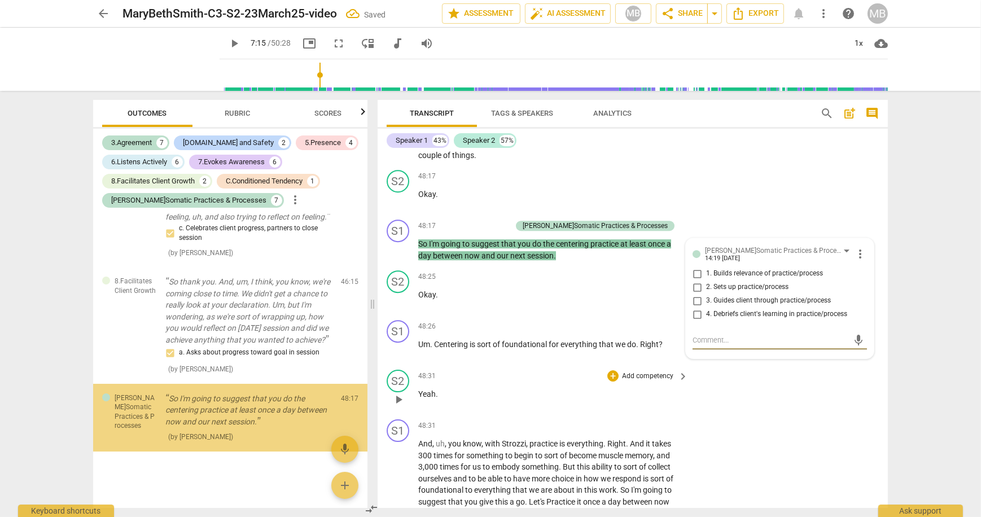
scroll to position [5158, 0]
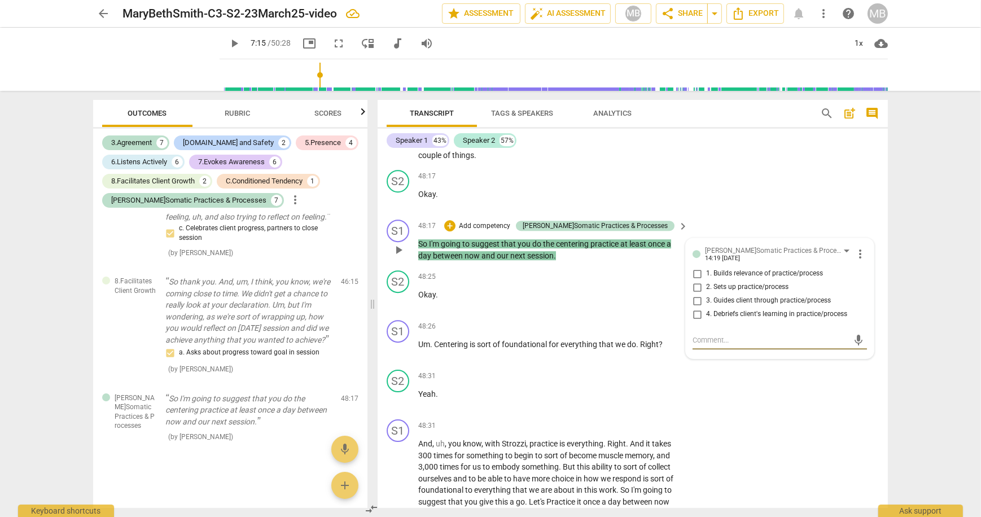
click at [855, 252] on span "more_vert" at bounding box center [860, 254] width 14 height 14
click at [861, 275] on li "Delete" at bounding box center [868, 274] width 39 height 21
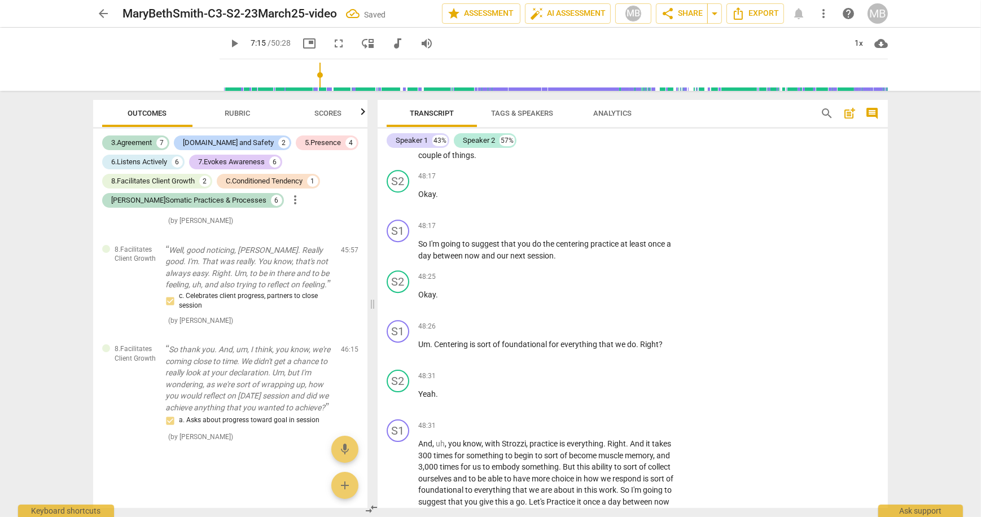
scroll to position [5091, 0]
click at [240, 108] on span "Rubric" at bounding box center [238, 113] width 52 height 15
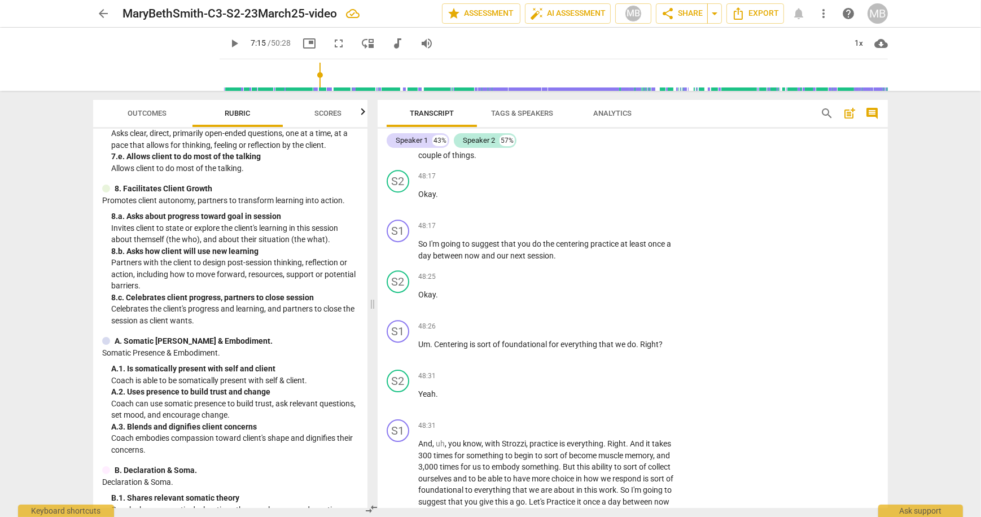
scroll to position [935, 0]
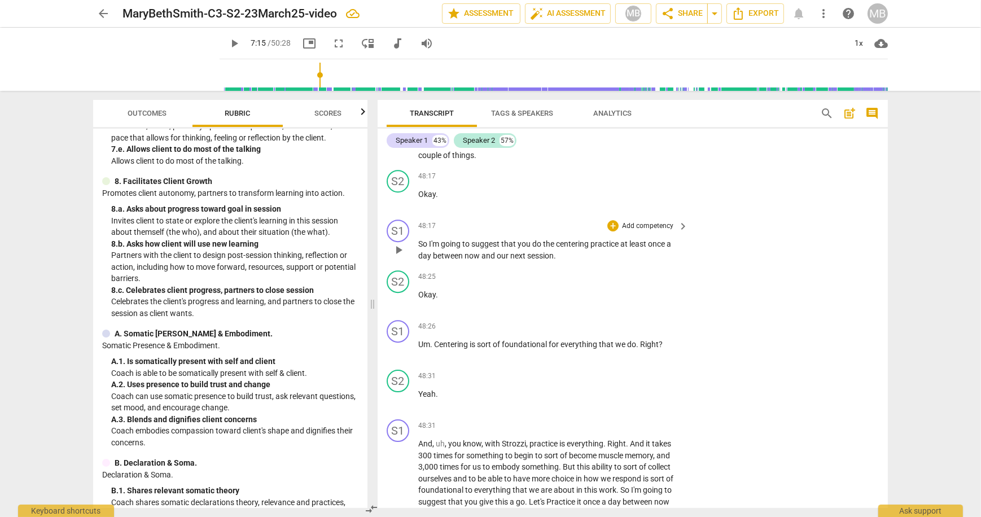
click at [659, 227] on p "Add competency" at bounding box center [648, 226] width 54 height 10
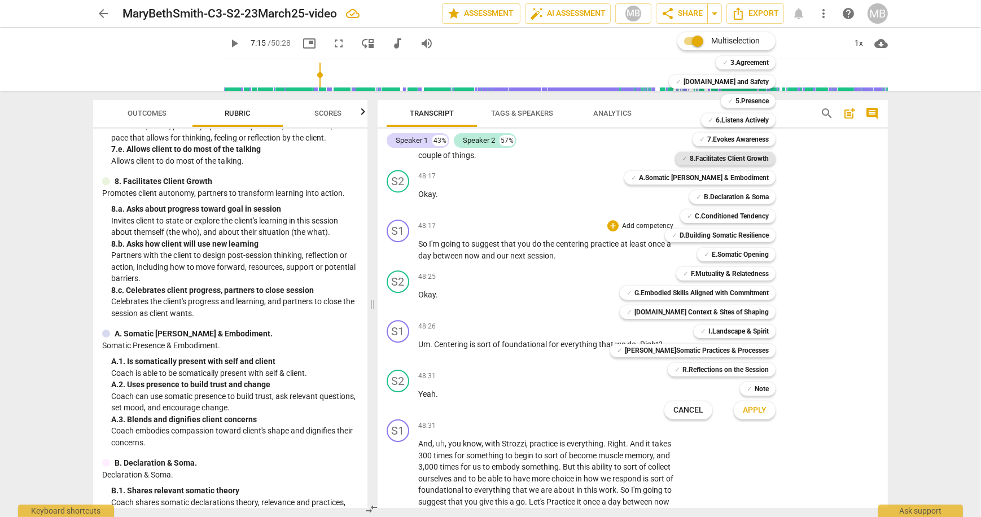
click at [742, 158] on b "8.Facilitates Client Growth" at bounding box center [729, 159] width 79 height 14
click at [756, 409] on span "Apply" at bounding box center [755, 410] width 24 height 11
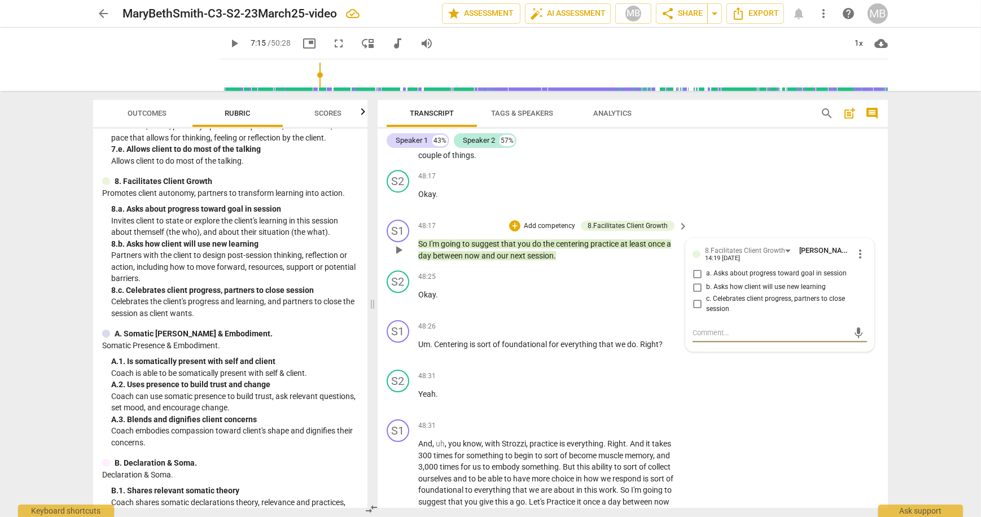
click at [698, 287] on input "b. Asks how client will use new learning" at bounding box center [697, 288] width 18 height 14
click at [774, 394] on div "S2 play_arrow pause 48:31 + Add competency keyboard_arrow_right Yeah ." at bounding box center [633, 390] width 510 height 50
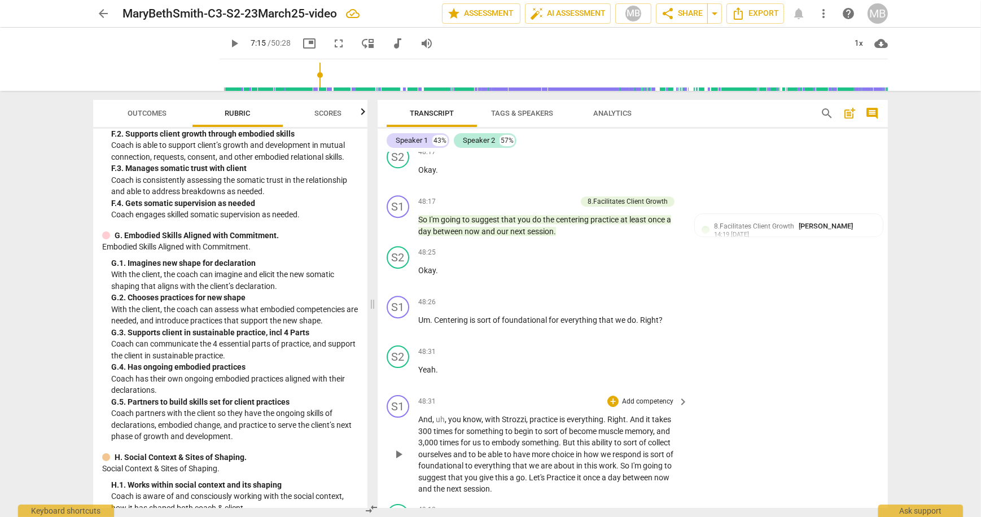
scroll to position [9947, 0]
click at [550, 201] on p "Add competency" at bounding box center [550, 204] width 54 height 10
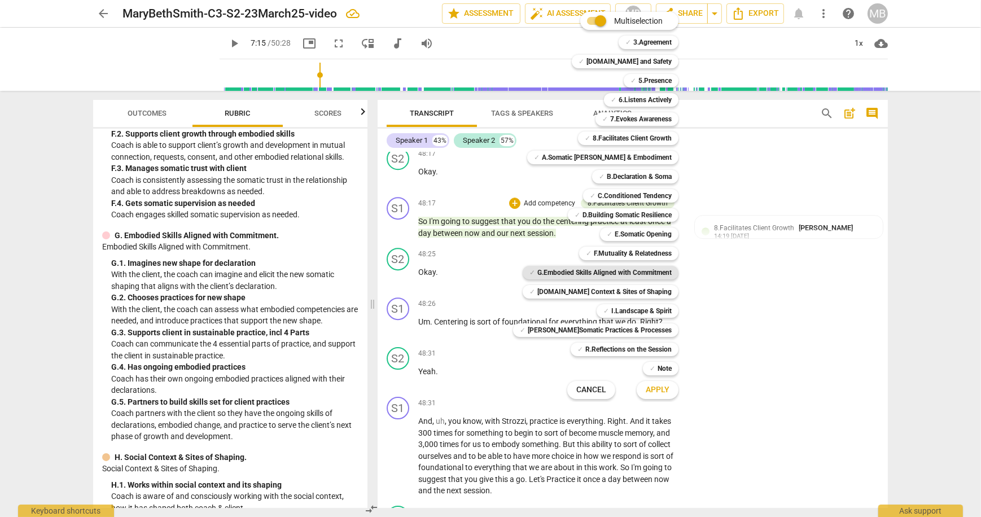
click at [594, 269] on b "G.Embodied Skills Aligned with Commitment" at bounding box center [604, 273] width 134 height 14
click at [646, 385] on span "Apply" at bounding box center [658, 389] width 24 height 11
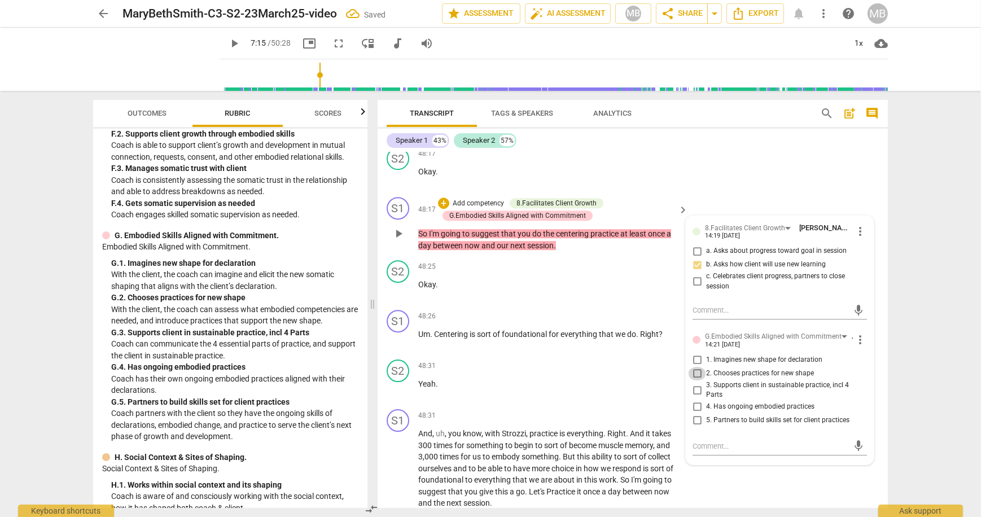
click at [695, 370] on input "2. Chooses practices for new shape" at bounding box center [697, 374] width 18 height 14
click at [919, 341] on div "arrow_back MaryBethSmith-C3-S2-23March25-video edit star Assessment auto_fix_hi…" at bounding box center [490, 258] width 981 height 517
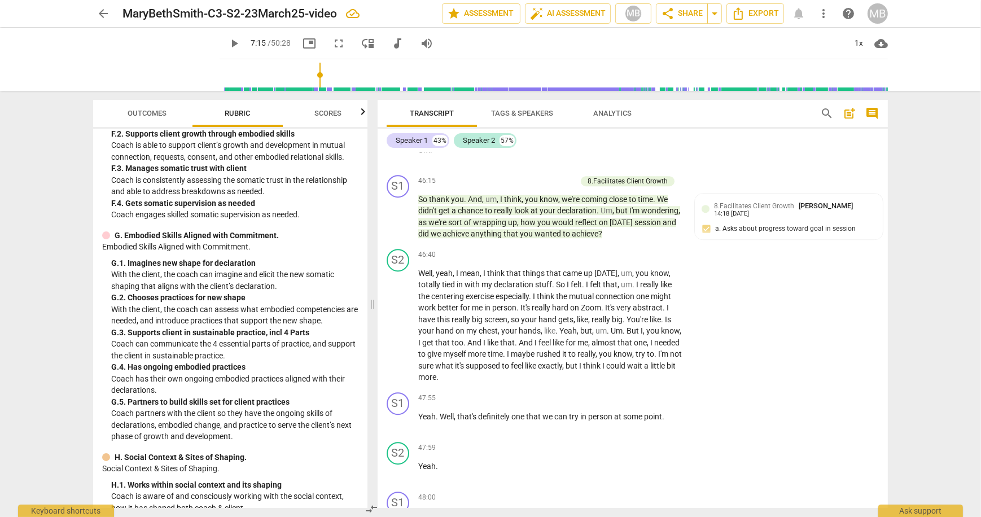
scroll to position [9537, 0]
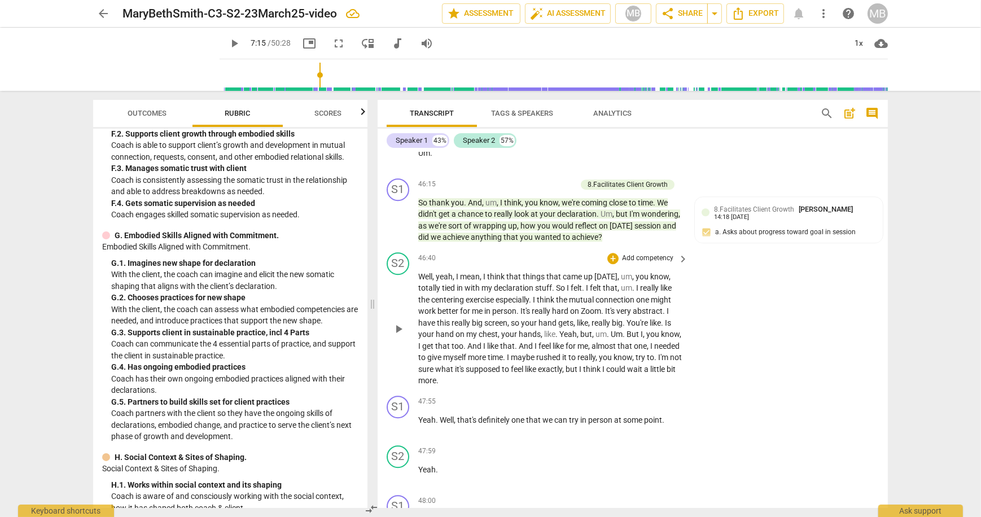
click at [648, 260] on p "Add competency" at bounding box center [648, 258] width 54 height 10
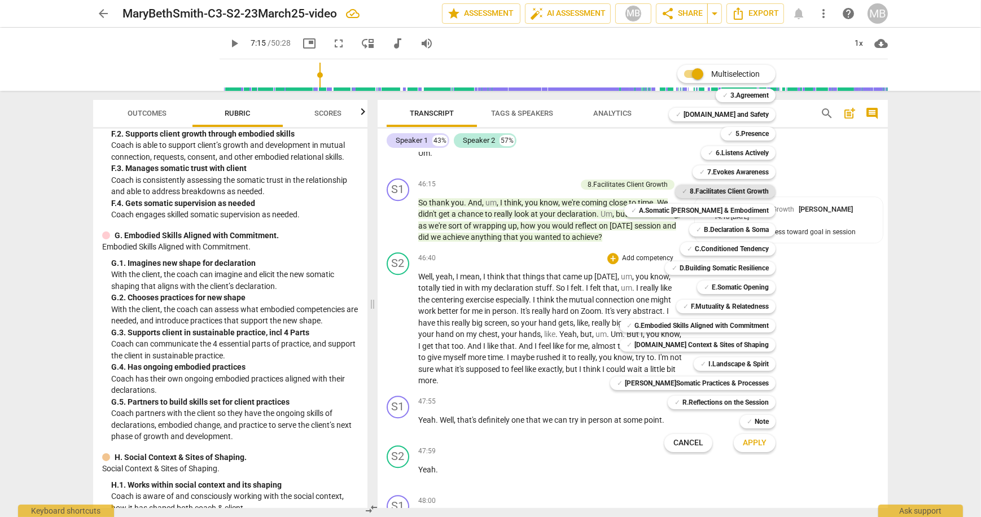
click at [737, 191] on b "8.Facilitates Client Growth" at bounding box center [729, 192] width 79 height 14
click at [743, 445] on span "Apply" at bounding box center [755, 442] width 24 height 11
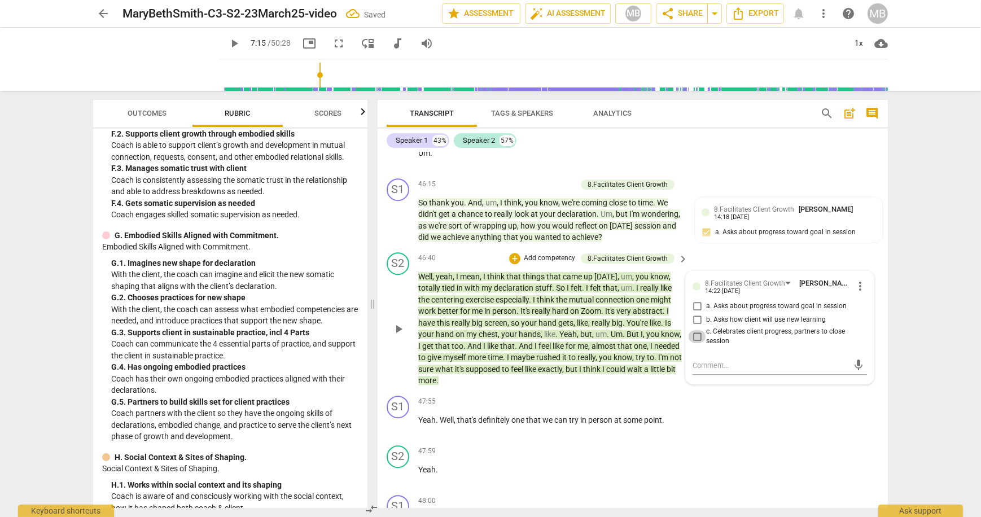
click at [698, 335] on input "c. Celebrates client progress, partners to close session" at bounding box center [697, 337] width 18 height 14
click at [697, 318] on input "b. Asks how client will use new learning" at bounding box center [697, 320] width 18 height 14
click at [696, 318] on input "b. Asks how client will use new learning" at bounding box center [697, 320] width 18 height 14
click at [707, 366] on textarea at bounding box center [771, 365] width 156 height 11
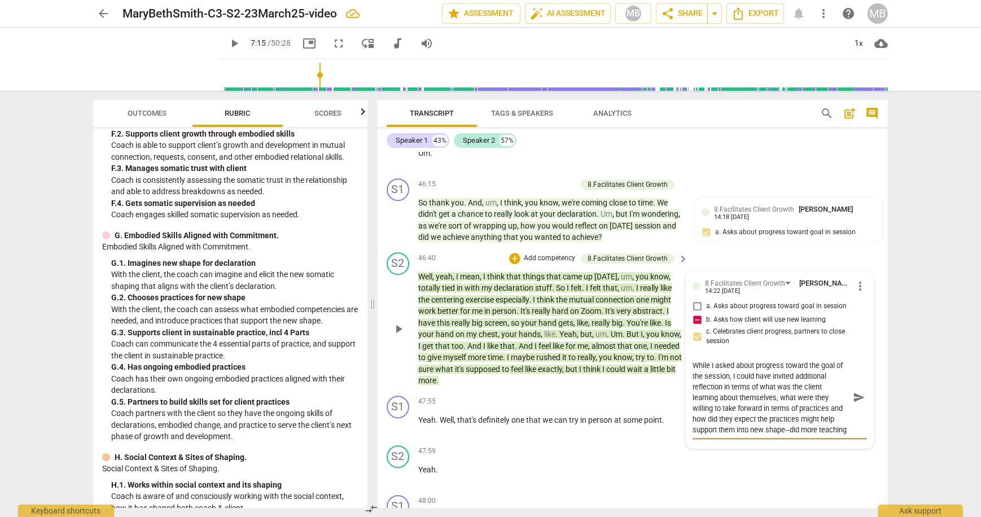
scroll to position [10, 0]
click at [853, 399] on span "send" at bounding box center [859, 398] width 12 height 12
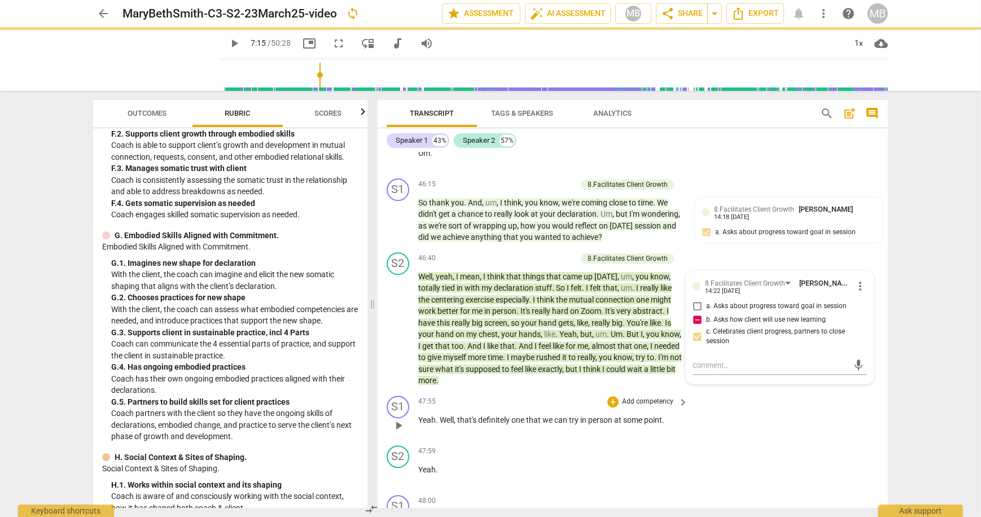
scroll to position [9536, 0]
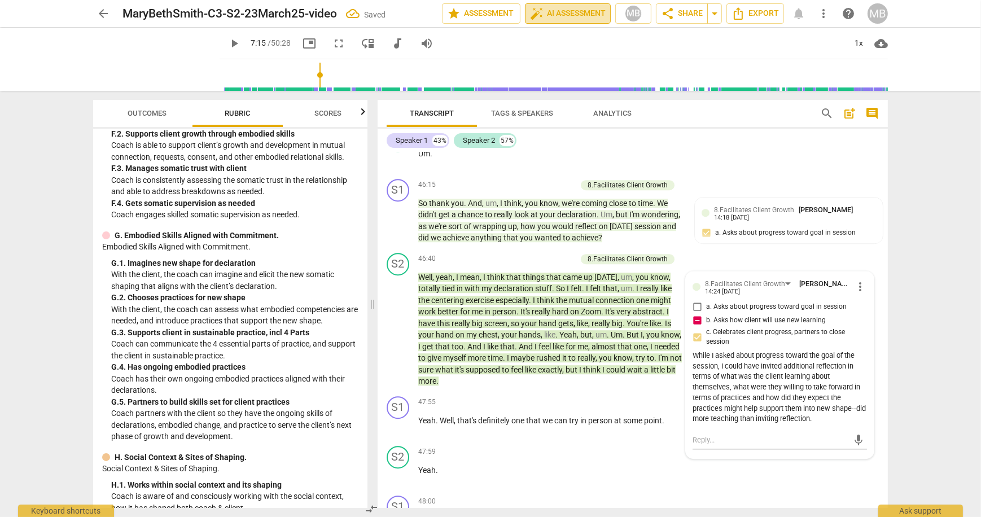
click at [535, 10] on span "auto_fix_high" at bounding box center [537, 14] width 14 height 14
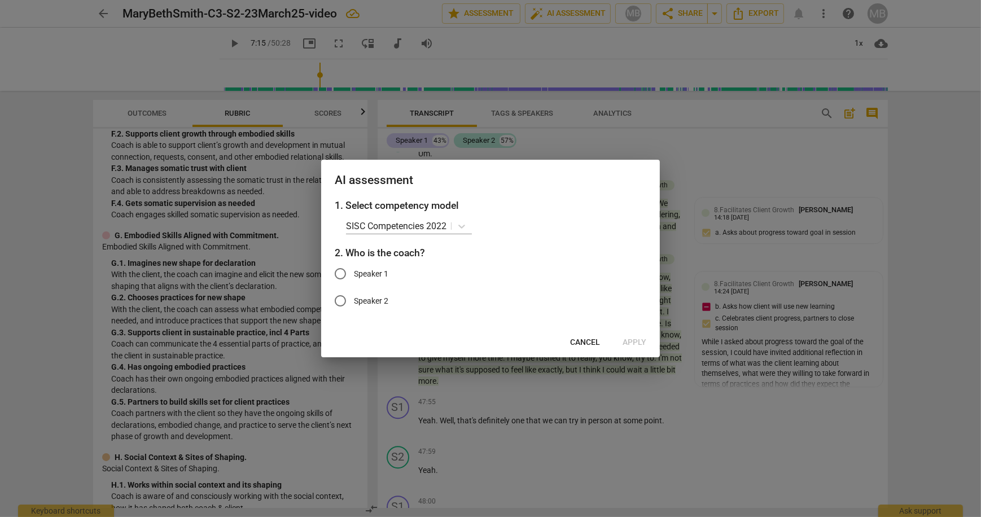
click at [484, 12] on div at bounding box center [490, 258] width 981 height 517
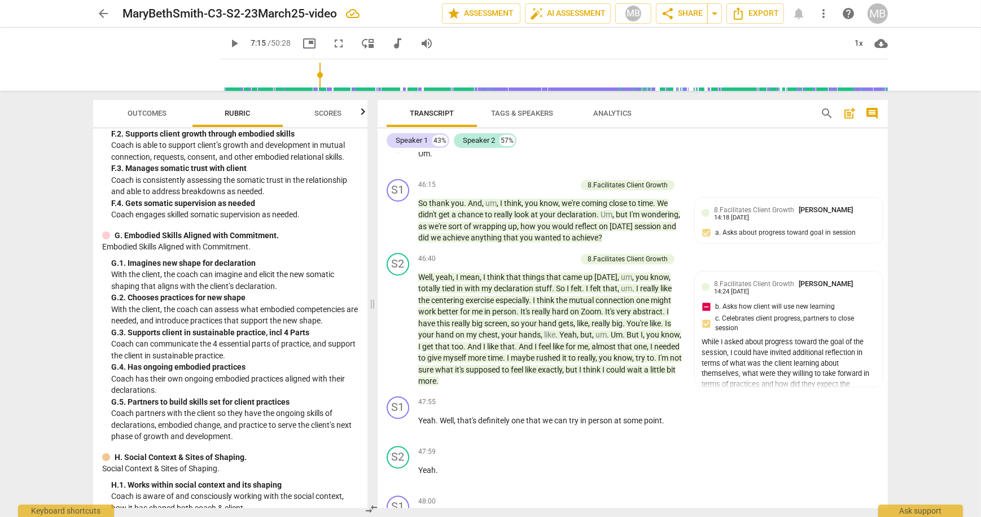
click at [325, 116] on span "Scores" at bounding box center [327, 113] width 27 height 8
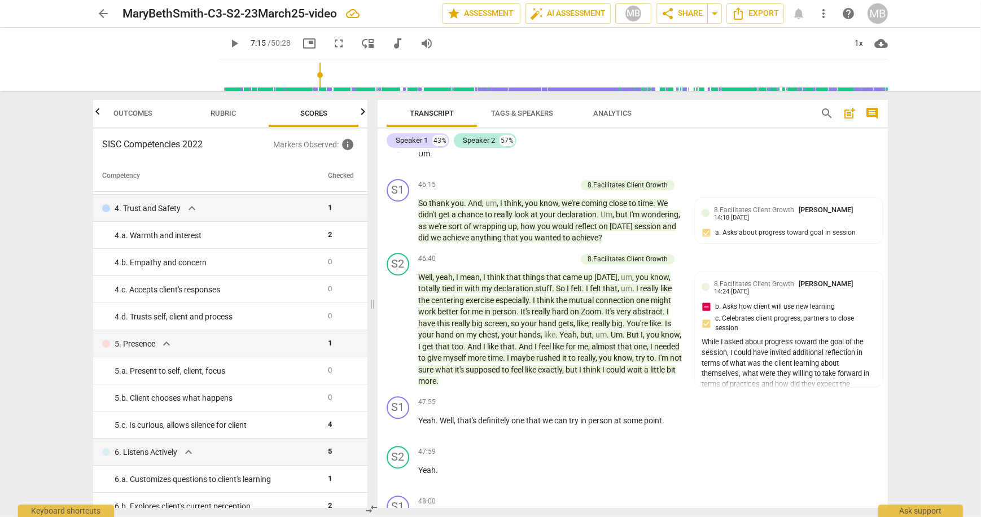
scroll to position [130, 0]
click at [224, 115] on span "Rubric" at bounding box center [223, 113] width 25 height 8
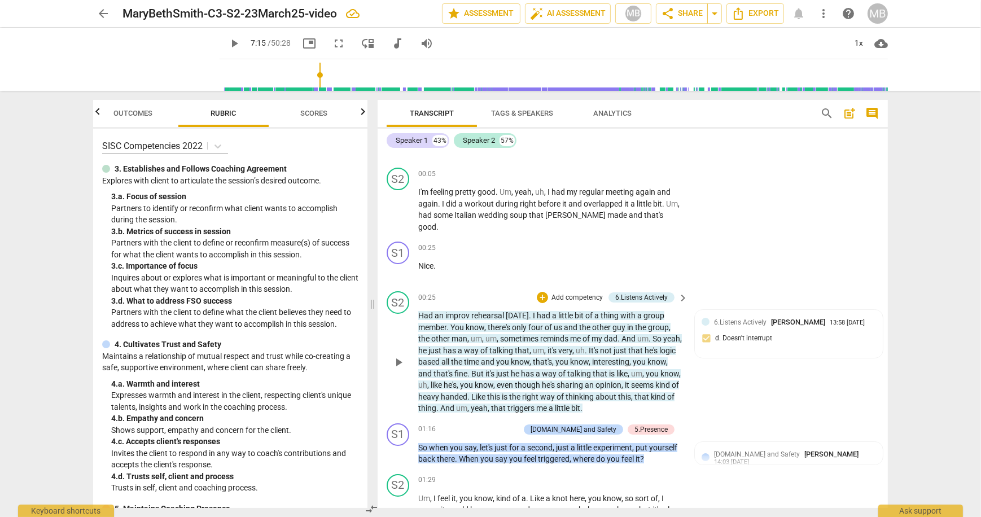
scroll to position [0, 0]
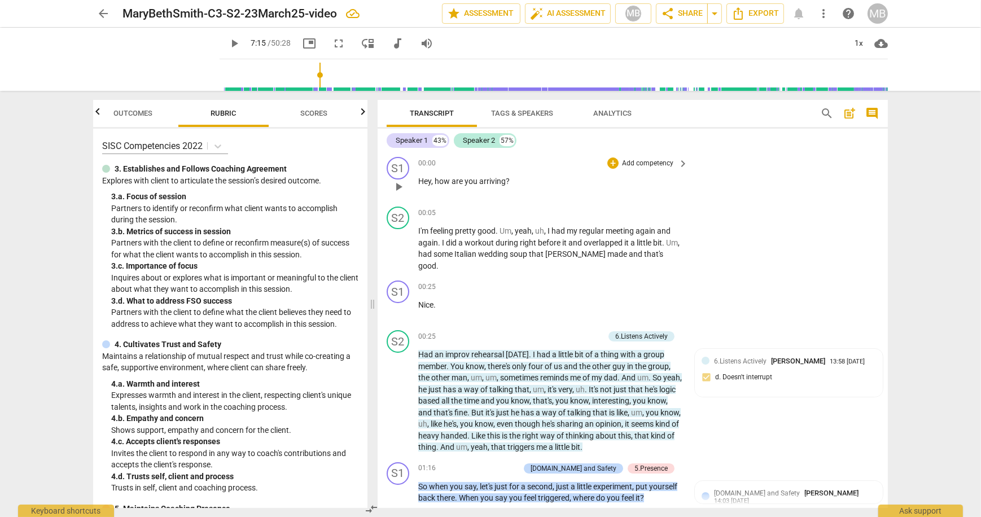
click at [658, 163] on p "Add competency" at bounding box center [648, 164] width 54 height 10
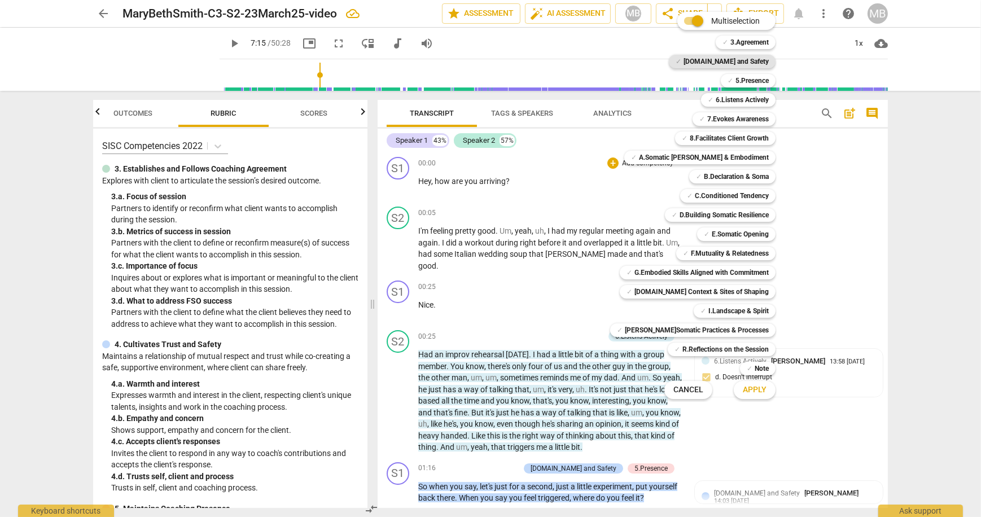
click at [745, 62] on b "[DOMAIN_NAME] and Safety" at bounding box center [726, 62] width 85 height 14
click at [747, 392] on span "Apply" at bounding box center [755, 389] width 24 height 11
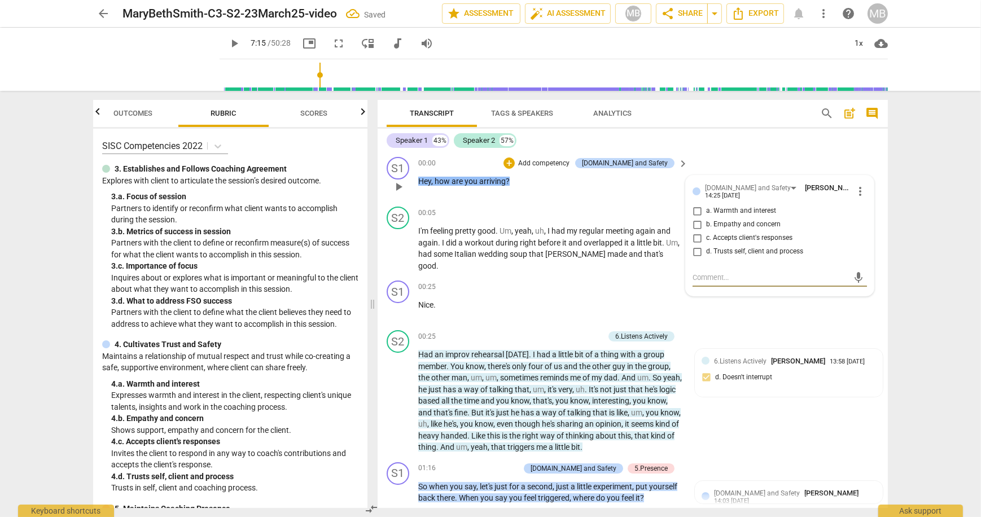
drag, startPoint x: 696, startPoint y: 212, endPoint x: 694, endPoint y: 218, distance: 7.0
click at [696, 212] on input "a. Warmth and interest" at bounding box center [697, 211] width 18 height 14
click at [722, 436] on div "S2 play_arrow pause 00:25 + Add competency 6.Listens Actively keyboard_arrow_ri…" at bounding box center [633, 392] width 510 height 132
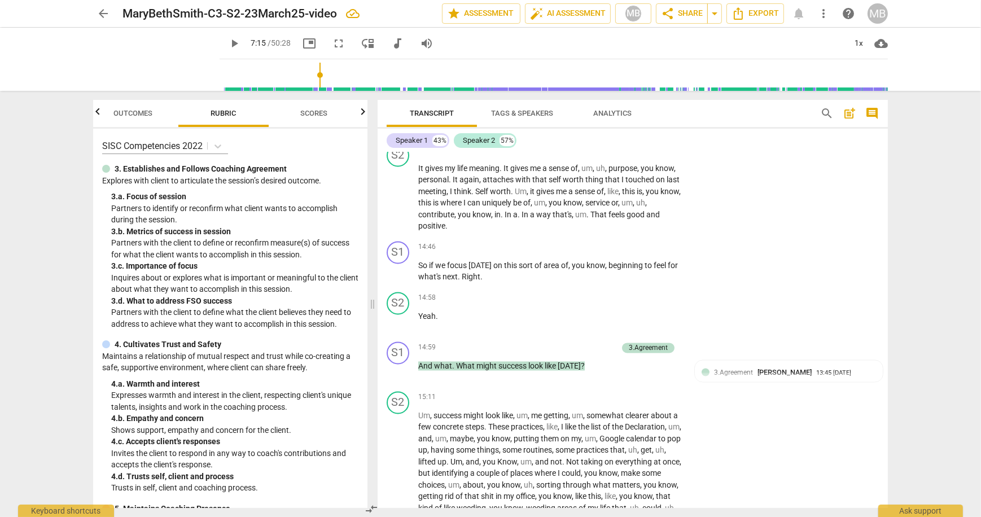
scroll to position [2883, 0]
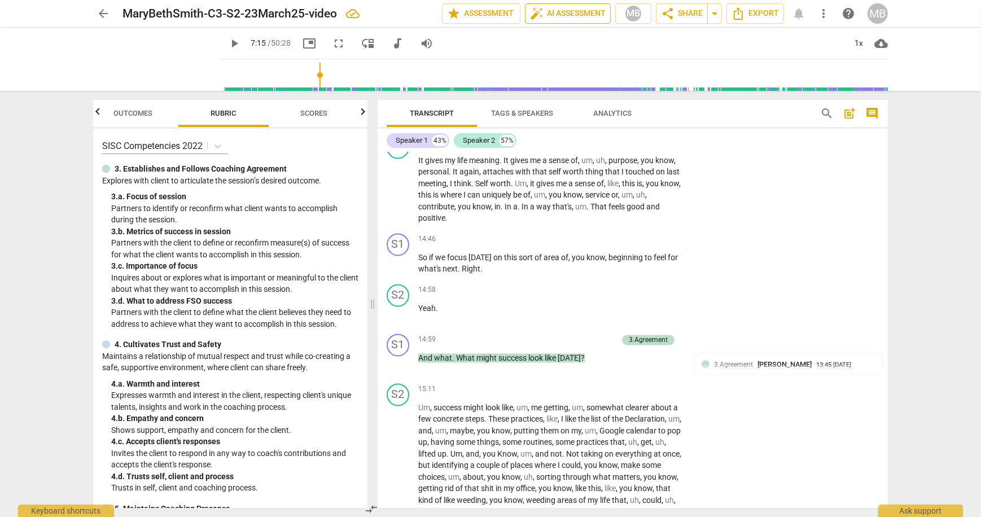
click at [584, 14] on span "auto_fix_high AI Assessment" at bounding box center [568, 14] width 76 height 14
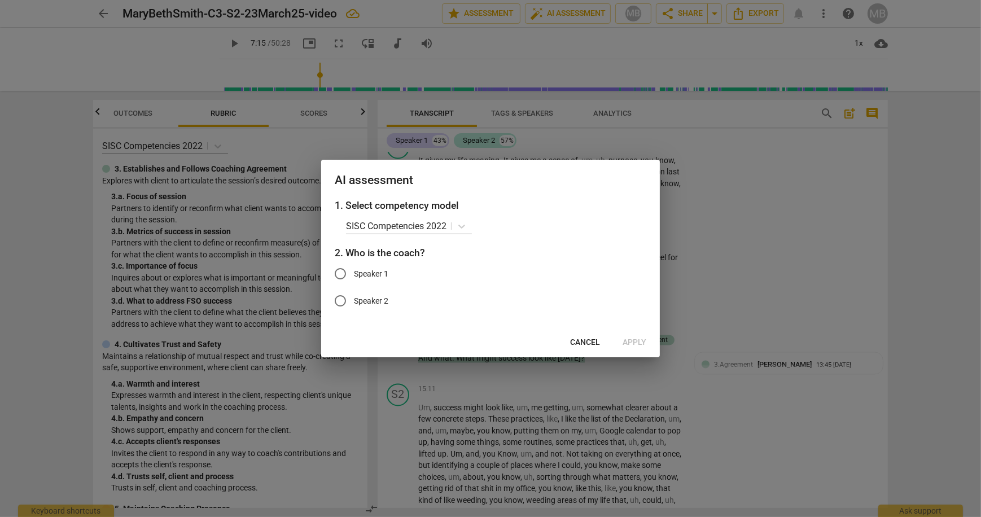
click at [673, 229] on div at bounding box center [490, 258] width 981 height 517
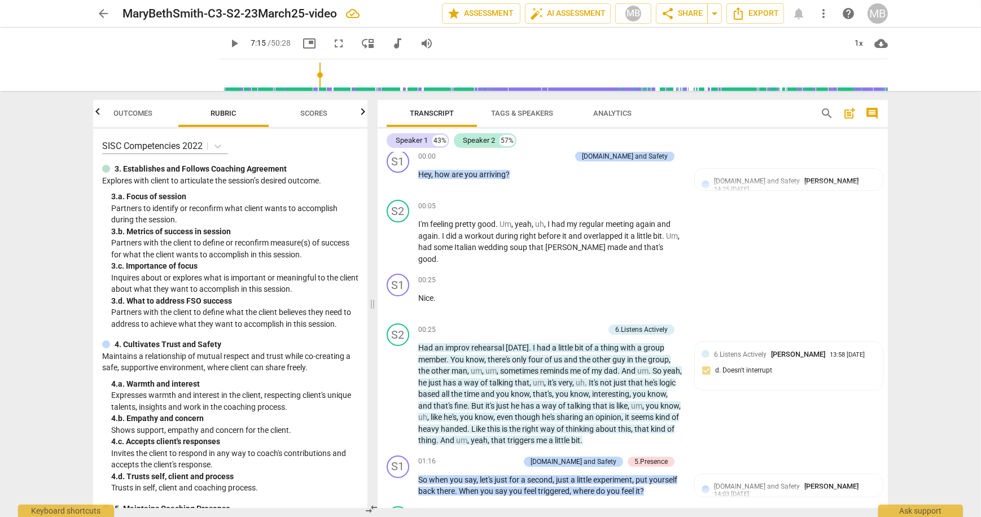
scroll to position [0, 0]
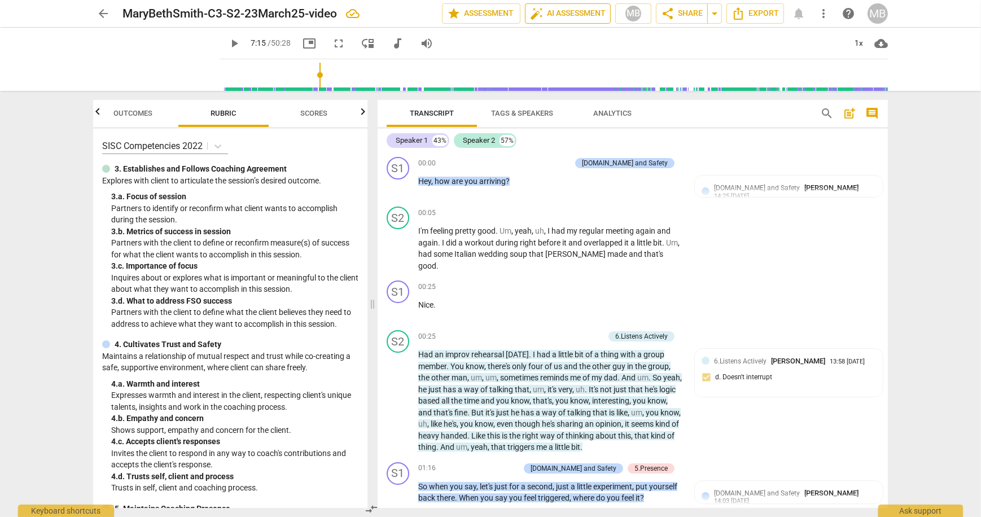
click at [562, 8] on span "auto_fix_high AI Assessment" at bounding box center [568, 14] width 76 height 14
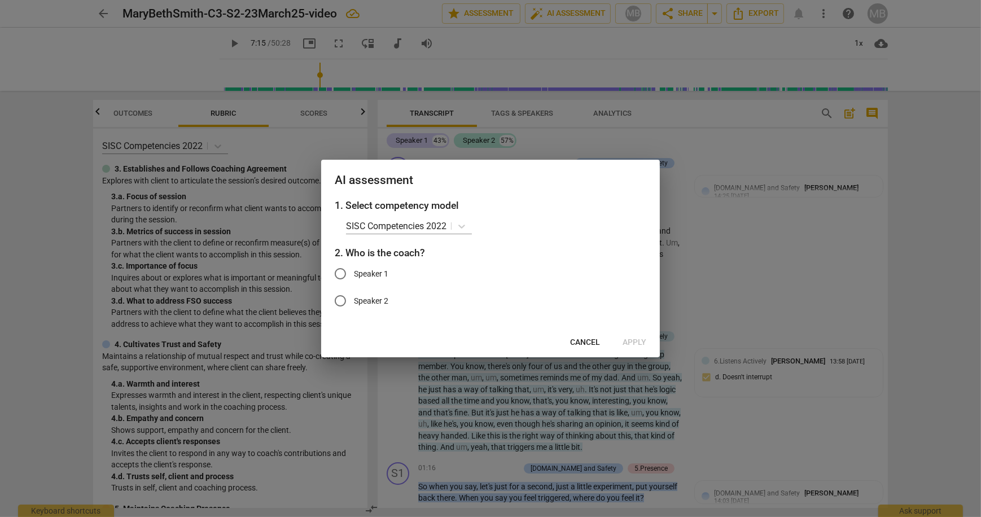
click at [718, 151] on div at bounding box center [490, 258] width 981 height 517
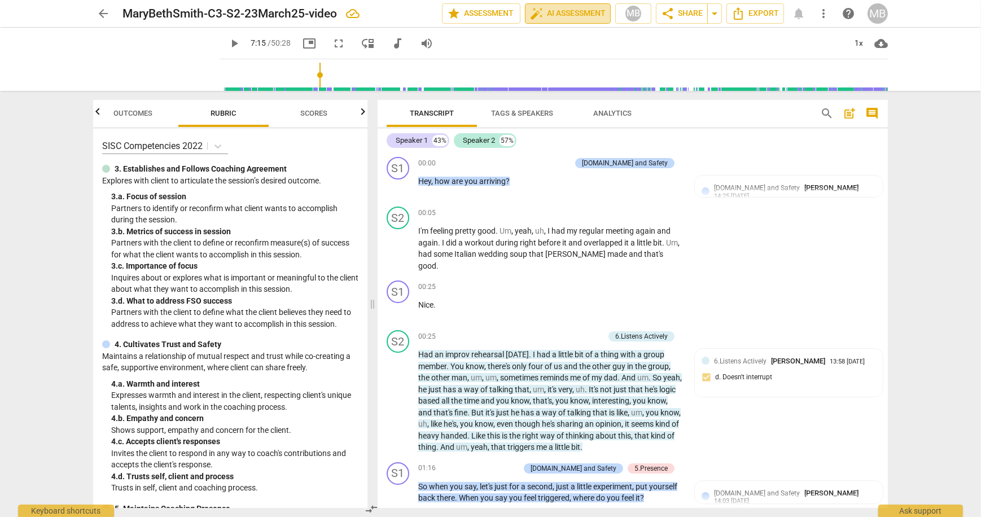
click at [576, 12] on span "auto_fix_high AI Assessment" at bounding box center [568, 14] width 76 height 14
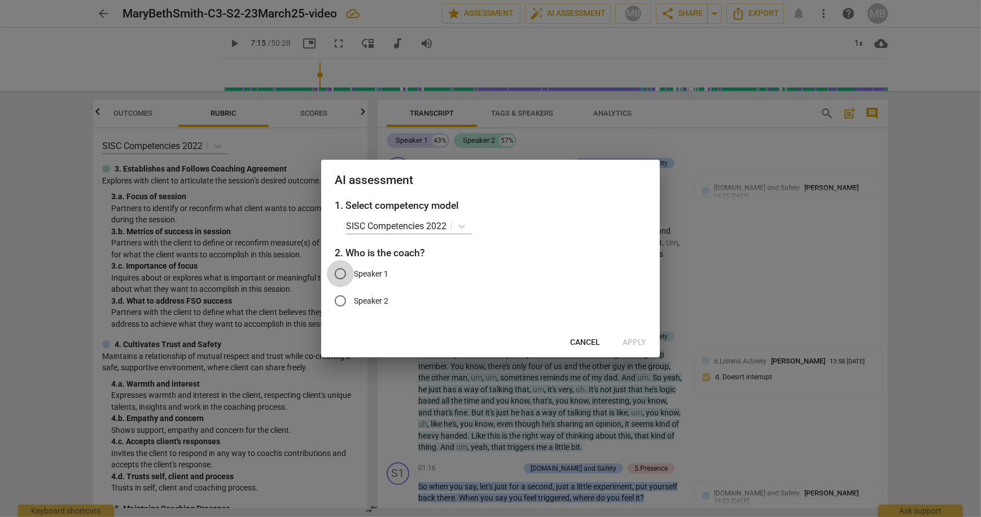
click at [339, 274] on input "Speaker 1" at bounding box center [340, 273] width 27 height 27
click at [637, 339] on span "Apply" at bounding box center [635, 342] width 24 height 11
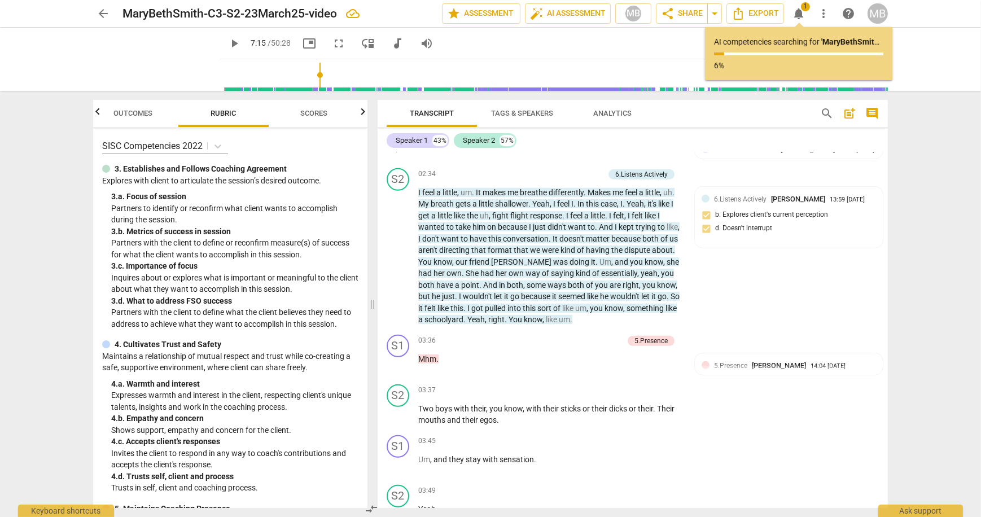
scroll to position [678, 0]
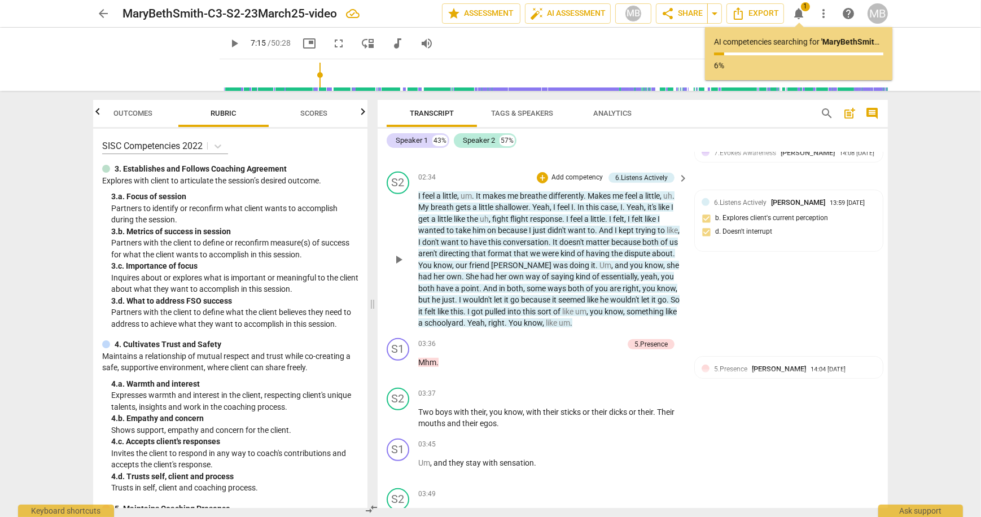
click at [590, 173] on p "Add competency" at bounding box center [577, 178] width 54 height 10
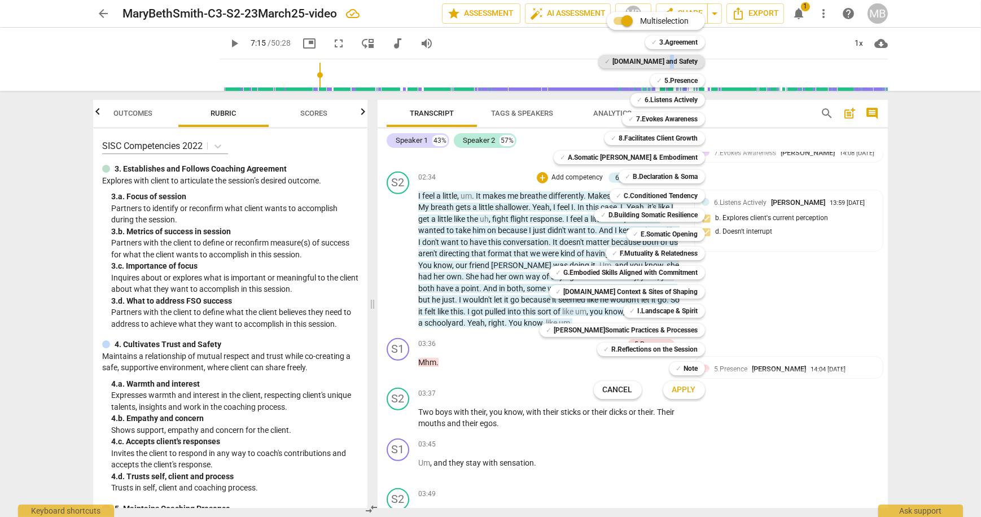
click at [682, 58] on b "[DOMAIN_NAME] and Safety" at bounding box center [655, 62] width 85 height 14
click at [684, 388] on span "Apply" at bounding box center [684, 389] width 24 height 11
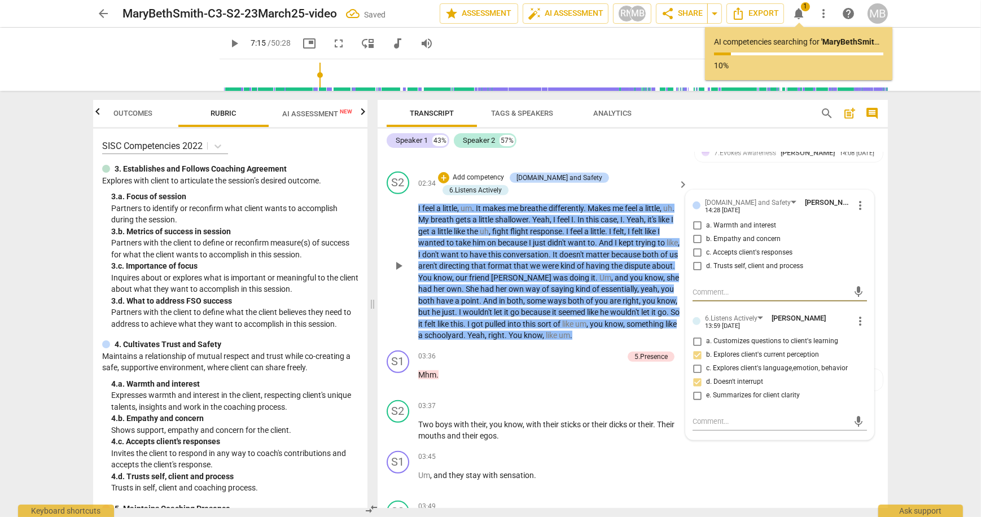
click at [697, 246] on input "c. Accepts client's responses" at bounding box center [697, 253] width 18 height 14
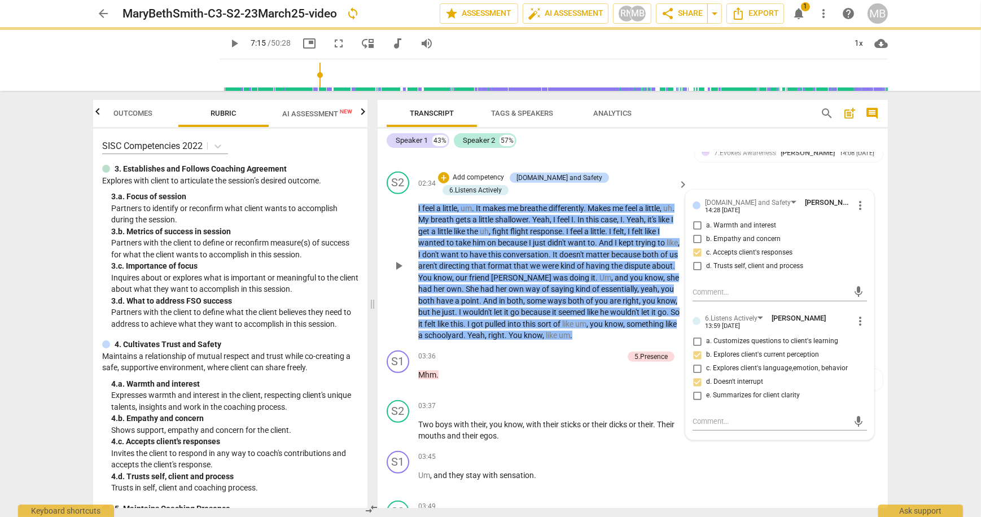
click at [697, 260] on input "d. Trusts self, client and process" at bounding box center [697, 267] width 18 height 14
drag, startPoint x: 696, startPoint y: 237, endPoint x: 699, endPoint y: 251, distance: 14.4
click at [696, 246] on input "c. Accepts client's responses" at bounding box center [697, 253] width 18 height 14
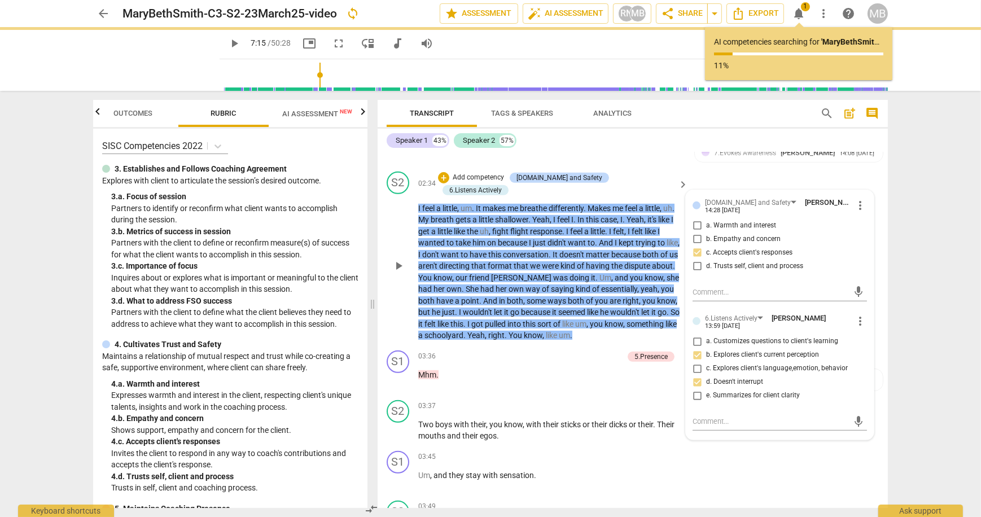
click at [698, 260] on input "d. Trusts self, client and process" at bounding box center [697, 267] width 18 height 14
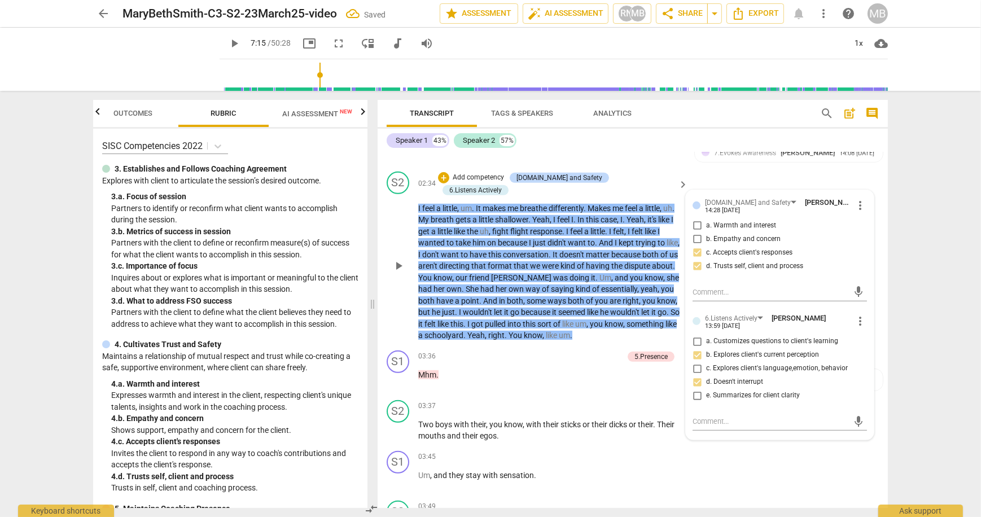
click at [638, 310] on p "I feel a little , um . It makes me breathe differently . Makes me feel a little…" at bounding box center [550, 272] width 264 height 139
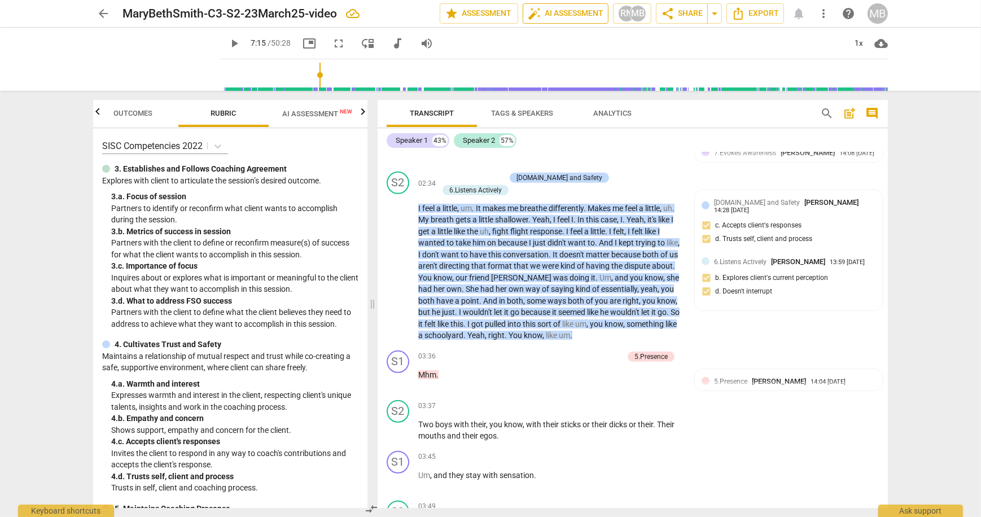
click at [575, 15] on span "auto_fix_high AI Assessment" at bounding box center [566, 14] width 76 height 14
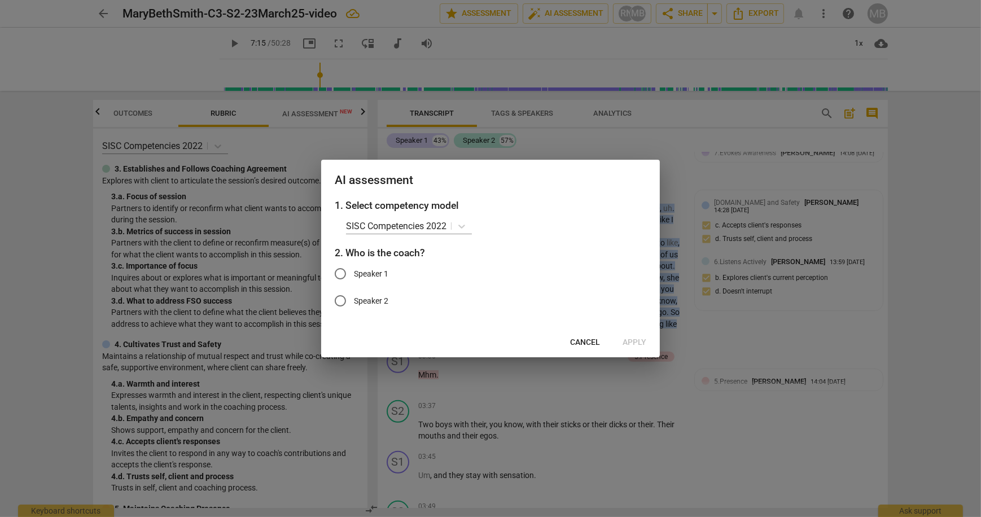
click at [345, 271] on input "Speaker 1" at bounding box center [340, 273] width 27 height 27
click at [641, 336] on button "Apply" at bounding box center [635, 342] width 42 height 20
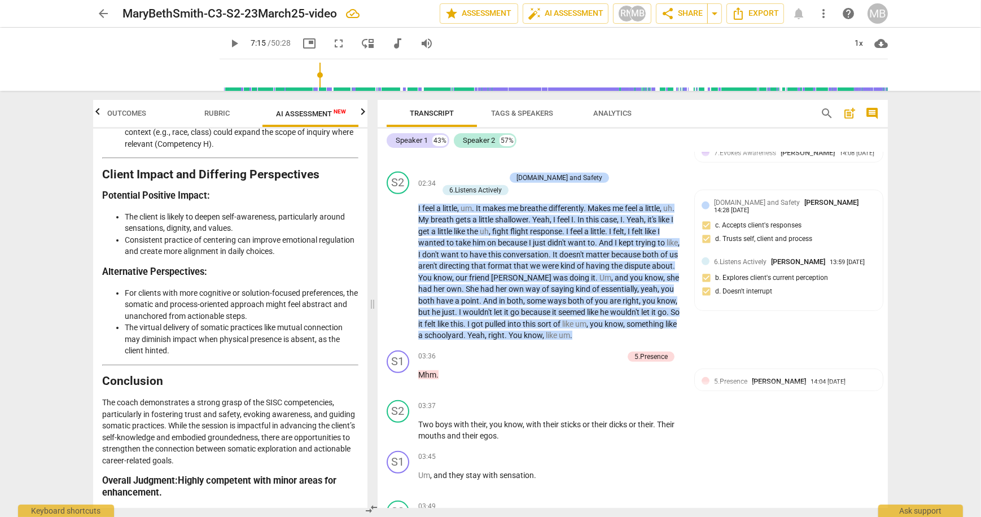
scroll to position [2306, 0]
click at [222, 111] on span "Rubric" at bounding box center [217, 113] width 25 height 8
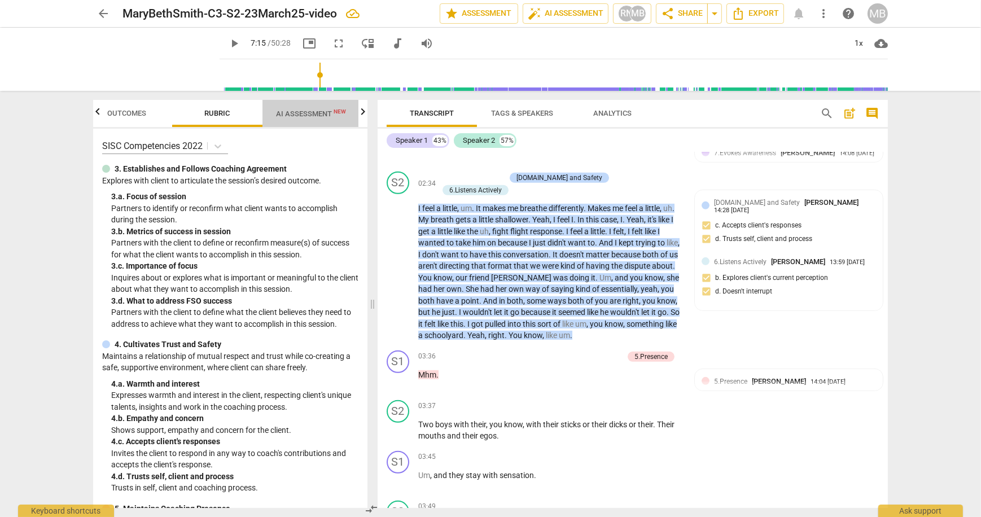
click at [299, 115] on span "AI Assessment New" at bounding box center [311, 114] width 70 height 8
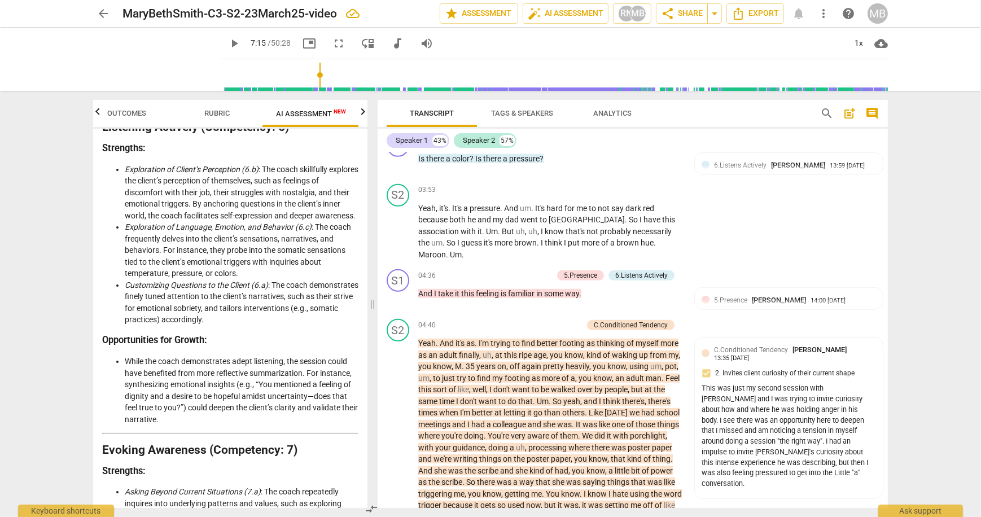
scroll to position [1114, 0]
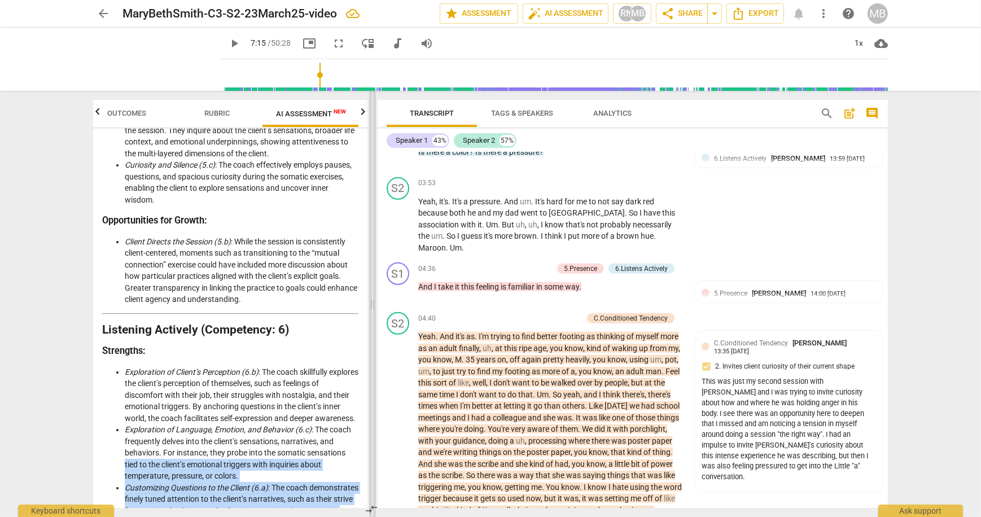
drag, startPoint x: 363, startPoint y: 305, endPoint x: 370, endPoint y: 133, distance: 172.3
click at [371, 118] on div "Outcomes Rubric AI Assessment New Scores Disclaimer: AI can make mistakes. Cons…" at bounding box center [490, 304] width 813 height 426
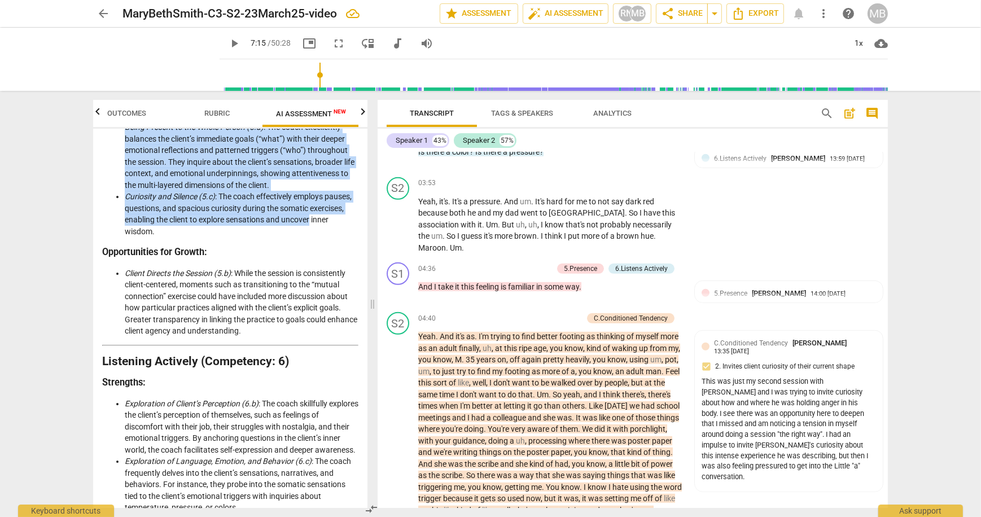
drag, startPoint x: 365, startPoint y: 228, endPoint x: 366, endPoint y: 135, distance: 92.6
click at [367, 135] on div "Disclaimer: AI can make mistakes. Consult a qualified mentor coach before actin…" at bounding box center [230, 318] width 274 height 379
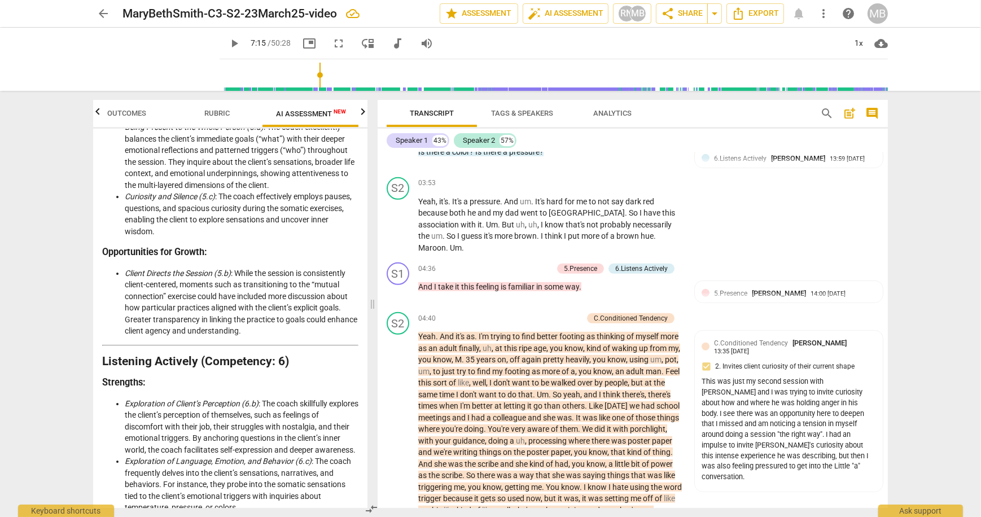
click at [309, 259] on h3 "Opportunities for Growth:" at bounding box center [230, 253] width 256 height 12
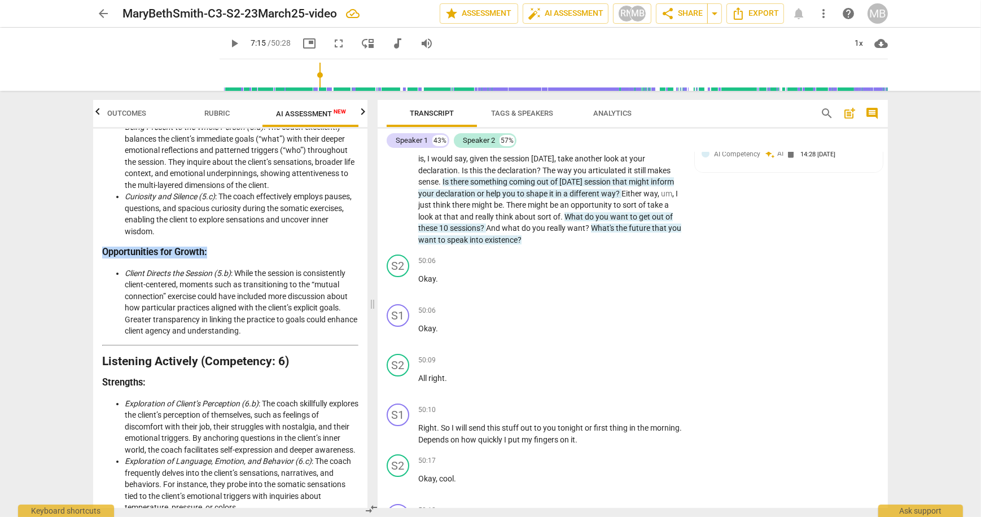
scroll to position [10759, 0]
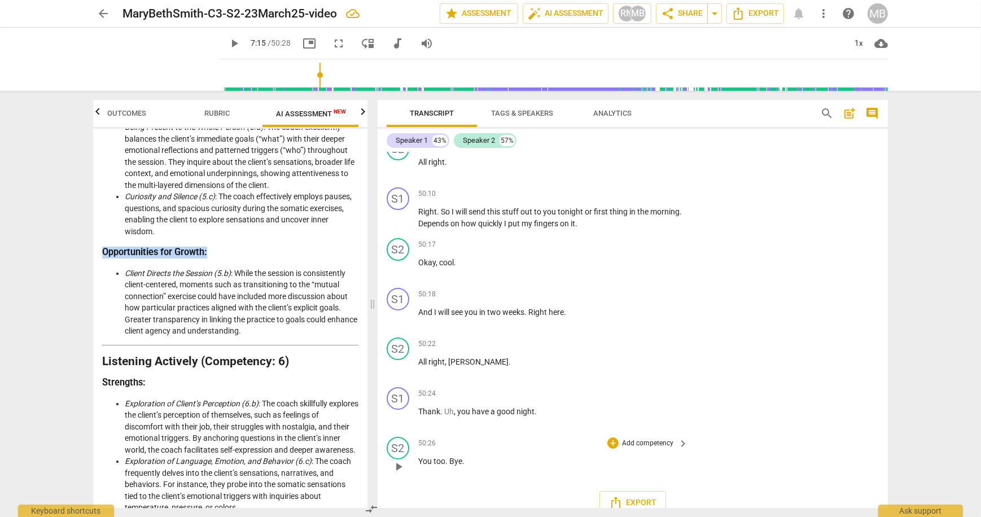
click at [646, 439] on p "Add competency" at bounding box center [648, 444] width 54 height 10
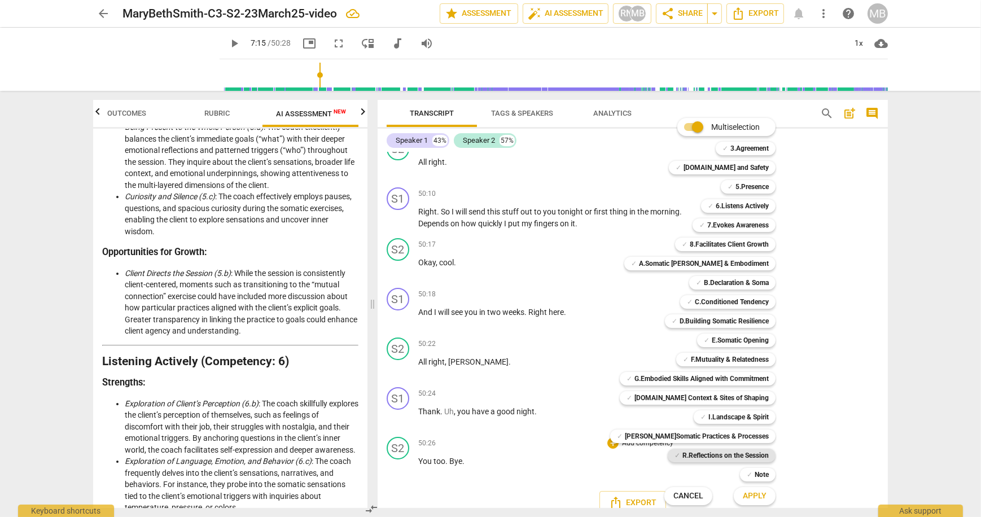
click at [728, 452] on b "R.Reflections on the Session" at bounding box center [725, 456] width 86 height 14
click at [746, 495] on span "Apply" at bounding box center [755, 496] width 24 height 11
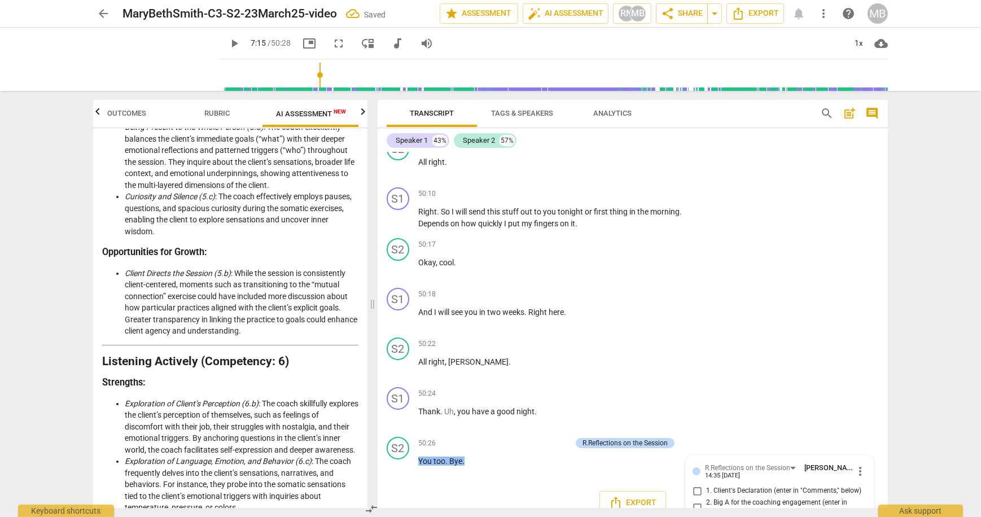
scroll to position [10970, 0]
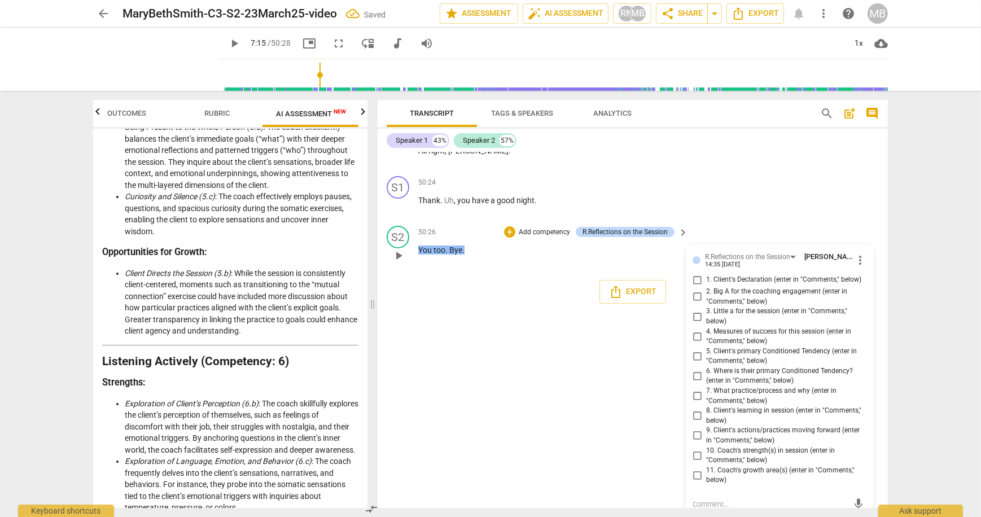
click at [724, 499] on textarea at bounding box center [771, 504] width 156 height 11
click at [694, 273] on input "1. Client's Declaration (enter in "Comments," below)" at bounding box center [697, 280] width 18 height 14
click at [707, 499] on textarea at bounding box center [771, 504] width 156 height 11
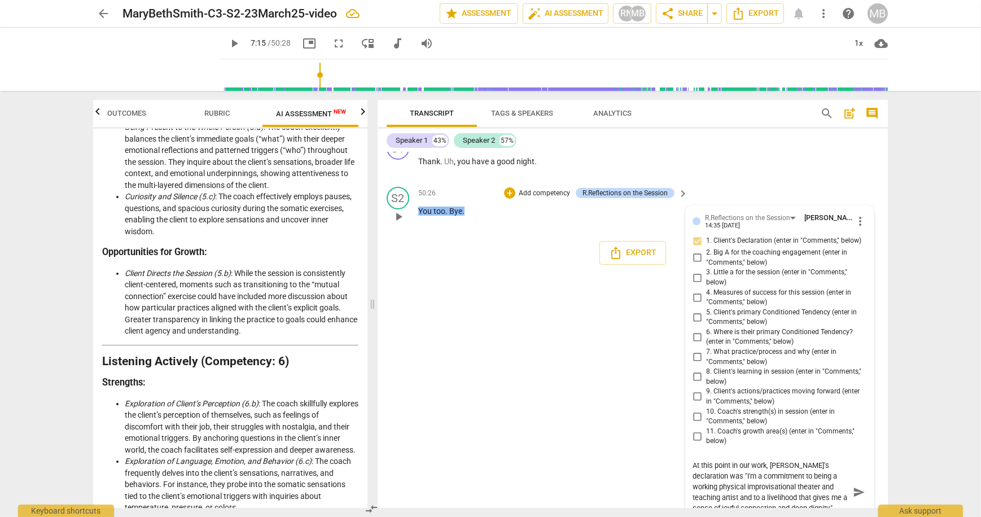
scroll to position [11015, 0]
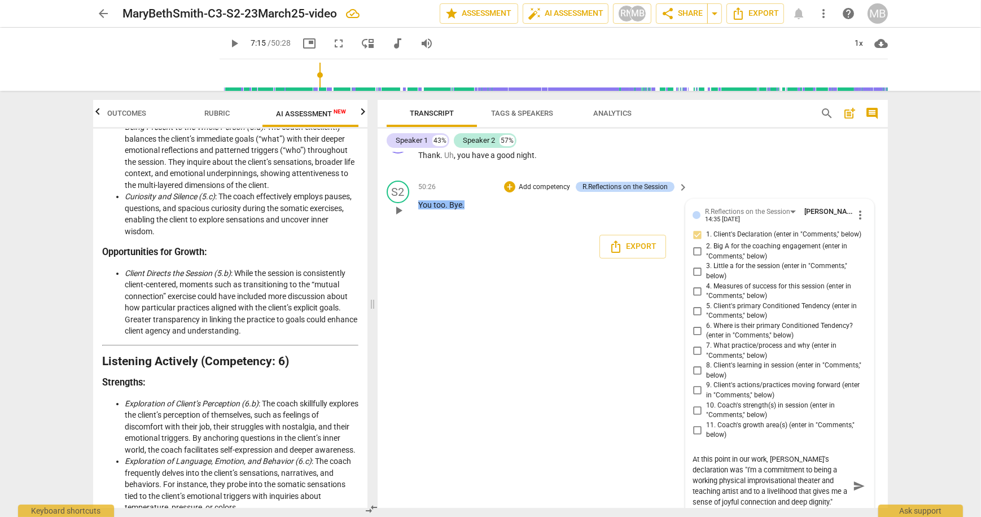
drag, startPoint x: 697, startPoint y: 236, endPoint x: 727, endPoint y: 284, distance: 57.0
click at [697, 245] on input "2. Big A for the coaching engagement (enter in "Comments," below)" at bounding box center [697, 252] width 18 height 14
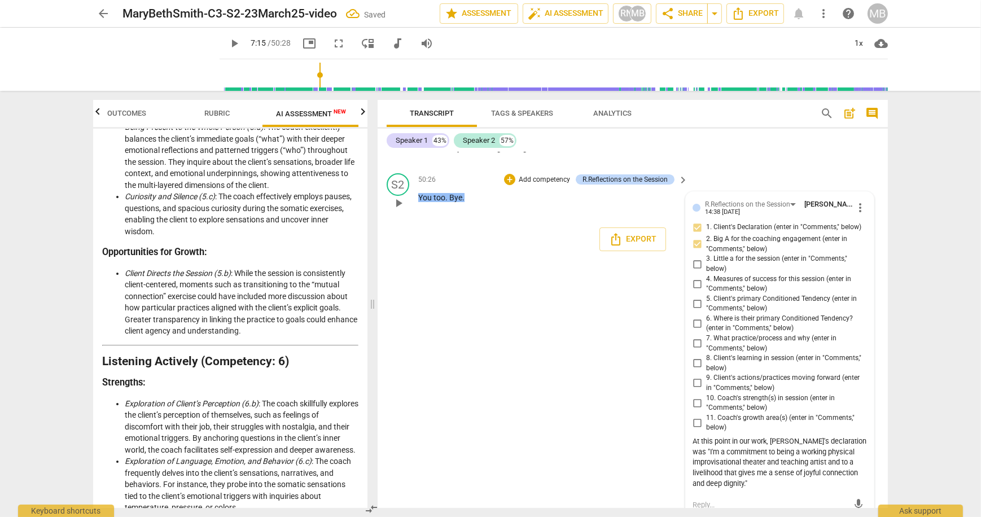
click at [698, 500] on textarea at bounding box center [771, 505] width 156 height 11
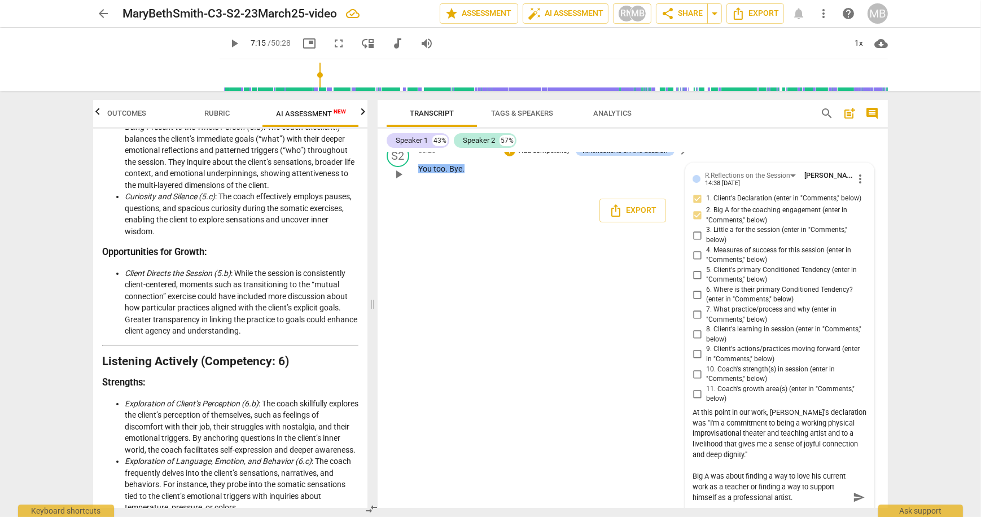
scroll to position [11055, 0]
click at [698, 226] on input "3. Little a for the session (enter in "Comments," below)" at bounding box center [697, 233] width 18 height 14
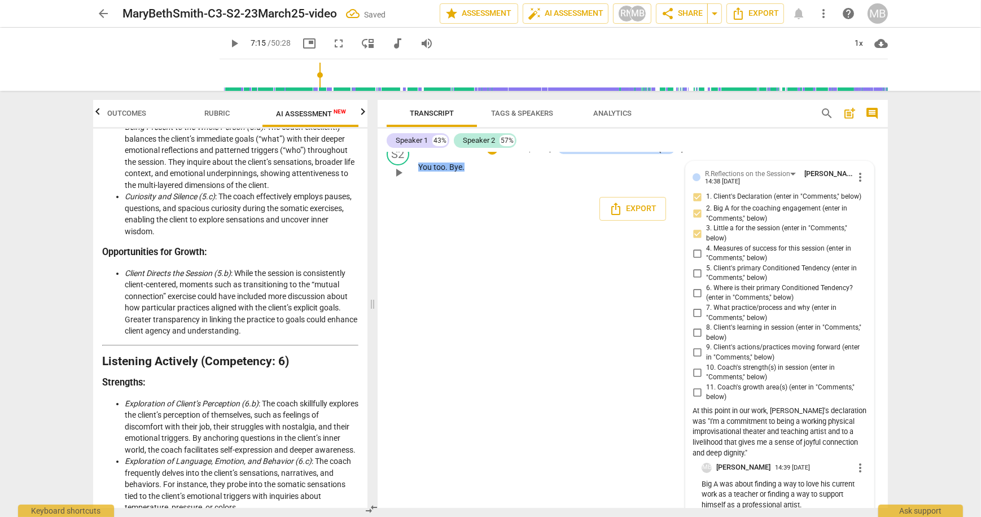
scroll to position [11072, 0]
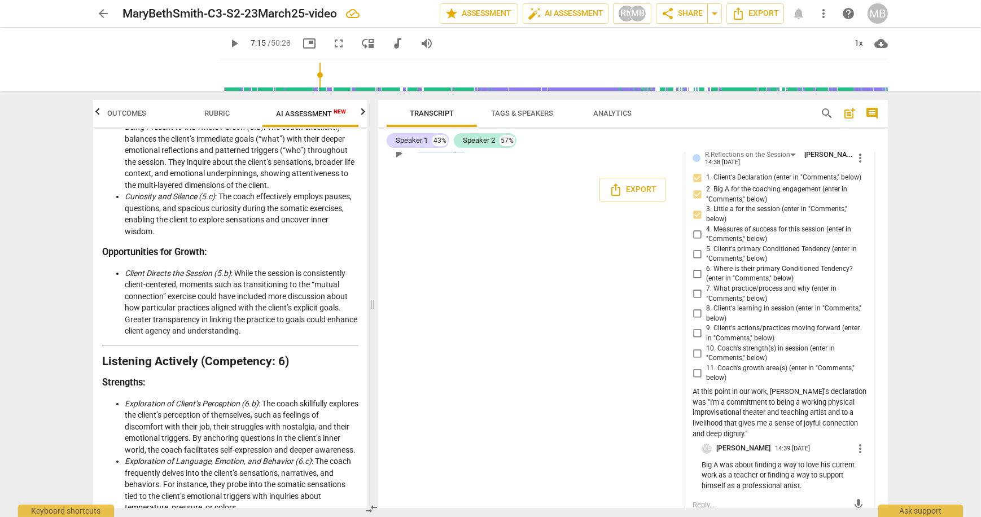
click at [710, 500] on textarea at bounding box center [771, 505] width 156 height 11
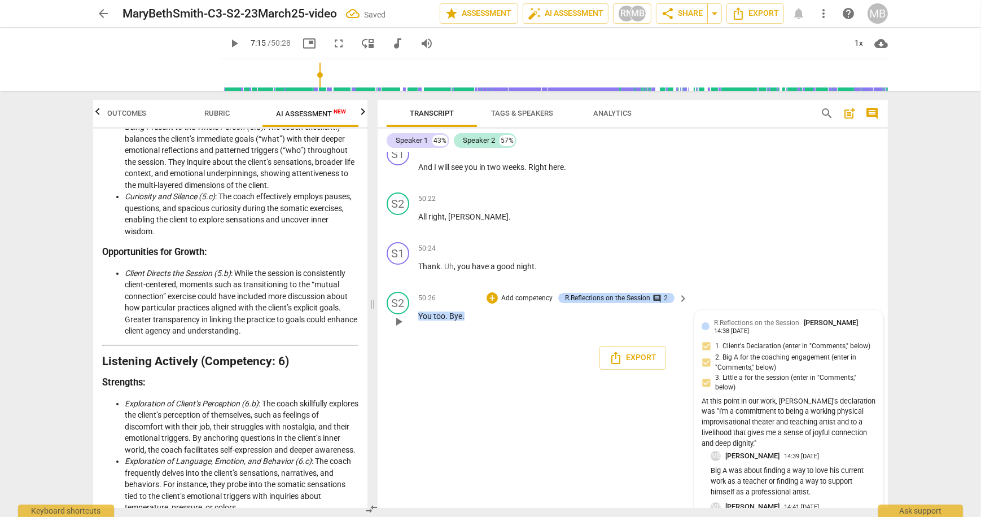
scroll to position [10916, 0]
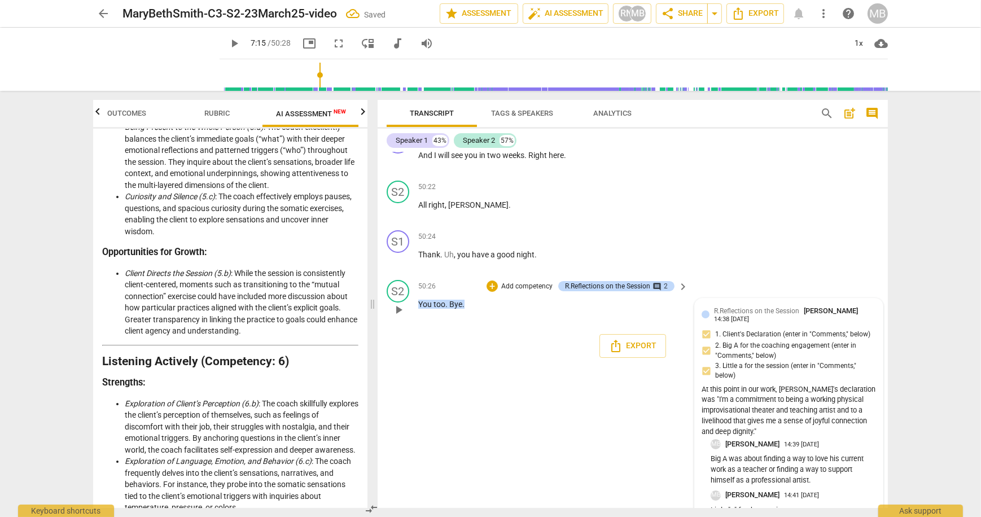
click at [802, 505] on p "Little "a" for the session was" at bounding box center [793, 510] width 165 height 11
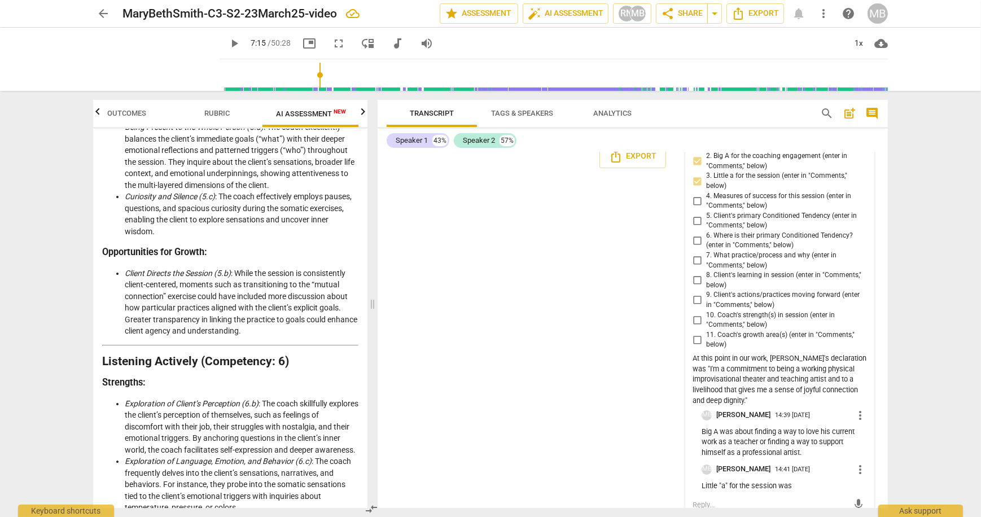
scroll to position [11106, 0]
drag, startPoint x: 790, startPoint y: 471, endPoint x: 796, endPoint y: 471, distance: 5.7
click at [794, 481] on p "Little "a" for the session was" at bounding box center [784, 486] width 165 height 11
click at [788, 481] on p "Little "a" for the session was" at bounding box center [784, 486] width 165 height 11
click at [857, 463] on span "more_vert" at bounding box center [860, 470] width 14 height 14
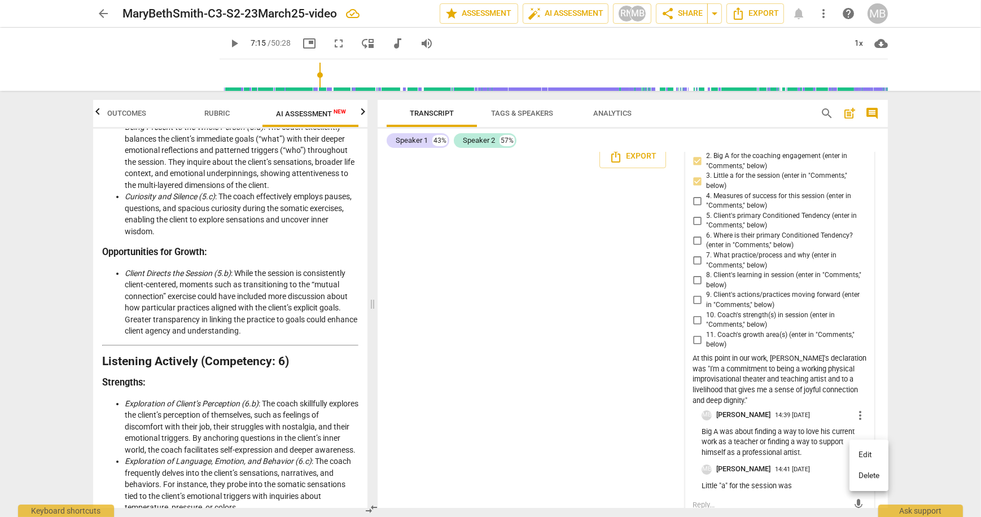
click at [864, 453] on li "Edit" at bounding box center [868, 454] width 39 height 21
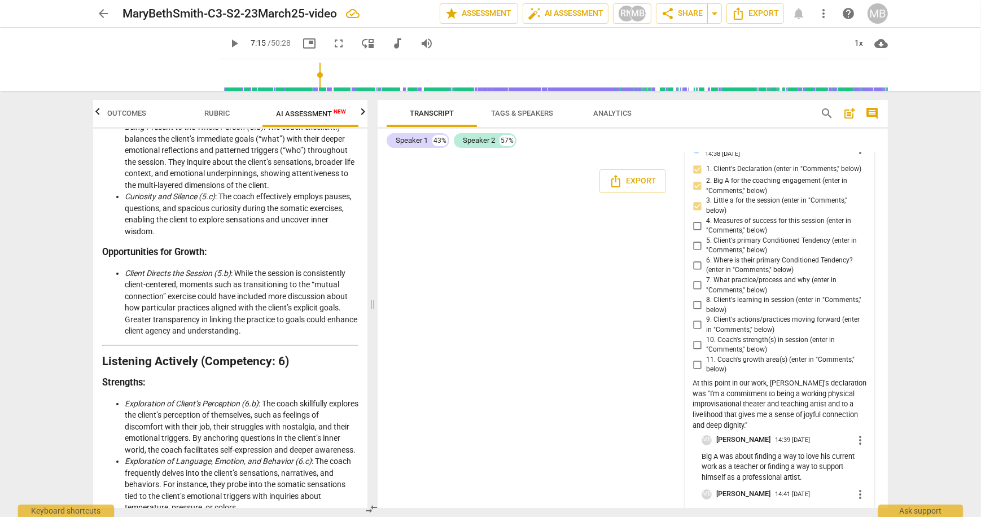
click at [798, 506] on div "Little "a" for the session was Little "a" for the session was" at bounding box center [784, 515] width 165 height 18
click at [793, 509] on textarea "Little "a" for the session was" at bounding box center [784, 514] width 165 height 11
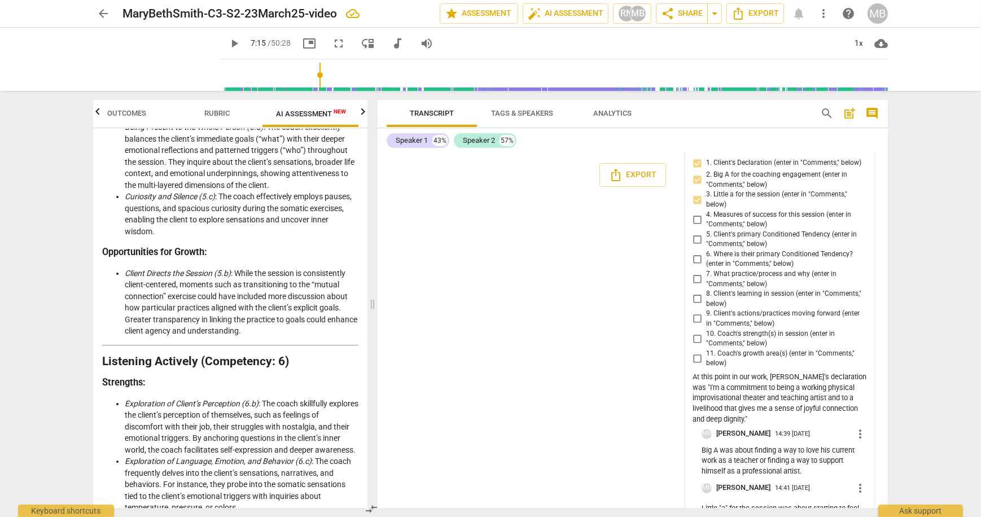
scroll to position [11097, 0]
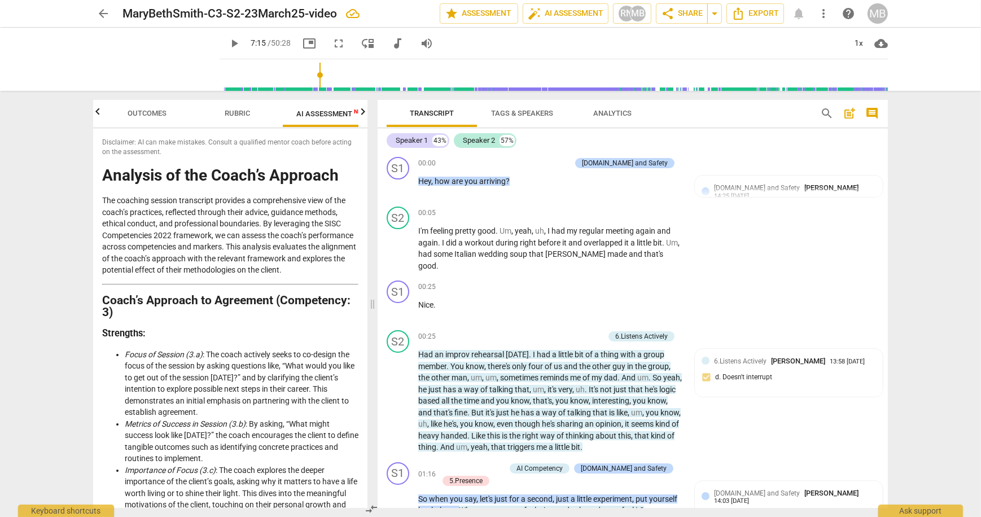
scroll to position [11097, 0]
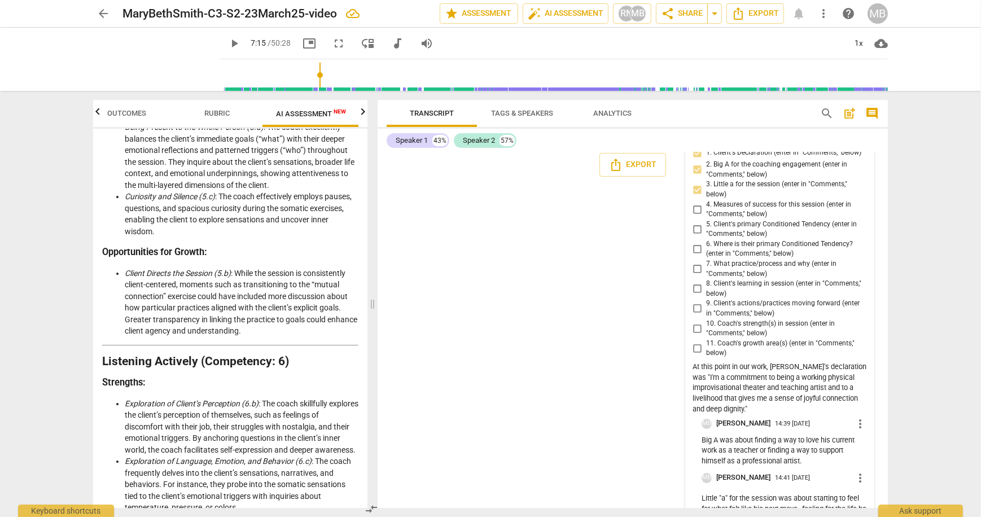
type textarea "Little "a" for the session was about starting to feel for what felt like his ne…"
click at [695, 203] on input "4. Measures of success for this session (enter in "Comments," below)" at bounding box center [697, 210] width 18 height 14
checkbox input "true"
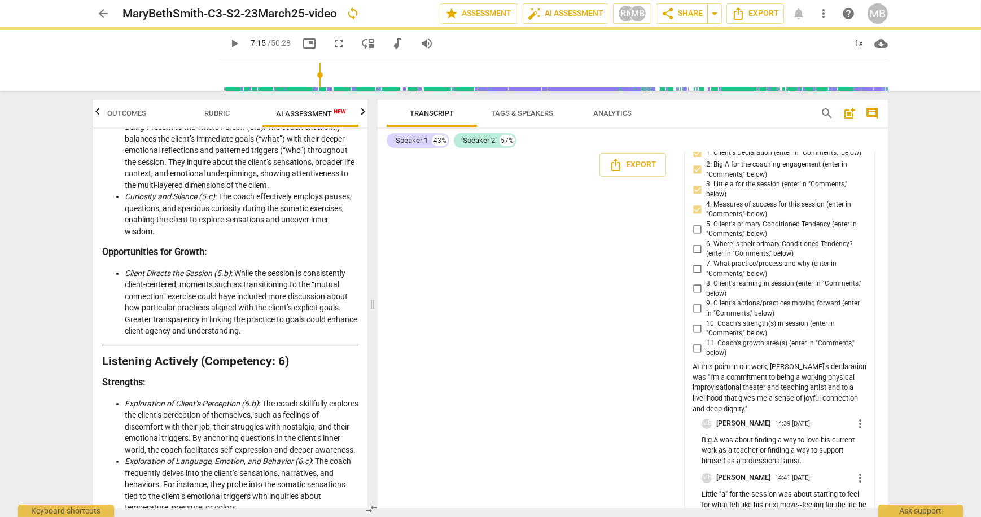
scroll to position [11137, 0]
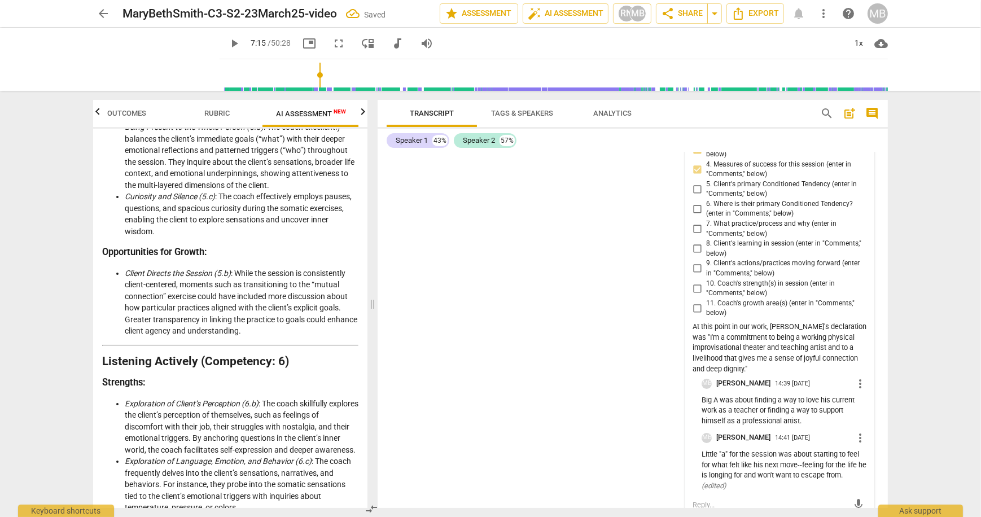
click at [710, 500] on textarea at bounding box center [771, 505] width 156 height 11
type textarea "M"
type textarea "Me"
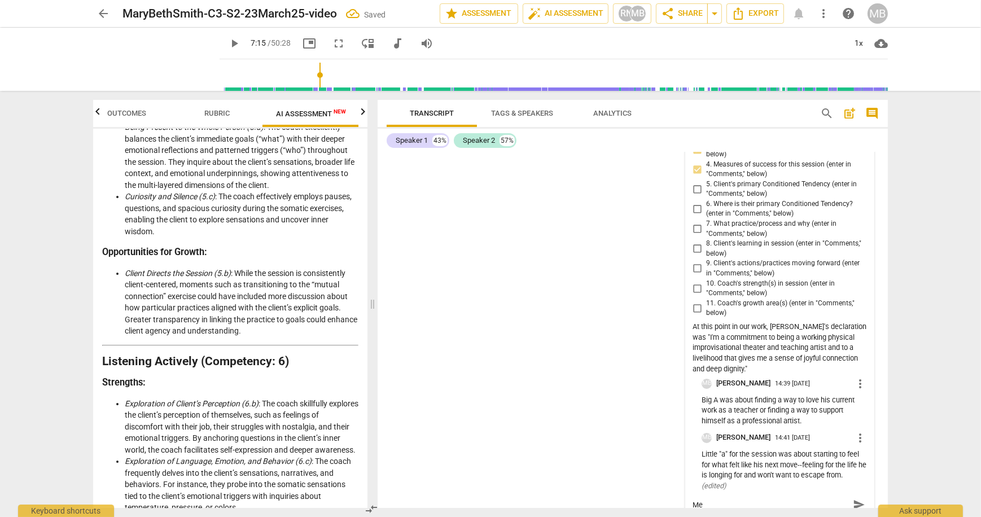
type textarea "Mea"
type textarea "Meas"
type textarea "Measu"
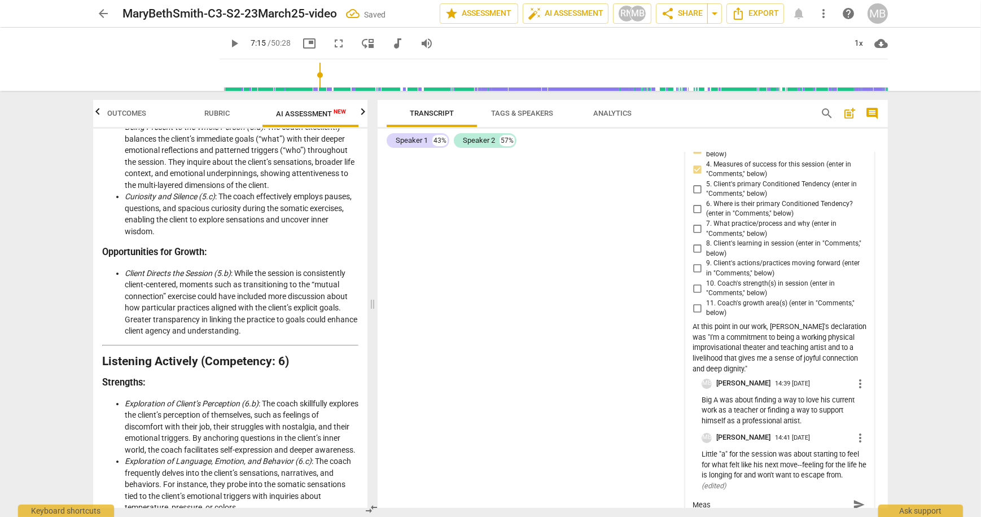
type textarea "Measu"
type textarea "Measur"
type textarea "Measure"
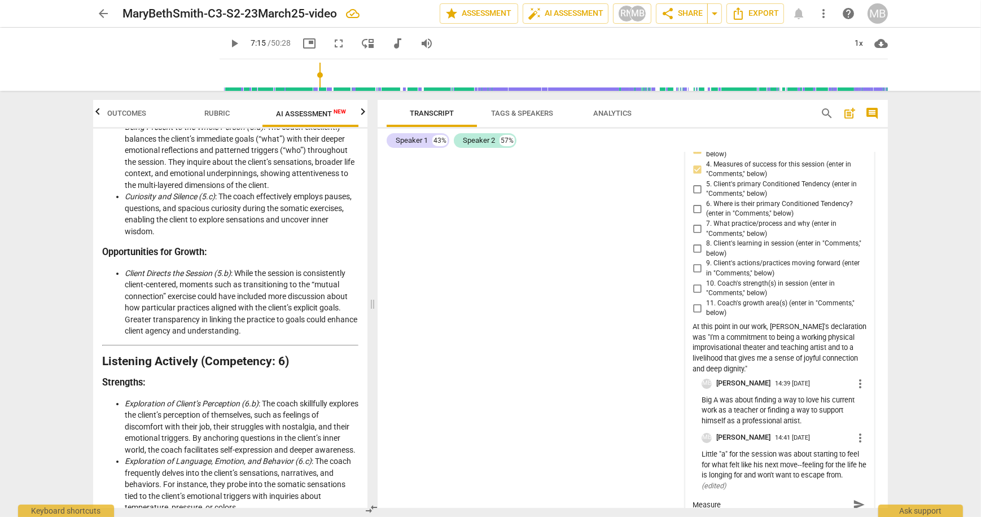
type textarea "Measures"
type textarea "Measures o"
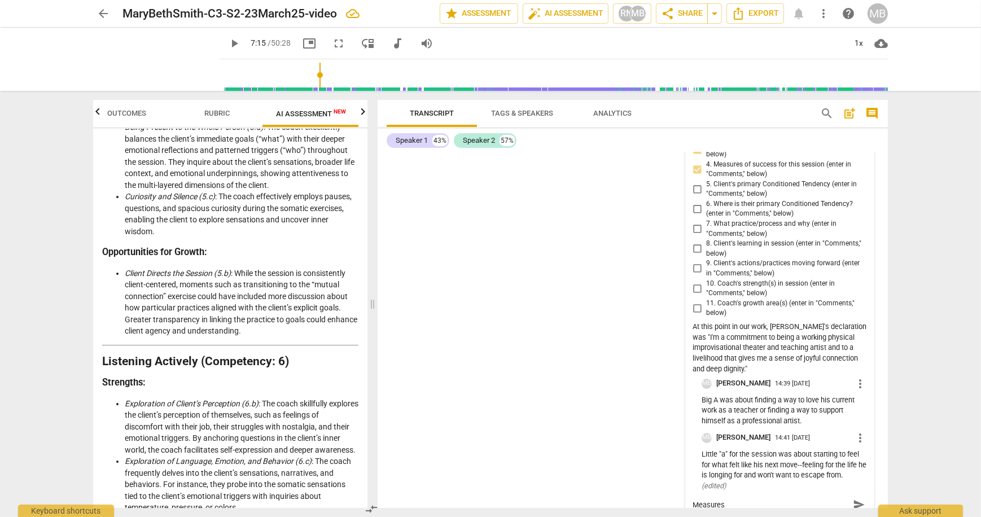
type textarea "Measures o"
type textarea "Measures of"
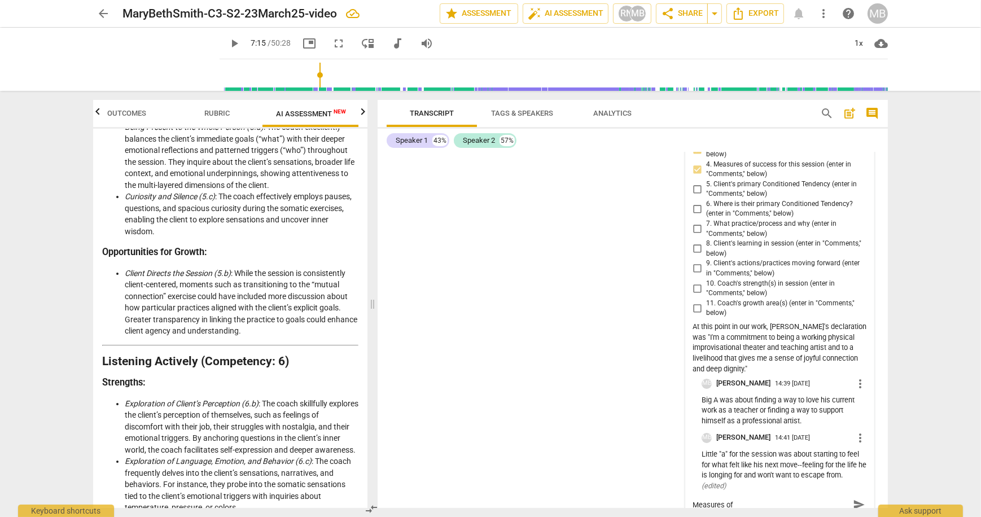
type textarea "Measures of s"
type textarea "Measures of su"
type textarea "Measures of suc"
type textarea "Measures of suce"
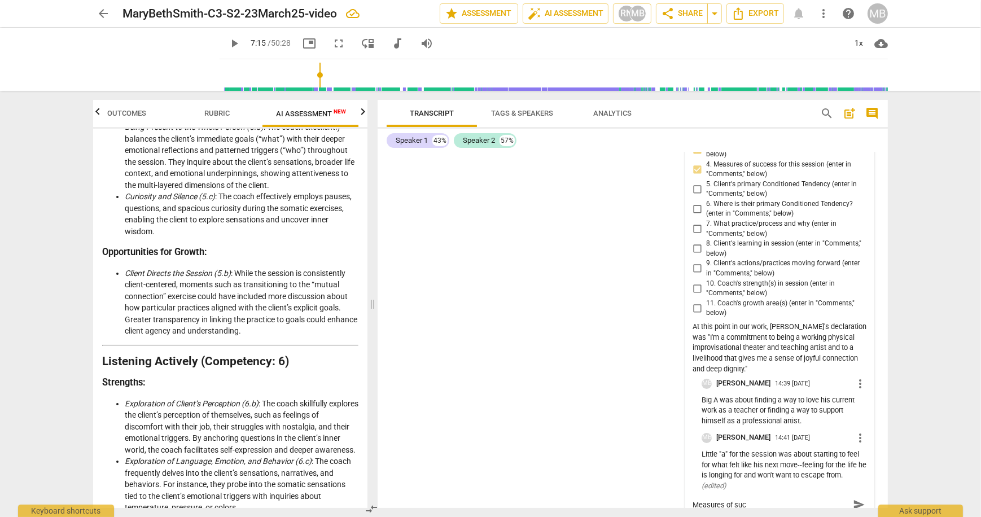
type textarea "Measures of suce"
type textarea "Measures of suc"
type textarea "Measures of succ"
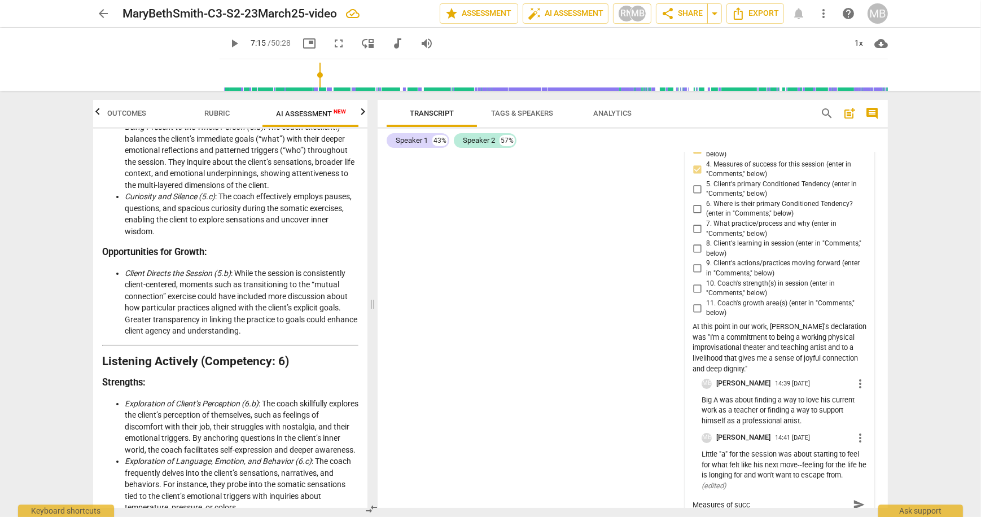
type textarea "Measures of succe"
type textarea "Measures of succes"
type textarea "Measures of success"
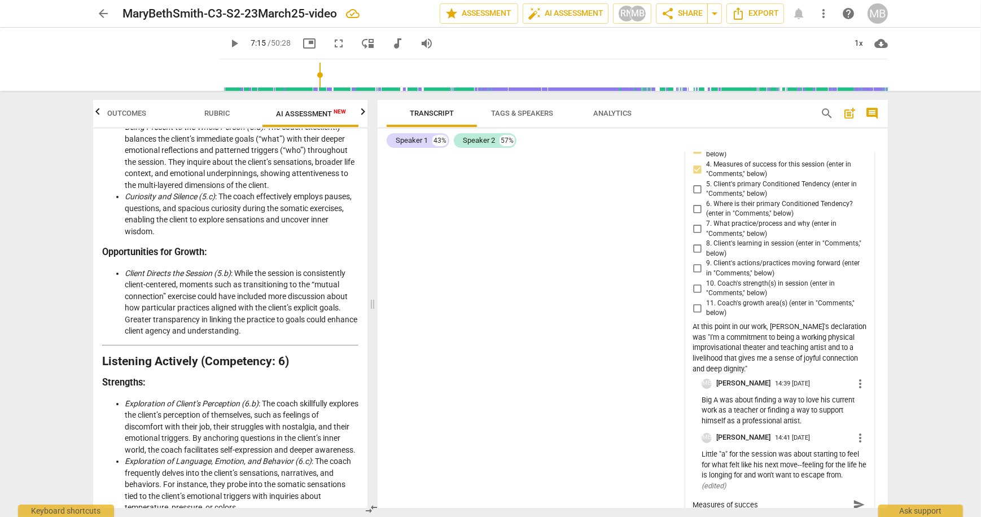
type textarea "Measures of success"
type textarea "Measures of success w"
type textarea "Measures of success we"
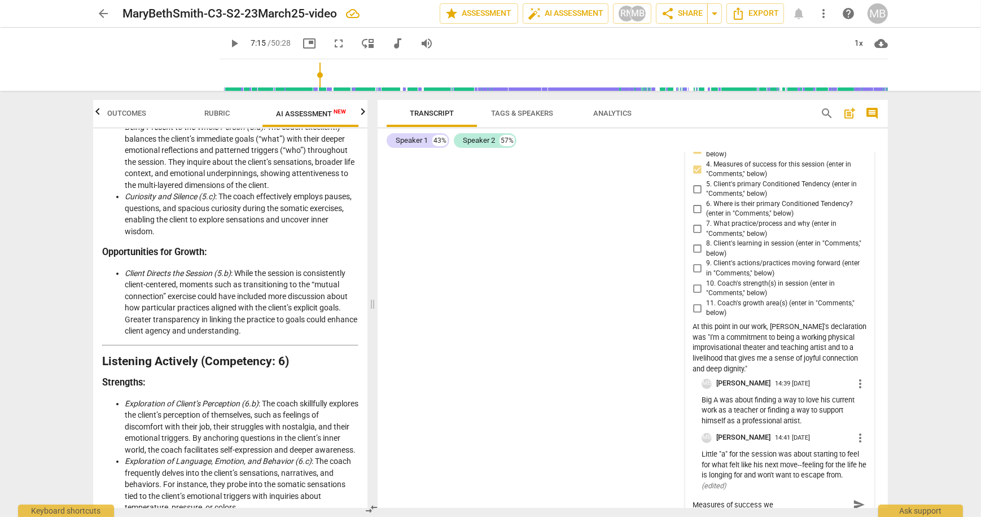
type textarea "Measures of success wer"
type textarea "Measures of success were"
type textarea "Measures of success were n"
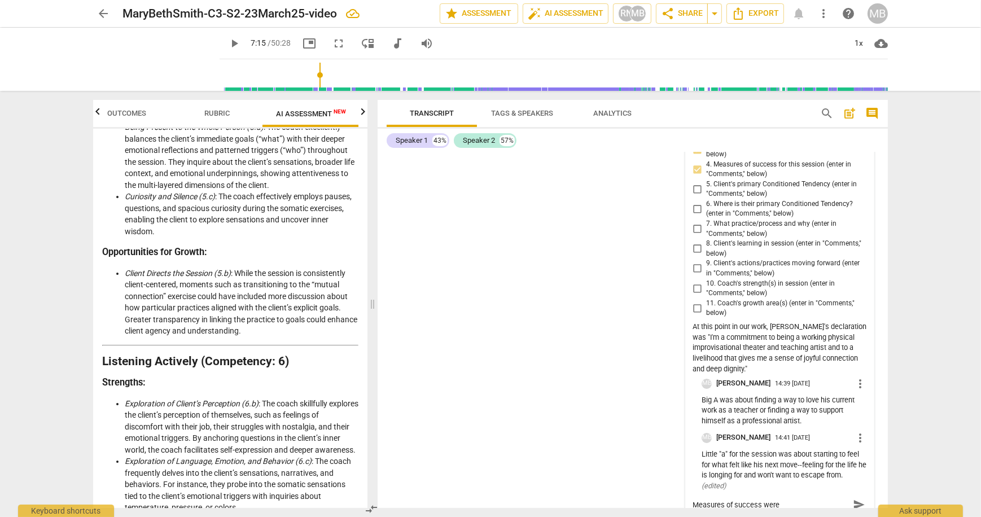
type textarea "Measures of success were n"
type textarea "Measures of success were no"
type textarea "Measures of success were not"
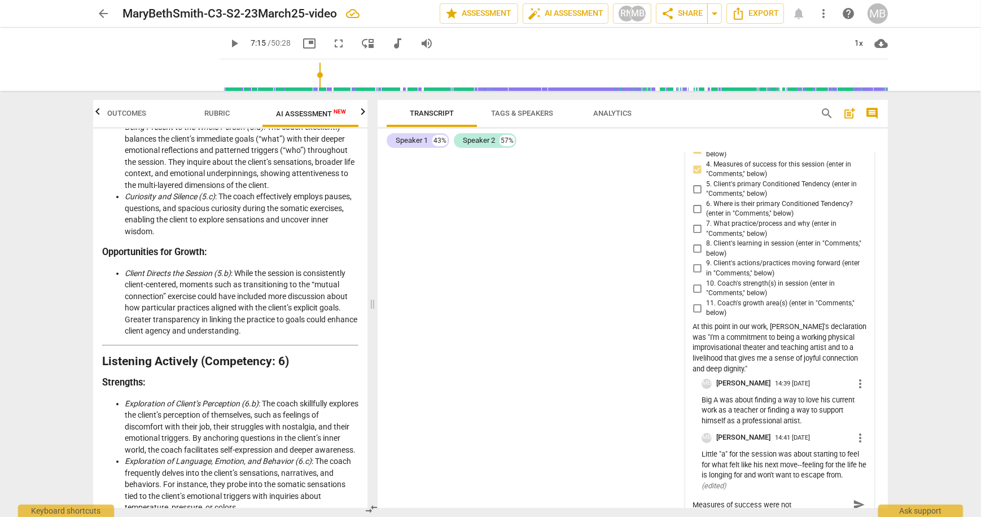
type textarea "Measures of success were not"
type textarea "Measures of success were not e"
type textarea "Measures of success were not en"
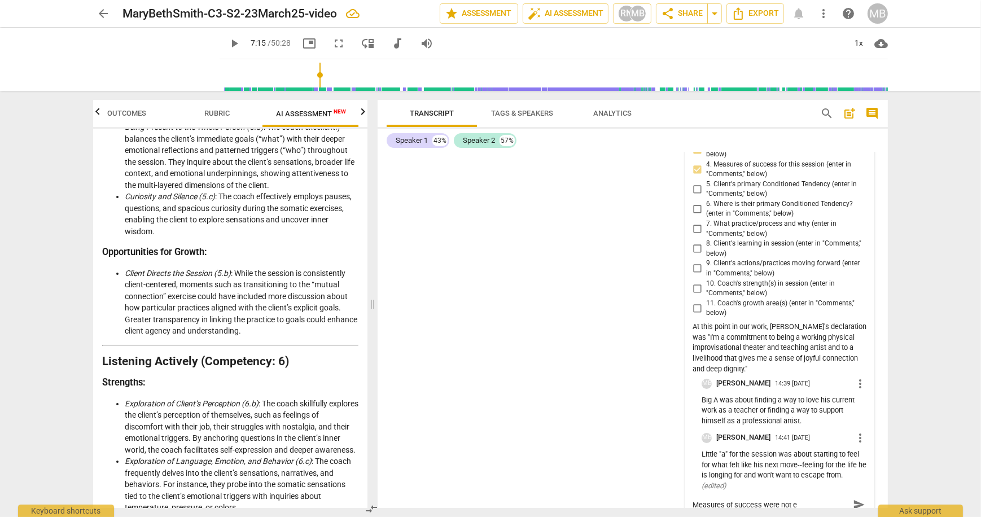
type textarea "Measures of success were not en"
type textarea "Measures of success were not ent"
type textarea "Measures of success were not enti"
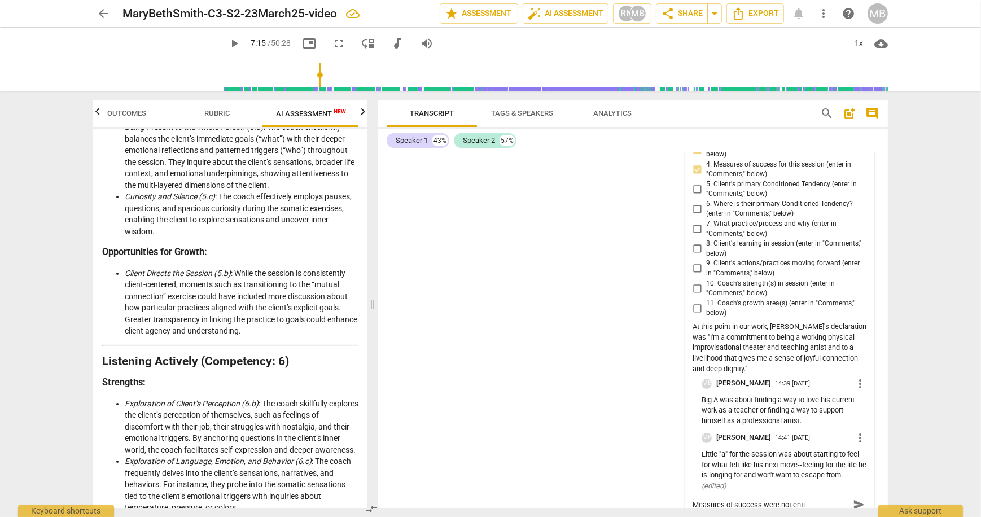
type textarea "Measures of success were not entir"
type textarea "Measures of success were not entire"
type textarea "Measures of success were not entirel"
type textarea "Measures of success were not entirely"
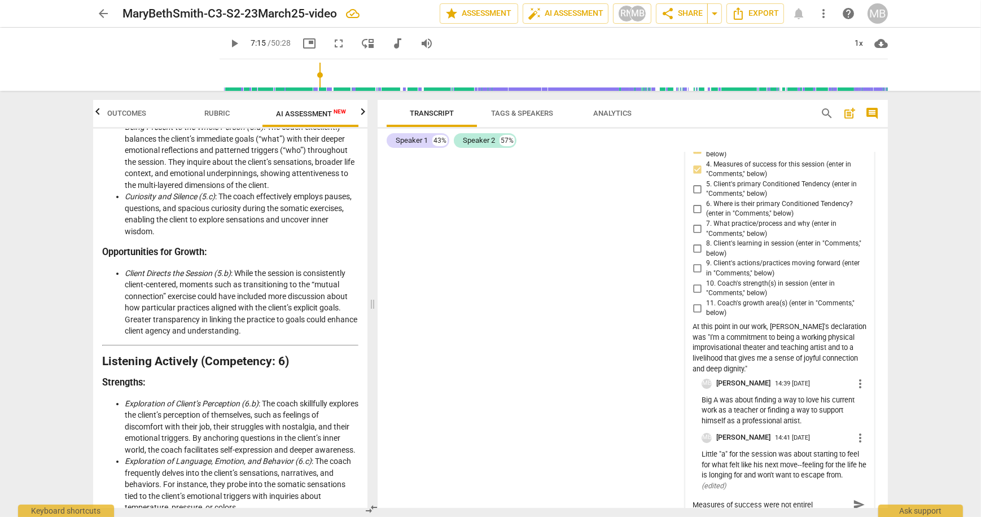
type textarea "Measures of success were not entirely"
type textarea "Measures of success were not entirely c"
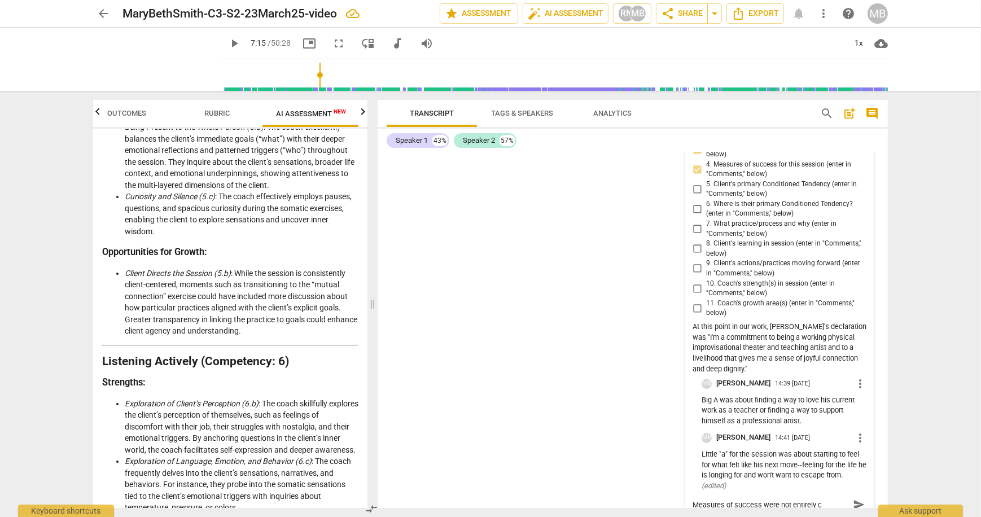
type textarea "Measures of success were not entirely cl"
type textarea "Measures of success were not entirely cle"
type textarea "Measures of success were not entirely clea"
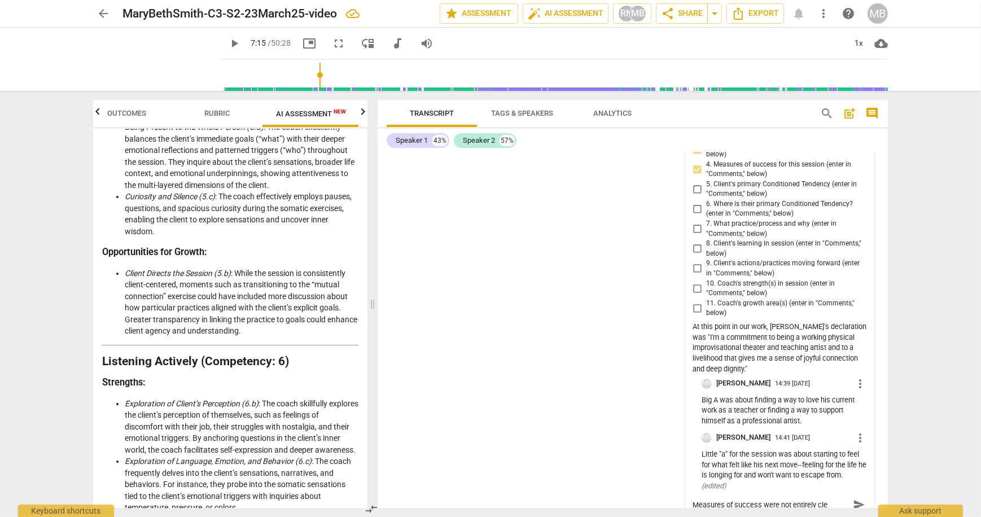
type textarea "Measures of success were not entirely clea"
type textarea "Measures of success were not entirely clear"
type textarea "Measures of success were not entirely clear-"
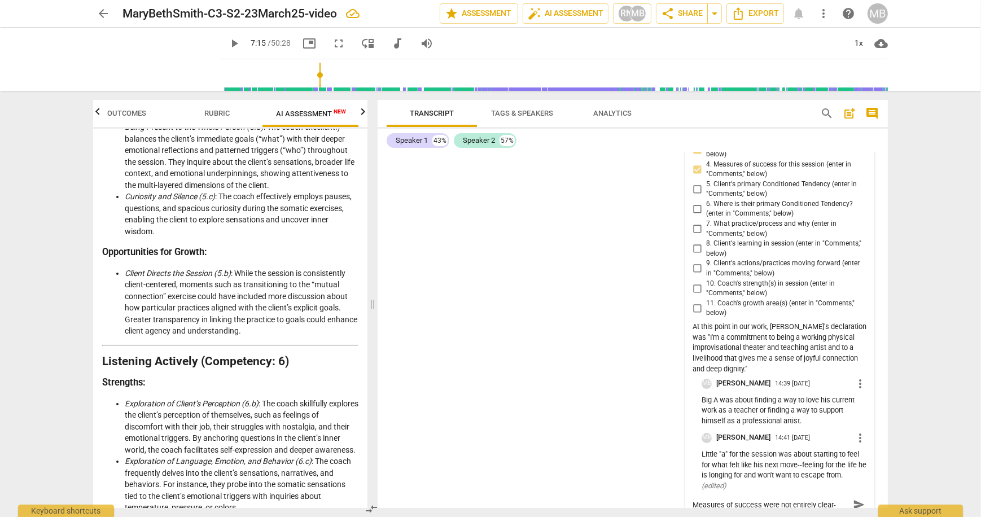
type textarea "Measures of success were not entirely clear--"
type textarea "Measures of success were not entirely clear--h"
type textarea "Measures of success were not entirely clear--he"
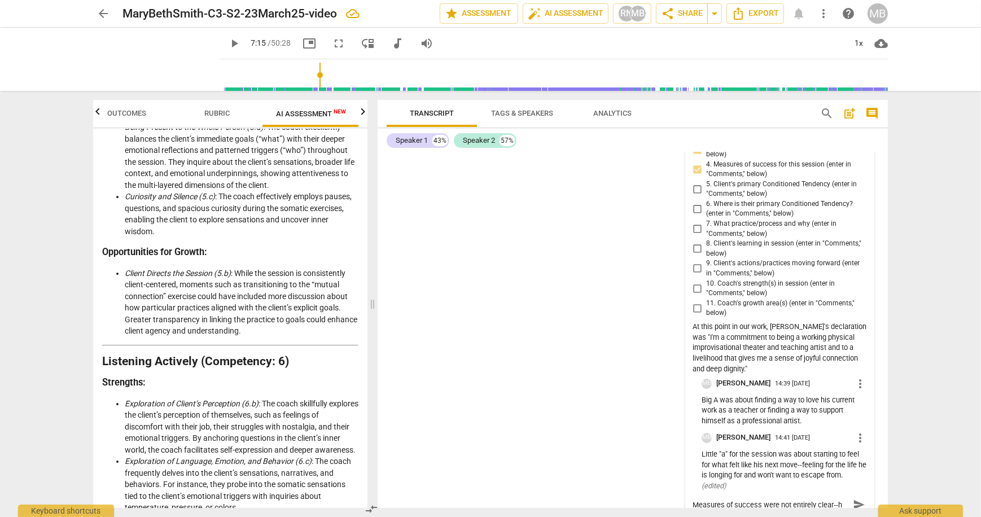
type textarea "Measures of success were not entirely clear--he"
type textarea "Measures of success were not entirely clear--he w"
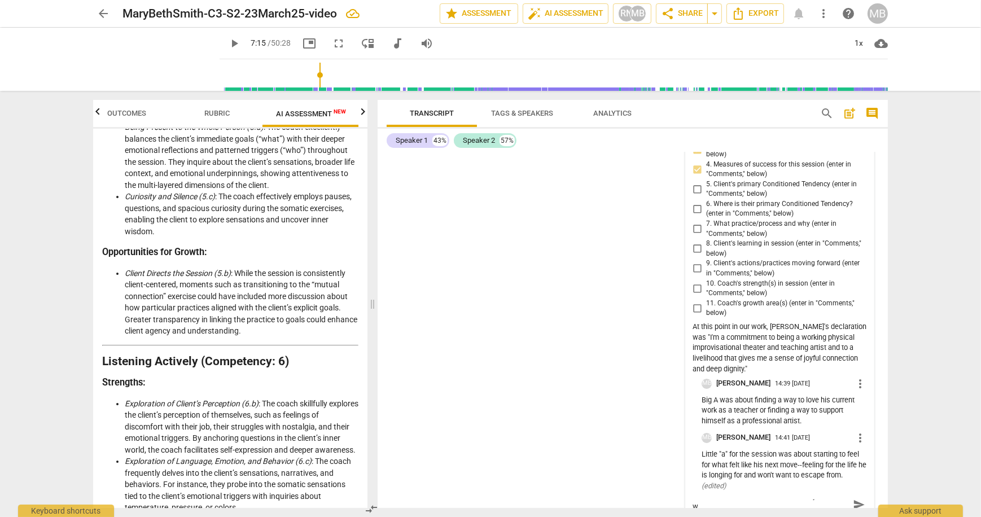
type textarea "Measures of success were not entirely clear--he wa"
type textarea "Measures of success were not entirely clear--he was"
type textarea "Measures of success were not entirely clear--he was l"
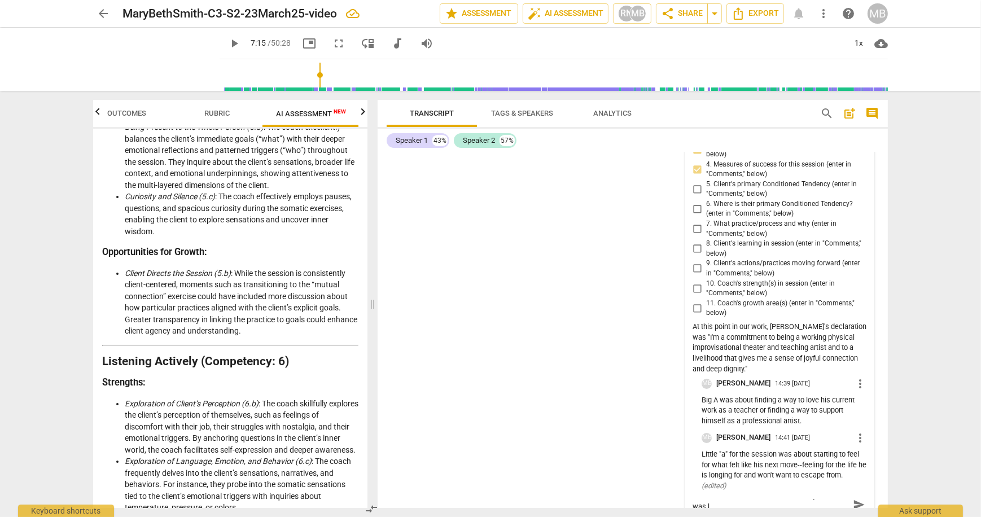
type textarea "Measures of success were not entirely clear--he was lo"
type textarea "Measures of success were not entirely clear--he was lok"
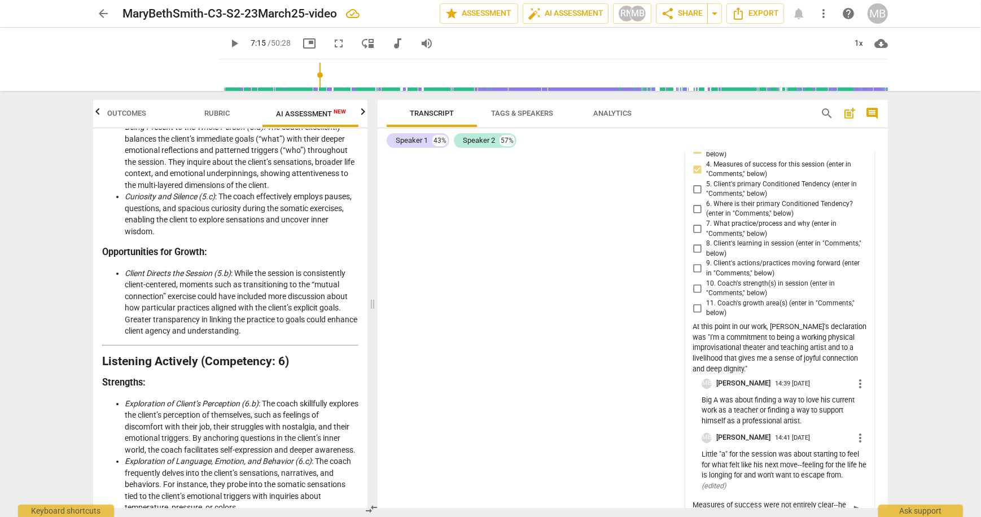
type textarea "Measures of success were not entirely clear--he was loki"
type textarea "Measures of success were not entirely clear--he was lokin"
type textarea "Measures of success were not entirely clear--he was loking"
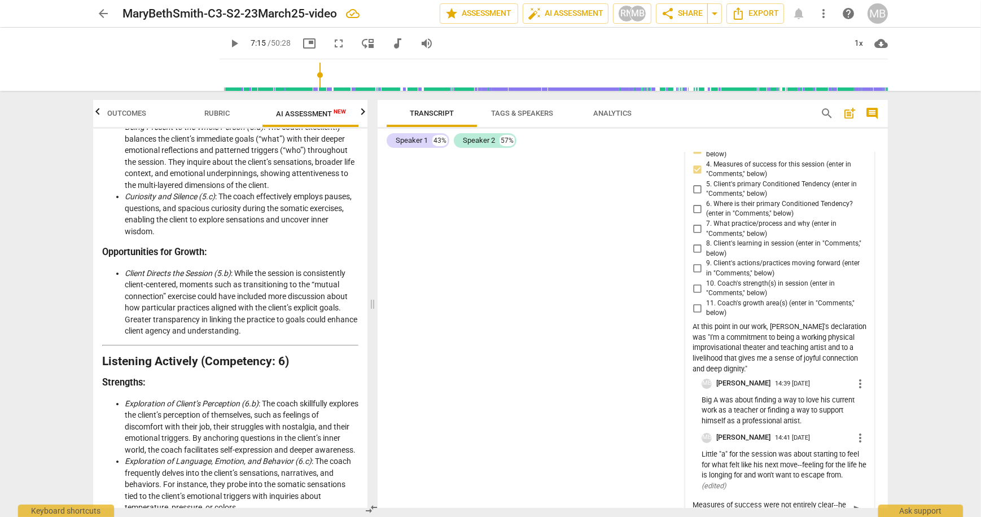
type textarea "Measures of success were not entirely clear--he was loking"
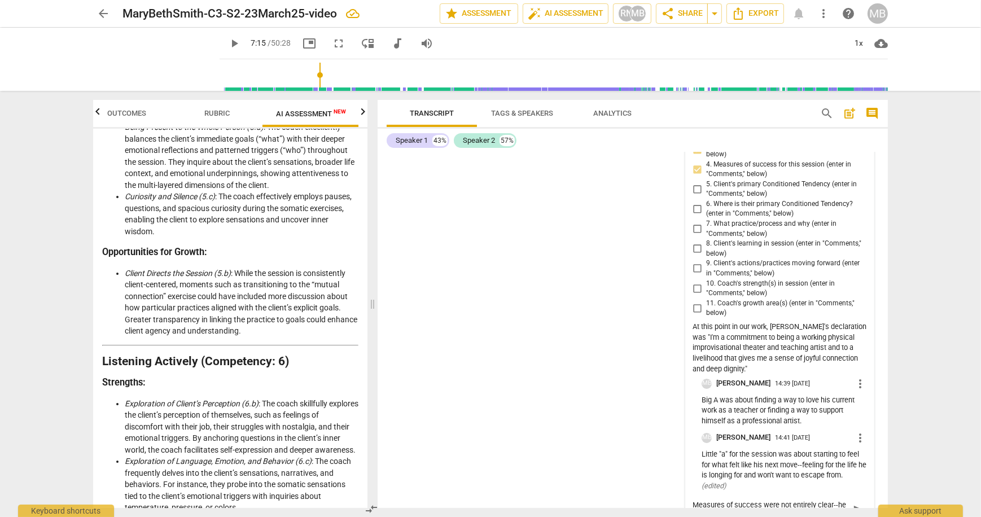
type textarea "Measures of success were not entirely clear--he was lokin"
type textarea "Measures of success were not entirely clear--he was loki"
type textarea "Measures of success were not entirely clear--he was lok"
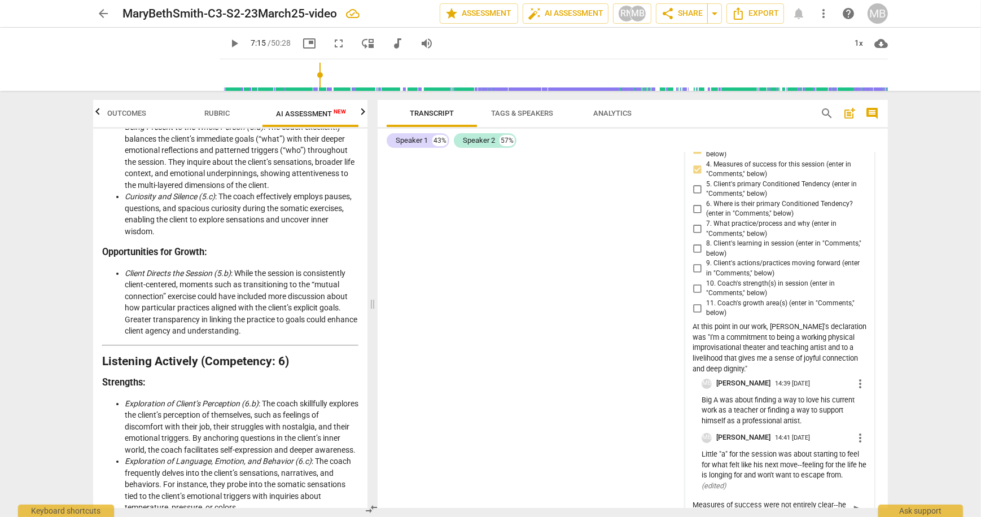
type textarea "Measures of success were not entirely clear--he was lok"
type textarea "Measures of success were not entirely clear--he was lo"
type textarea "Measures of success were not entirely clear--he was loo"
type textarea "Measures of success were not entirely clear--he was looi"
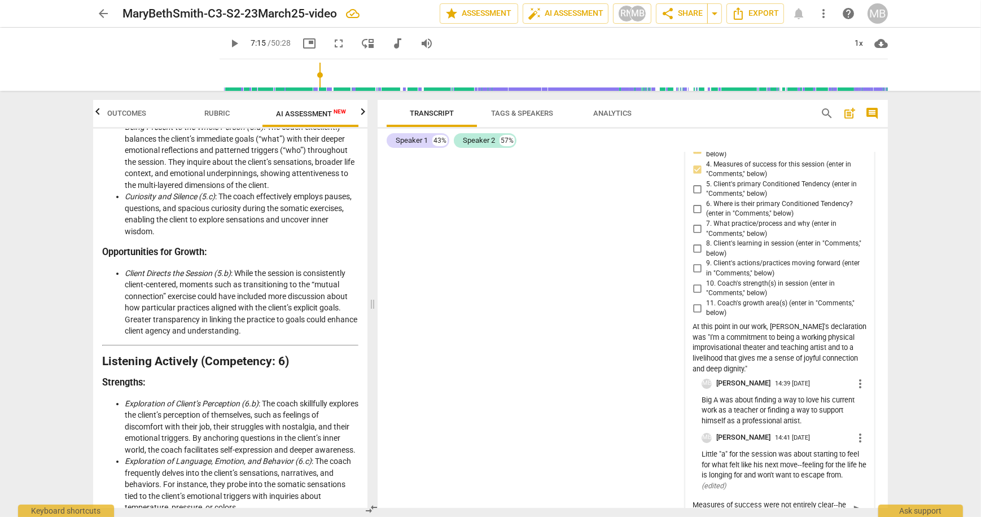
type textarea "Measures of success were not entirely clear--he was looi"
type textarea "Measures of success were not entirely clear--he was looin"
type textarea "Measures of success were not entirely clear--he was looi"
type textarea "Measures of success were not entirely clear--he was loo"
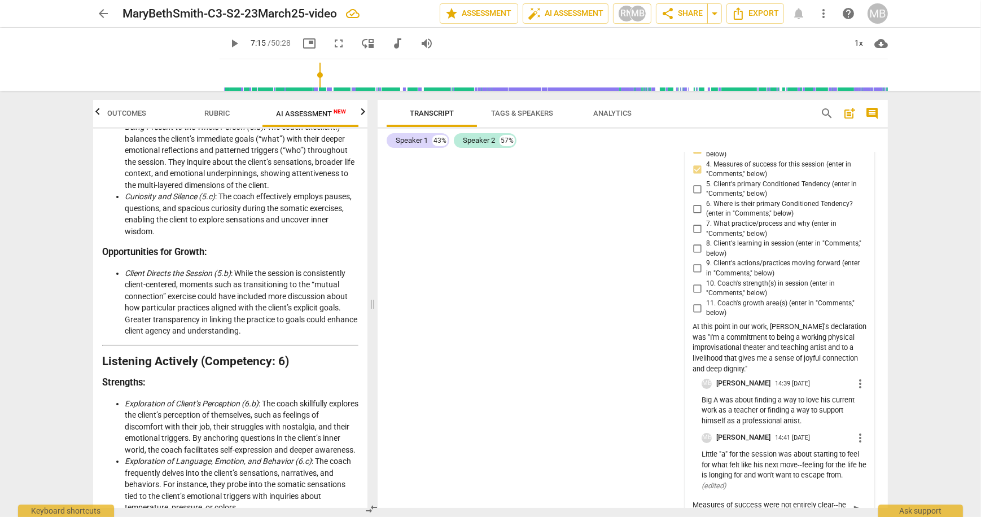
type textarea "Measures of success were not entirely clear--he was loo"
type textarea "Measures of success were not entirely clear--he was look"
type textarea "Measures of success were not entirely clear--he was looki"
type textarea "Measures of success were not entirely clear--he was lookin"
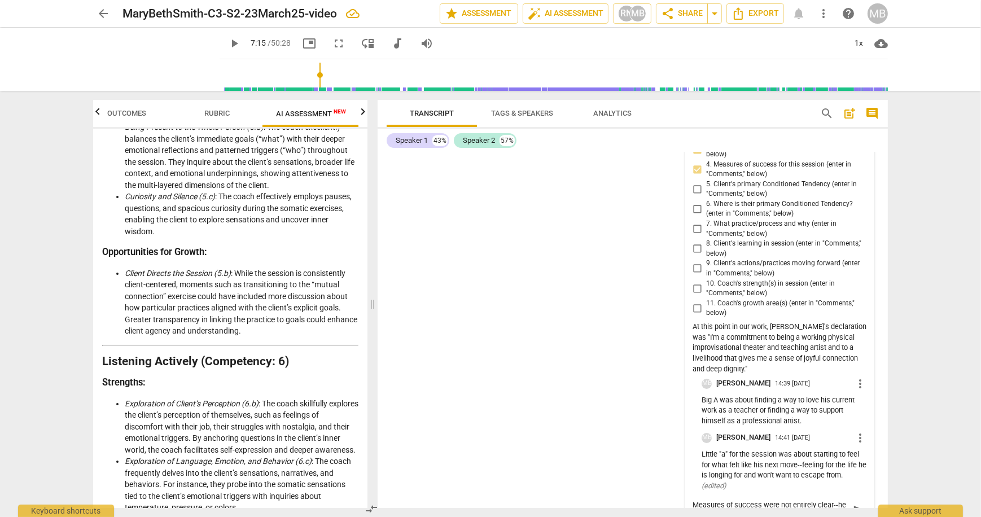
type textarea "Measures of success were not entirely clear--he was looking"
type textarea "Measures of success were not entirely clear--he was looking o"
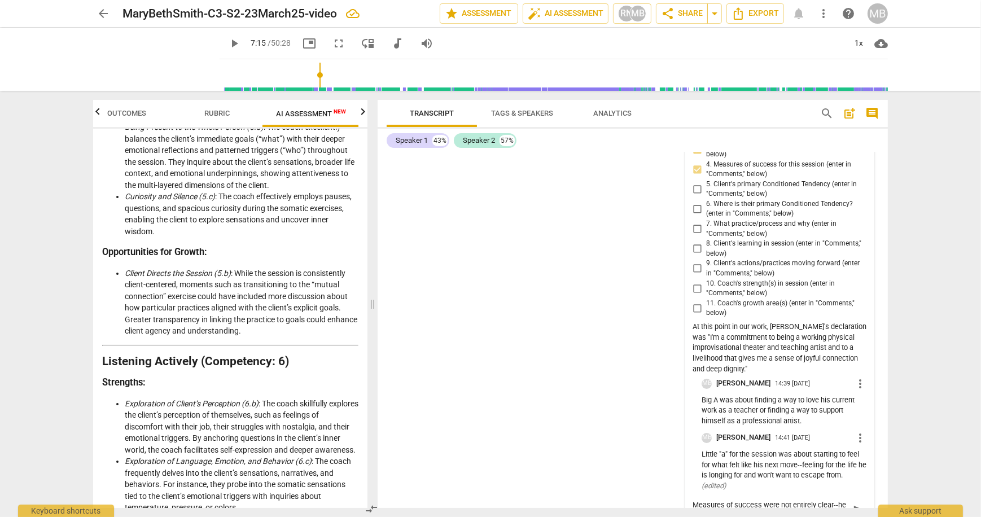
type textarea "Measures of success were not entirely clear--he was looking o"
type textarea "Measures of success were not entirely clear--he was looking of"
type textarea "Measures of success were not entirely clear--he was looking o"
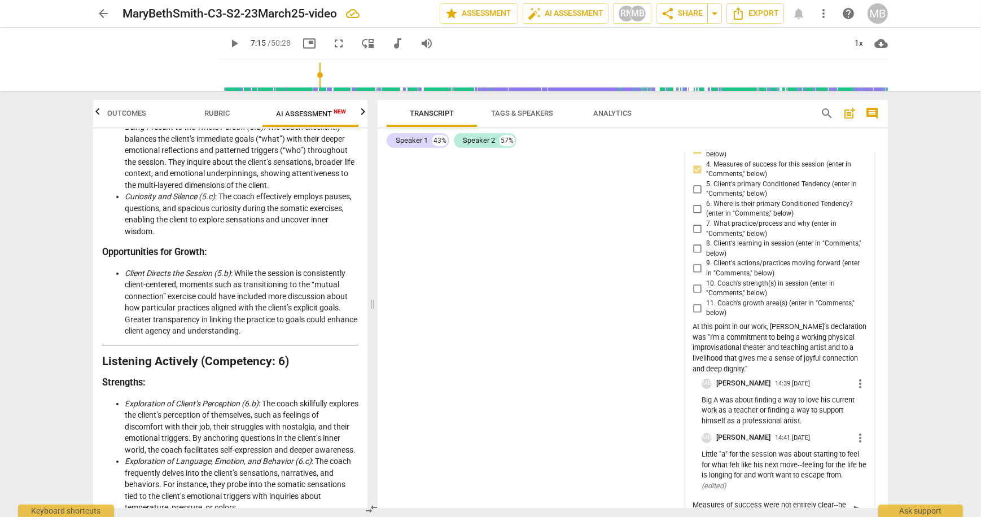
type textarea "Measures of success were not entirely clear--he was looking"
type textarea "Measures of success were not entirely clear--he was looking f"
type textarea "Measures of success were not entirely clear--he was looking fo"
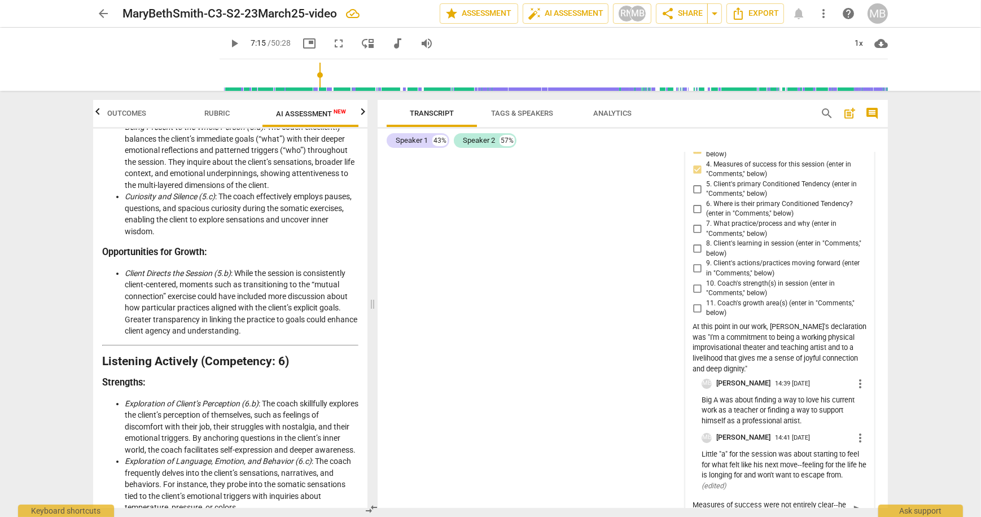
type textarea "Measures of success were not entirely clear--he was looking fo"
type textarea "Measures of success were not entirely clear--he was looking for"
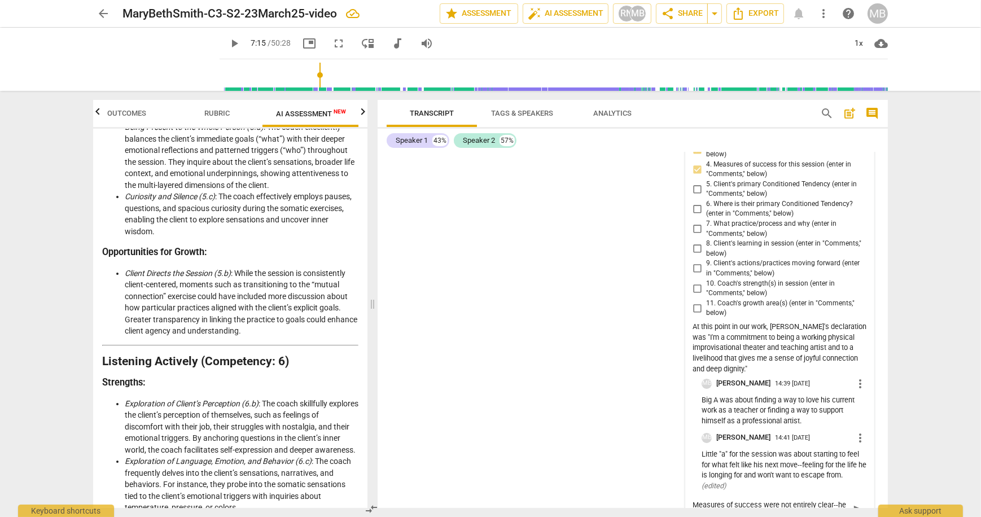
type textarea "Measures of success were not entirely clear--he was looking for b"
type textarea "Measures of success were not entirely clear--he was looking for bo"
type textarea "Measures of success were not entirely clear--he was looking for bot"
type textarea "Measures of success were not entirely clear--he was looking for both"
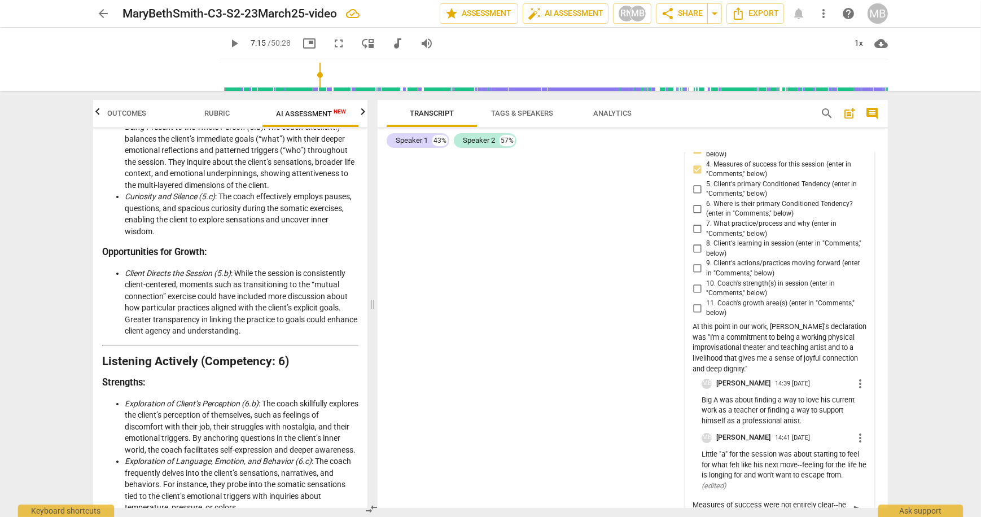
type textarea "Measures of success were not entirely clear--he was looking for both"
type textarea "Measures of success were not entirely clear--he was looking for both p"
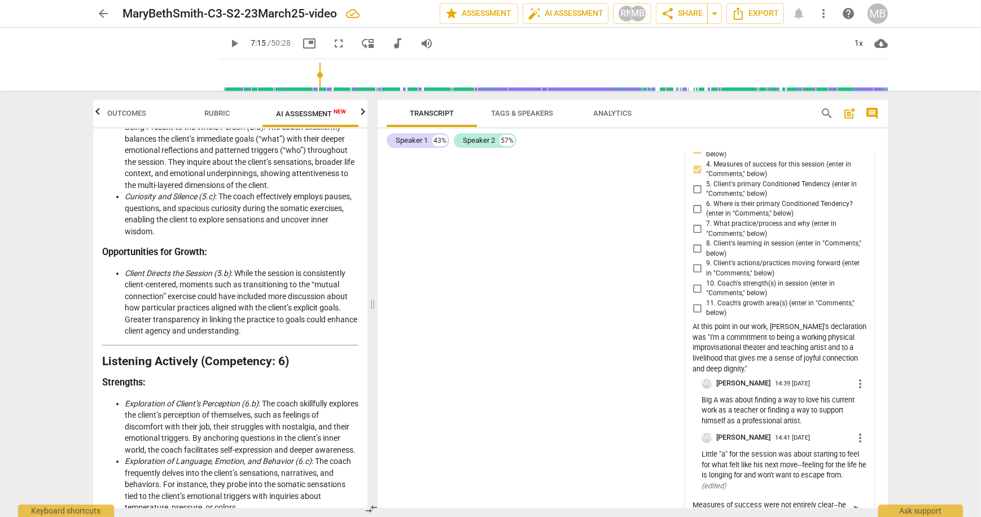
type textarea "Measures of success were not entirely clear--he was looking for both pr"
type textarea "Measures of success were not entirely clear--he was looking for both pra"
type textarea "Measures of success were not entirely clear--he was looking for both prac"
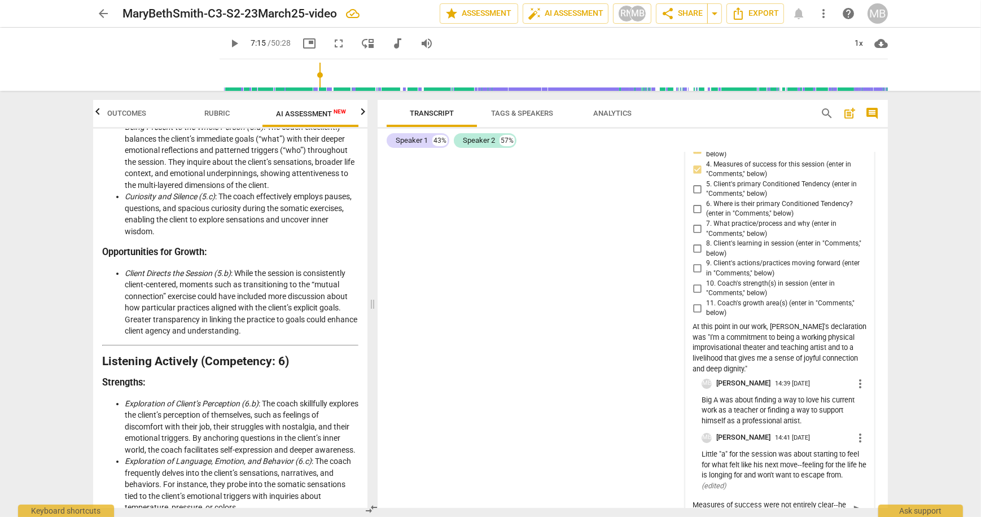
type textarea "Measures of success were not entirely clear--he was looking for both prac"
type textarea "Measures of success were not entirely clear--he was looking for both pract"
type textarea "Measures of success were not entirely clear--he was looking for both practi"
type textarea "Measures of success were not entirely clear--he was looking for both practic"
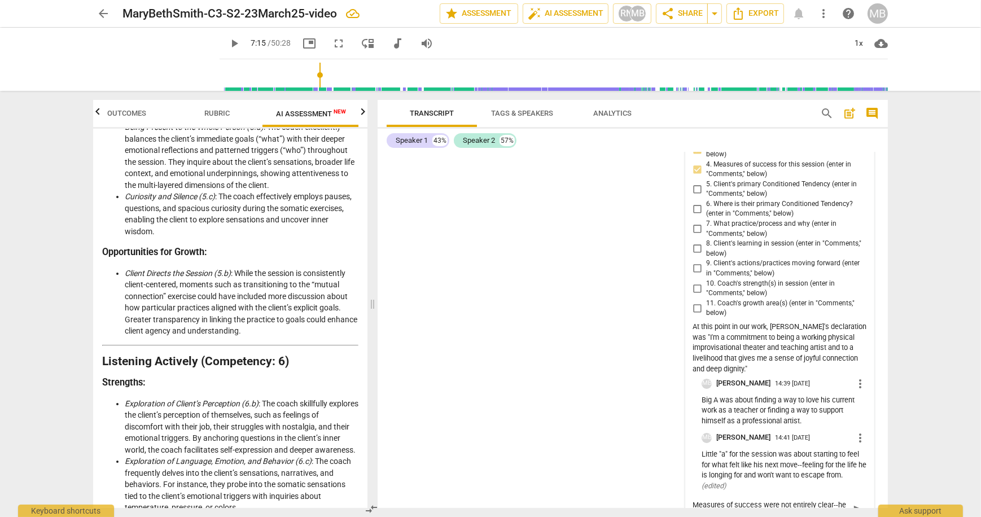
type textarea "Measures of success were not entirely clear--he was looking for both practice"
type textarea "Measures of success were not entirely clear--he was looking for both practices"
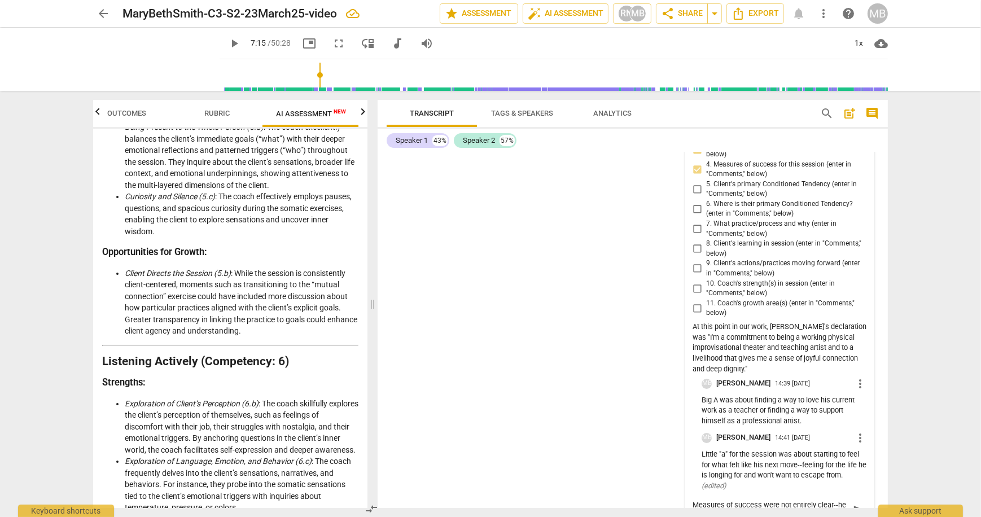
type textarea "Measures of success were not entirely clear--he was looking for both practices"
type textarea "Measures of success were not entirely clear--he was looking for both practices t"
type textarea "Measures of success were not entirely clear--he was looking for both practices …"
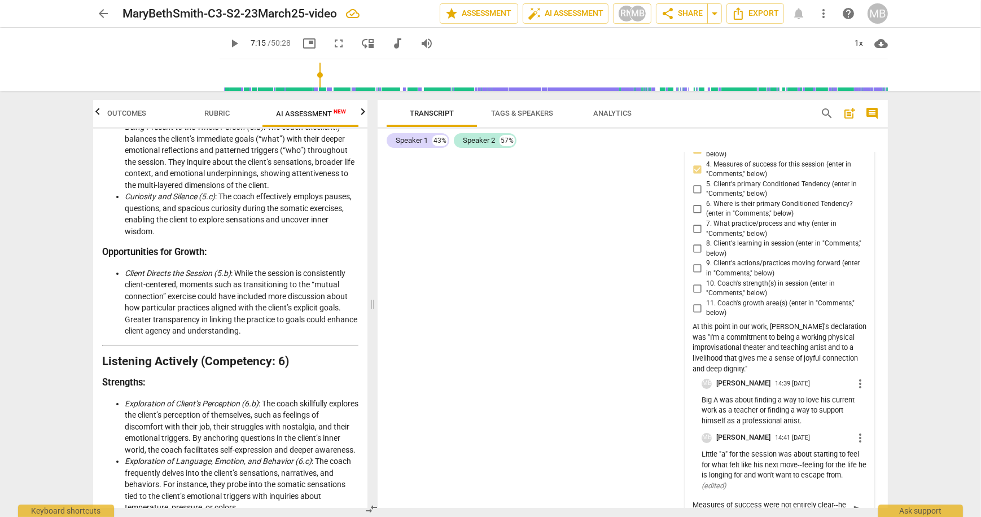
type textarea "Measures of success were not entirely clear--he was looking for both practices …"
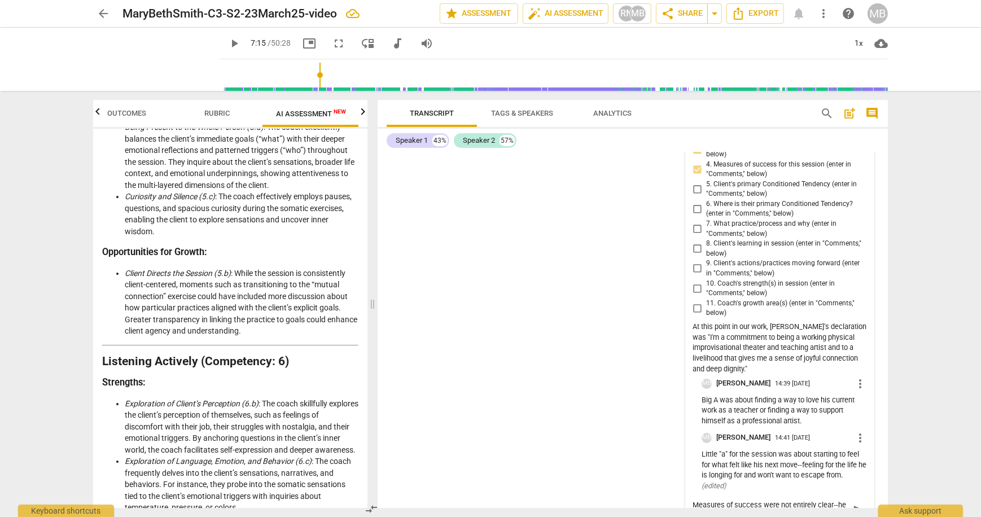
type textarea "Measures of success were not entirely clear--he was looking for both practices …"
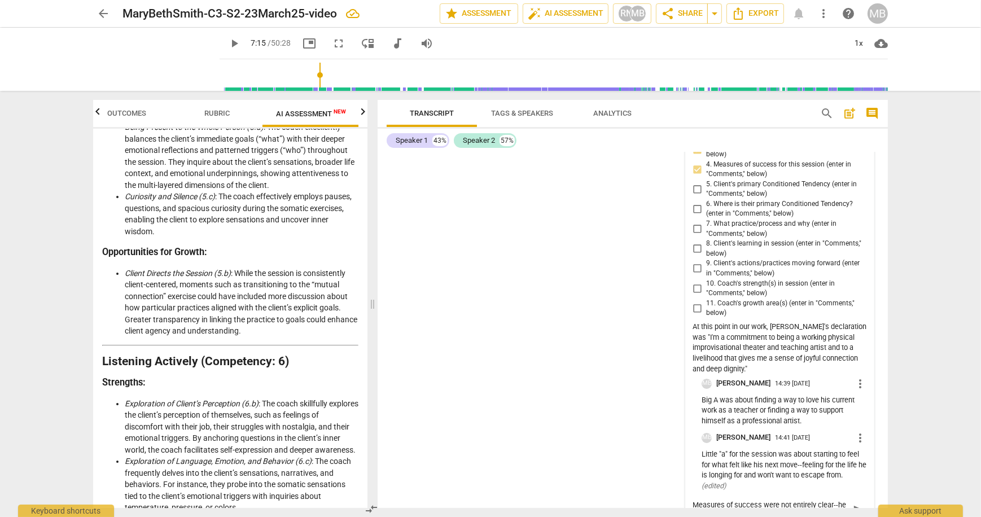
type textarea "Measures of success were not entirely clear--he was looking for both practices …"
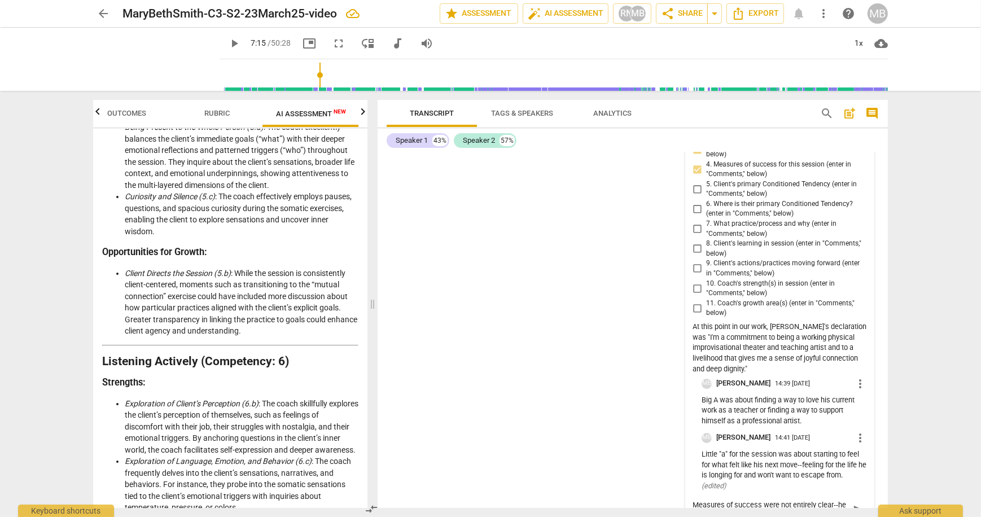
type textarea "Measures of success were not entirely clear--he was looking for both practices …"
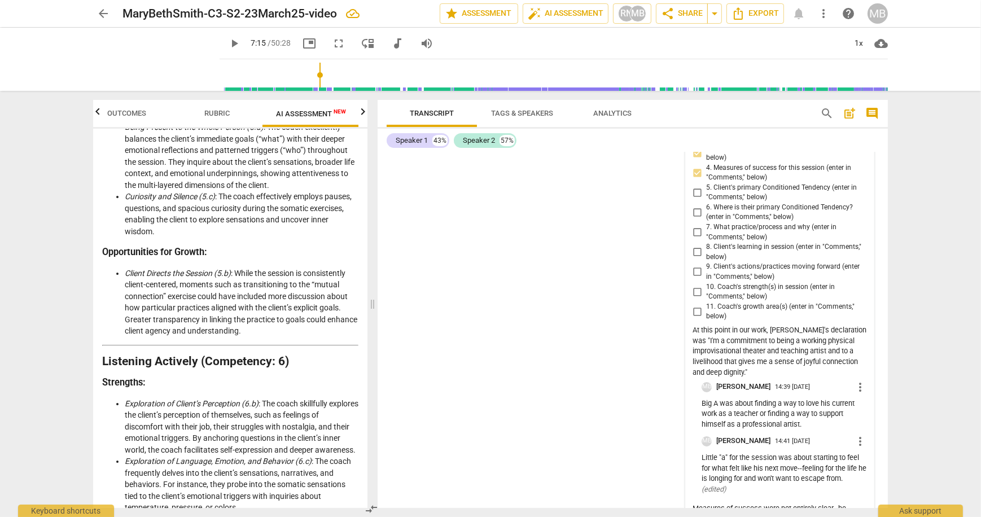
scroll to position [11120, 0]
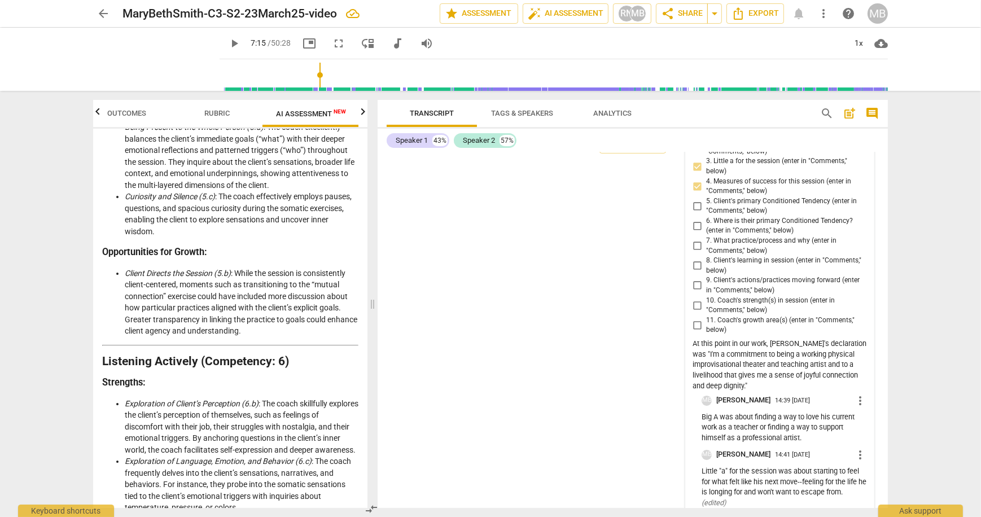
click at [697, 199] on input "5. Client's primary Conditioned Tendency (enter in "Comments," below)" at bounding box center [697, 206] width 18 height 14
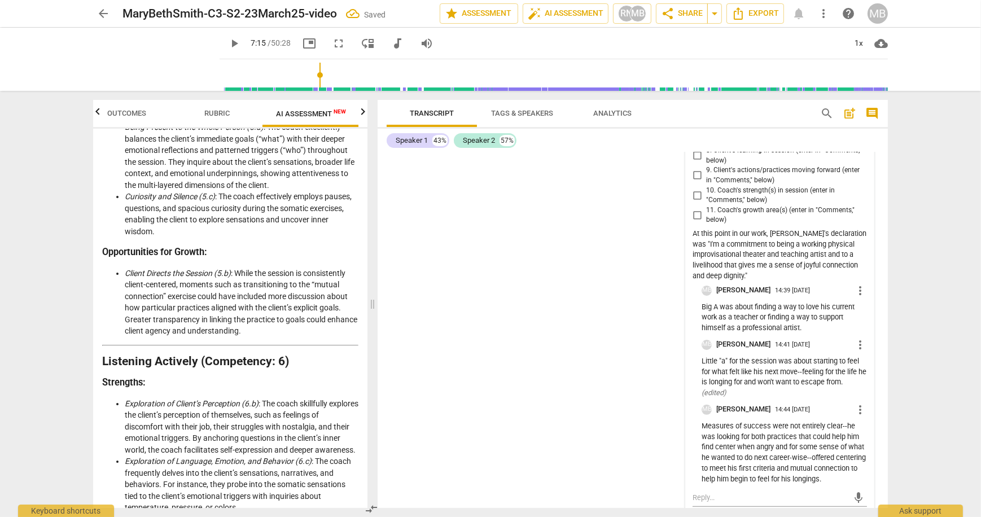
scroll to position [11234, 0]
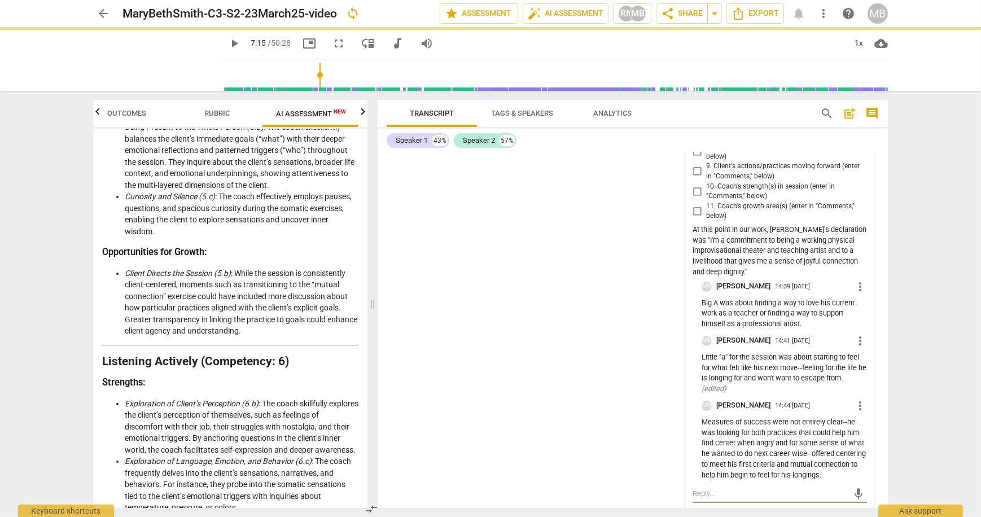
click at [715, 494] on textarea at bounding box center [771, 493] width 156 height 11
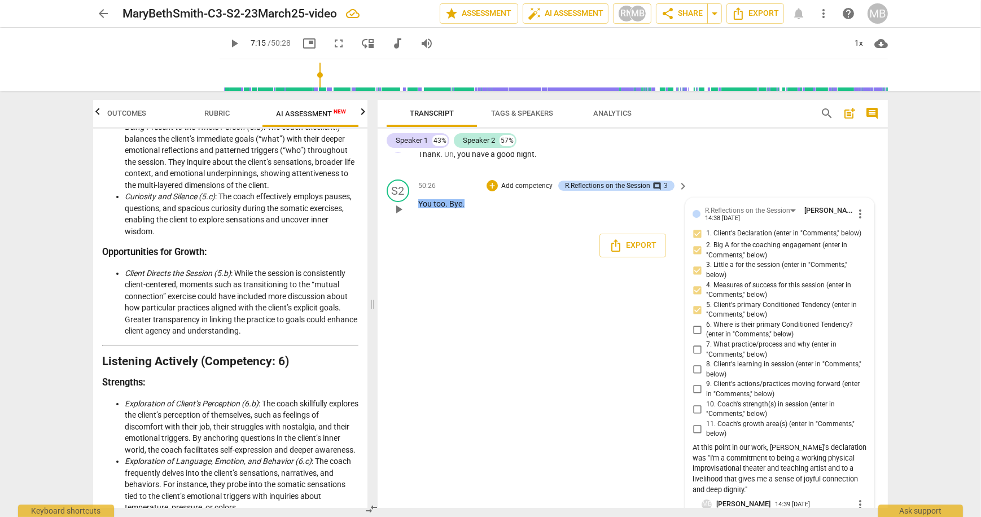
scroll to position [10999, 0]
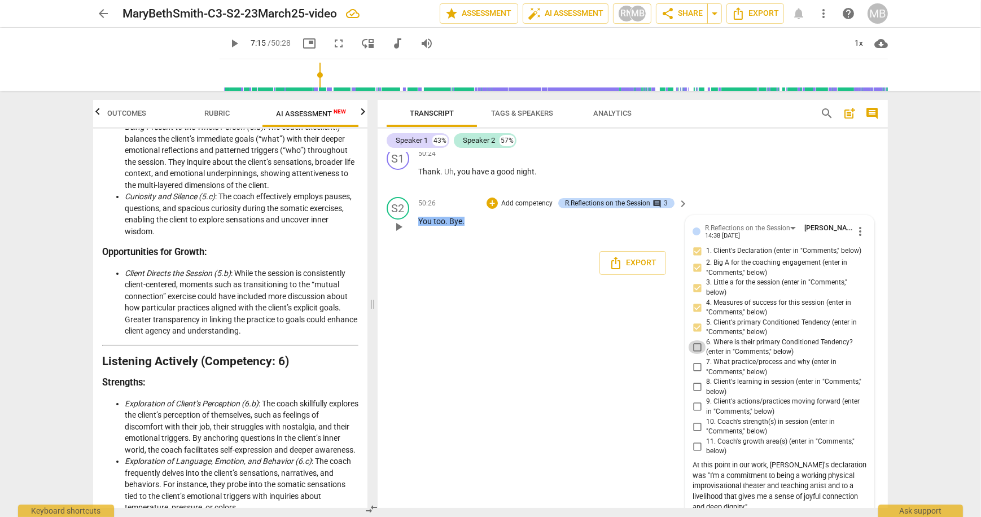
click at [699, 340] on input "6. Where is their primary Conditioned Tendency? (enter in "Comments," below)" at bounding box center [697, 347] width 18 height 14
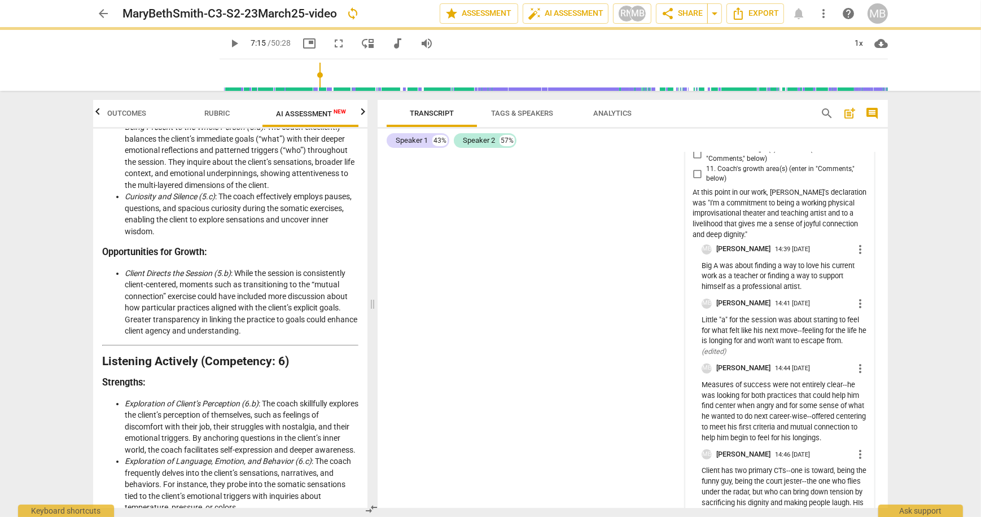
scroll to position [11341, 0]
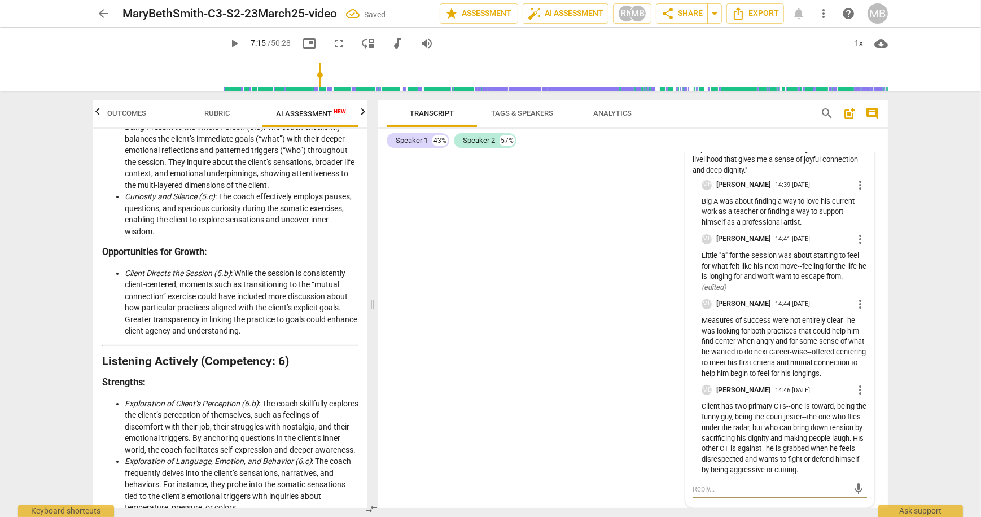
click at [704, 486] on textarea at bounding box center [771, 489] width 156 height 11
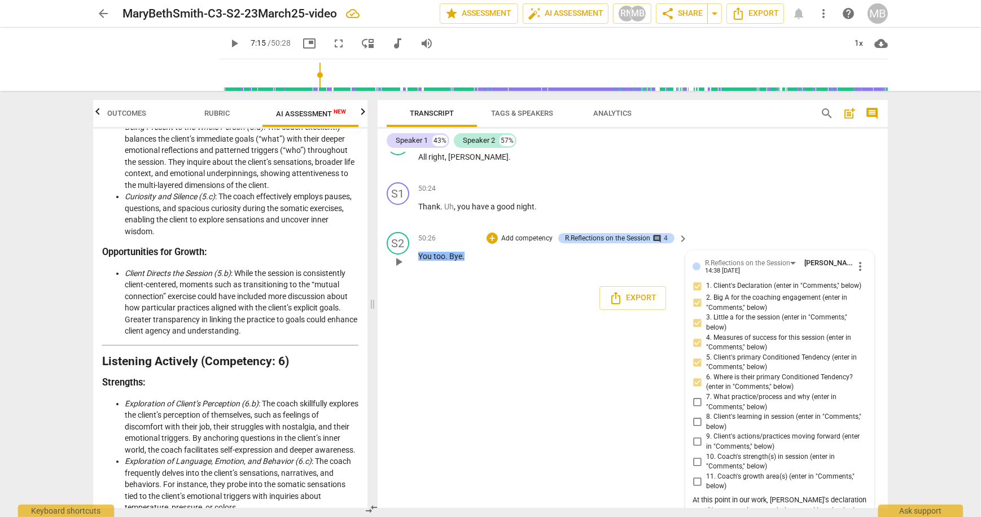
scroll to position [10936, 0]
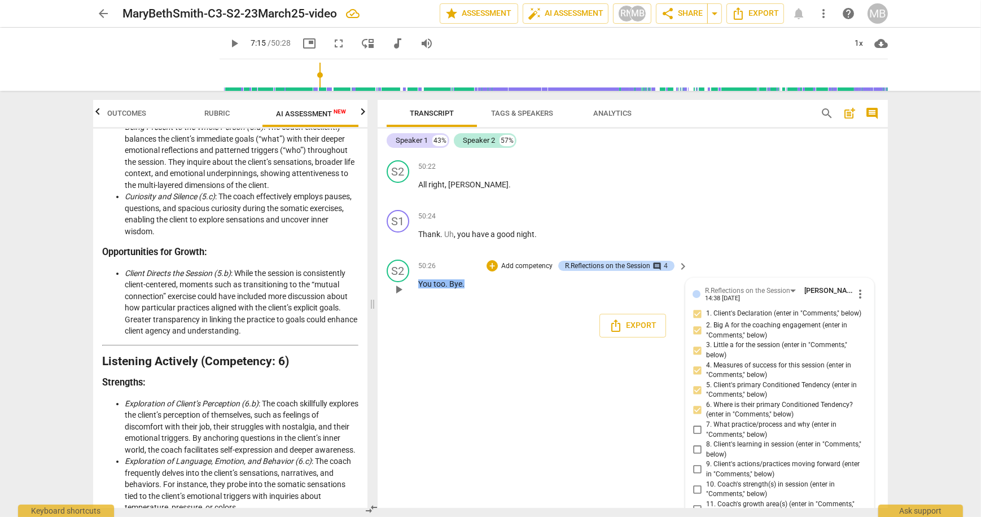
click at [693, 423] on input "7. What practice/process and why (enter in "Comments," below)" at bounding box center [697, 430] width 18 height 14
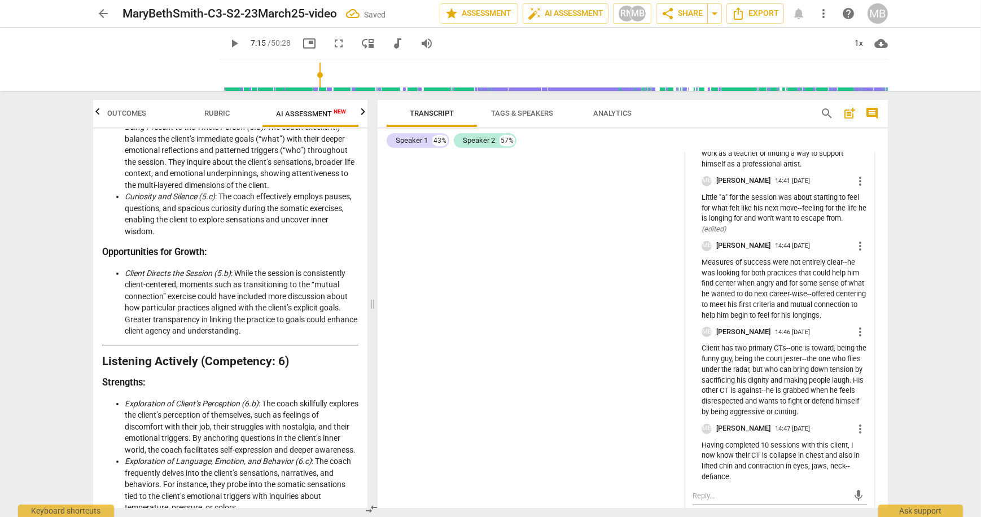
scroll to position [11406, 0]
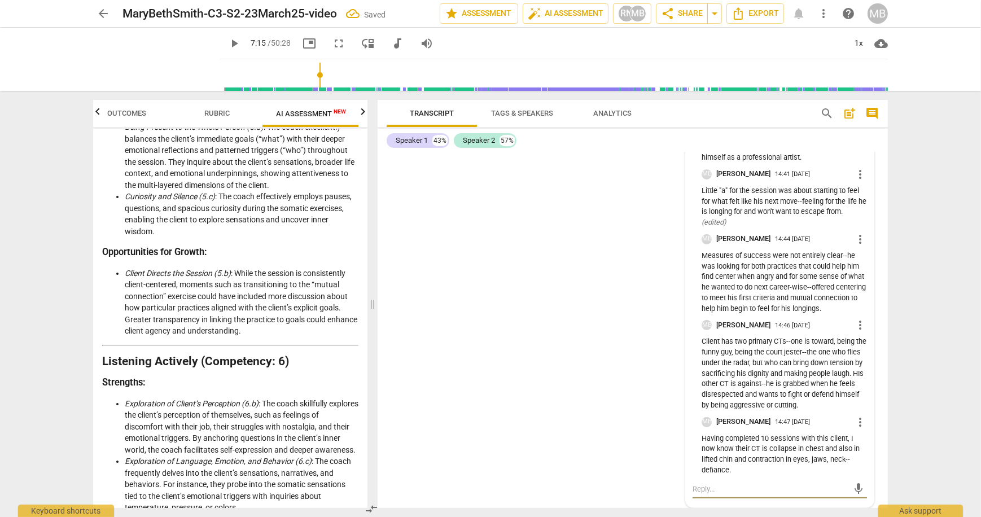
click at [704, 489] on textarea at bounding box center [771, 489] width 156 height 11
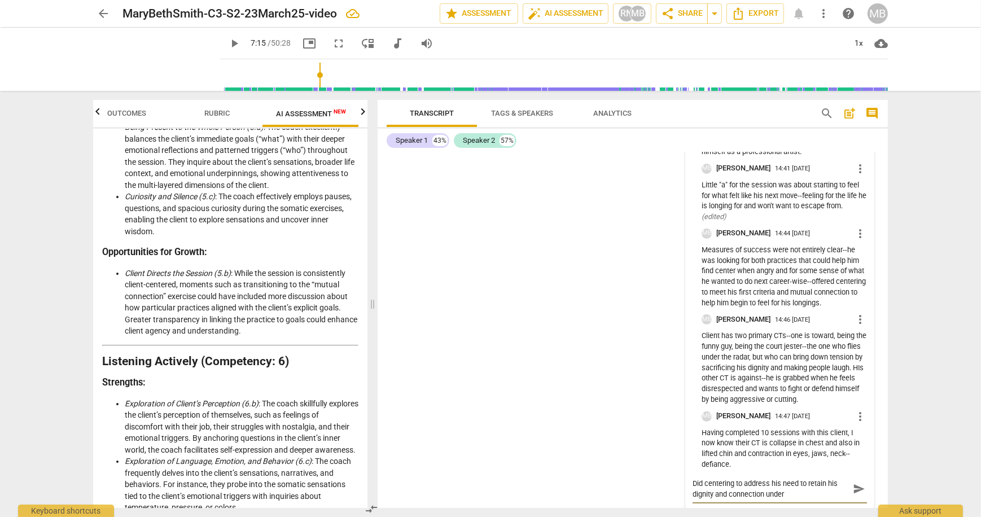
drag, startPoint x: 768, startPoint y: 486, endPoint x: 786, endPoint y: 487, distance: 18.1
click at [768, 486] on textarea "Did centering to address his need to retain his dignity and connection under" at bounding box center [771, 488] width 156 height 21
click at [790, 500] on textarea "Did centering to address his need to retain his dignity and connection under" at bounding box center [771, 488] width 156 height 21
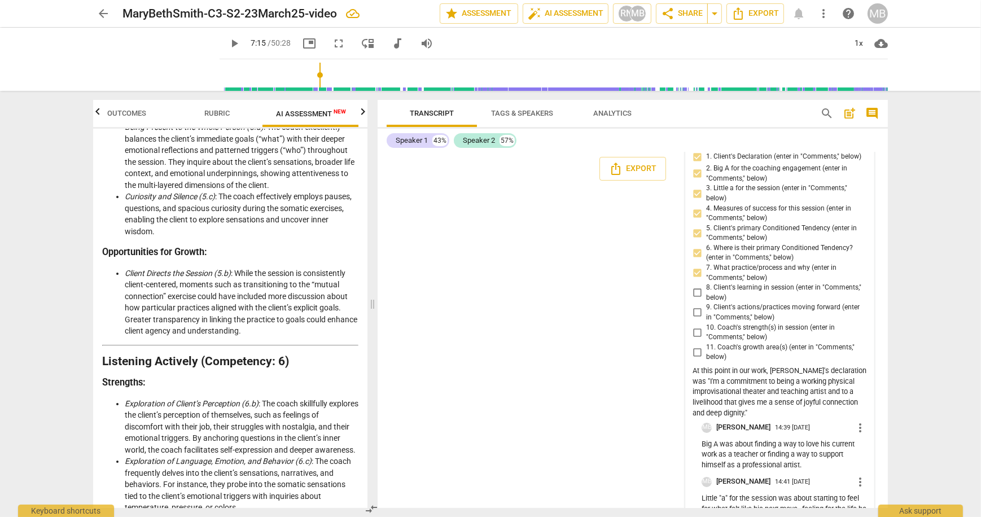
scroll to position [11076, 0]
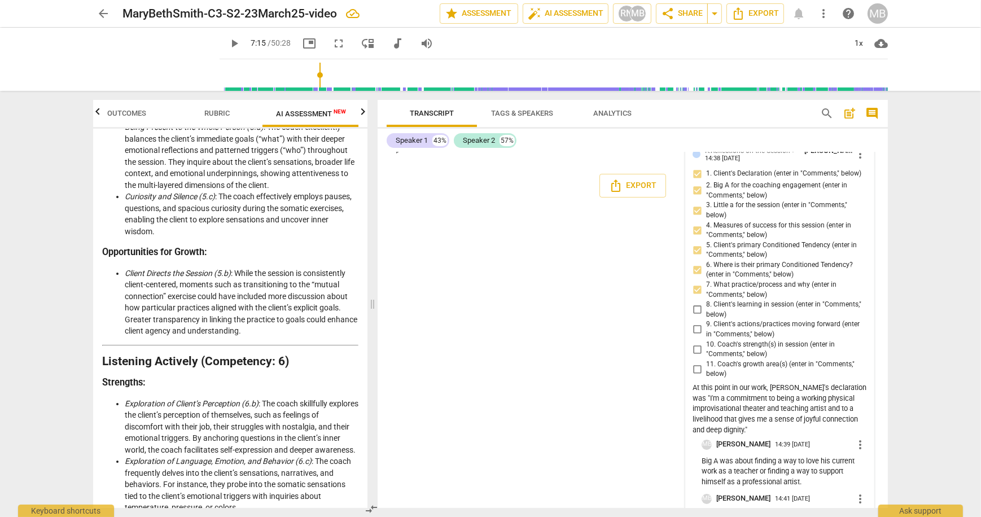
click at [694, 303] on input "8. Client's learning in session (enter in "Comments," below)" at bounding box center [697, 310] width 18 height 14
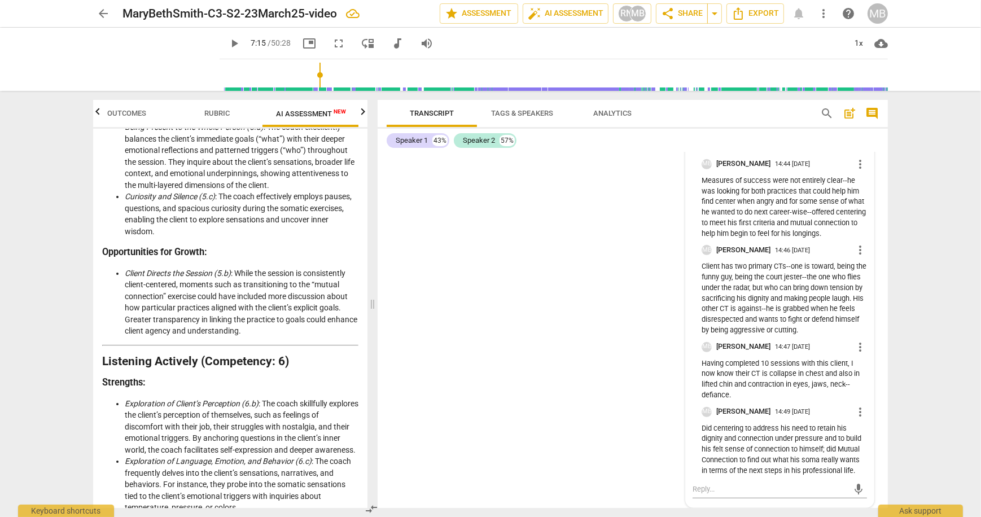
scroll to position [10759, 0]
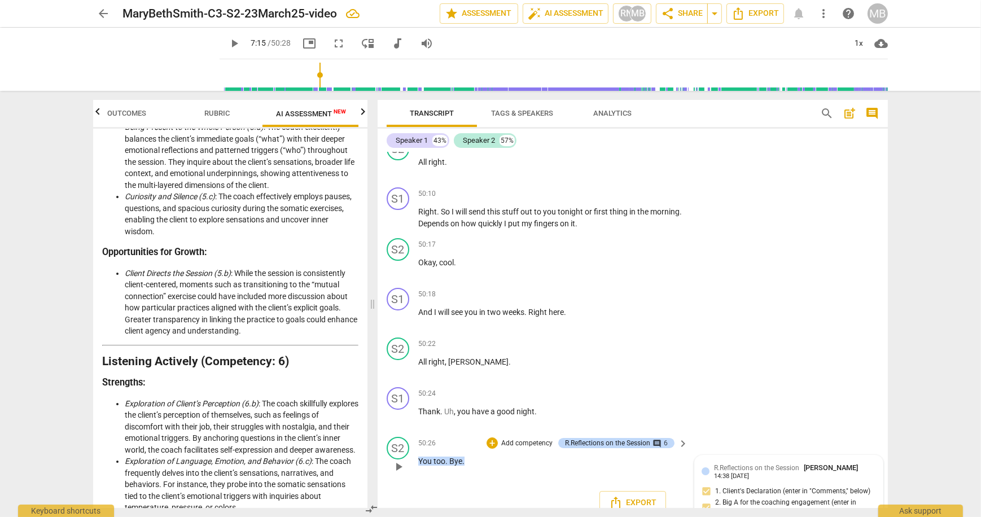
click at [774, 464] on span "R.Reflections on the Session" at bounding box center [756, 468] width 85 height 8
click at [858, 465] on span "more_vert" at bounding box center [860, 472] width 14 height 14
click at [864, 456] on li "Edit" at bounding box center [868, 455] width 39 height 21
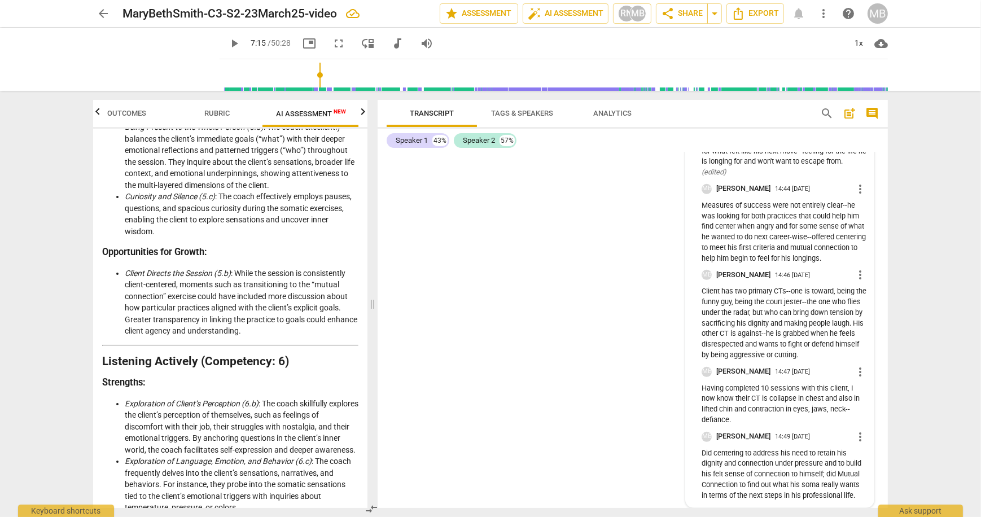
scroll to position [11501, 0]
click at [855, 494] on p "Did centering to address his need to retain his dignity and connection under pr…" at bounding box center [784, 474] width 165 height 53
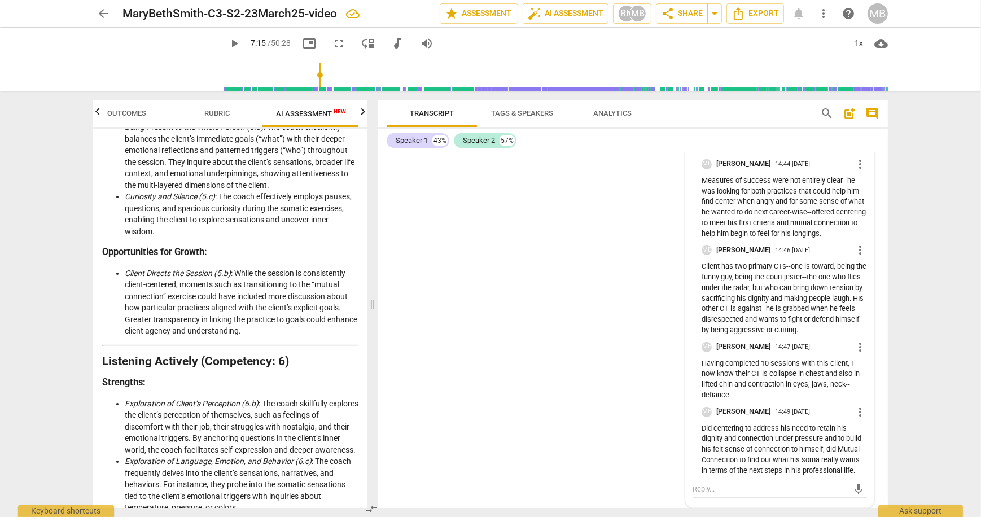
scroll to position [11457, 0]
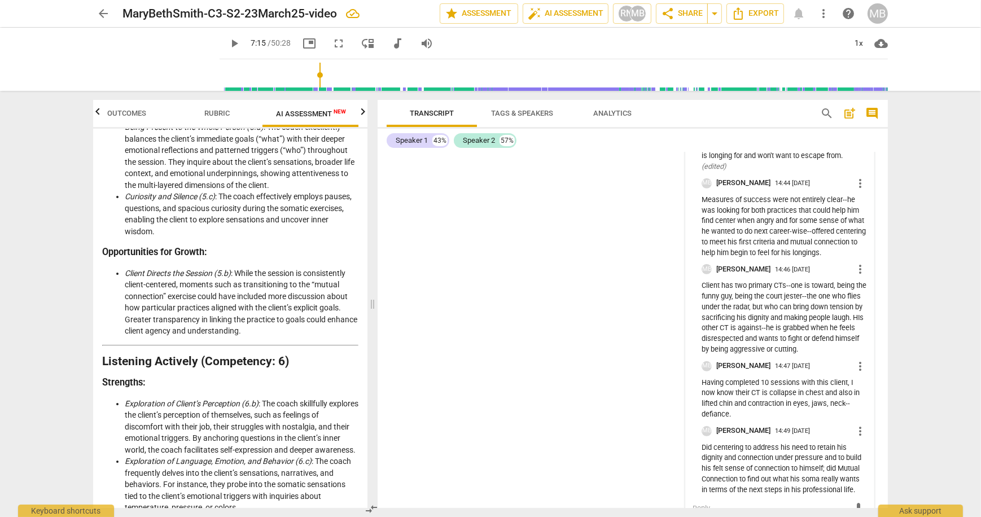
click at [858, 493] on p "Did centering to address his need to retain his dignity and connection under pr…" at bounding box center [784, 469] width 165 height 53
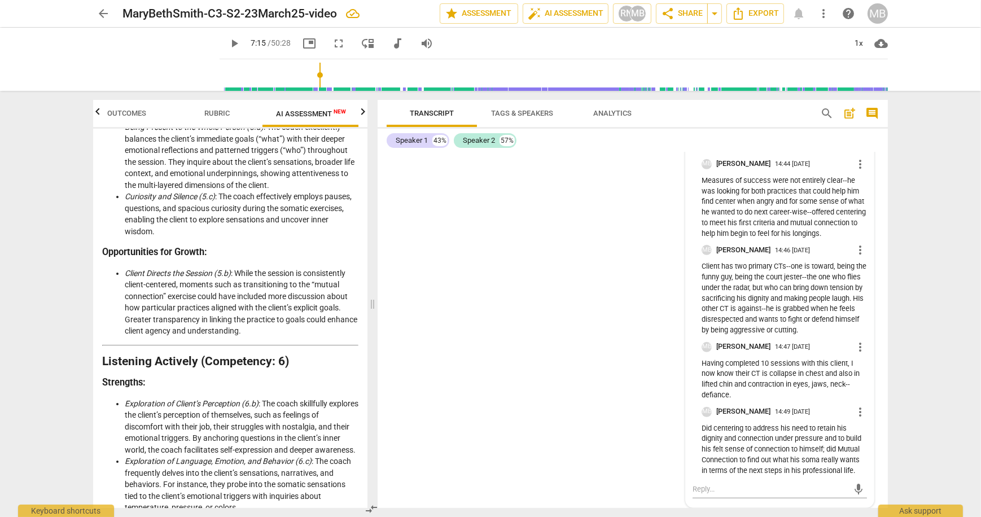
scroll to position [11481, 0]
click at [725, 492] on textarea at bounding box center [771, 489] width 156 height 11
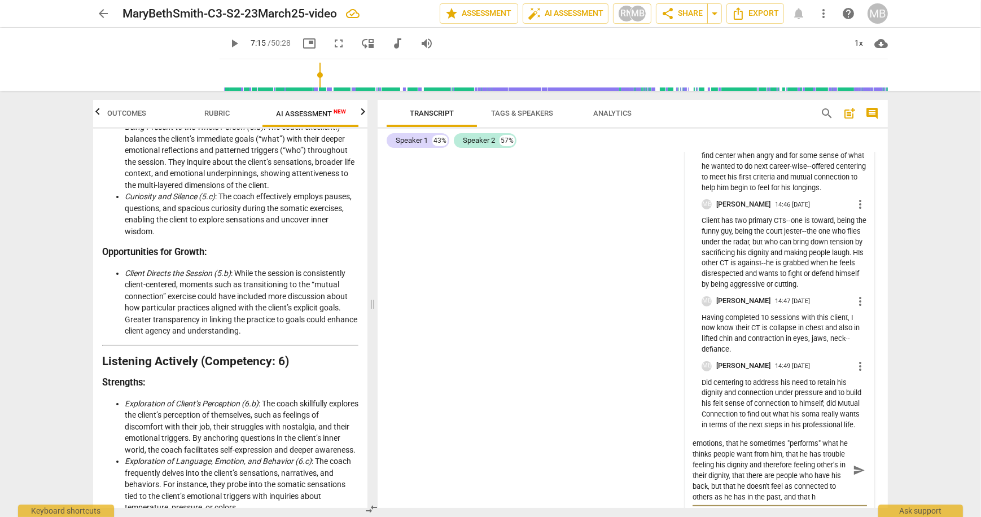
scroll to position [10, 0]
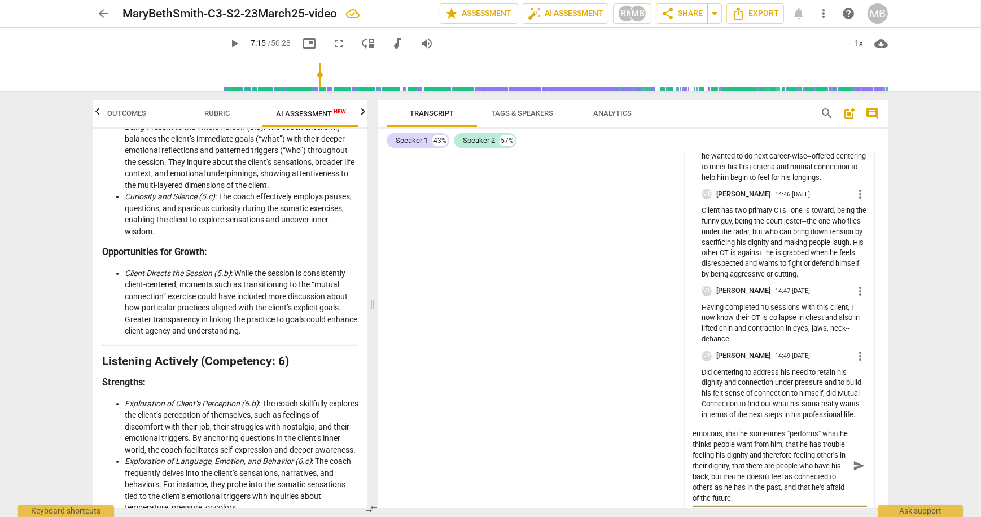
click at [855, 472] on span "send" at bounding box center [859, 465] width 12 height 12
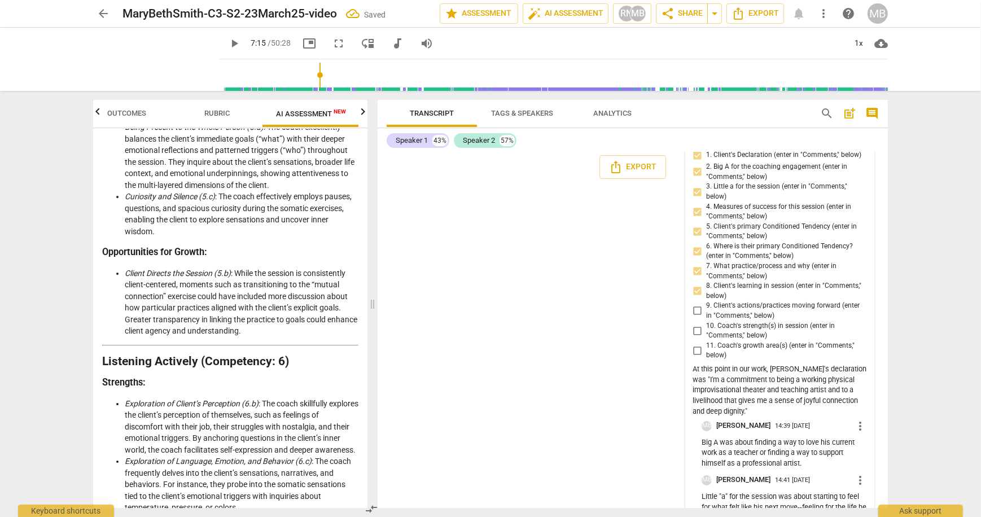
scroll to position [11157, 0]
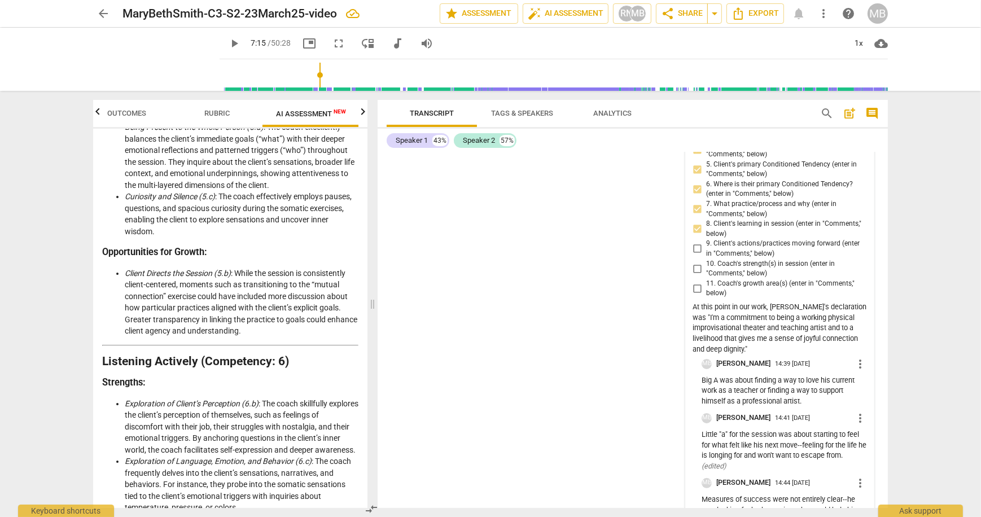
click at [696, 242] on input "9. Client's actions/practices moving forward (enter in "Comments," below)" at bounding box center [697, 249] width 18 height 14
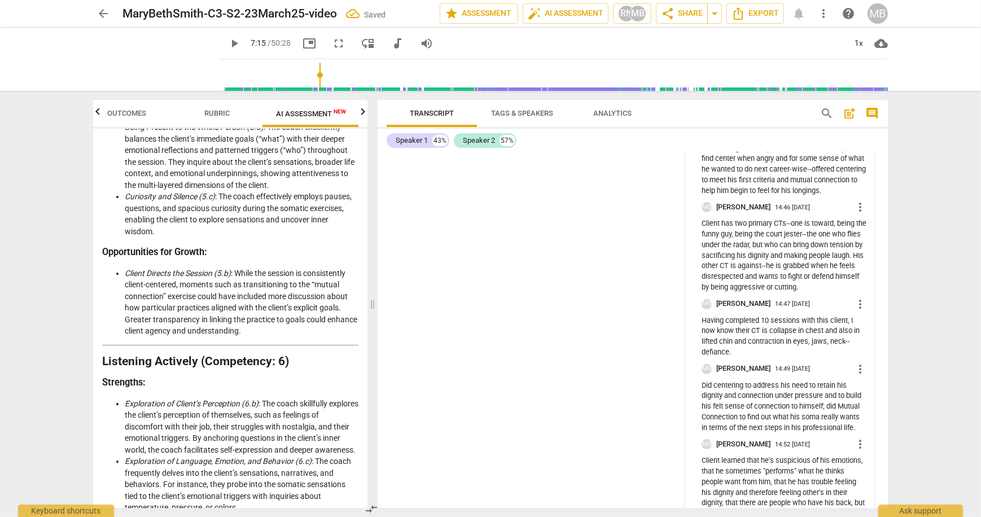
scroll to position [11589, 0]
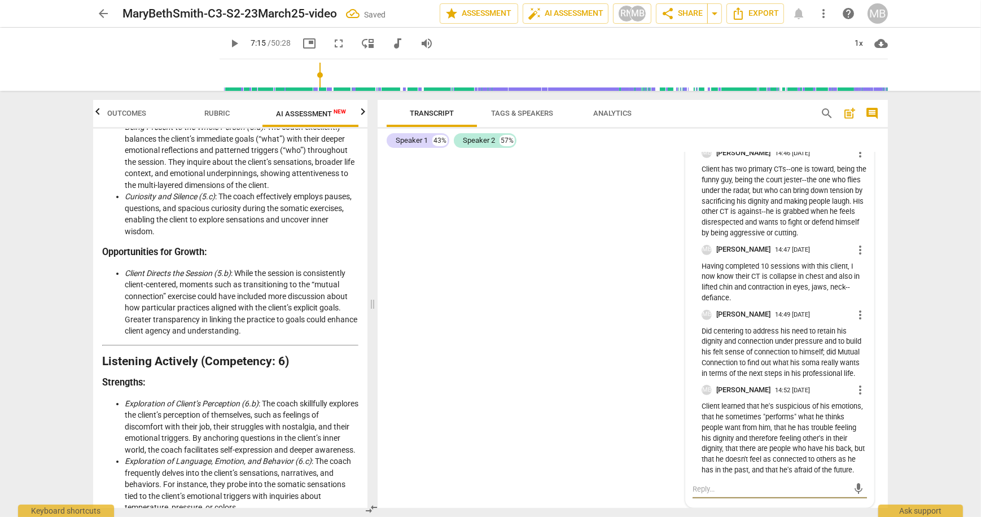
click at [700, 486] on textarea at bounding box center [771, 489] width 156 height 11
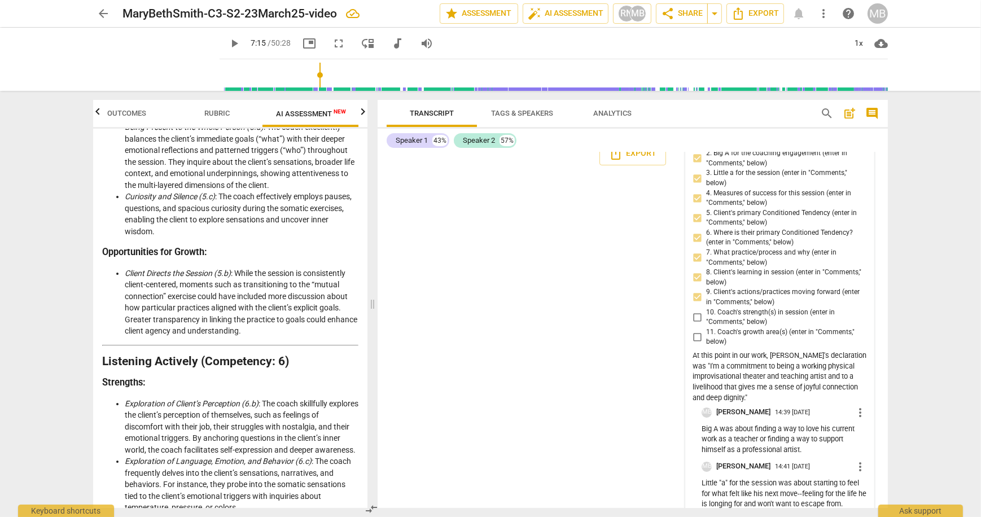
scroll to position [11109, 0]
click at [697, 309] on input "10. Coach's strength(s) in session (enter in "Comments," below)" at bounding box center [697, 316] width 18 height 14
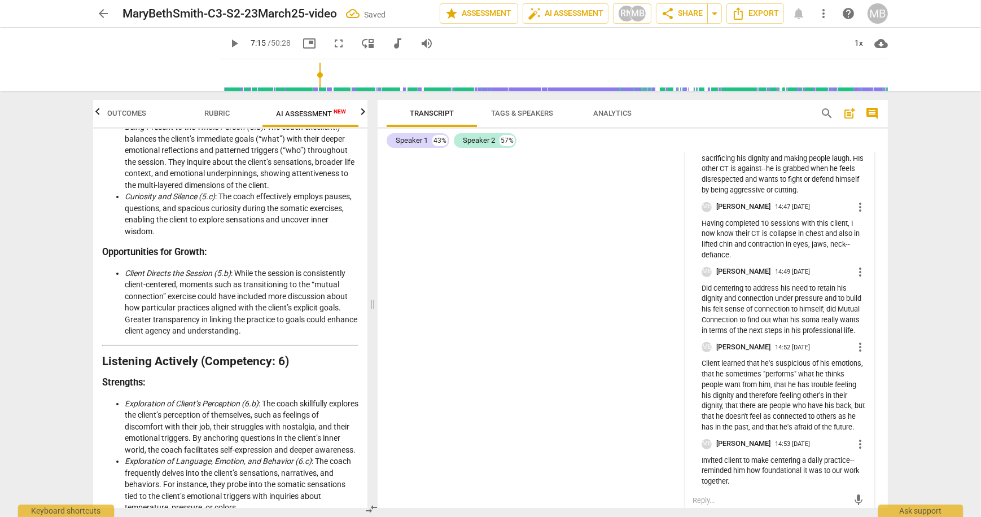
scroll to position [11643, 0]
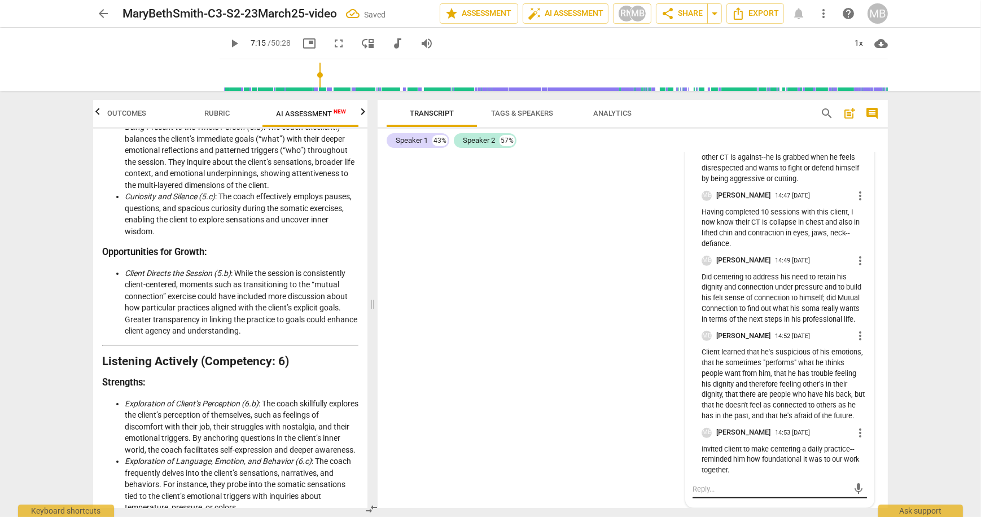
drag, startPoint x: 701, startPoint y: 489, endPoint x: 726, endPoint y: 490, distance: 24.9
click at [703, 489] on textarea at bounding box center [771, 489] width 156 height 11
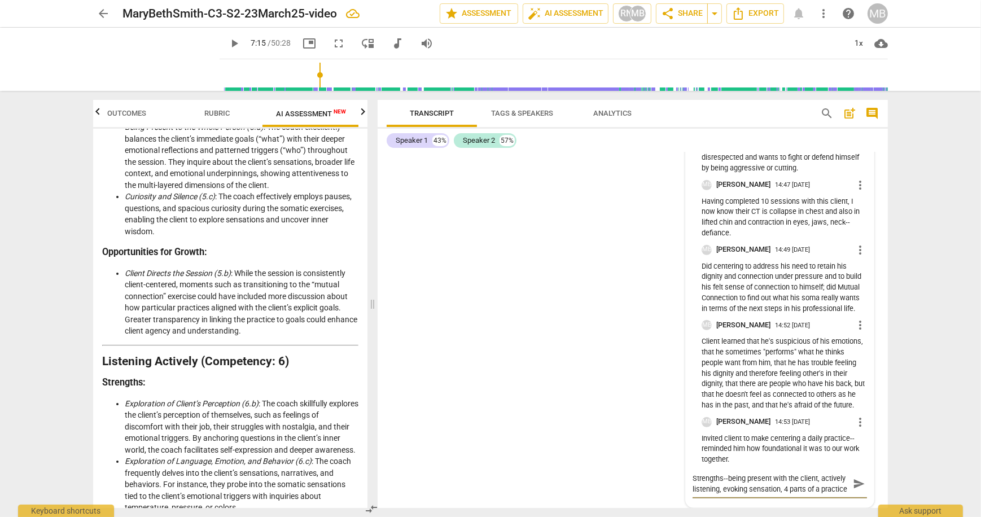
scroll to position [9, 0]
click at [860, 490] on span "send" at bounding box center [859, 484] width 12 height 12
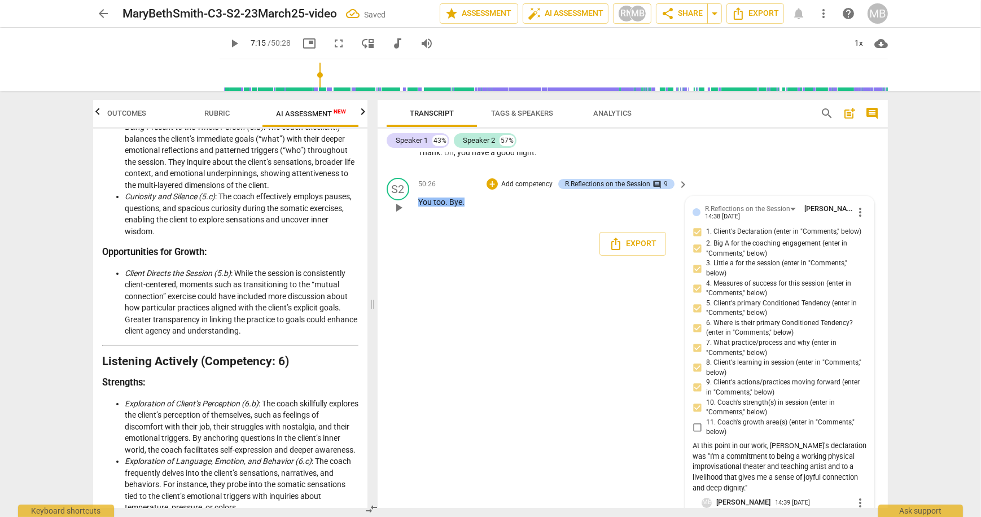
scroll to position [11014, 0]
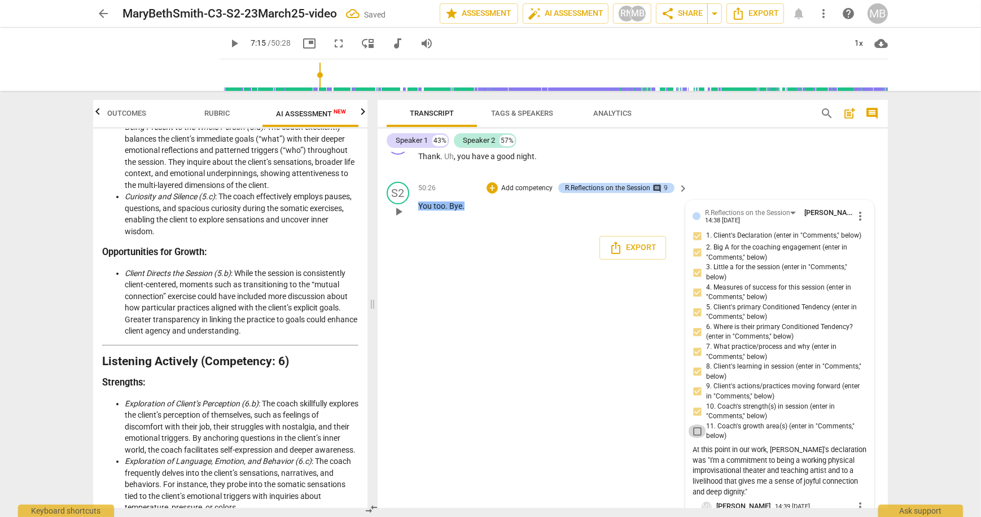
click at [697, 424] on input "11. Coach's growth area(s) (enter in "Comments," below)" at bounding box center [697, 431] width 18 height 14
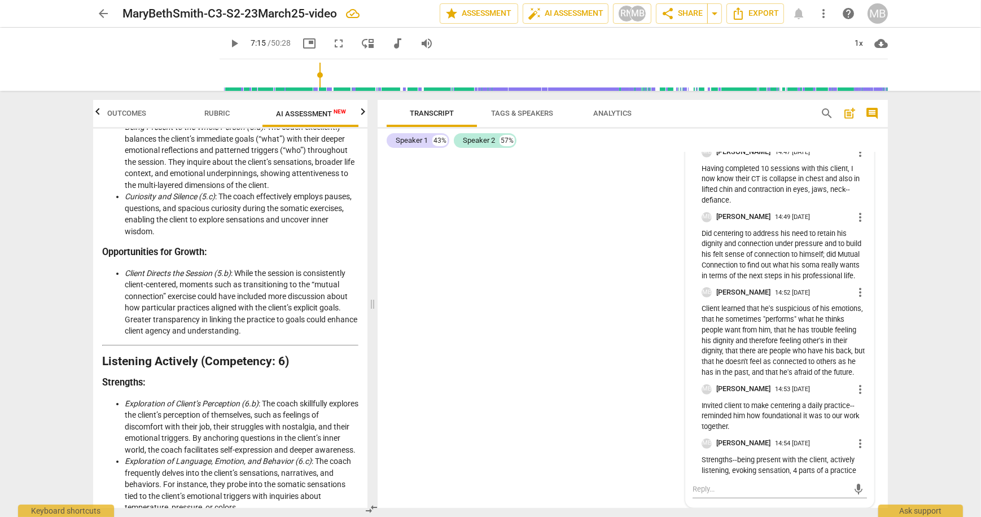
scroll to position [11687, 0]
click at [708, 488] on textarea at bounding box center [771, 489] width 156 height 11
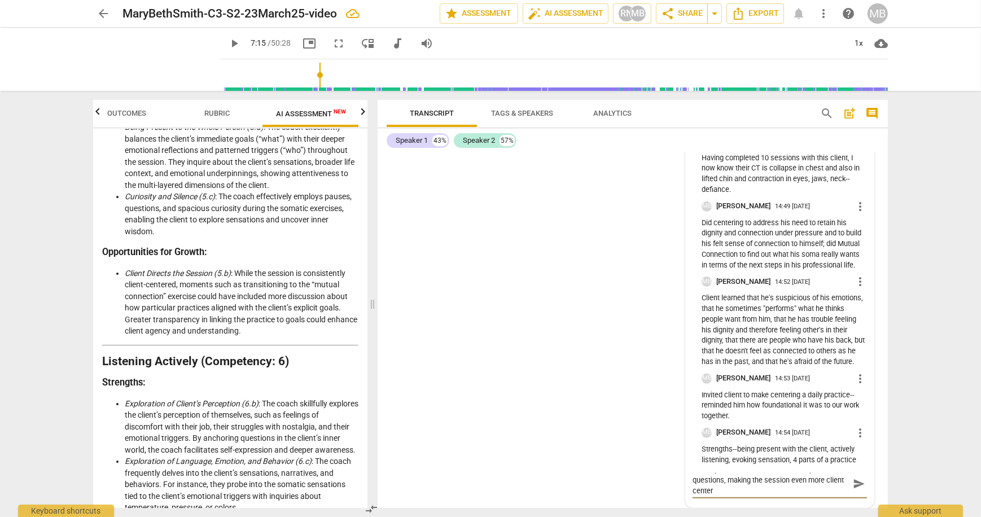
scroll to position [0, 0]
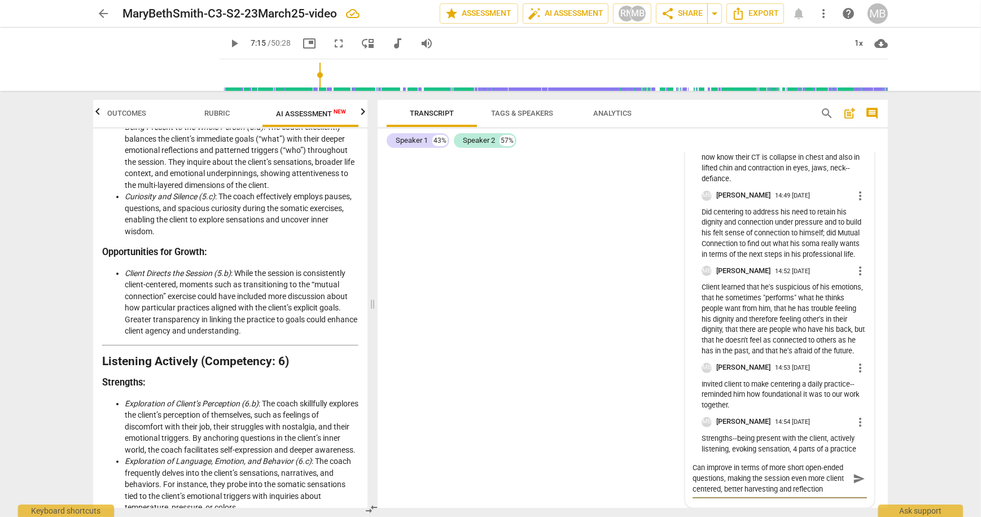
drag, startPoint x: 791, startPoint y: 501, endPoint x: 800, endPoint y: 496, distance: 10.1
click at [793, 494] on textarea "Can improve in terms of more short open-ended questions, making the session eve…" at bounding box center [771, 478] width 156 height 32
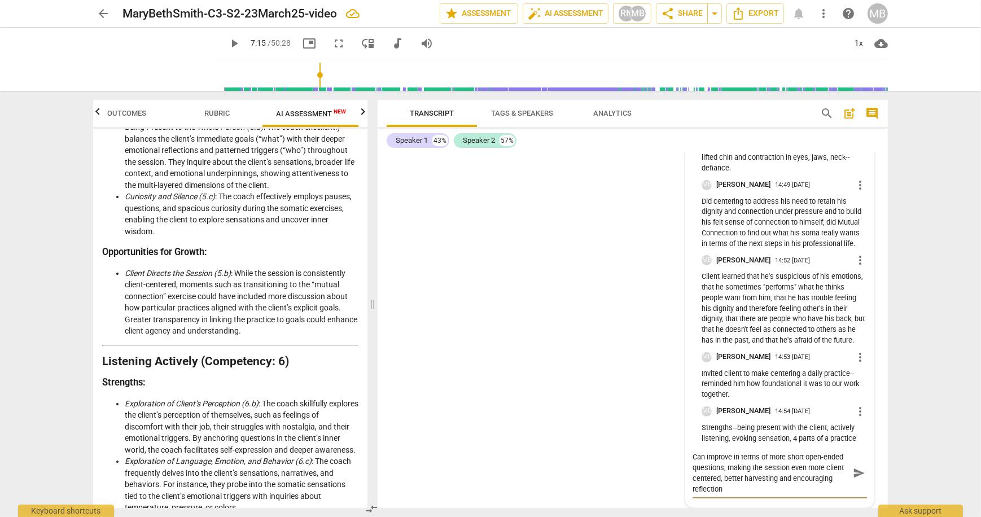
click at [742, 494] on textarea "Can improve in terms of more short open-ended questions, making the session eve…" at bounding box center [771, 473] width 156 height 43
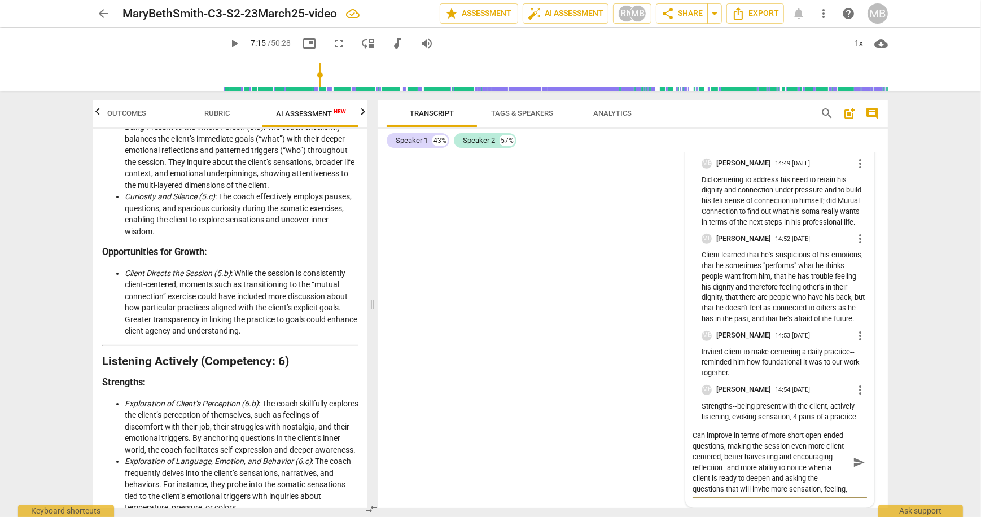
scroll to position [11727, 0]
click at [860, 469] on span "send" at bounding box center [859, 463] width 12 height 12
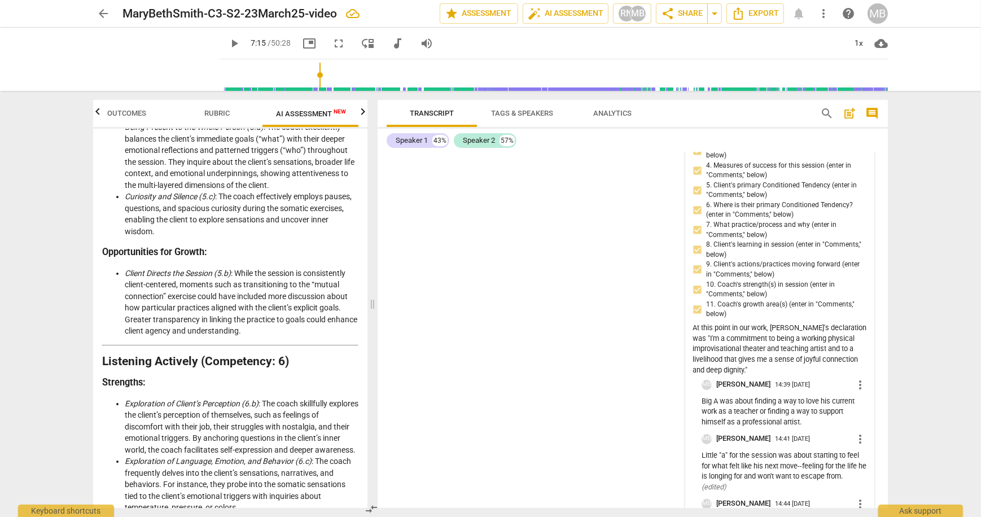
scroll to position [11135, 0]
click at [754, 11] on span "Export" at bounding box center [755, 14] width 47 height 14
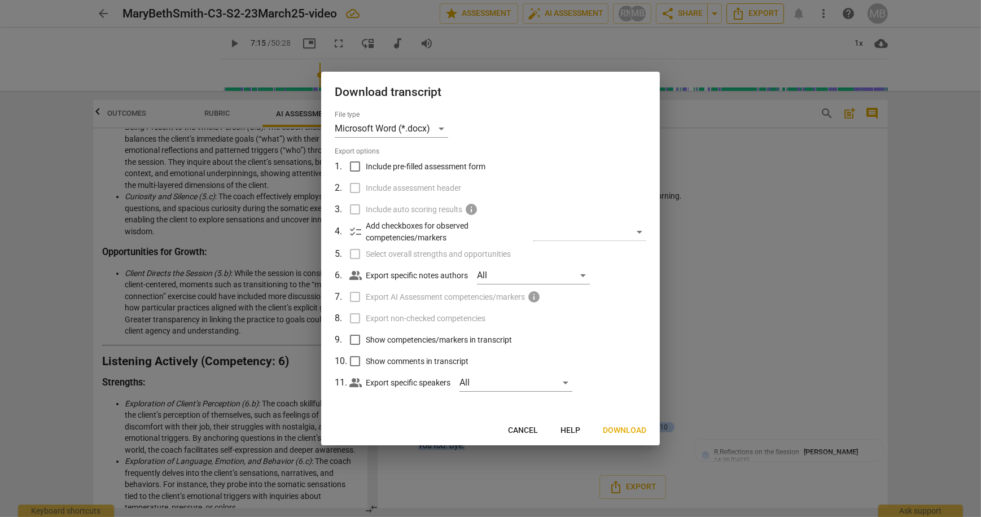
scroll to position [10759, 0]
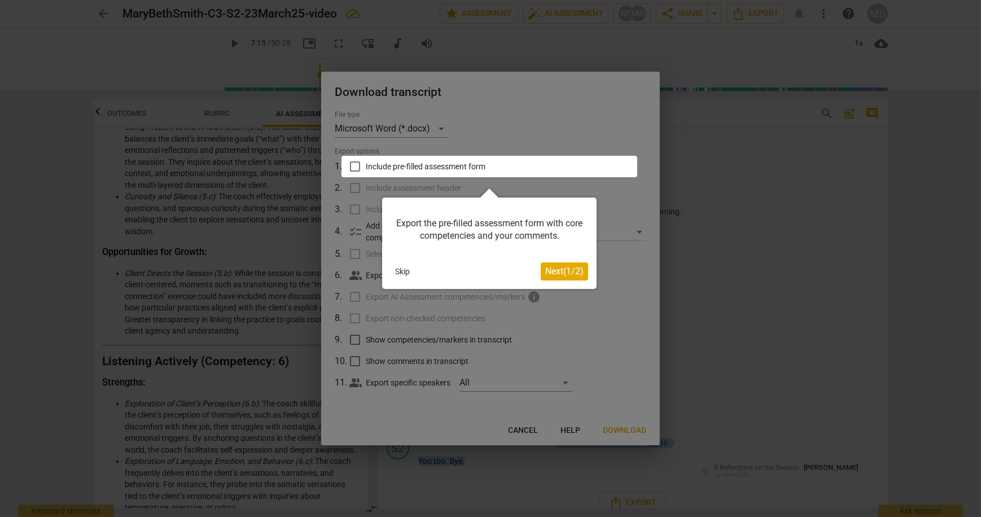
click at [353, 164] on div at bounding box center [489, 166] width 296 height 21
click at [355, 167] on div at bounding box center [489, 166] width 296 height 21
click at [541, 166] on div at bounding box center [489, 166] width 296 height 21
click at [533, 426] on div at bounding box center [490, 258] width 981 height 517
drag, startPoint x: 402, startPoint y: 271, endPoint x: 570, endPoint y: 273, distance: 167.1
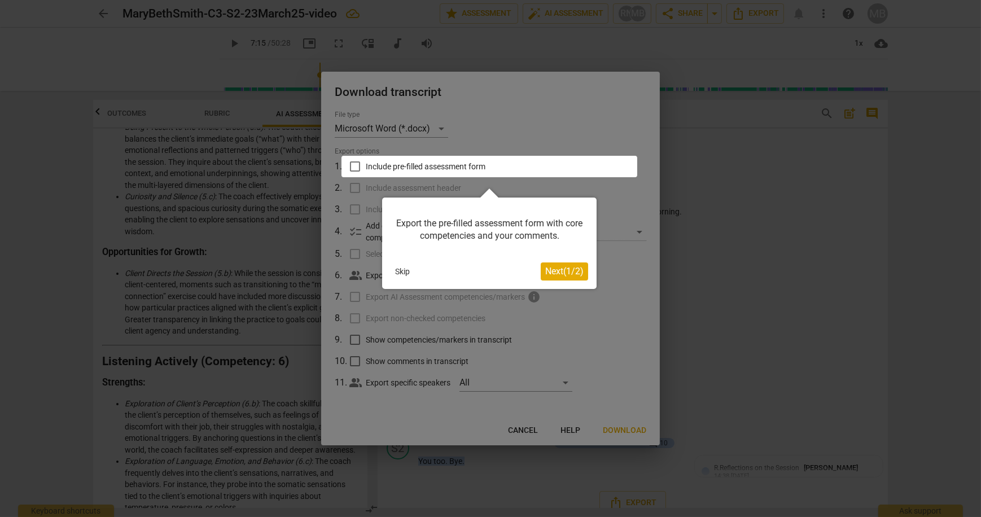
click at [402, 271] on button "Skip" at bounding box center [403, 271] width 24 height 17
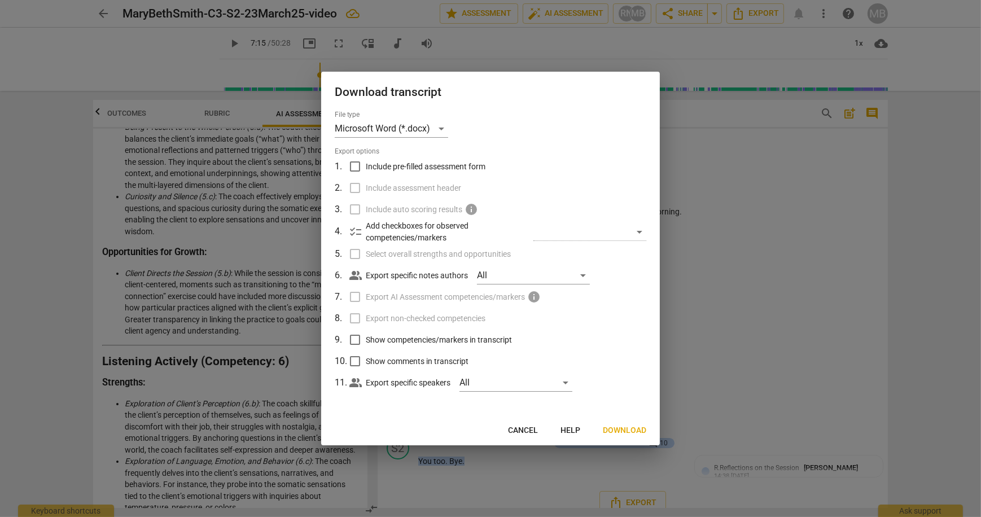
click at [729, 303] on div at bounding box center [490, 258] width 981 height 517
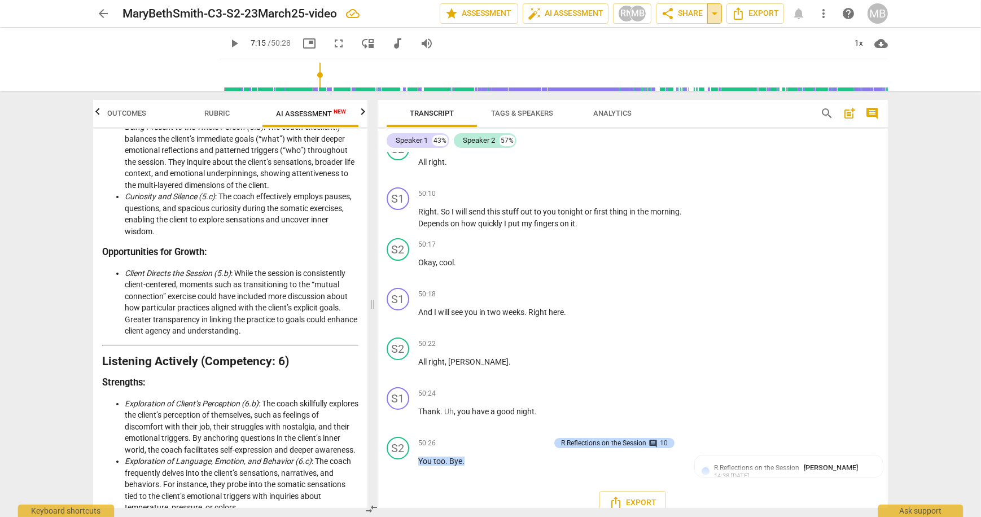
click at [717, 14] on span "arrow_drop_down" at bounding box center [715, 14] width 14 height 14
click at [693, 11] on span "share Share" at bounding box center [682, 14] width 42 height 14
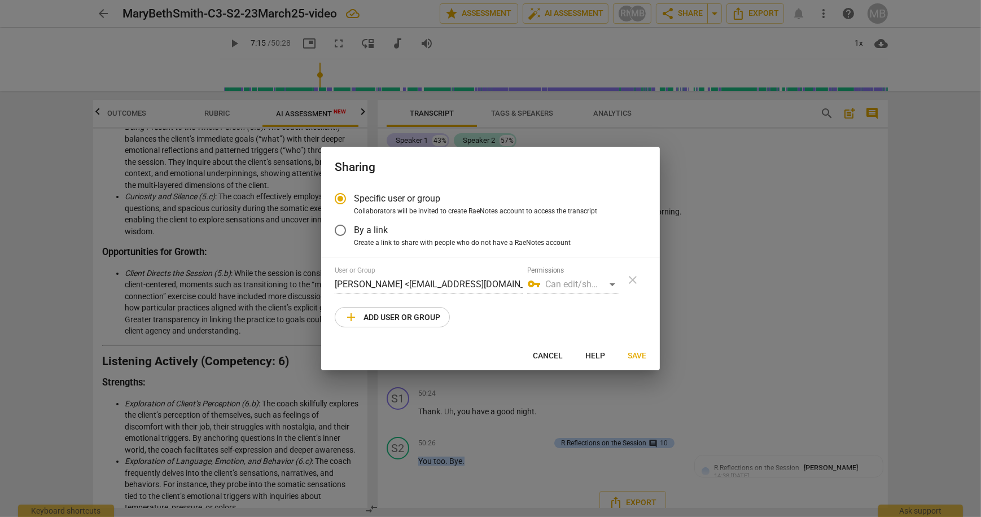
click at [610, 283] on div "vpn_key Can edit/share" at bounding box center [573, 284] width 92 height 18
click at [611, 283] on div "vpn_key Can edit/share" at bounding box center [573, 284] width 92 height 18
click at [397, 314] on span "add Add user or group" at bounding box center [392, 317] width 96 height 14
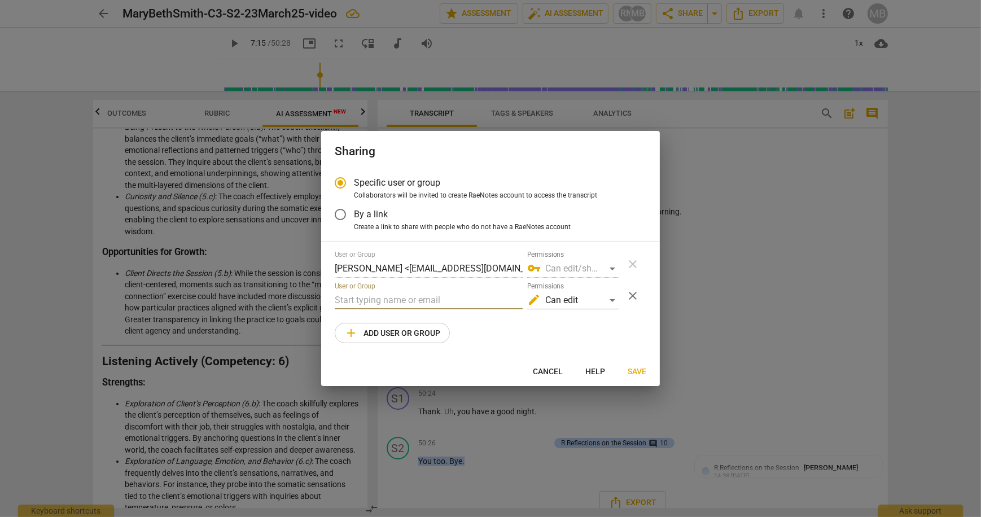
click at [383, 298] on input "text" at bounding box center [429, 300] width 188 height 18
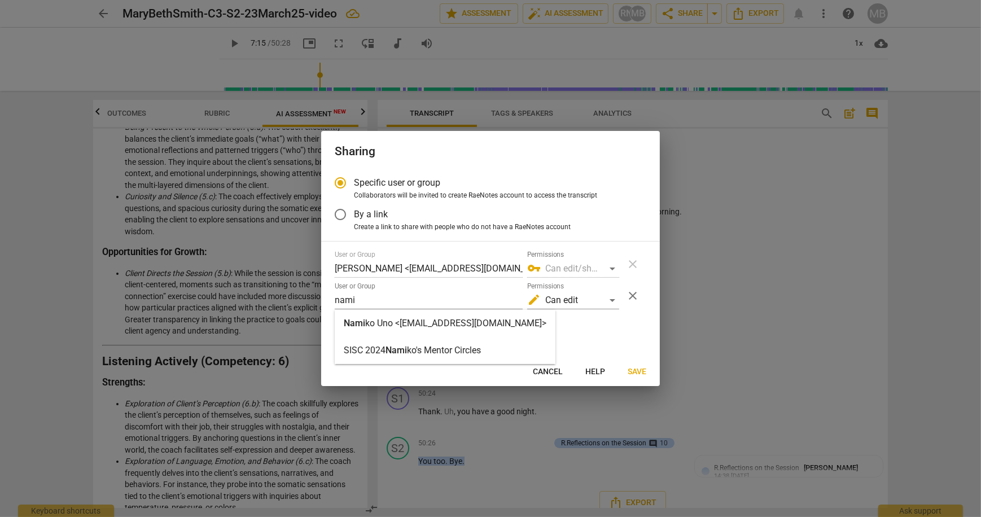
click at [378, 327] on strong "ko Uno <namiko@strozziinstitute.org>" at bounding box center [455, 323] width 181 height 11
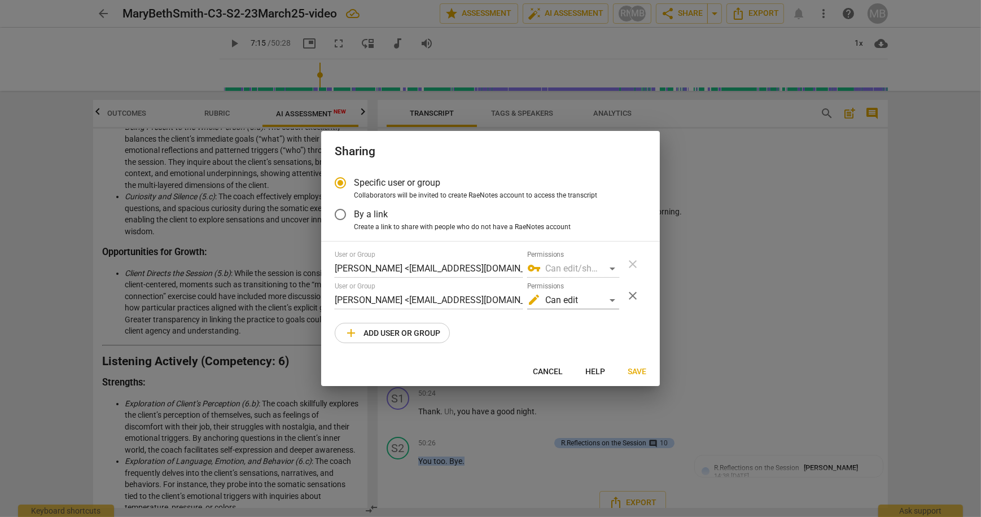
click at [629, 369] on span "Save" at bounding box center [637, 371] width 19 height 11
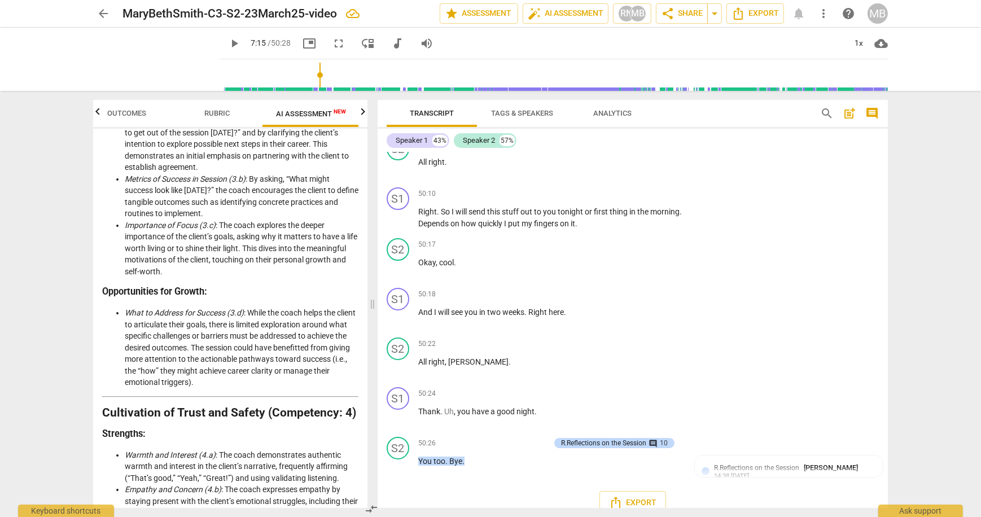
scroll to position [0, 0]
